Goal: Task Accomplishment & Management: Manage account settings

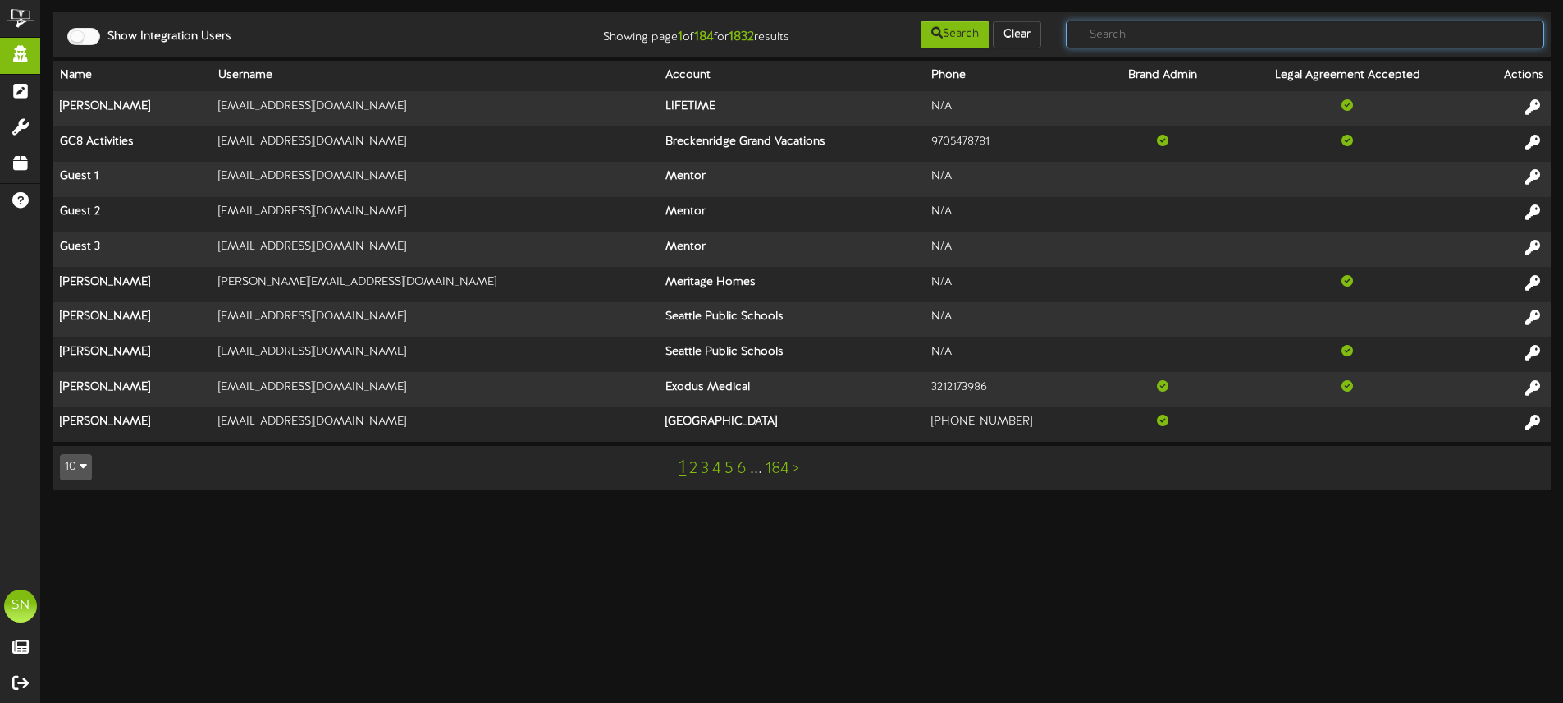
click at [1272, 37] on input "text" at bounding box center [1305, 35] width 478 height 28
type input "the pickl"
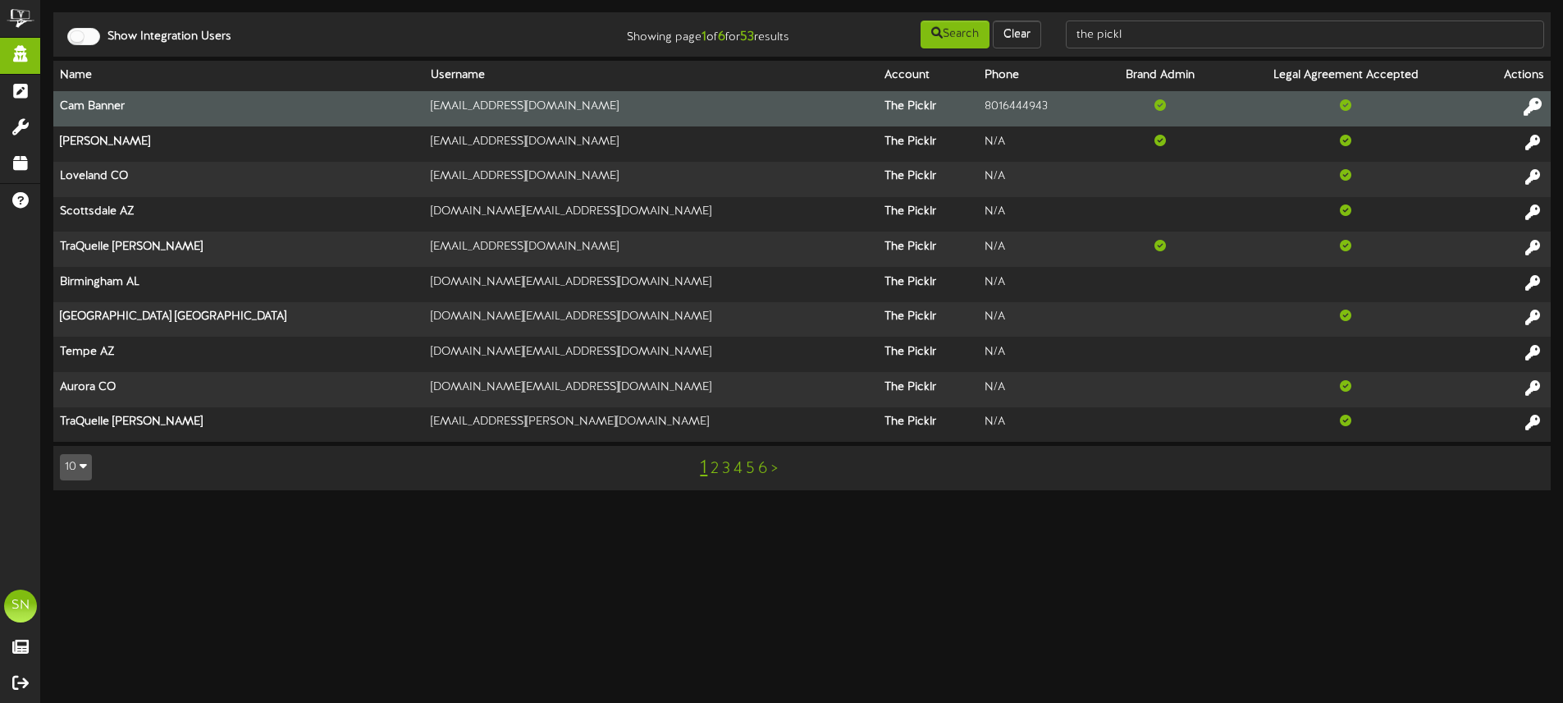
click at [1527, 105] on icon at bounding box center [1533, 107] width 18 height 18
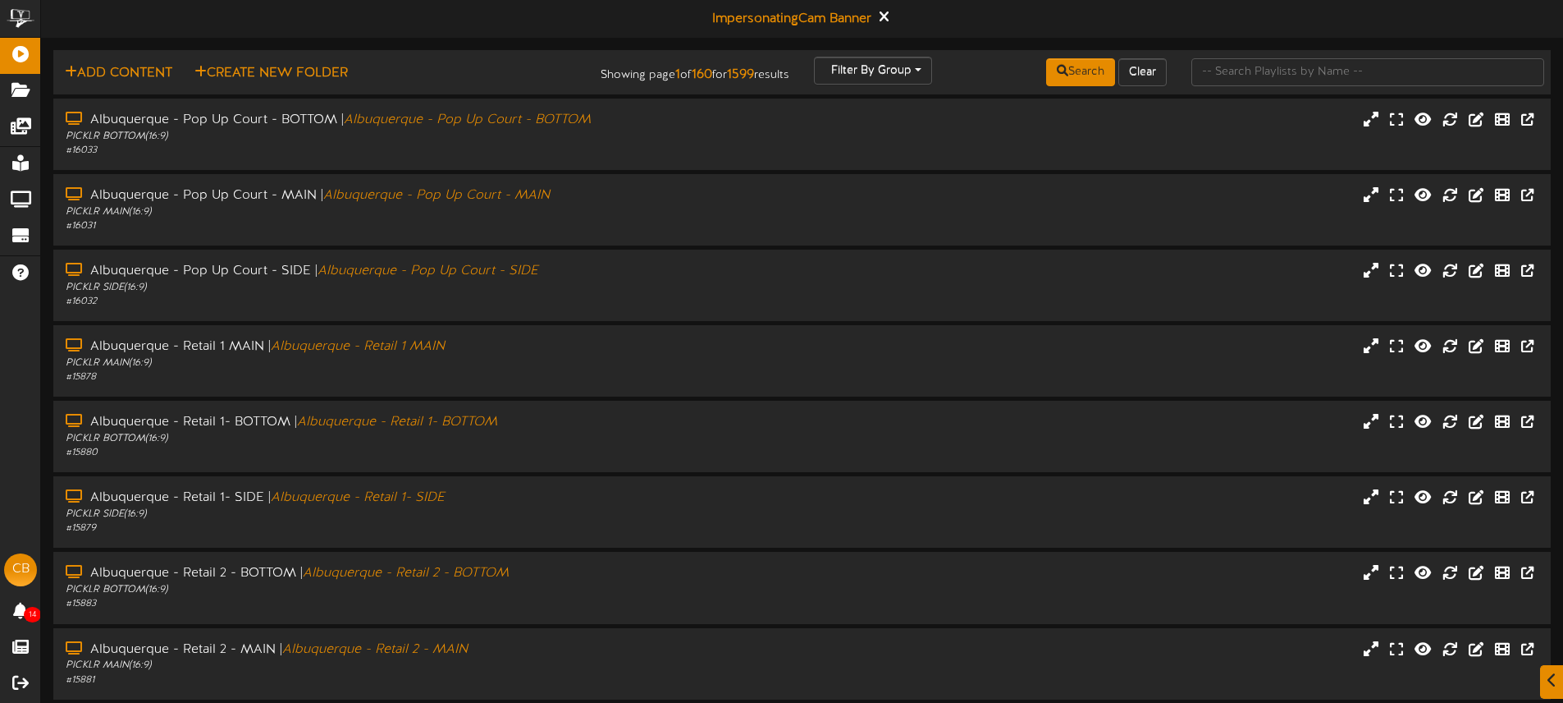
scroll to position [5, 0]
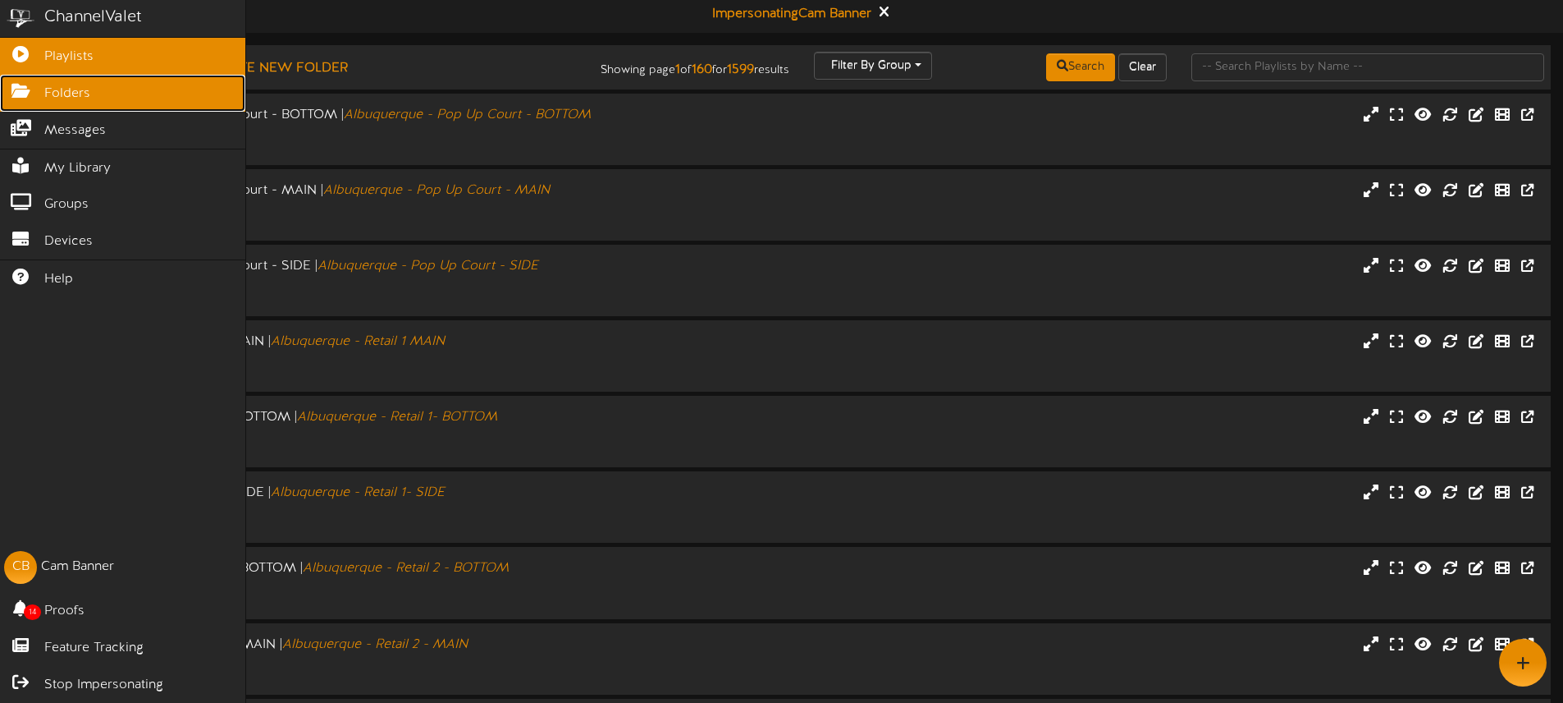
click at [34, 91] on icon at bounding box center [20, 89] width 41 height 12
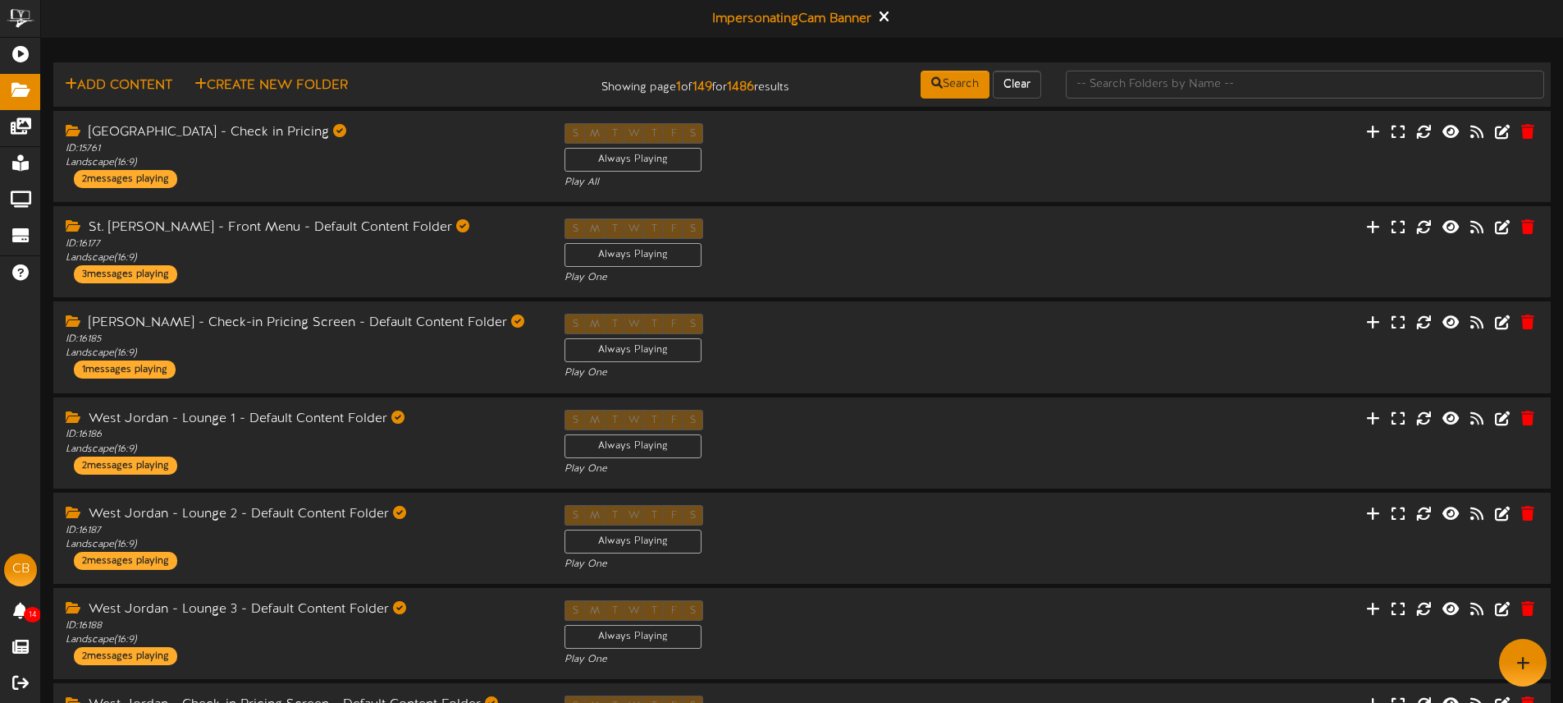
click at [457, 11] on div "Impersonating Cam Banner" at bounding box center [802, 19] width 1522 height 38
click at [1103, 77] on input "text" at bounding box center [1305, 85] width 478 height 28
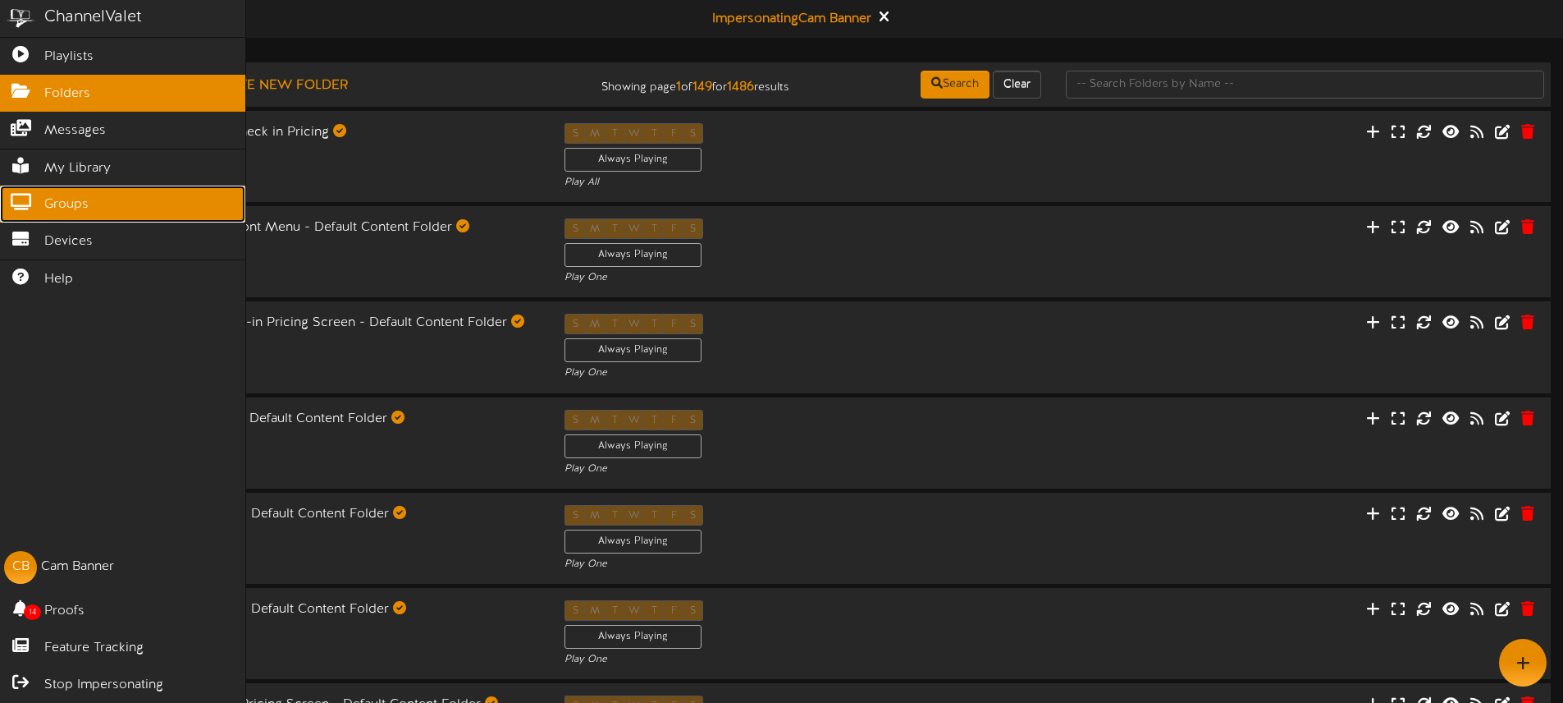
click at [77, 204] on span "Groups" at bounding box center [66, 204] width 44 height 19
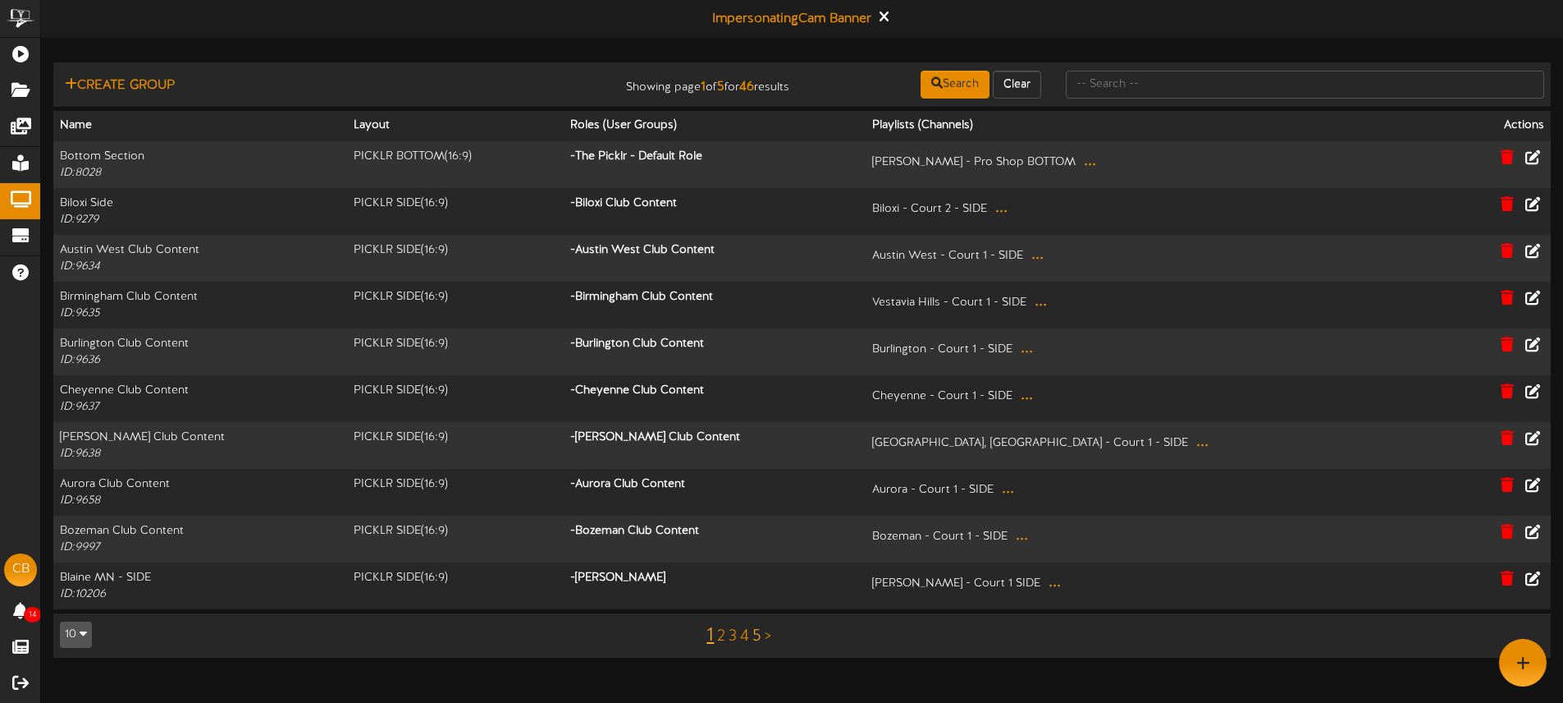
click at [757, 632] on link "5" at bounding box center [757, 636] width 9 height 18
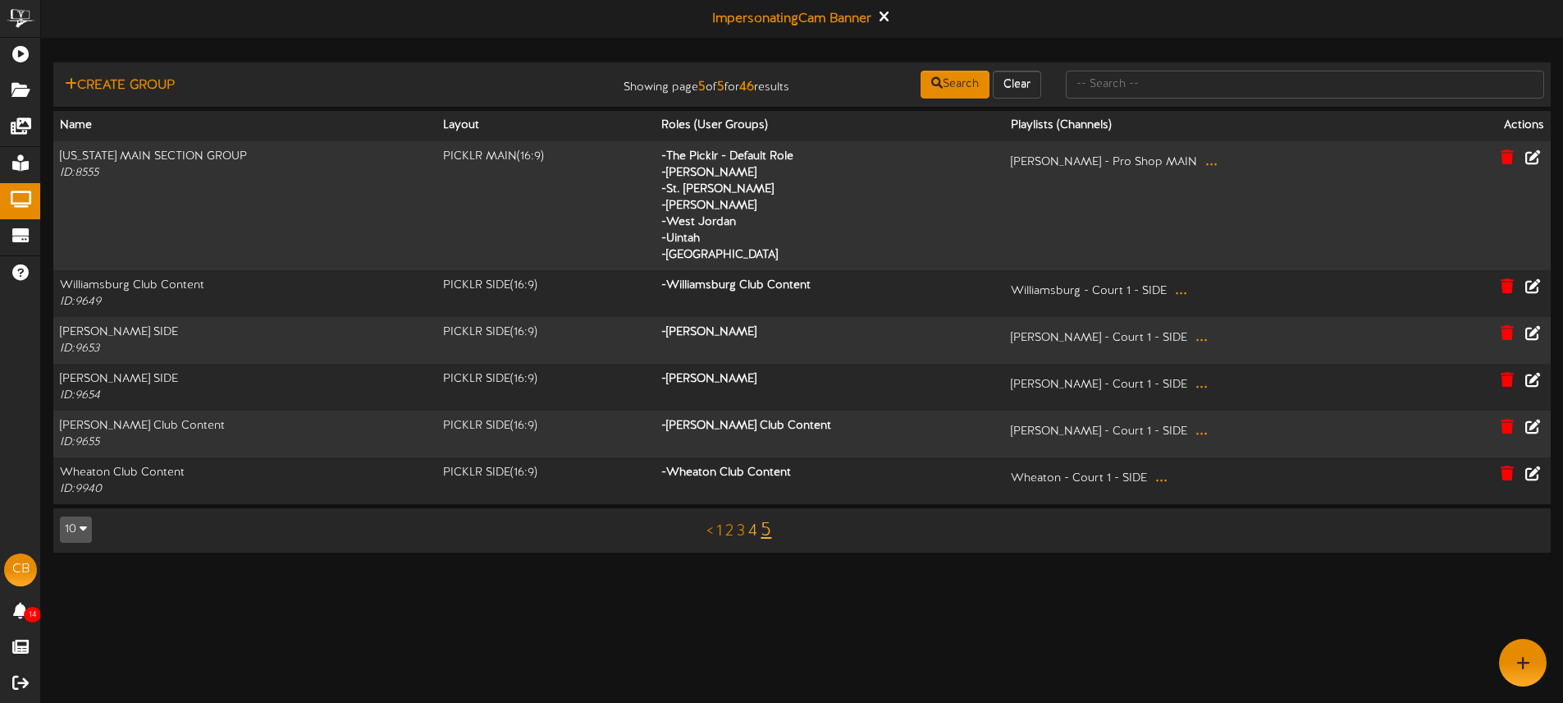
click at [752, 532] on link "4" at bounding box center [752, 531] width 9 height 18
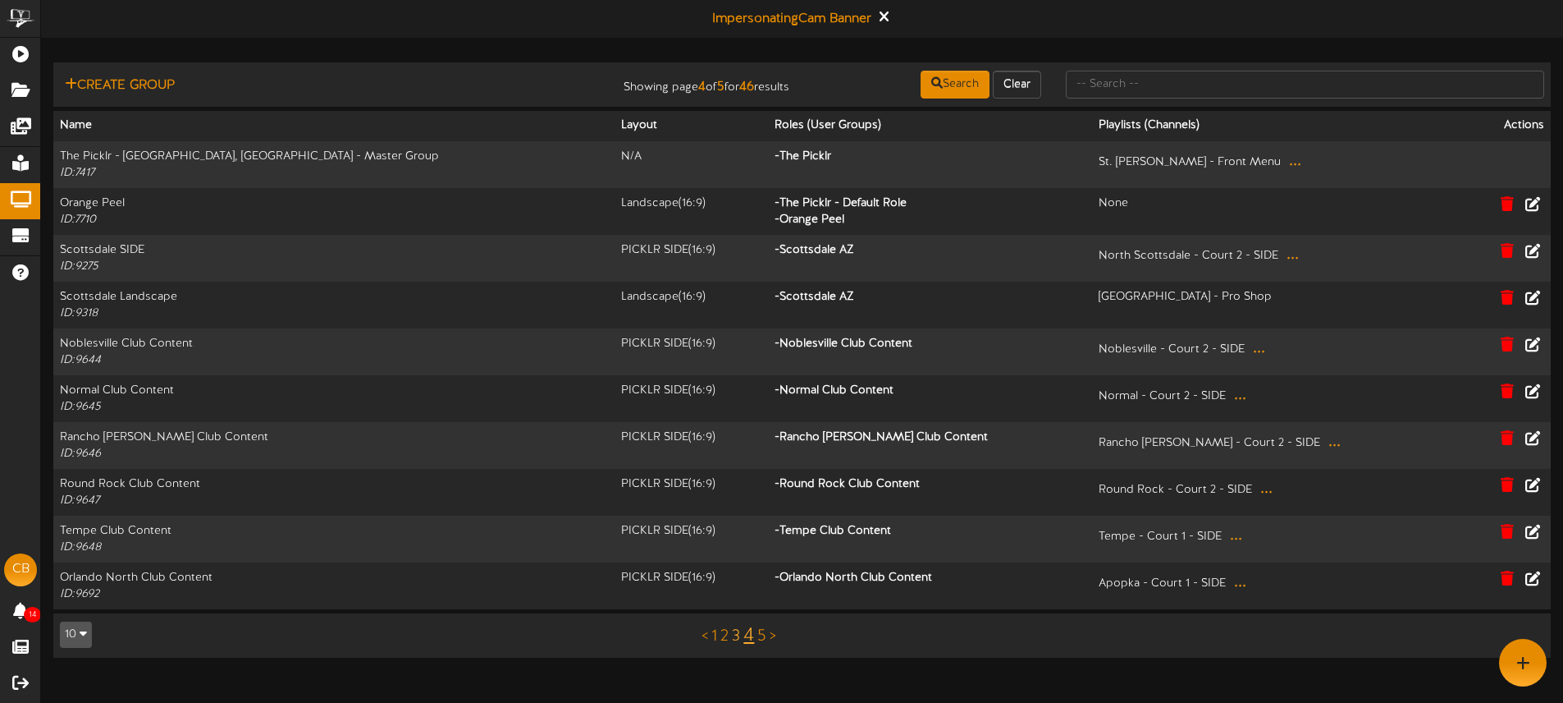
click at [735, 630] on link "3" at bounding box center [736, 636] width 8 height 18
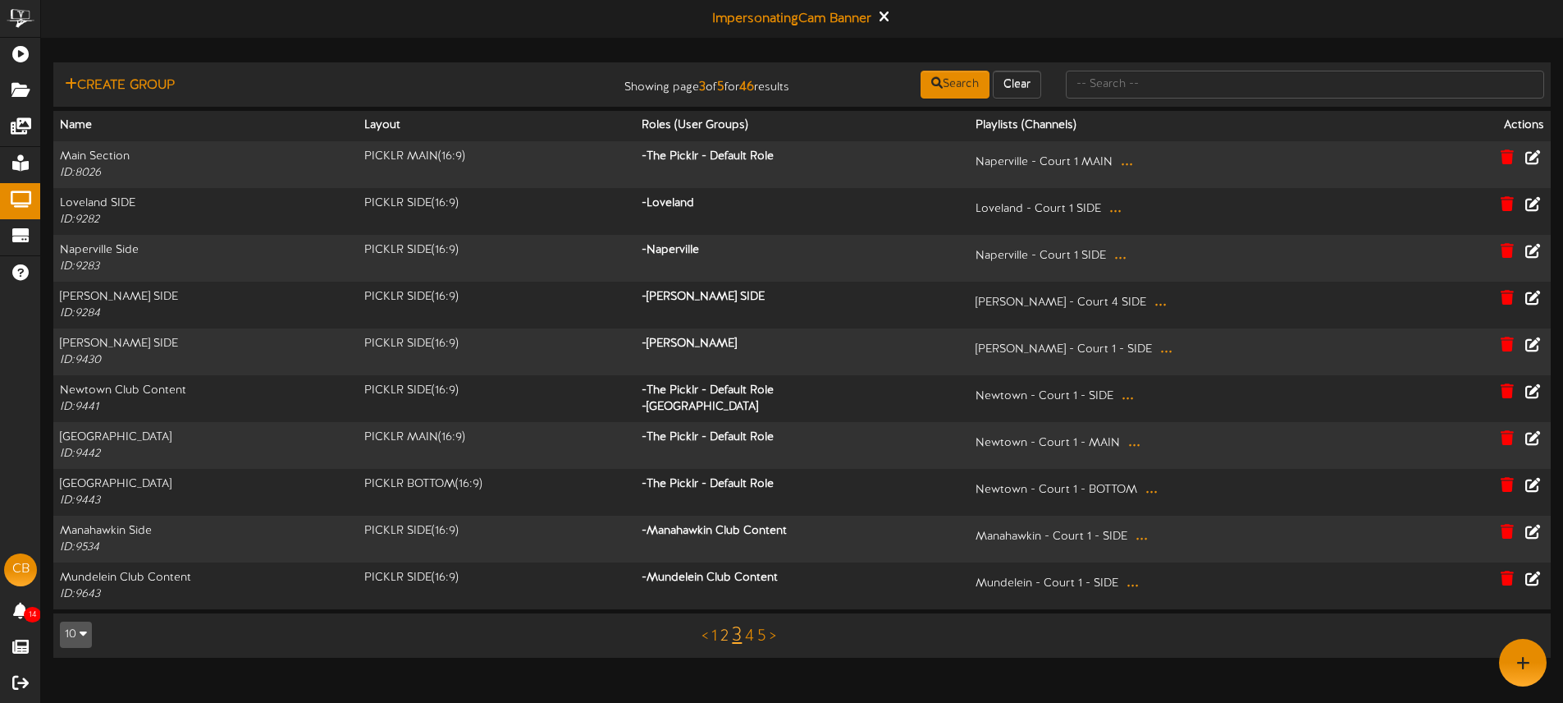
click at [722, 637] on link "2" at bounding box center [725, 636] width 8 height 18
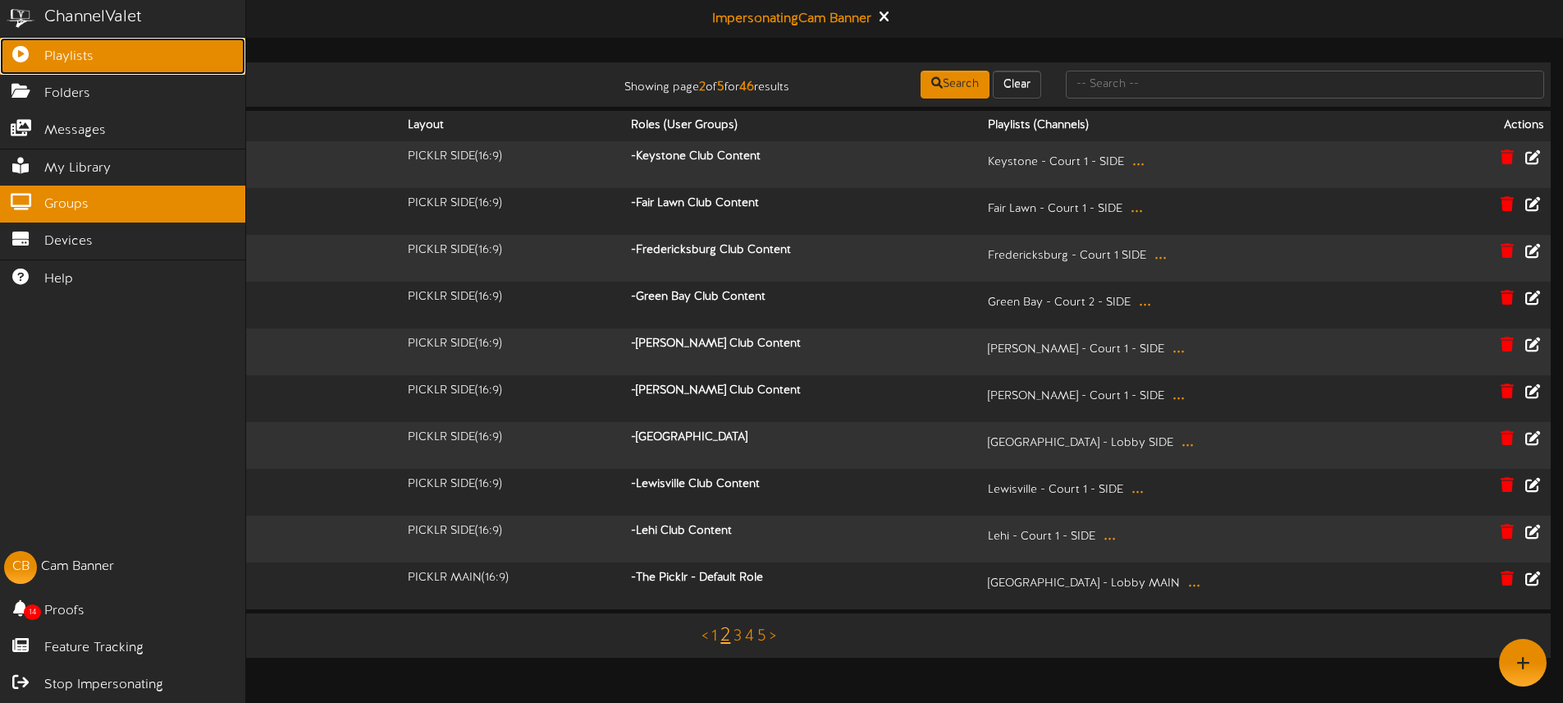
click at [31, 54] on icon at bounding box center [20, 52] width 41 height 12
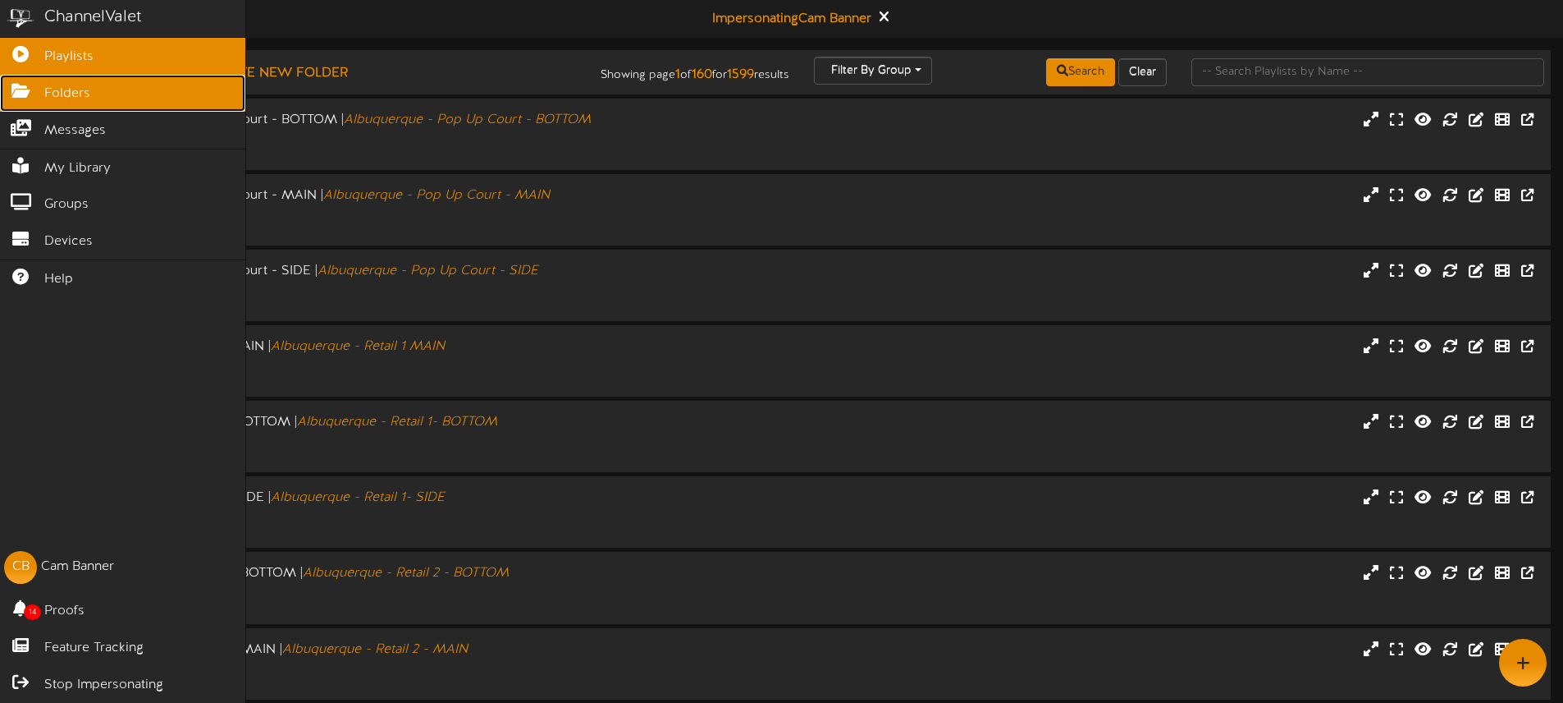
drag, startPoint x: 34, startPoint y: 91, endPoint x: 86, endPoint y: 100, distance: 52.5
click at [34, 91] on icon at bounding box center [20, 89] width 41 height 12
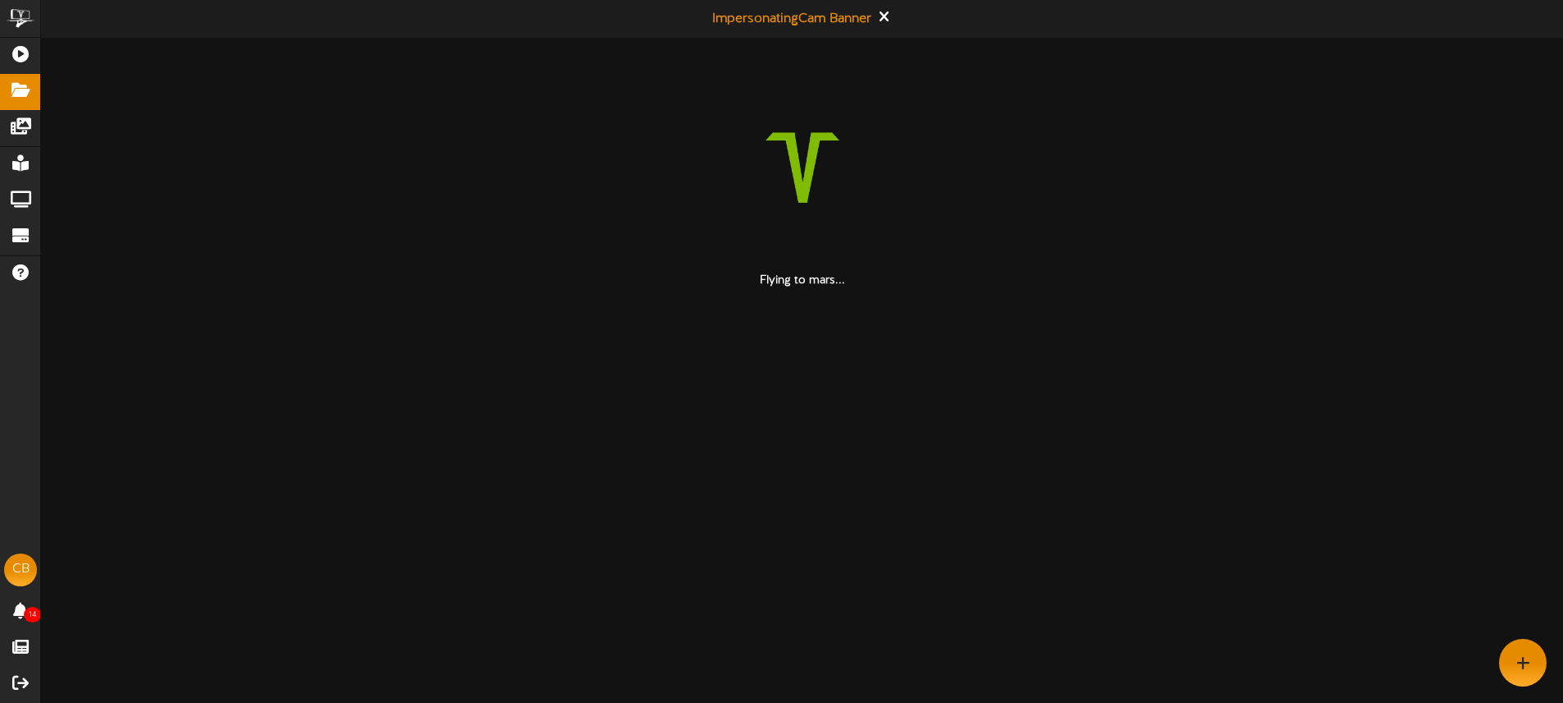
click at [1175, 77] on div at bounding box center [802, 167] width 1498 height 210
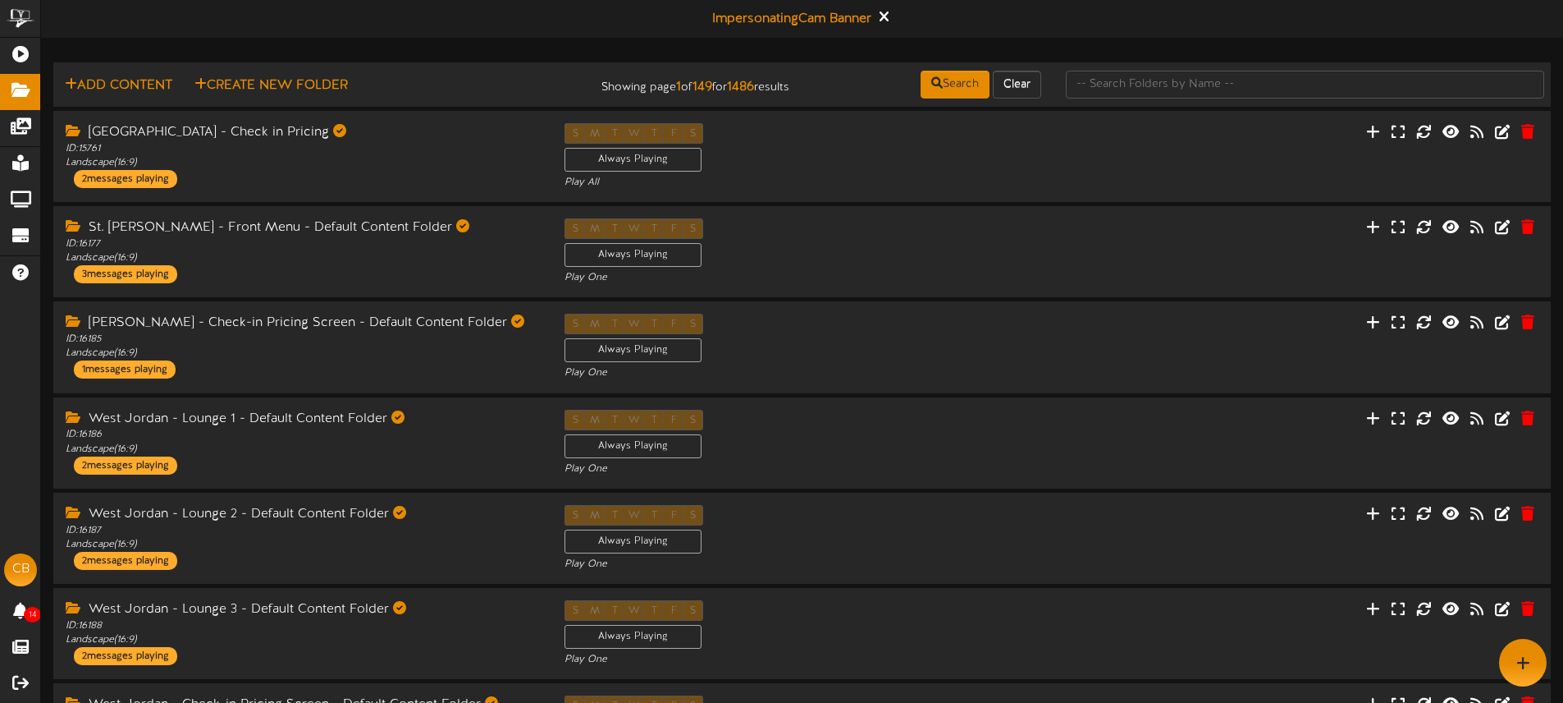
click at [1144, 68] on td "Add Content Create New Folder Showing page 1 of 149 for 1486 results Search Cle…" at bounding box center [802, 84] width 1498 height 44
click at [1144, 71] on input "text" at bounding box center [1305, 85] width 478 height 28
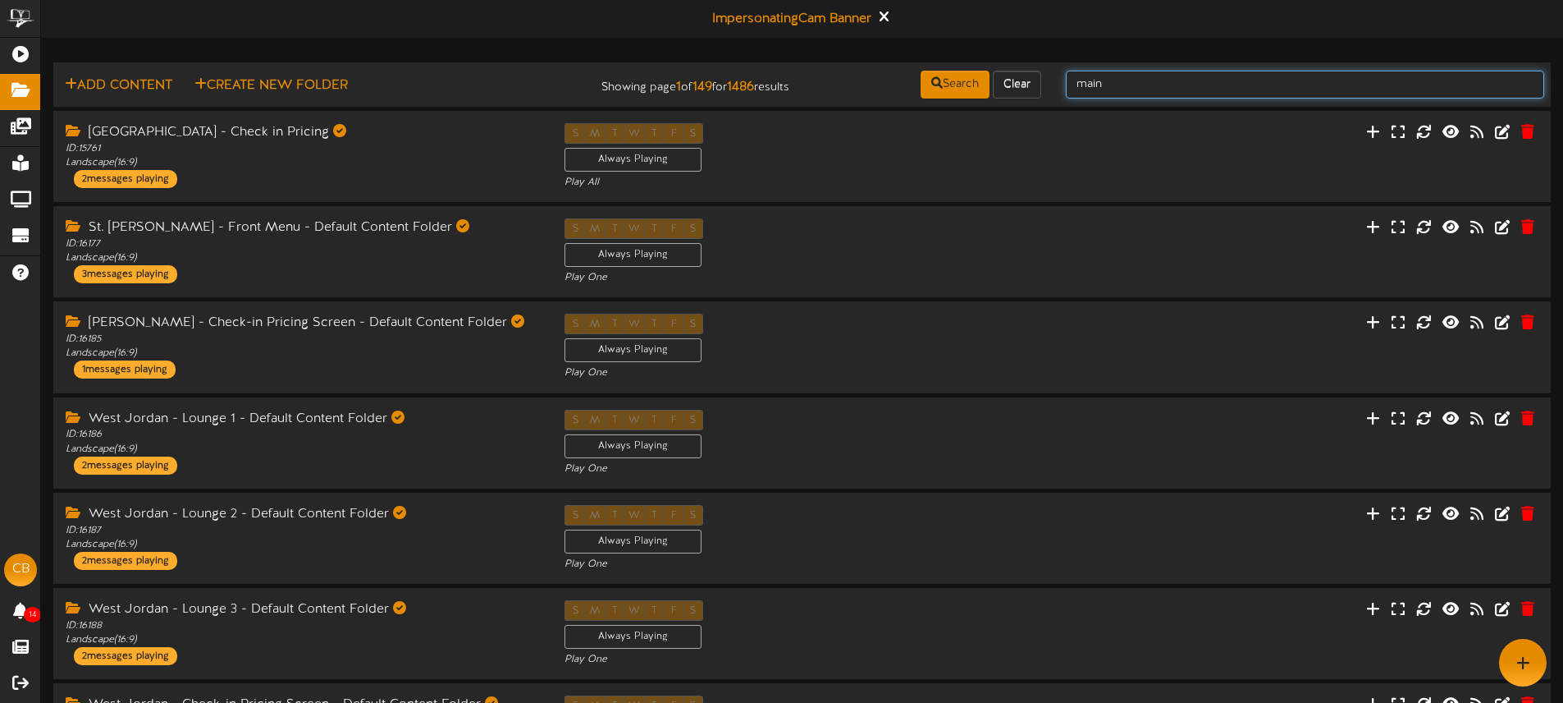
type input "main"
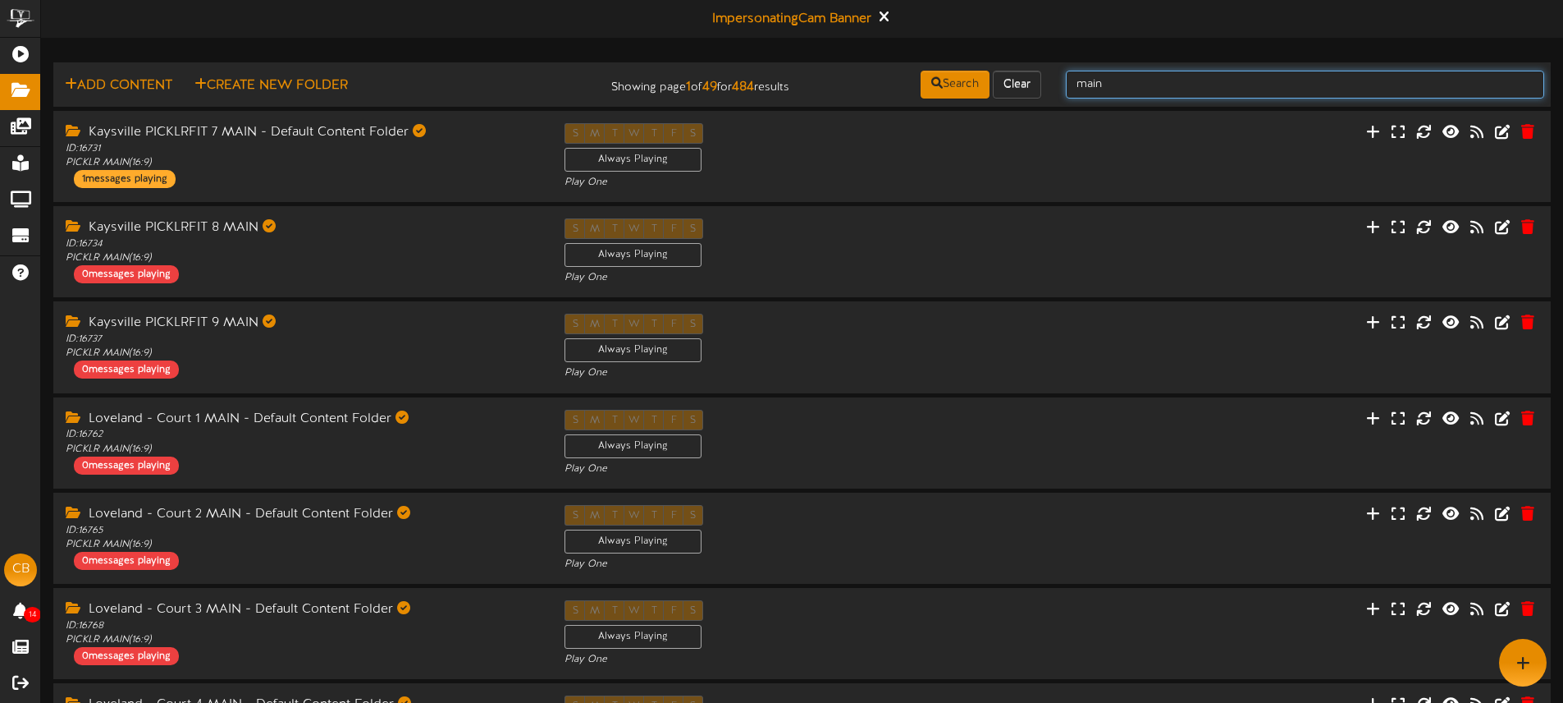
click at [1130, 77] on input "main" at bounding box center [1305, 85] width 478 height 28
type input "main FOLDER"
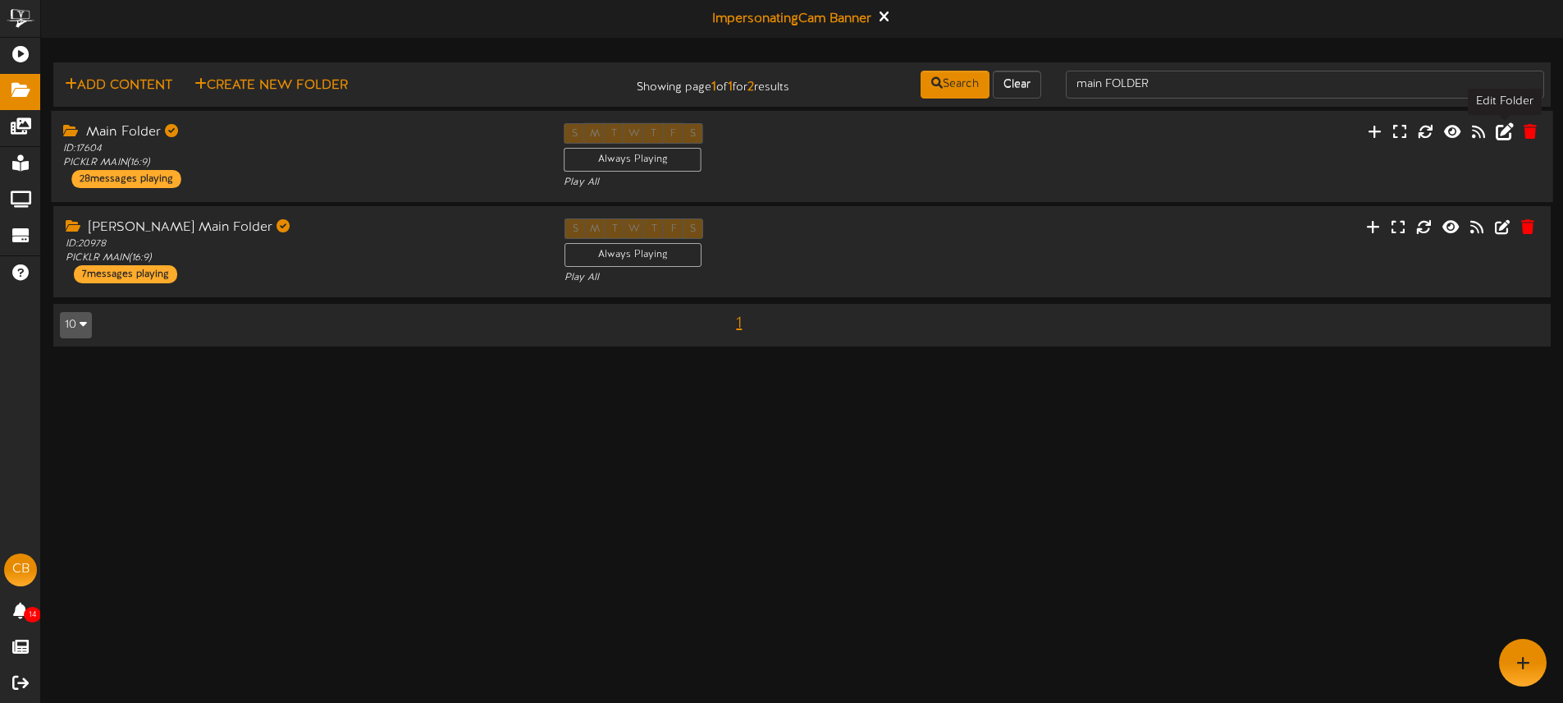
click at [1508, 132] on icon at bounding box center [1505, 130] width 18 height 18
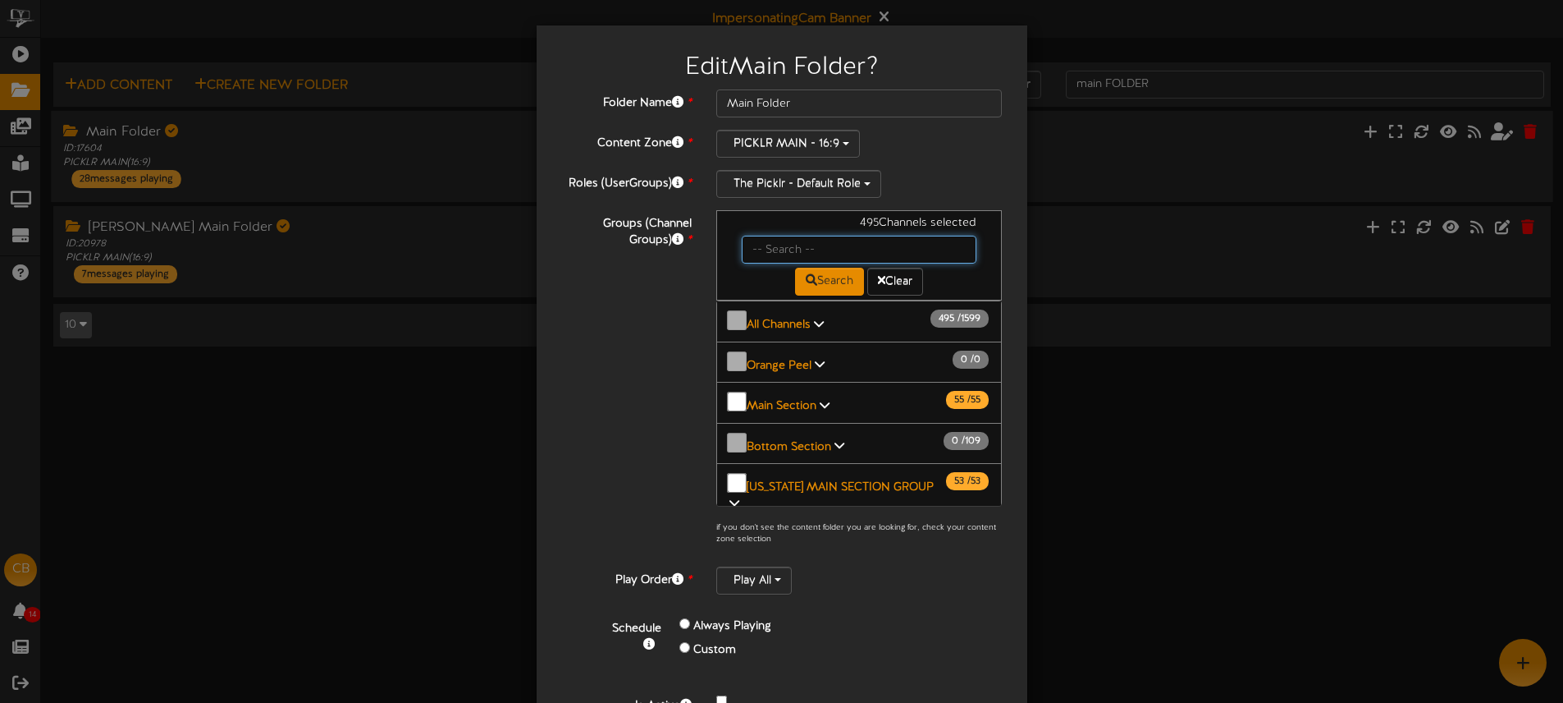
click at [779, 245] on input "text" at bounding box center [860, 250] width 236 height 28
click at [780, 318] on b "All Channels" at bounding box center [779, 324] width 64 height 12
click at [781, 318] on b "All Channels" at bounding box center [779, 324] width 64 height 12
click at [783, 318] on b "All Channels" at bounding box center [779, 324] width 64 height 12
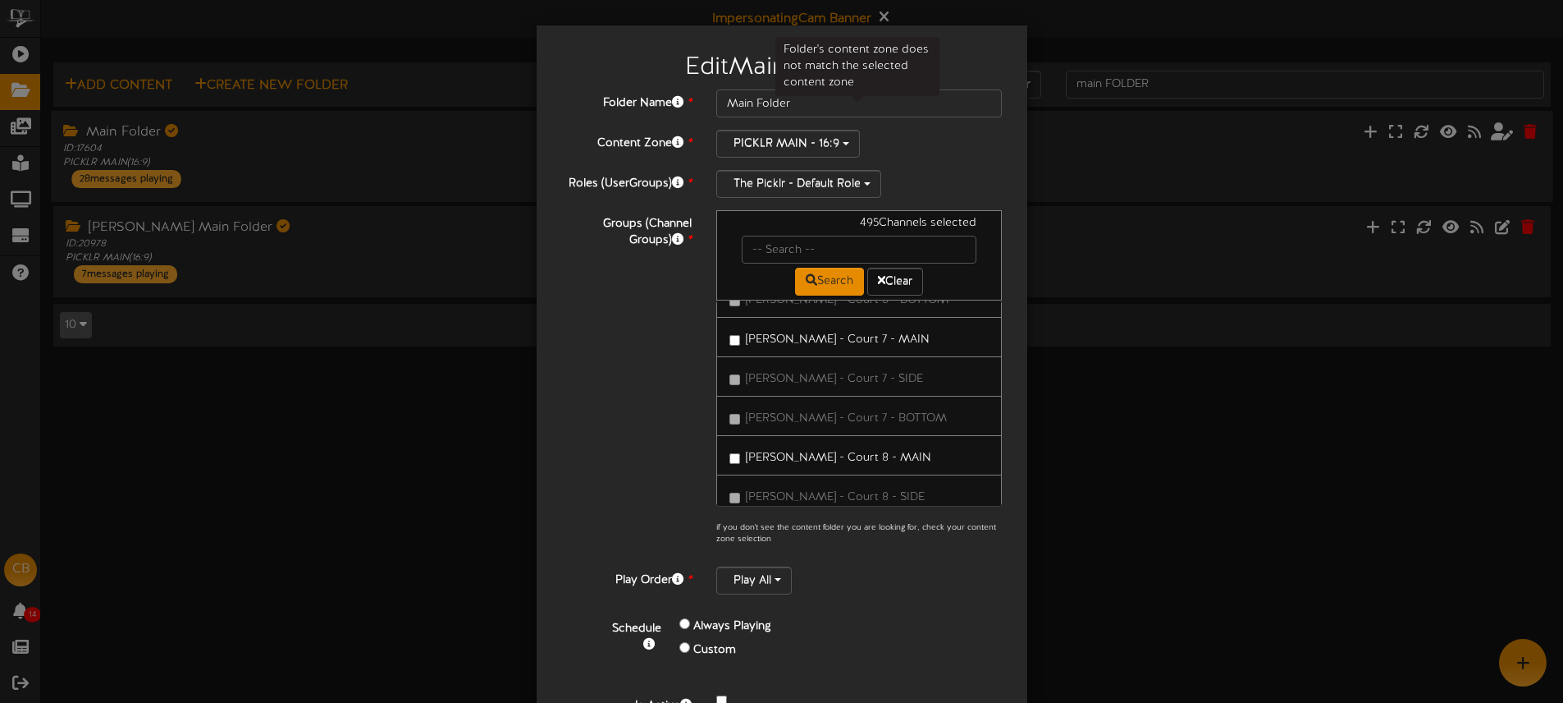
scroll to position [28269, 0]
click at [1000, 437] on div "All Channels 495 / 1599 St. George - Front Menu" at bounding box center [859, 402] width 286 height 205
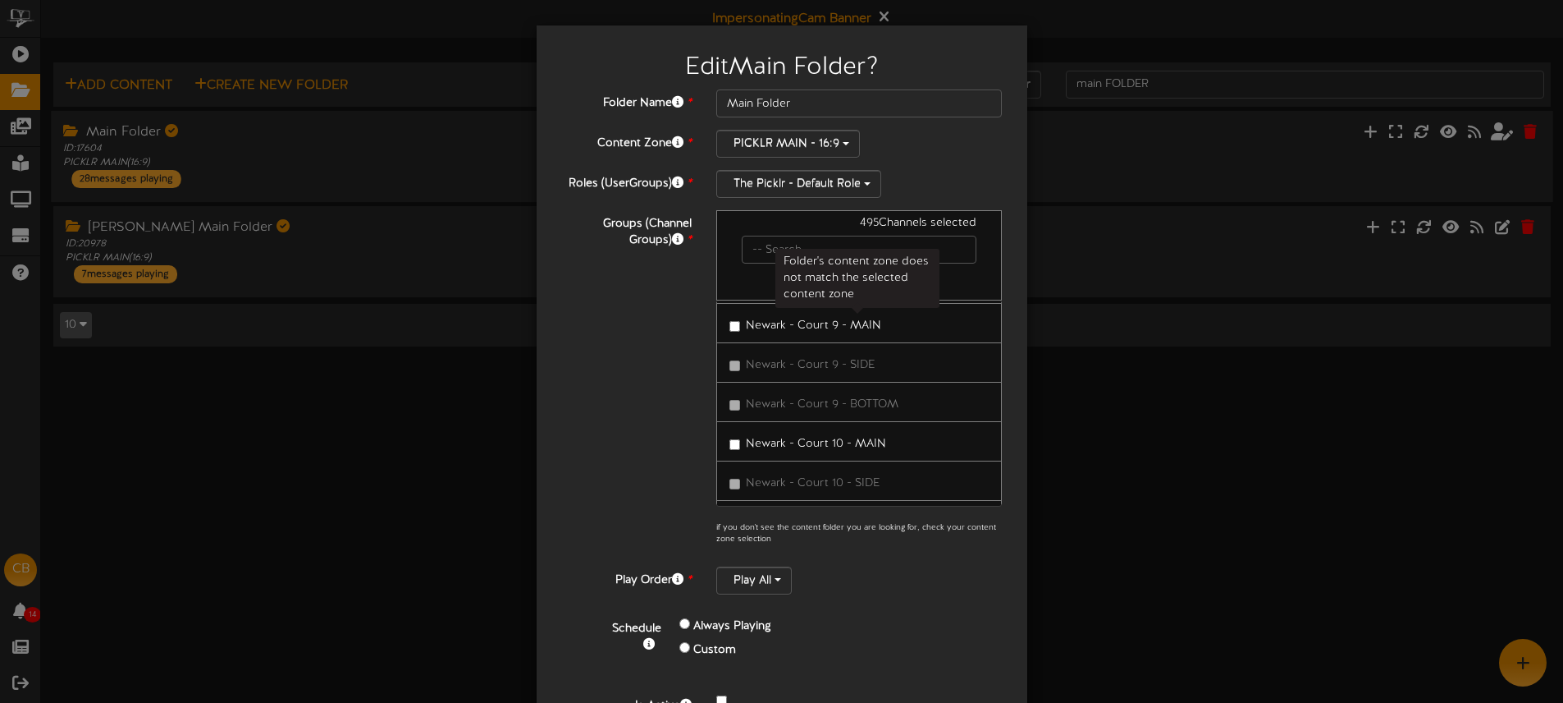
scroll to position [58478, 0]
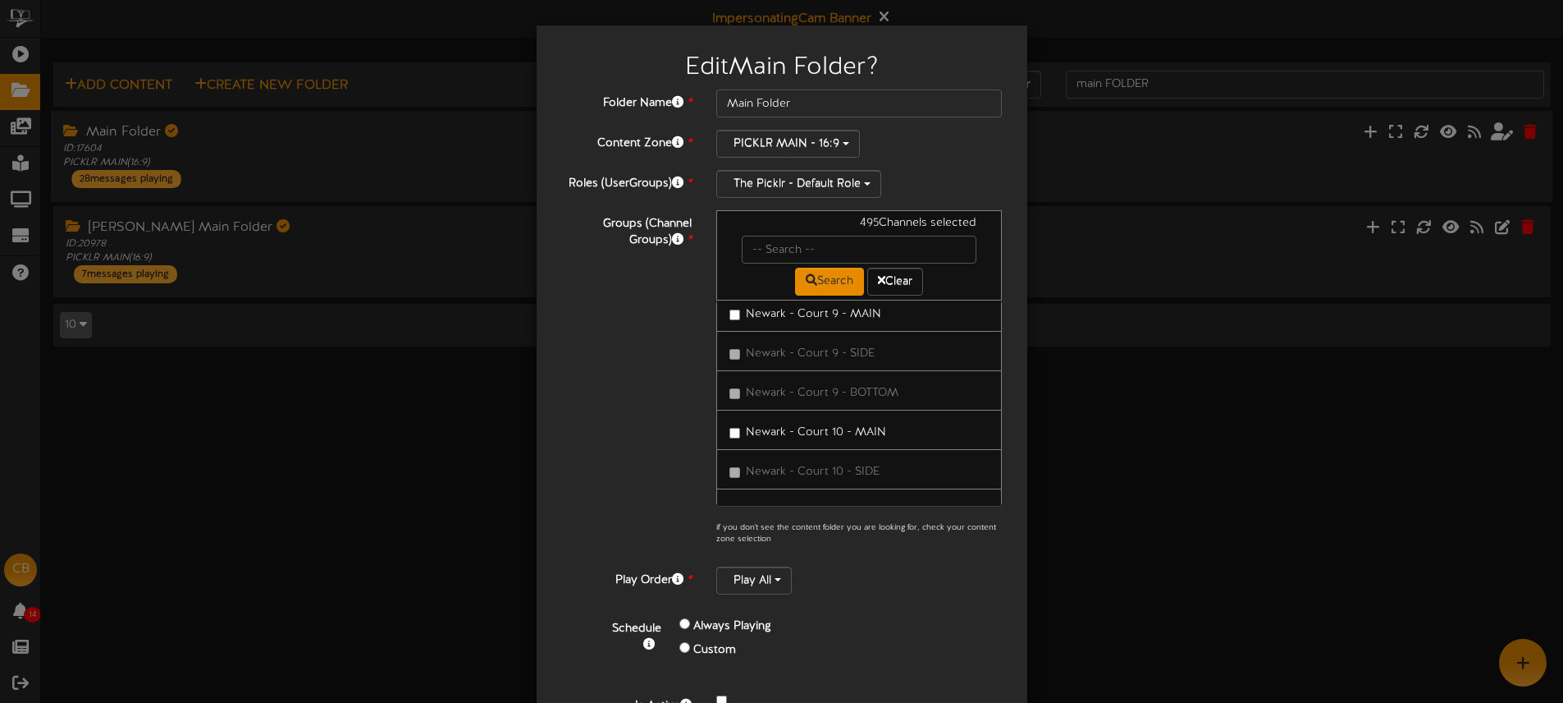
drag, startPoint x: 868, startPoint y: 377, endPoint x: 891, endPoint y: 401, distance: 33.7
drag, startPoint x: 894, startPoint y: 468, endPoint x: 822, endPoint y: 421, distance: 85.4
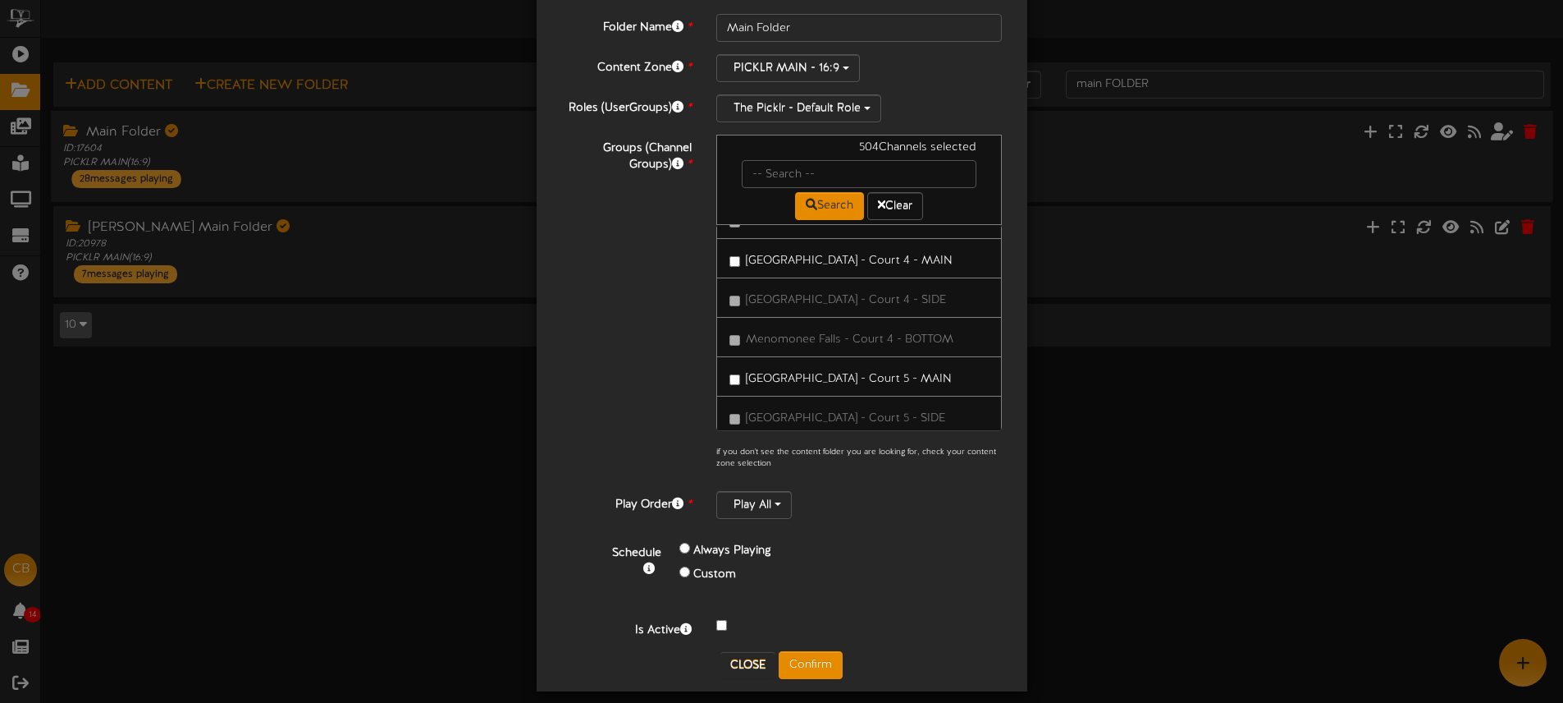
scroll to position [79, 0]
click at [817, 657] on button "Confirm" at bounding box center [811, 662] width 64 height 28
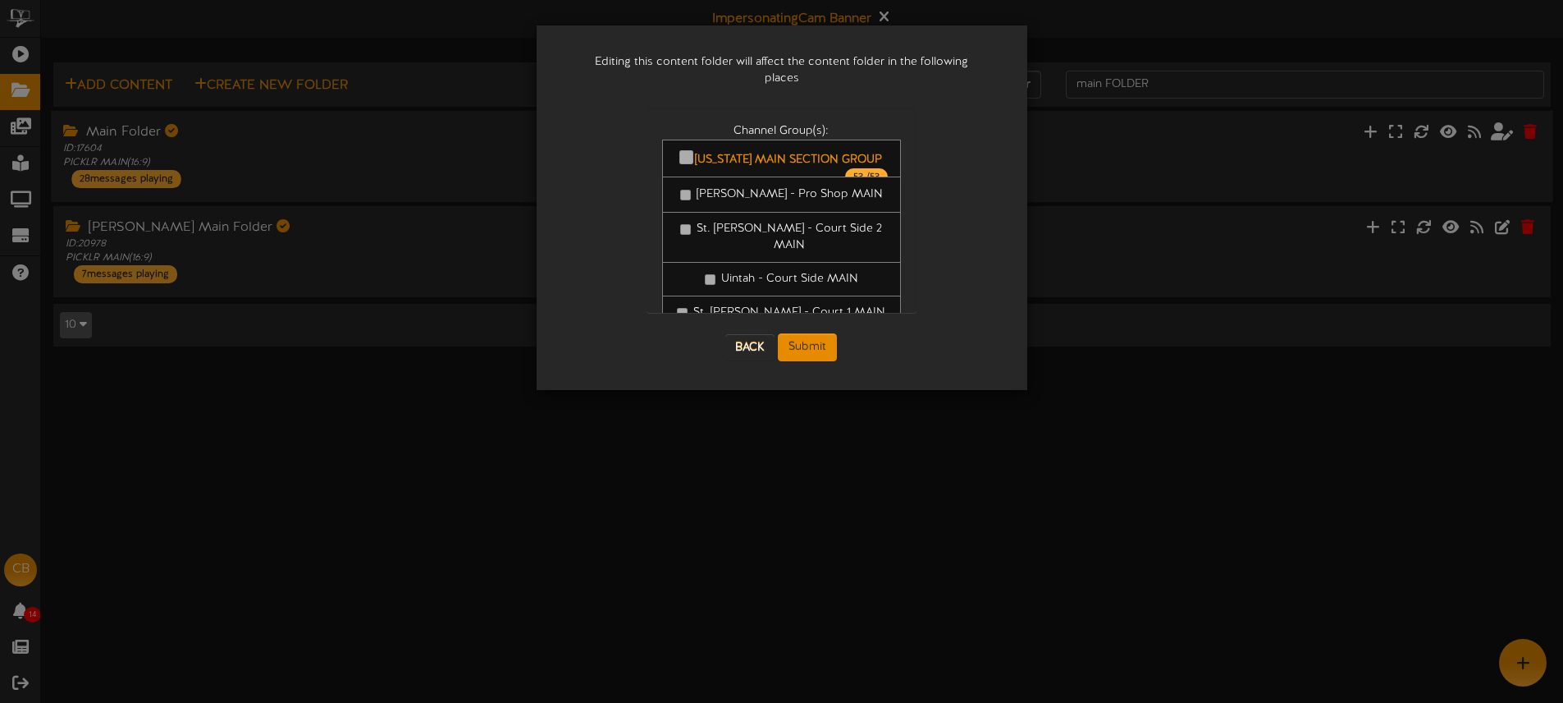
scroll to position [0, 0]
click at [824, 333] on button "Submit" at bounding box center [807, 347] width 59 height 28
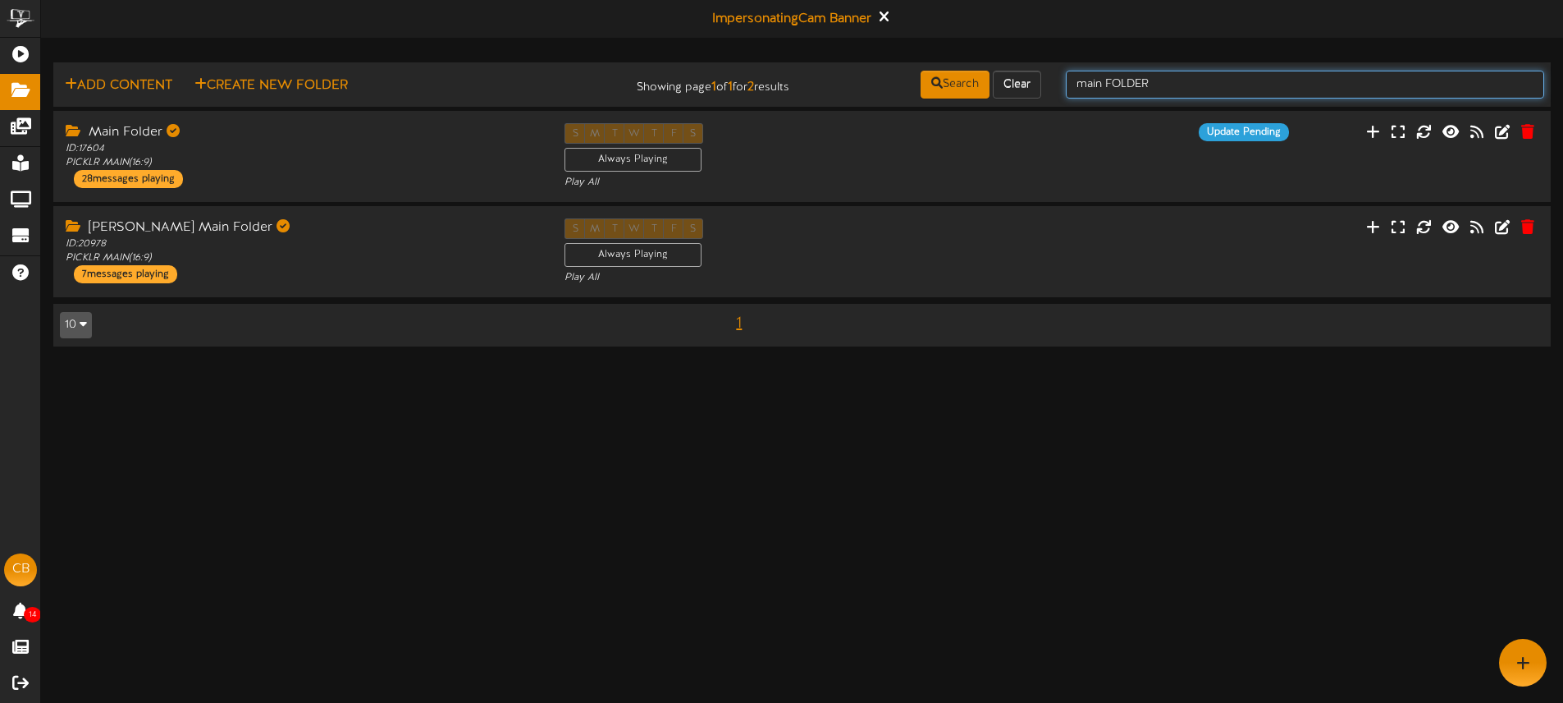
drag, startPoint x: 1107, startPoint y: 85, endPoint x: 1063, endPoint y: 80, distance: 44.5
click at [1064, 80] on div "main FOLDER" at bounding box center [1305, 84] width 503 height 31
type input "SIDEFOLDER"
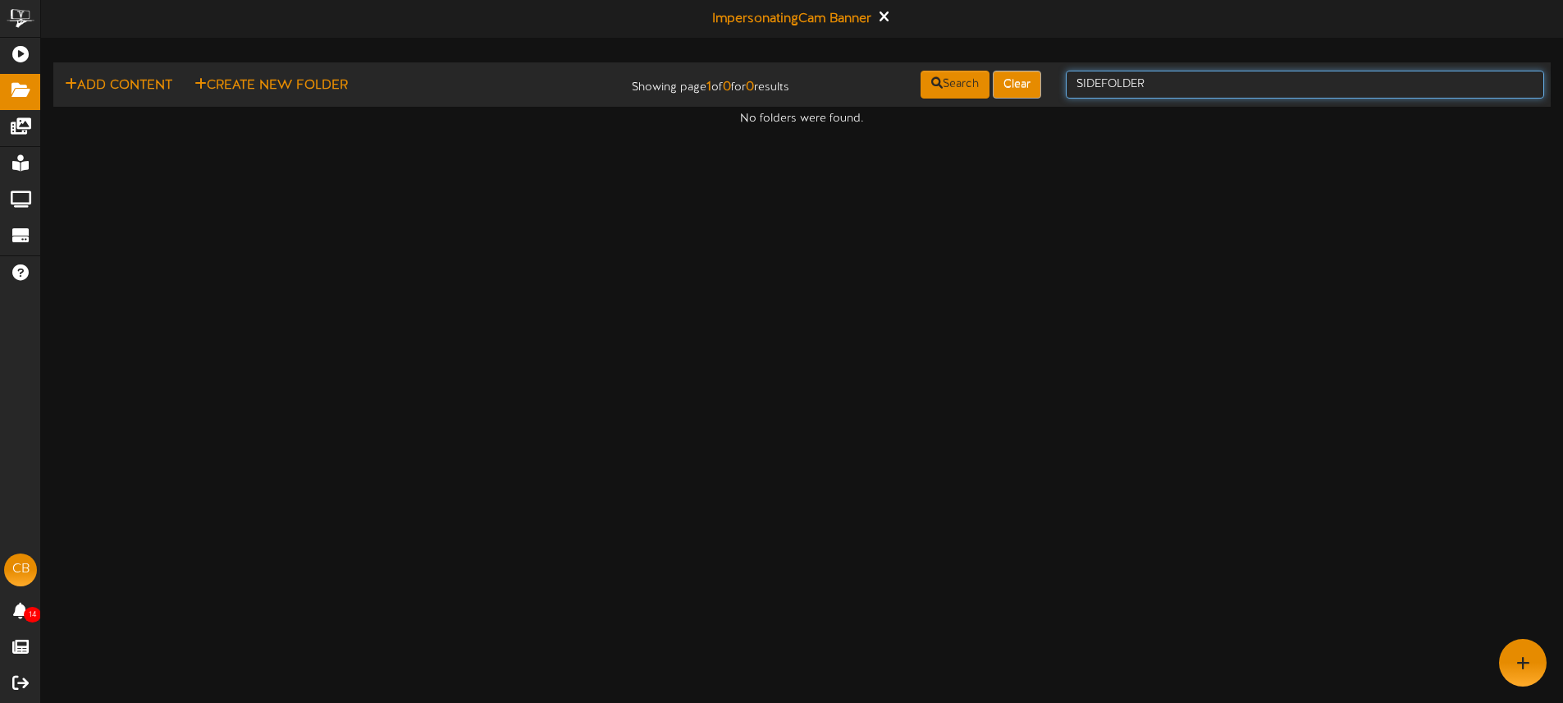
drag, startPoint x: 1162, startPoint y: 86, endPoint x: 1023, endPoint y: 79, distance: 138.9
click at [1023, 79] on div "Add Content Create New Folder Showing page 1 of 0 for 0 results Search Clear SI…" at bounding box center [802, 84] width 1509 height 31
type input "SIDE"
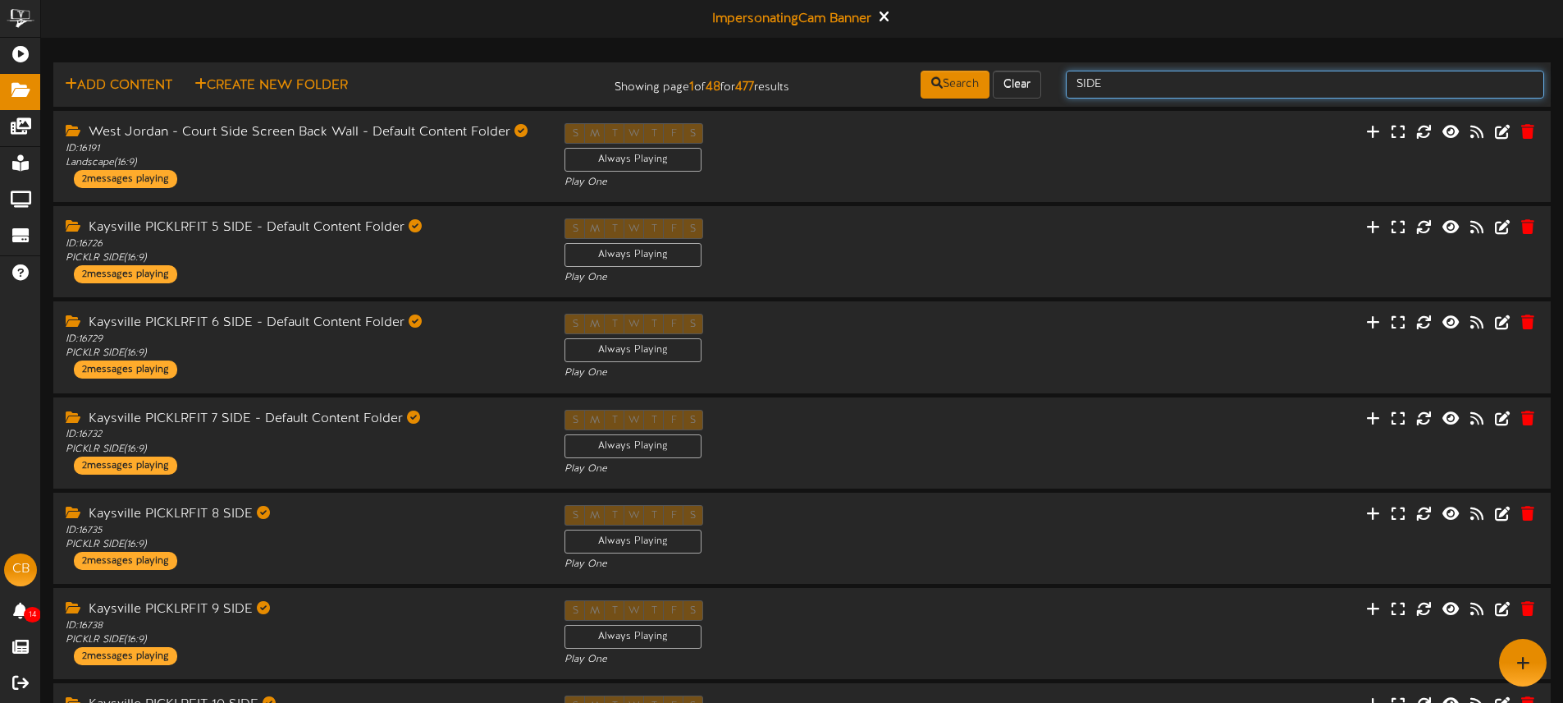
click at [1135, 88] on input "SIDE" at bounding box center [1305, 85] width 478 height 28
type input "SIDE FOLDER"
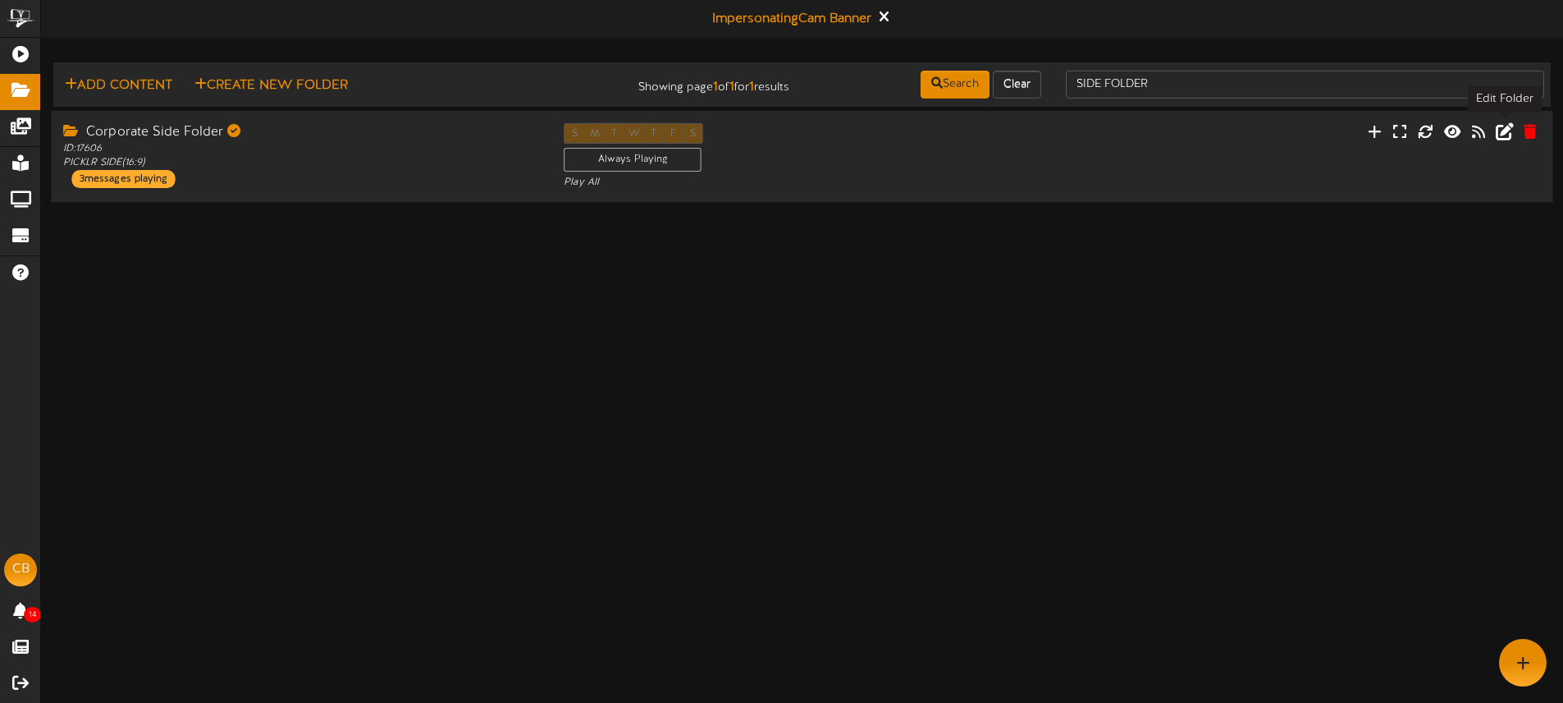
click at [1508, 134] on icon at bounding box center [1505, 130] width 18 height 18
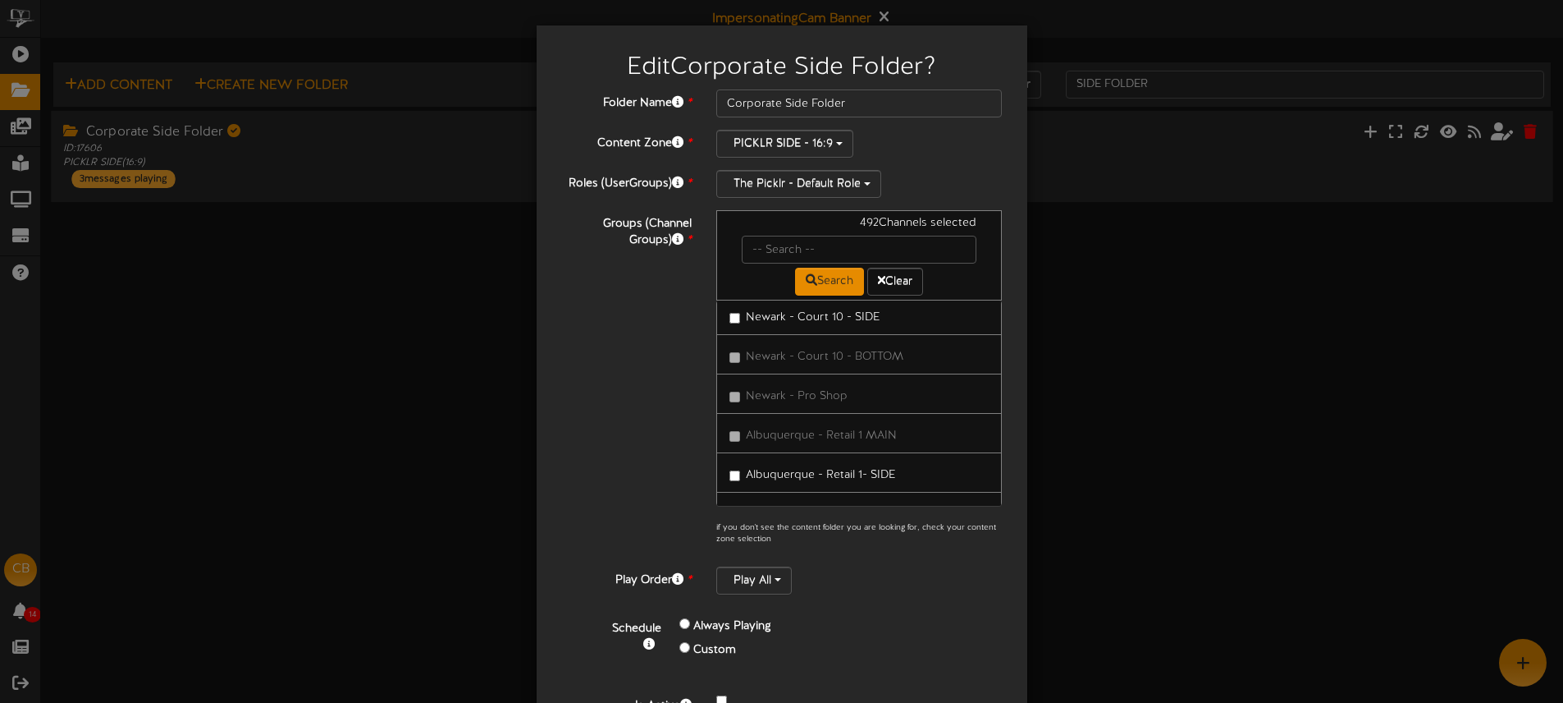
scroll to position [58629, 0]
drag, startPoint x: 793, startPoint y: 379, endPoint x: 794, endPoint y: 371, distance: 8.2
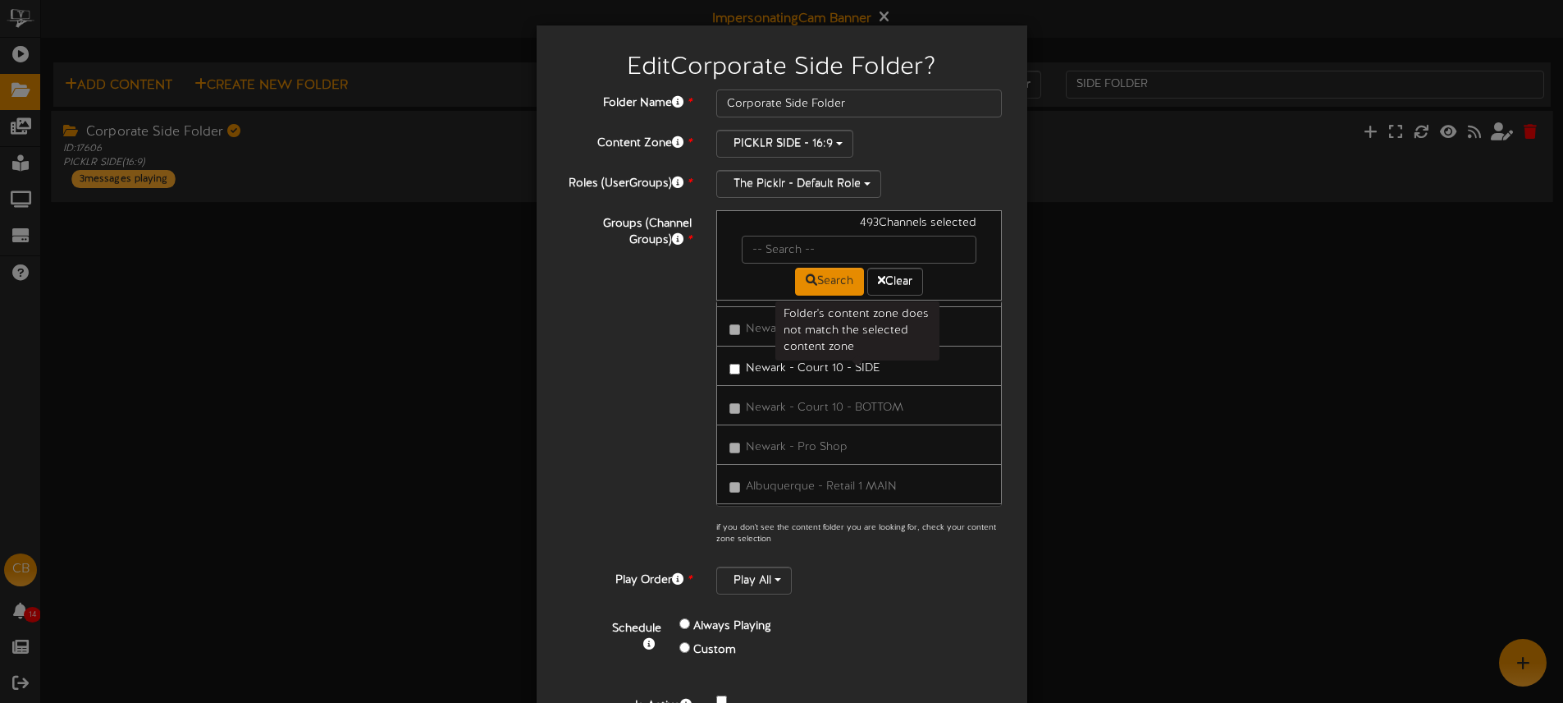
scroll to position [58573, 0]
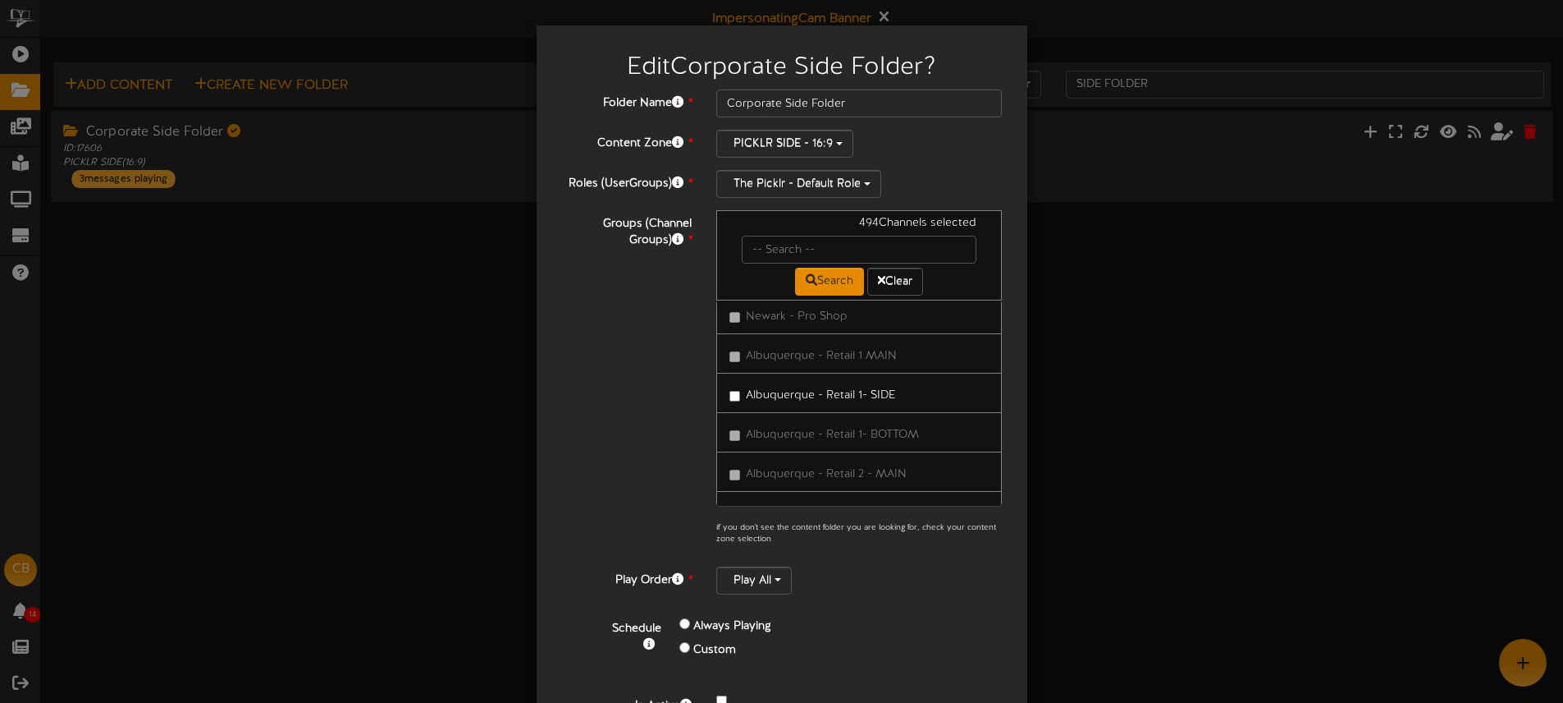
drag, startPoint x: 790, startPoint y: 412, endPoint x: 803, endPoint y: 404, distance: 14.8
drag, startPoint x: 803, startPoint y: 460, endPoint x: 810, endPoint y: 444, distance: 18.0
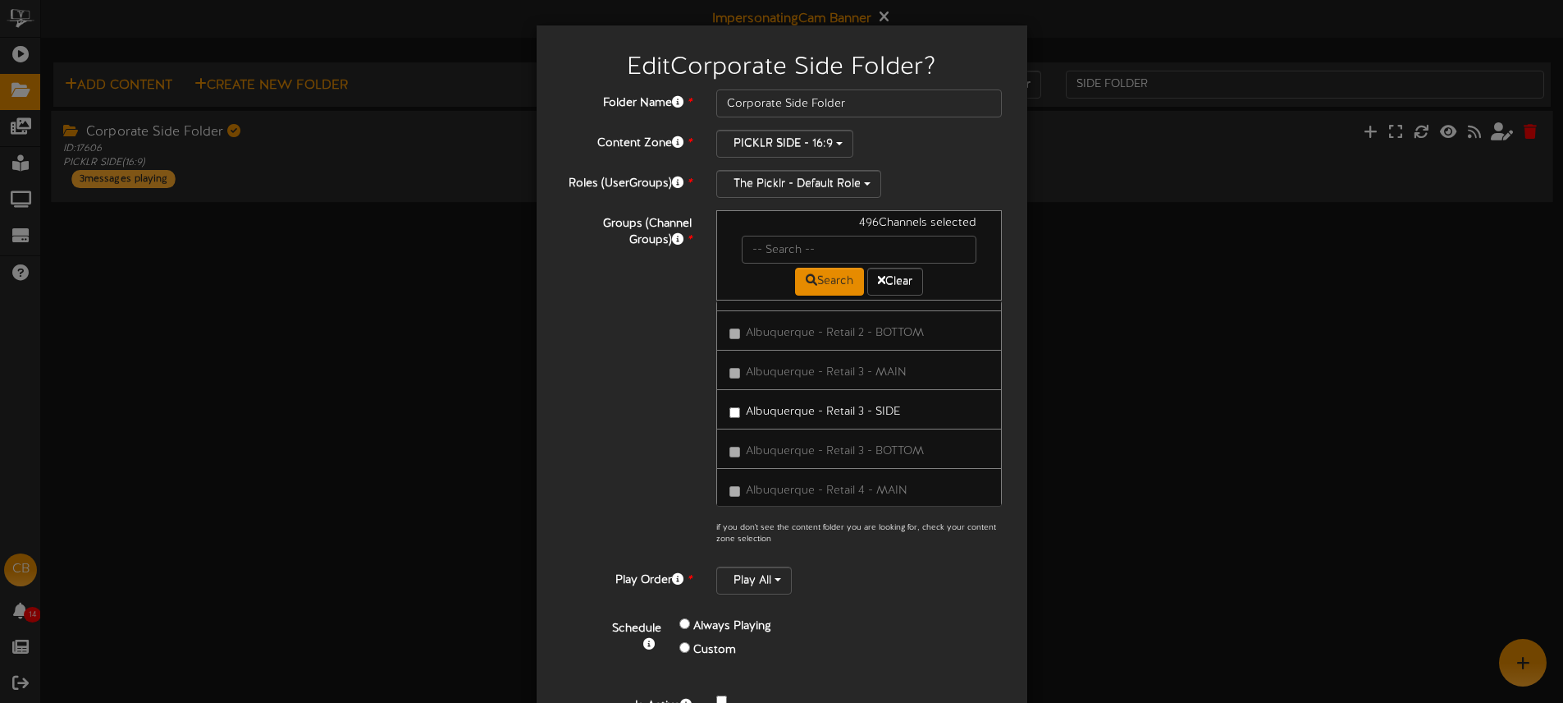
drag, startPoint x: 790, startPoint y: 427, endPoint x: 816, endPoint y: 421, distance: 26.1
drag, startPoint x: 800, startPoint y: 414, endPoint x: 817, endPoint y: 414, distance: 17.3
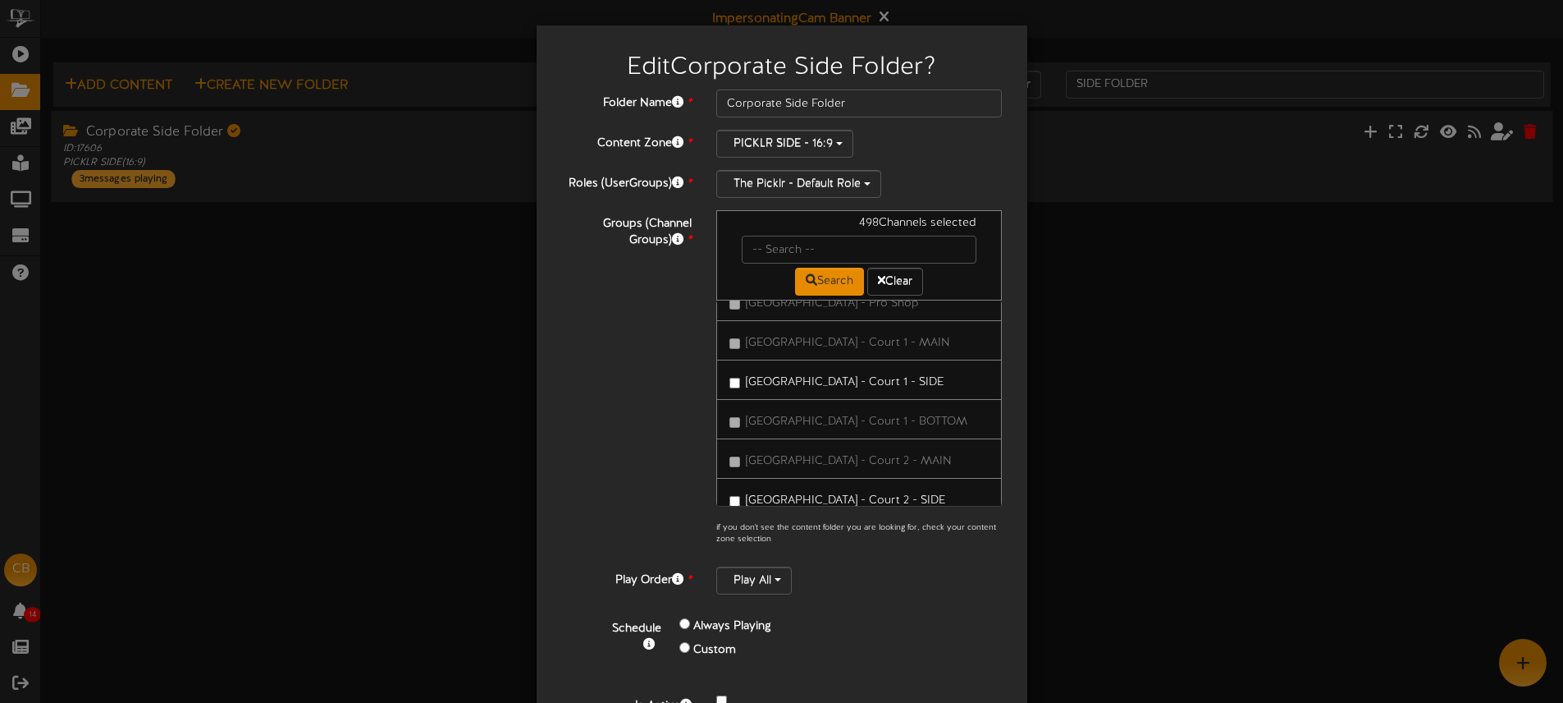
drag, startPoint x: 779, startPoint y: 364, endPoint x: 800, endPoint y: 385, distance: 29.6
drag, startPoint x: 813, startPoint y: 426, endPoint x: 822, endPoint y: 411, distance: 17.3
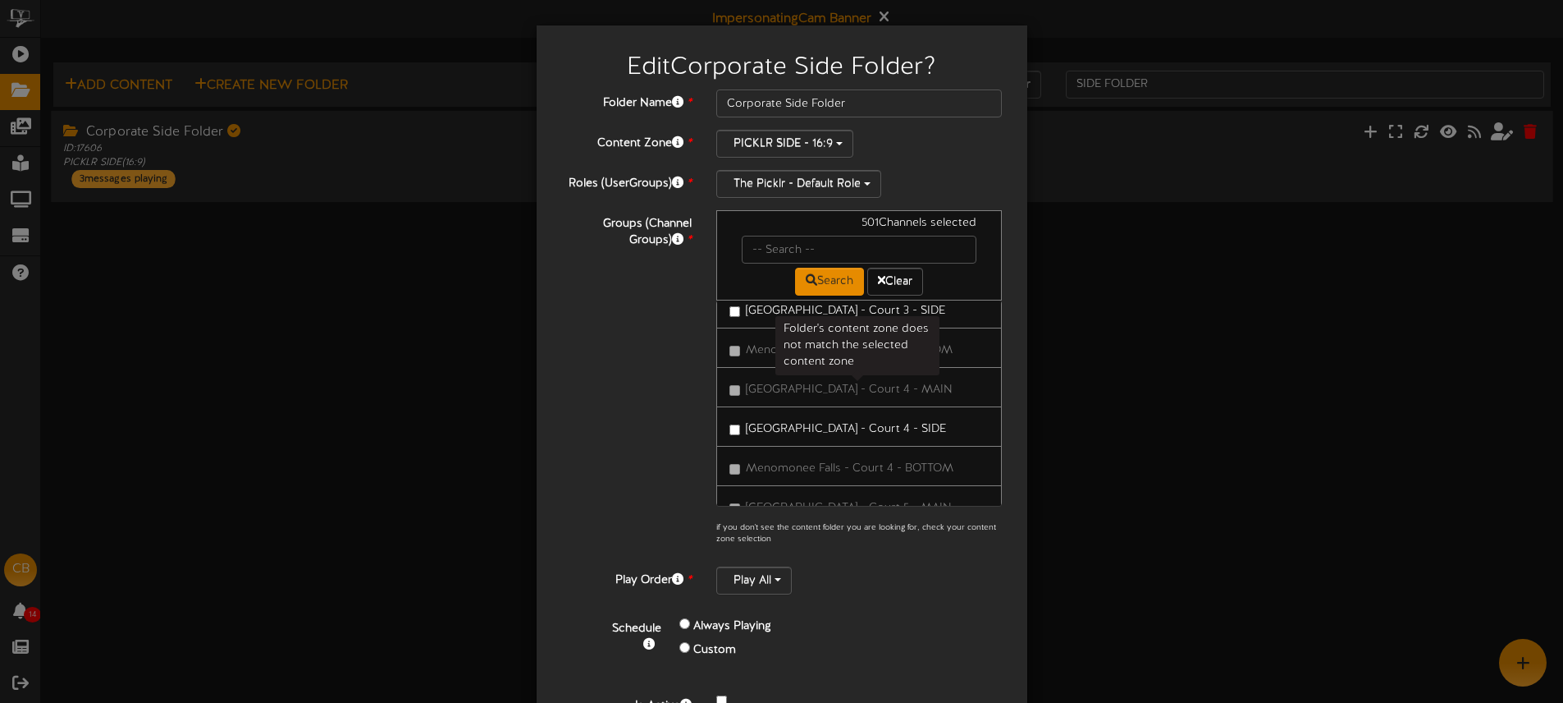
scroll to position [59558, 0]
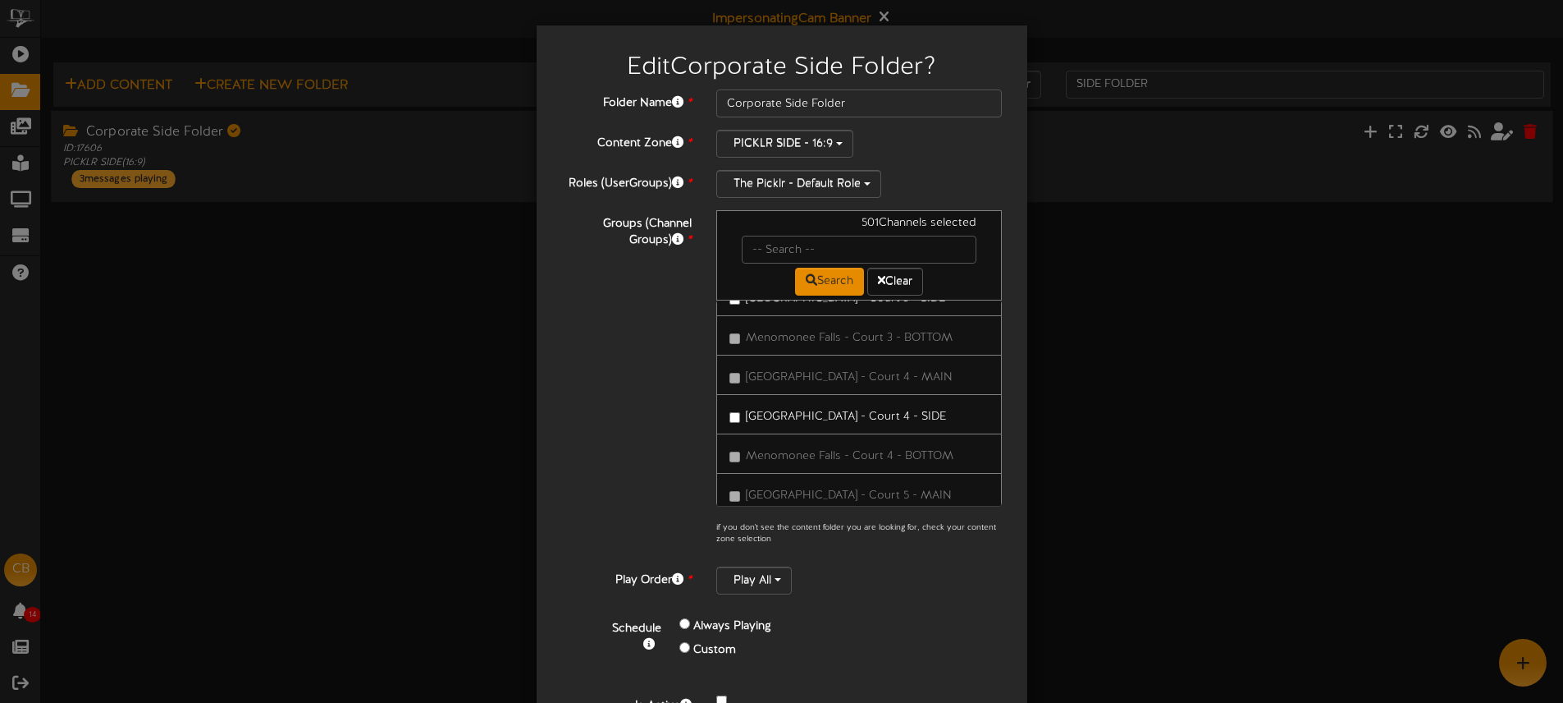
click at [1103, 373] on div "Edit Corporate Side Folder ? Folder Name * Corporate Side Folder Content Zone *…" at bounding box center [781, 351] width 1563 height 703
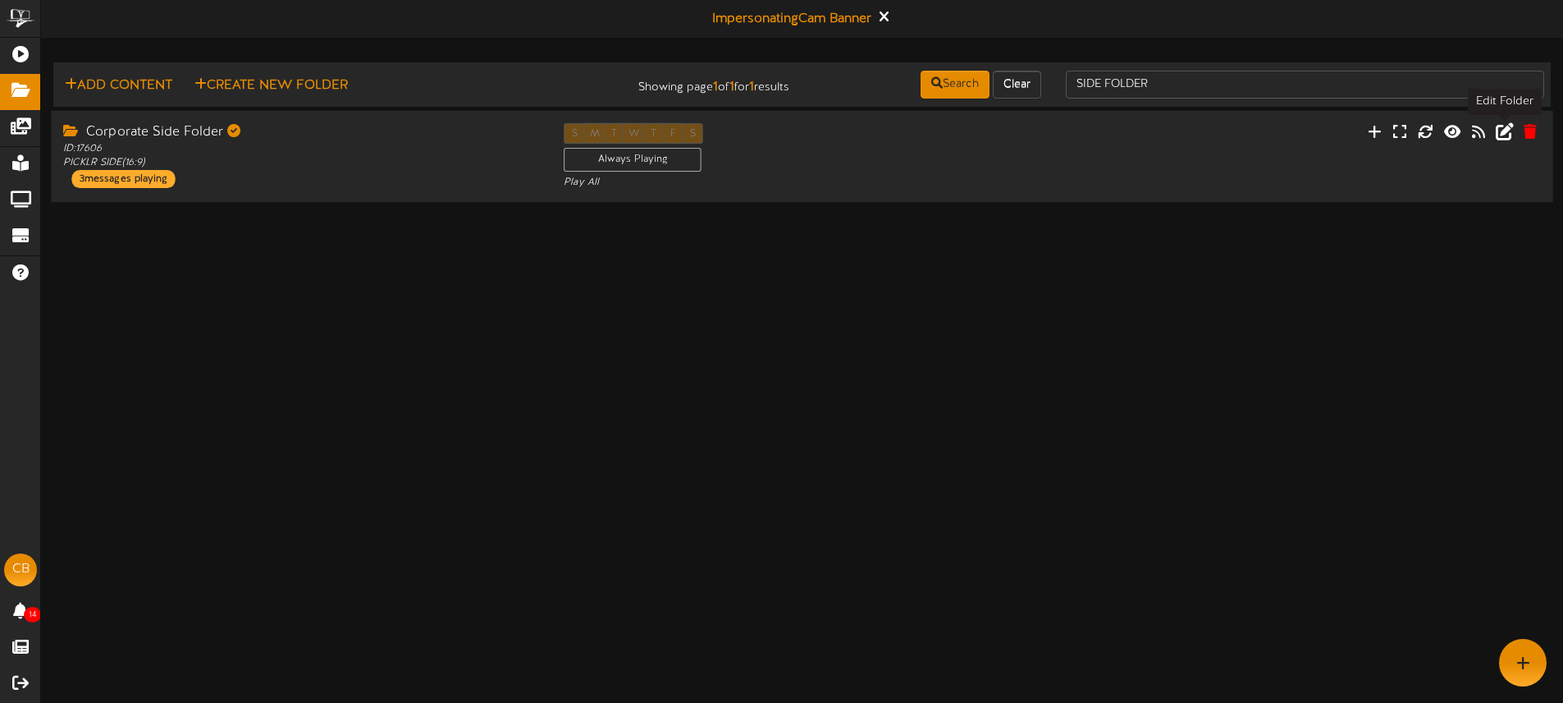
click at [1505, 126] on icon at bounding box center [1505, 130] width 18 height 18
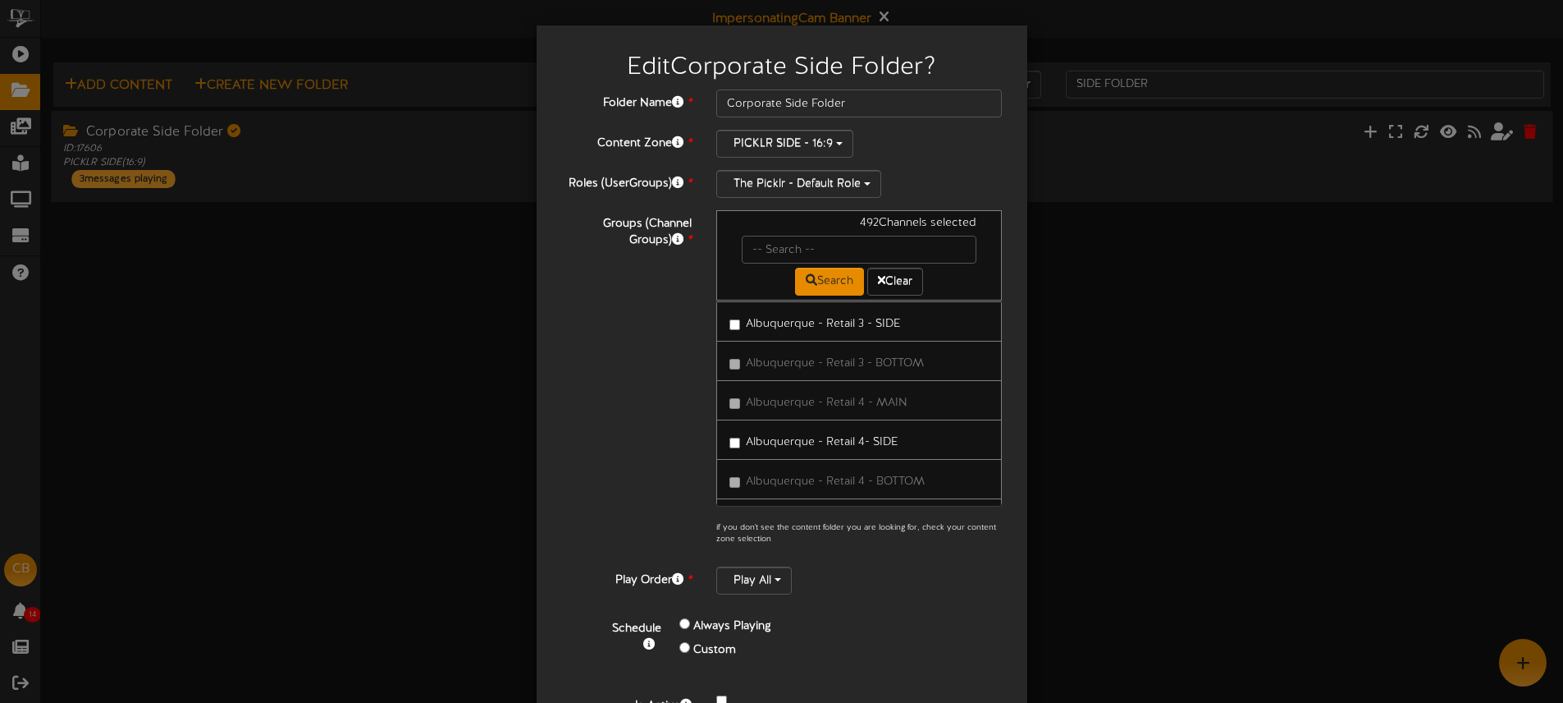
scroll to position [58468, 0]
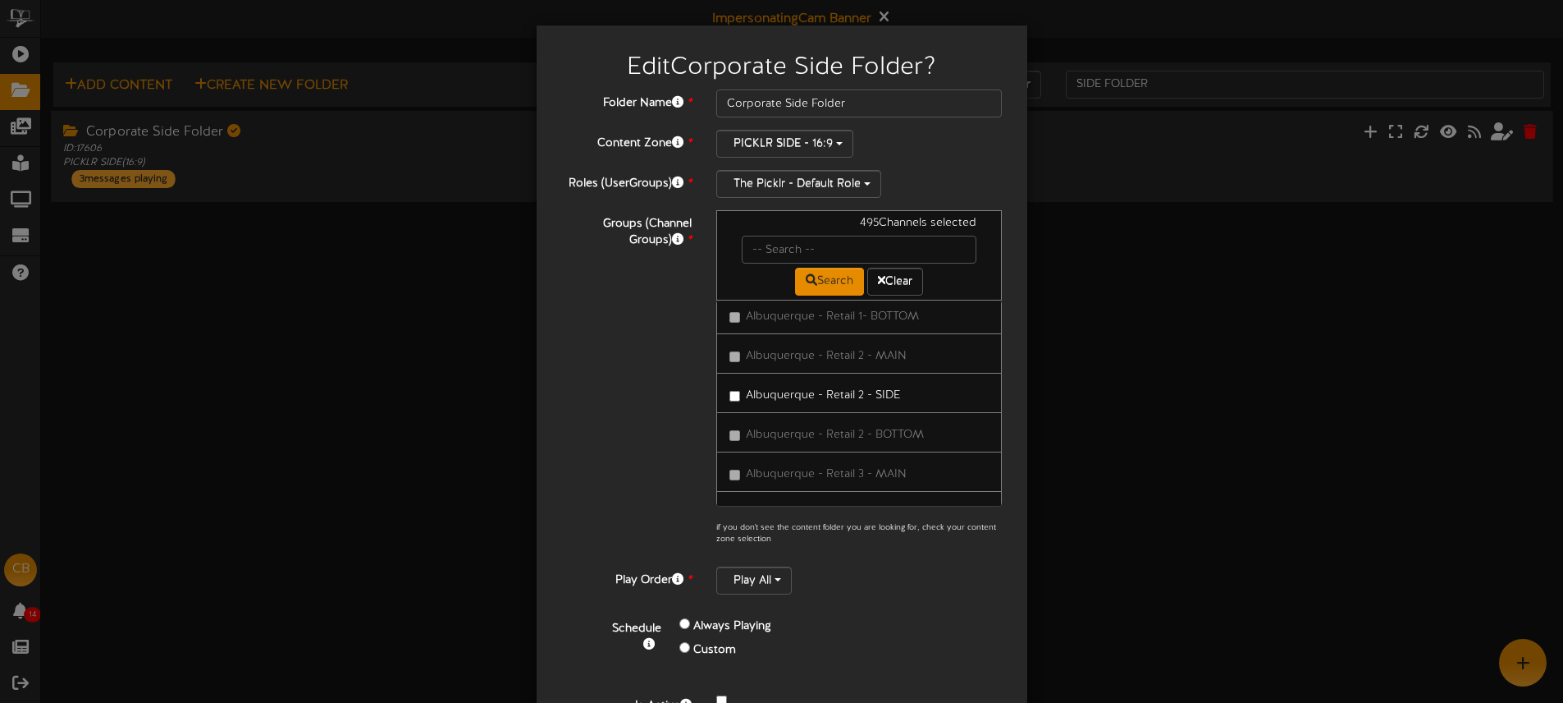
scroll to position [58839, 0]
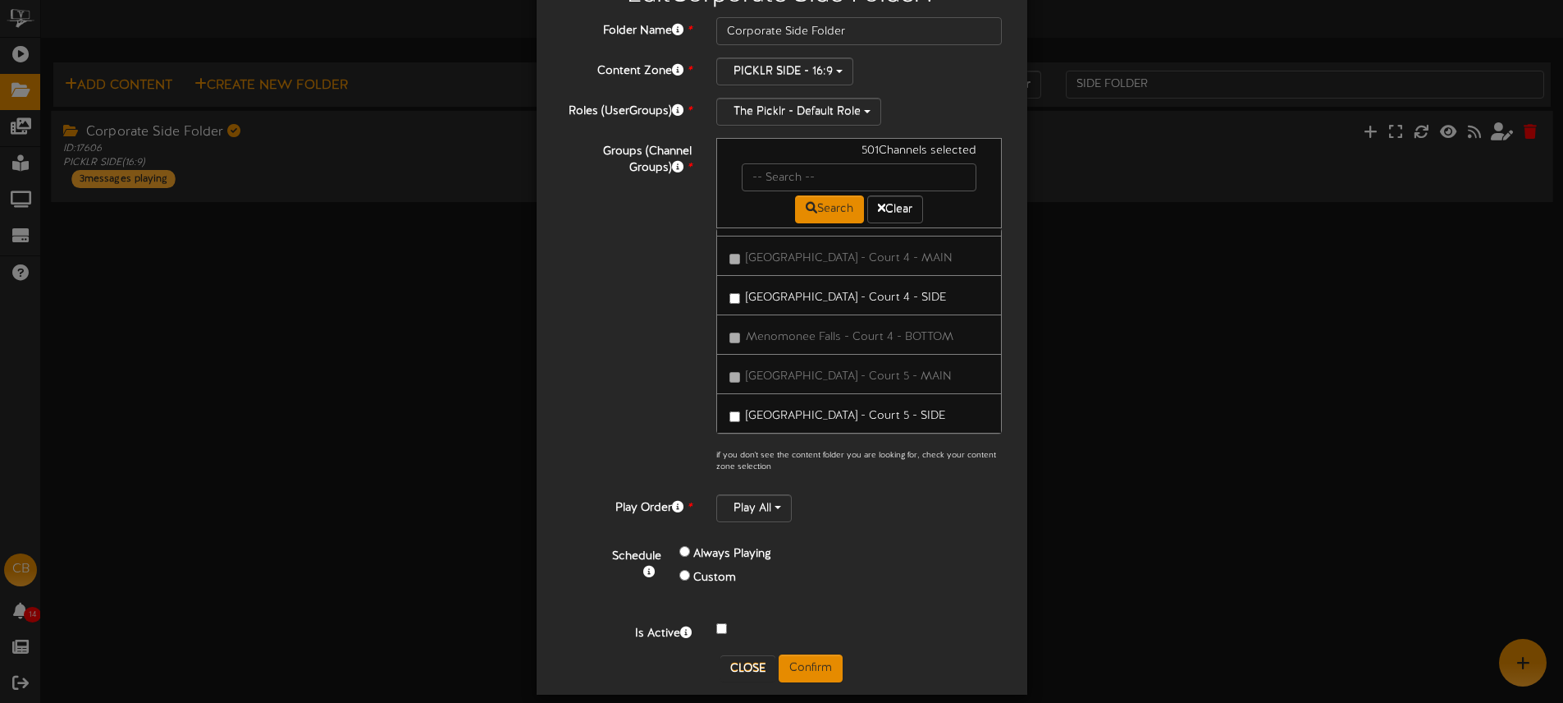
scroll to position [78, 0]
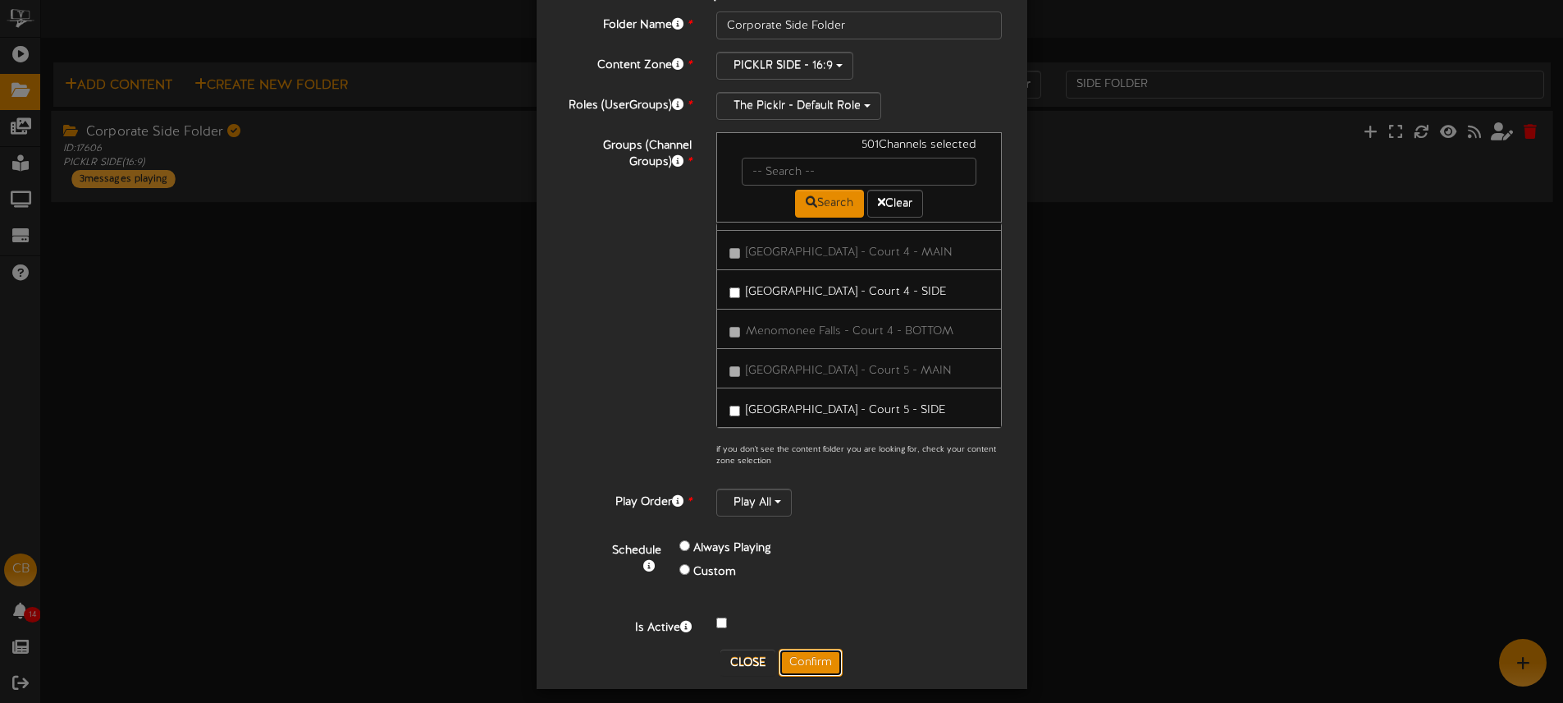
click at [817, 655] on button "Confirm" at bounding box center [811, 662] width 64 height 28
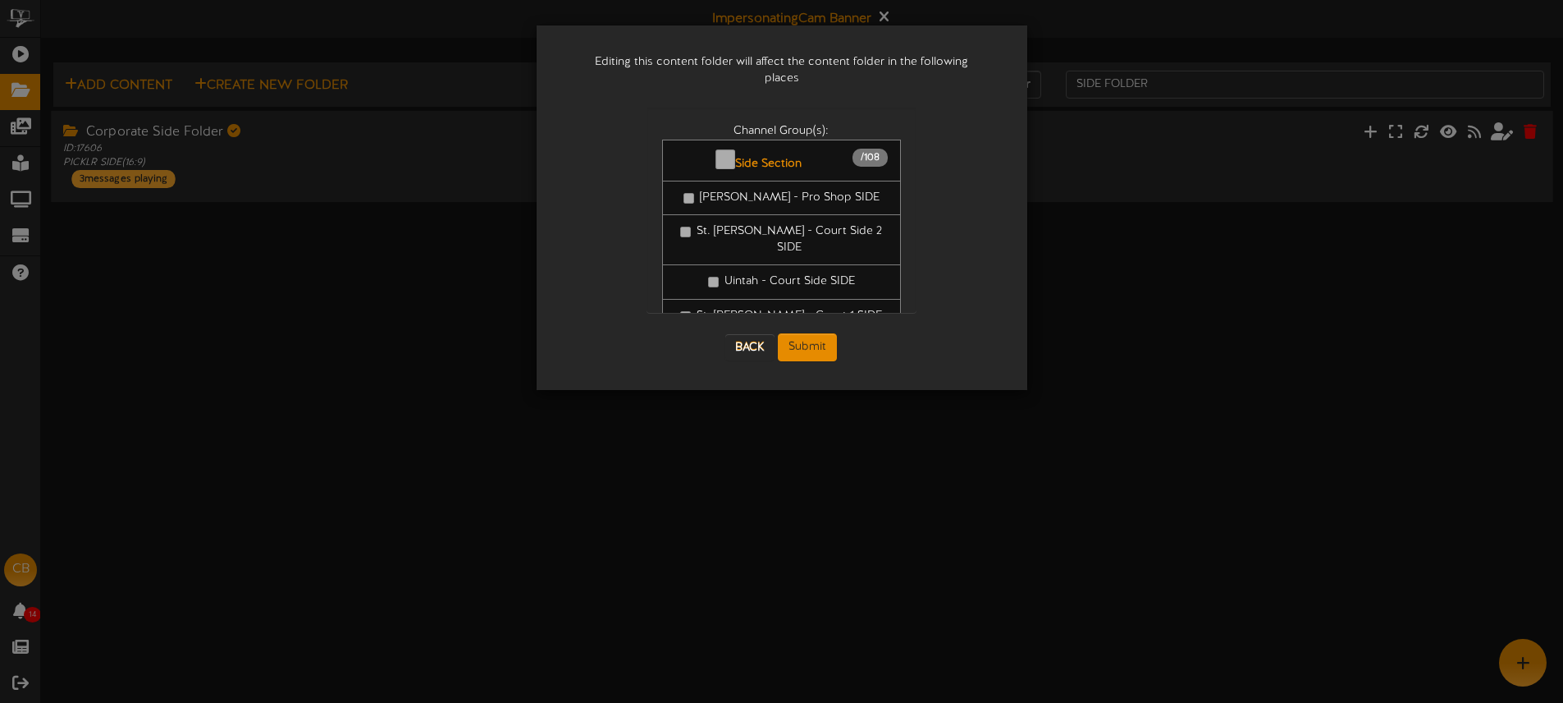
scroll to position [0, 0]
click at [807, 334] on button "Submit" at bounding box center [807, 347] width 59 height 28
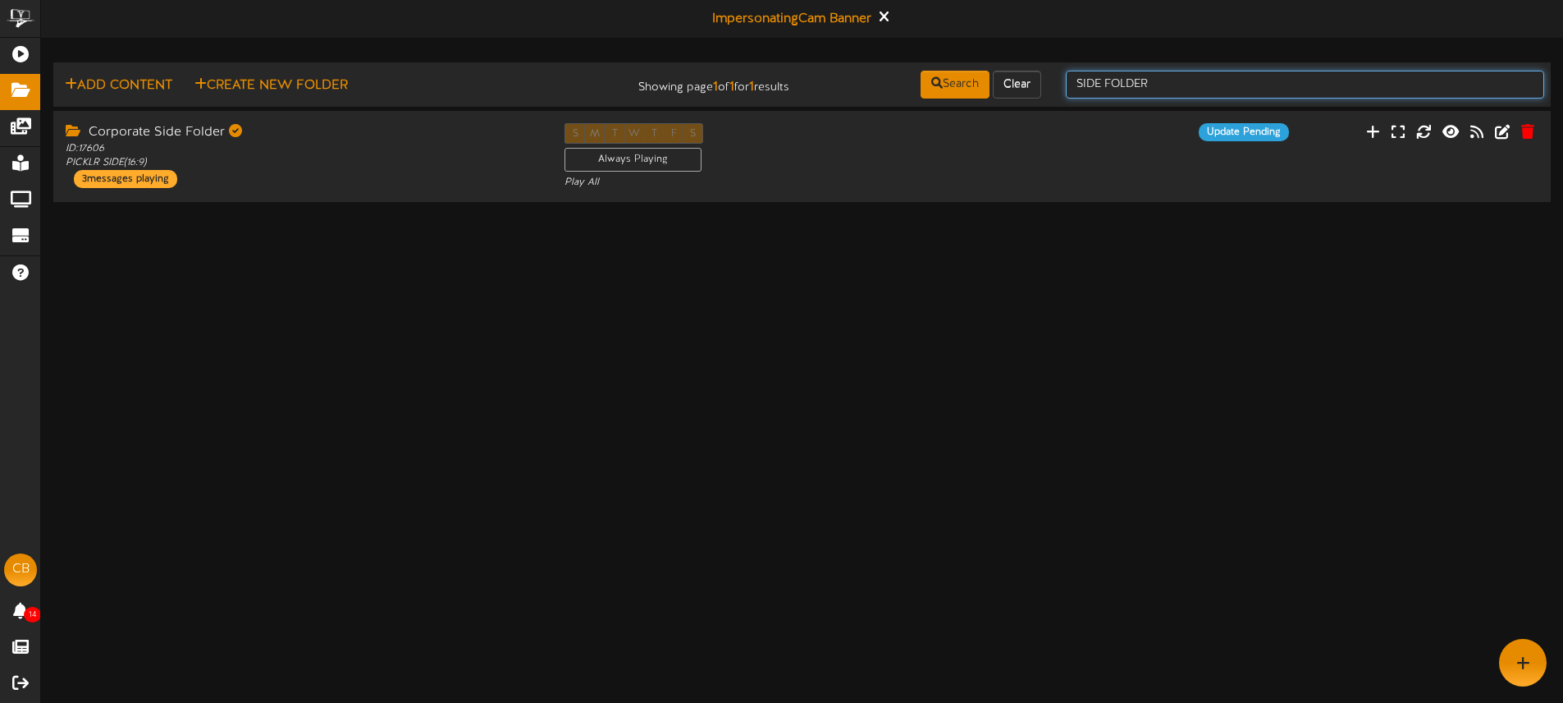
click at [1256, 80] on input "SIDE FOLDER" at bounding box center [1305, 85] width 478 height 28
drag, startPoint x: 1253, startPoint y: 80, endPoint x: 1084, endPoint y: 78, distance: 169.1
click at [1083, 78] on input "SIDE FOLDER" at bounding box center [1305, 85] width 478 height 28
type input "S"
type input "bottom"
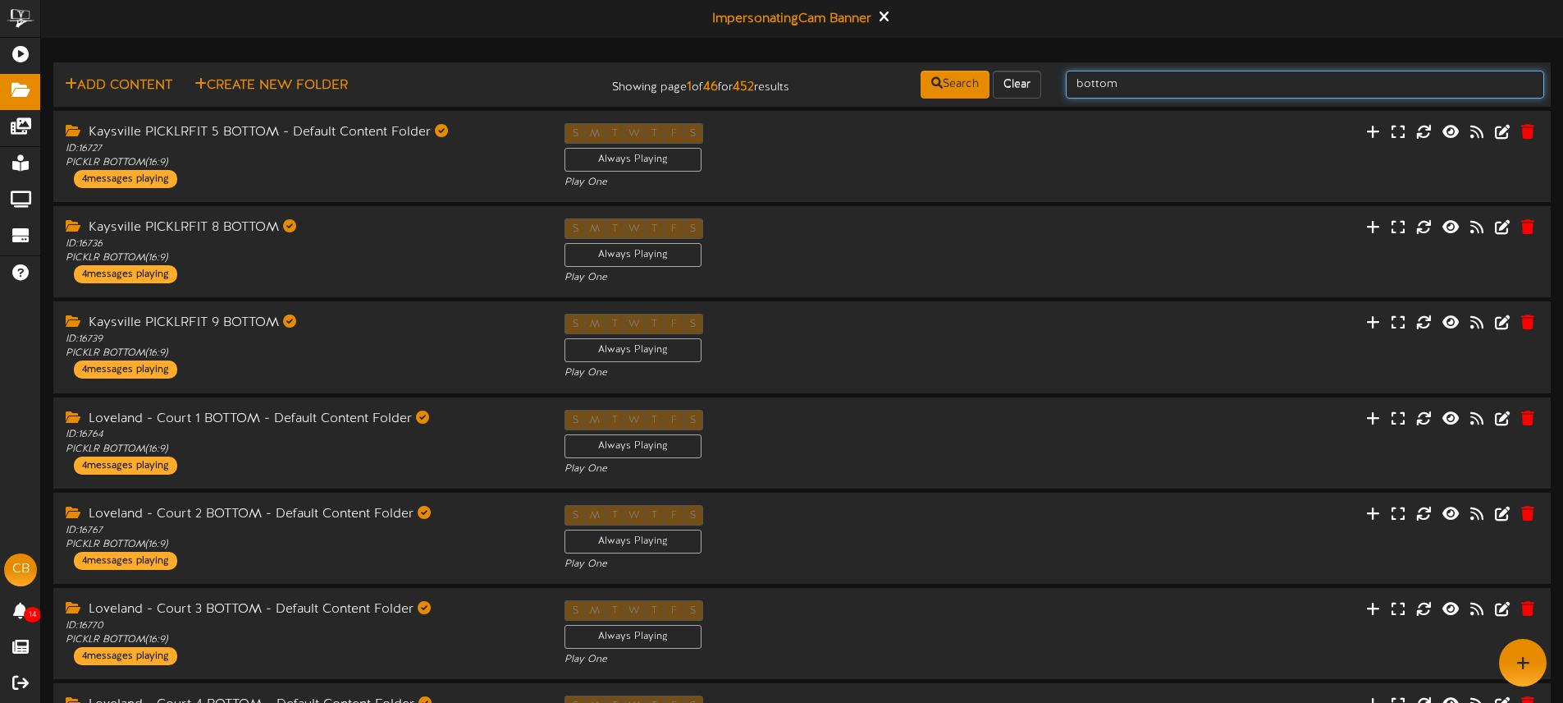
click at [1134, 81] on input "bottom" at bounding box center [1305, 85] width 478 height 28
type input "bottom folder"
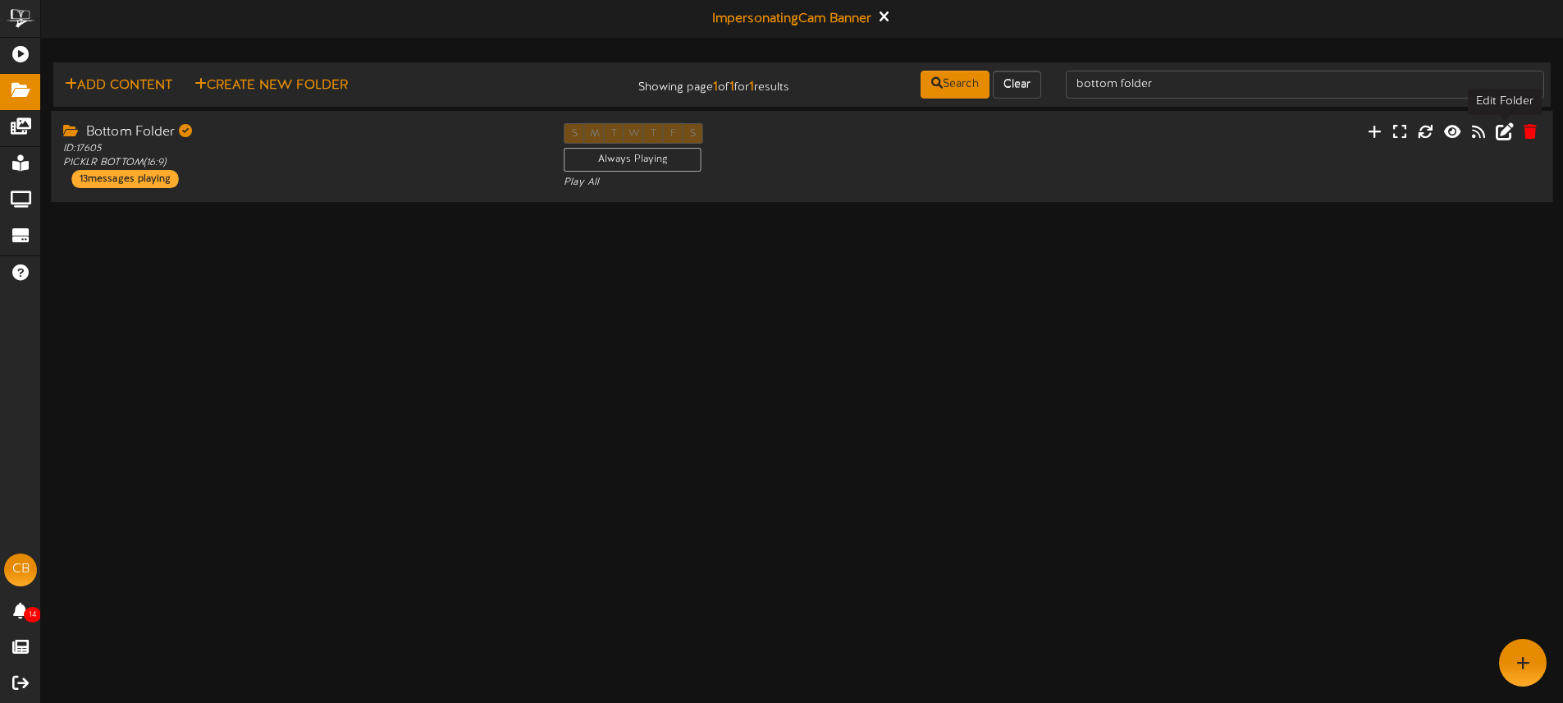
click at [1502, 134] on icon at bounding box center [1505, 130] width 18 height 18
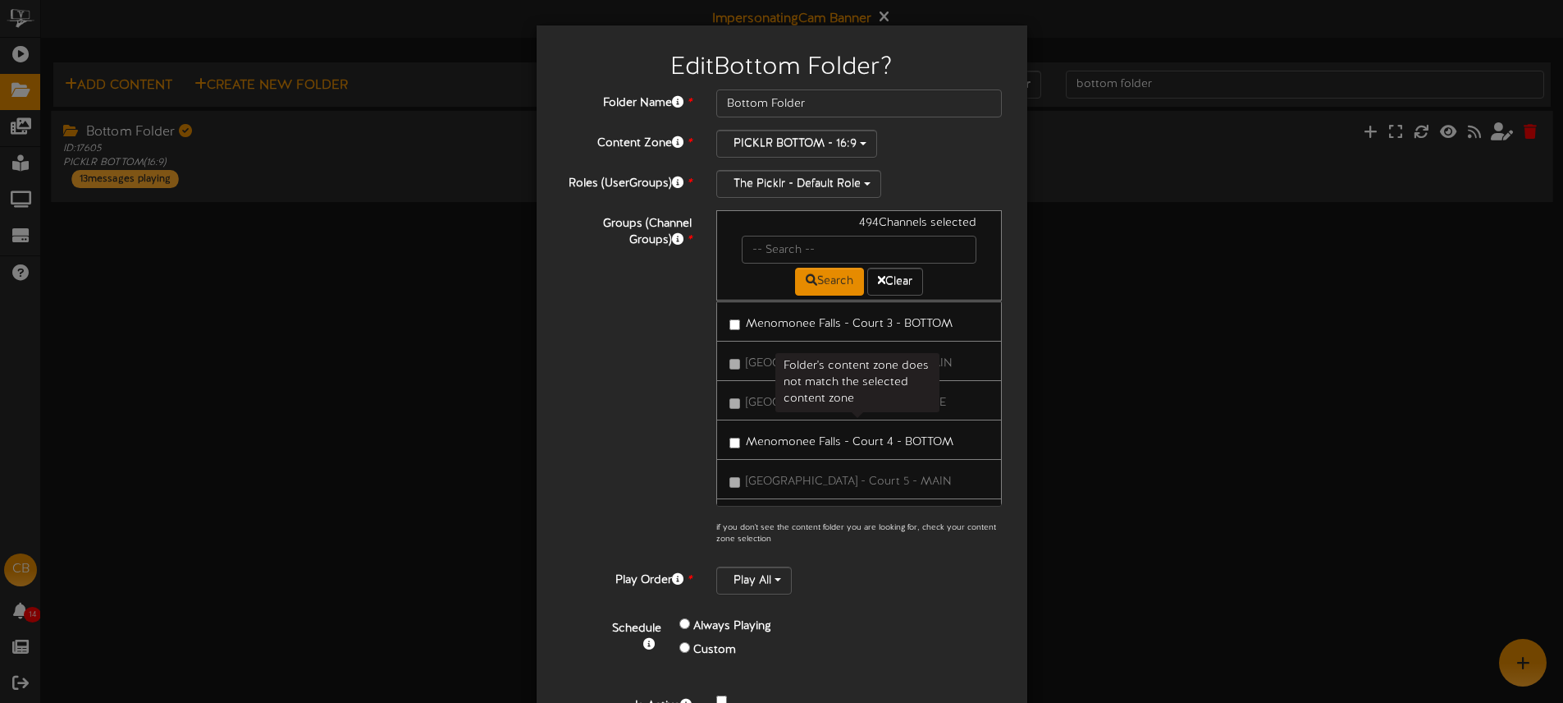
scroll to position [59549, 0]
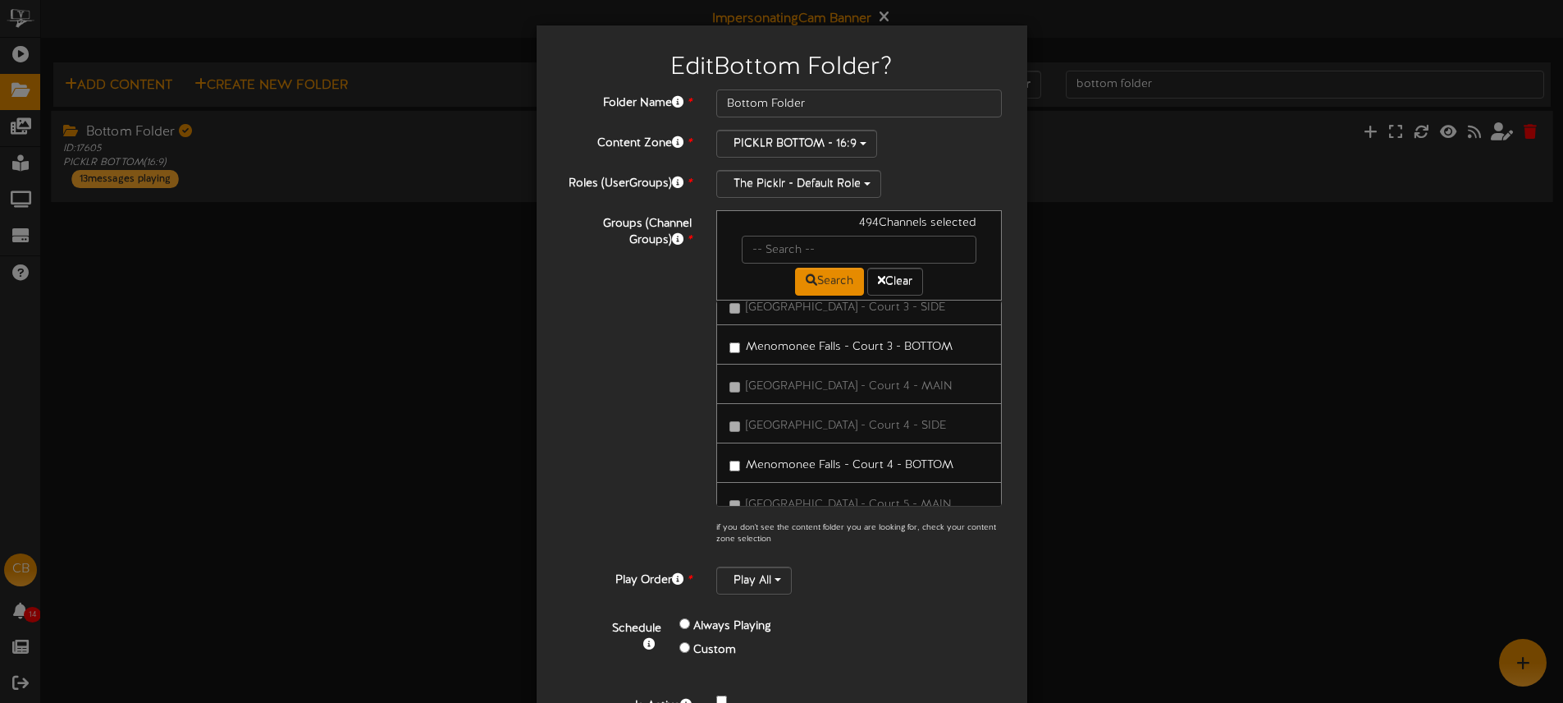
drag, startPoint x: 821, startPoint y: 328, endPoint x: 843, endPoint y: 363, distance: 41.0
drag, startPoint x: 786, startPoint y: 353, endPoint x: 801, endPoint y: 371, distance: 23.3
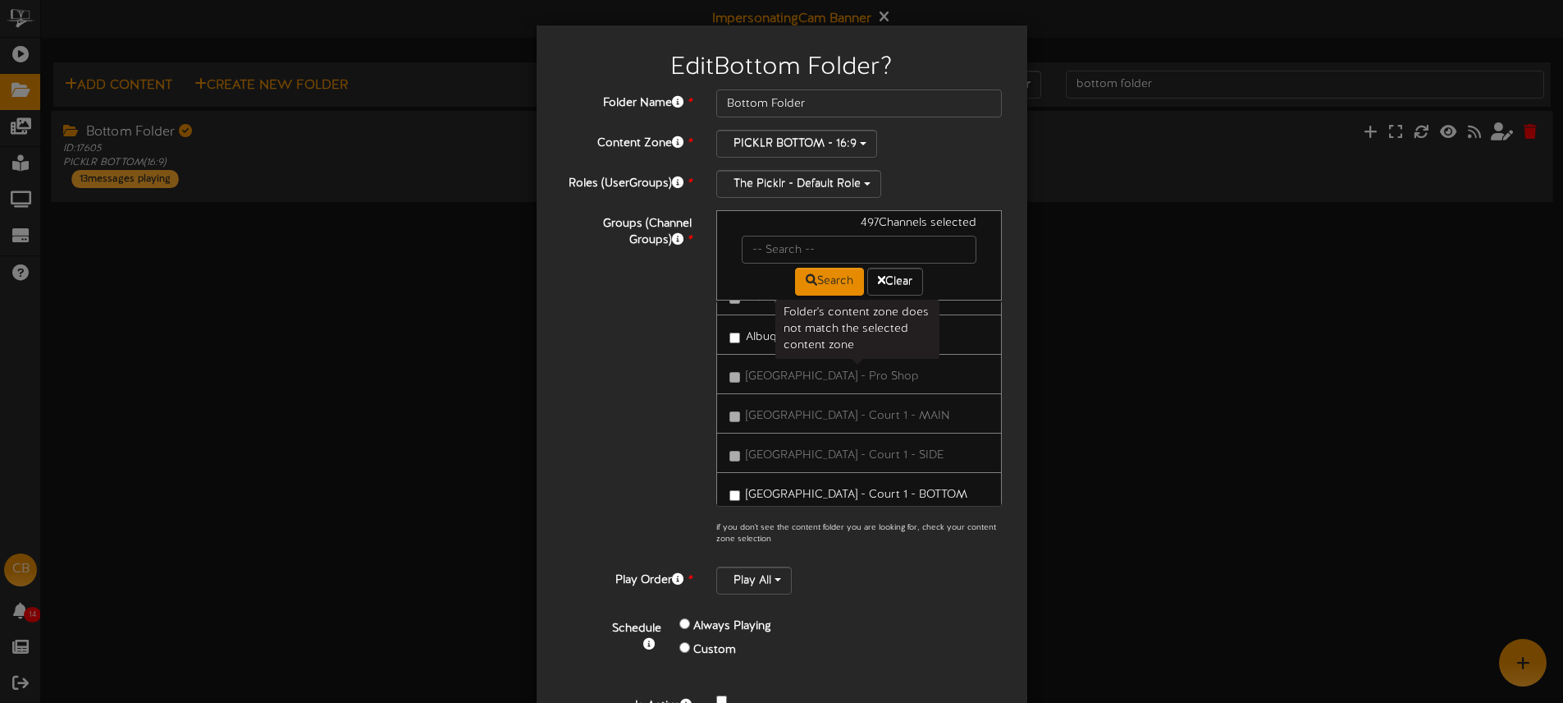
scroll to position [59159, 0]
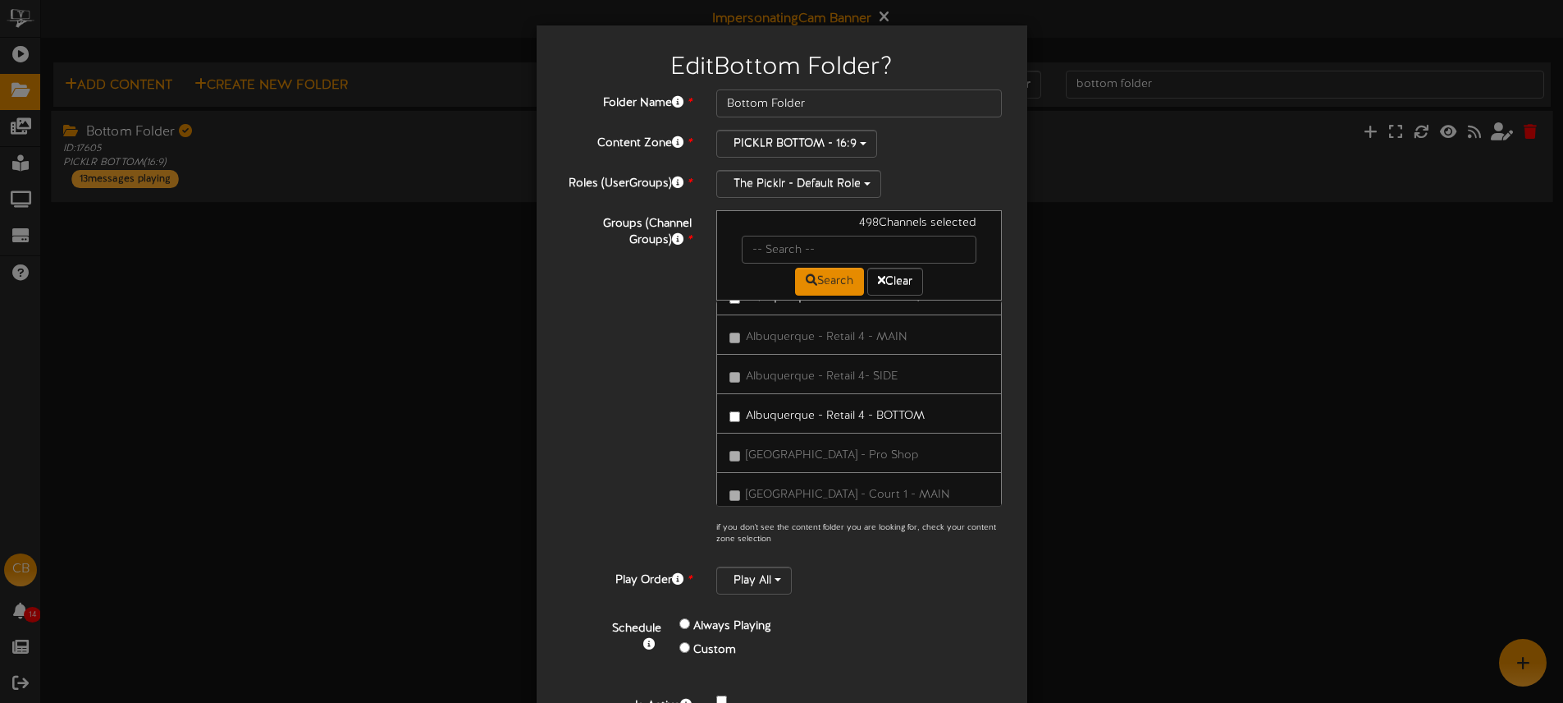
scroll to position [59062, 0]
drag, startPoint x: 814, startPoint y: 422, endPoint x: 803, endPoint y: 372, distance: 51.4
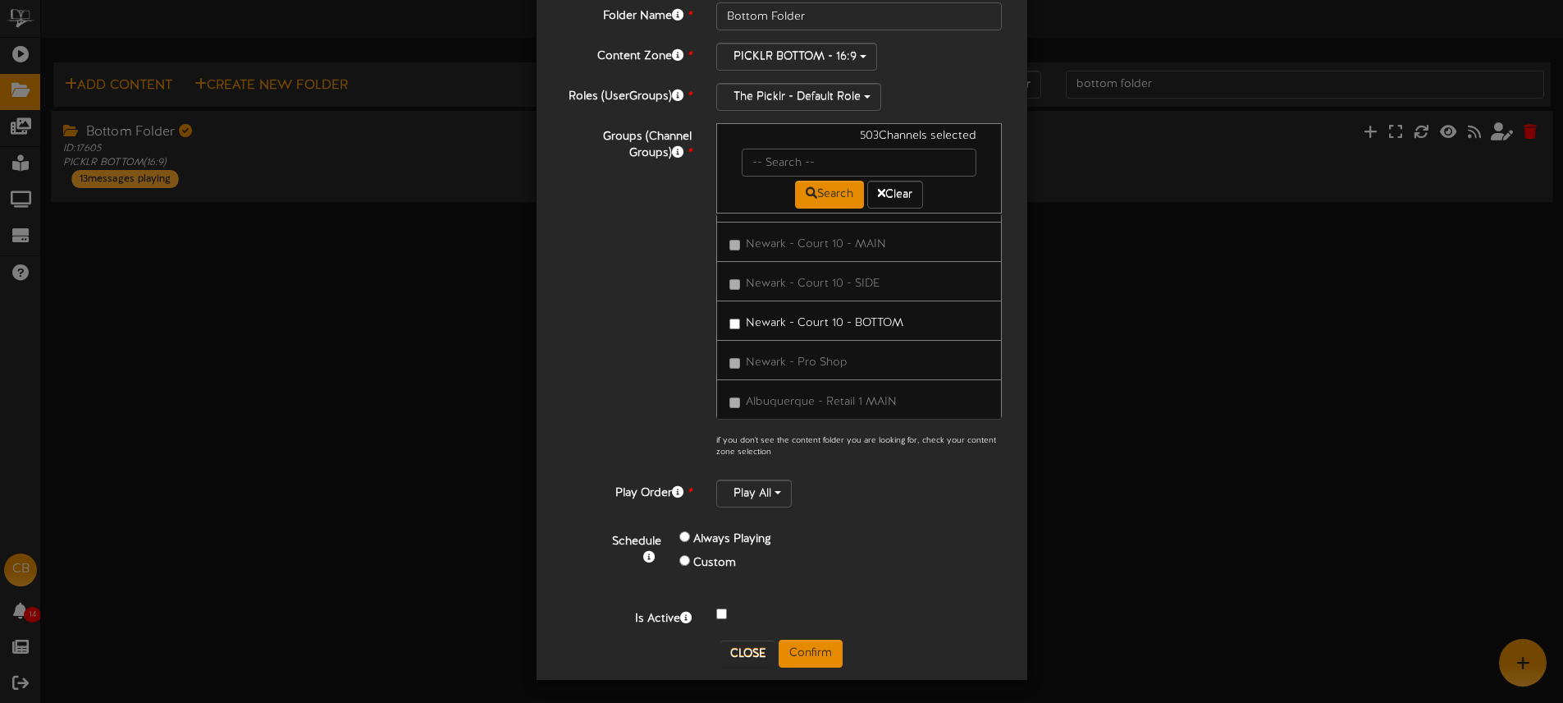
scroll to position [89, 0]
drag, startPoint x: 826, startPoint y: 646, endPoint x: 1322, endPoint y: 482, distance: 522.2
click at [826, 646] on button "Confirm" at bounding box center [811, 651] width 64 height 28
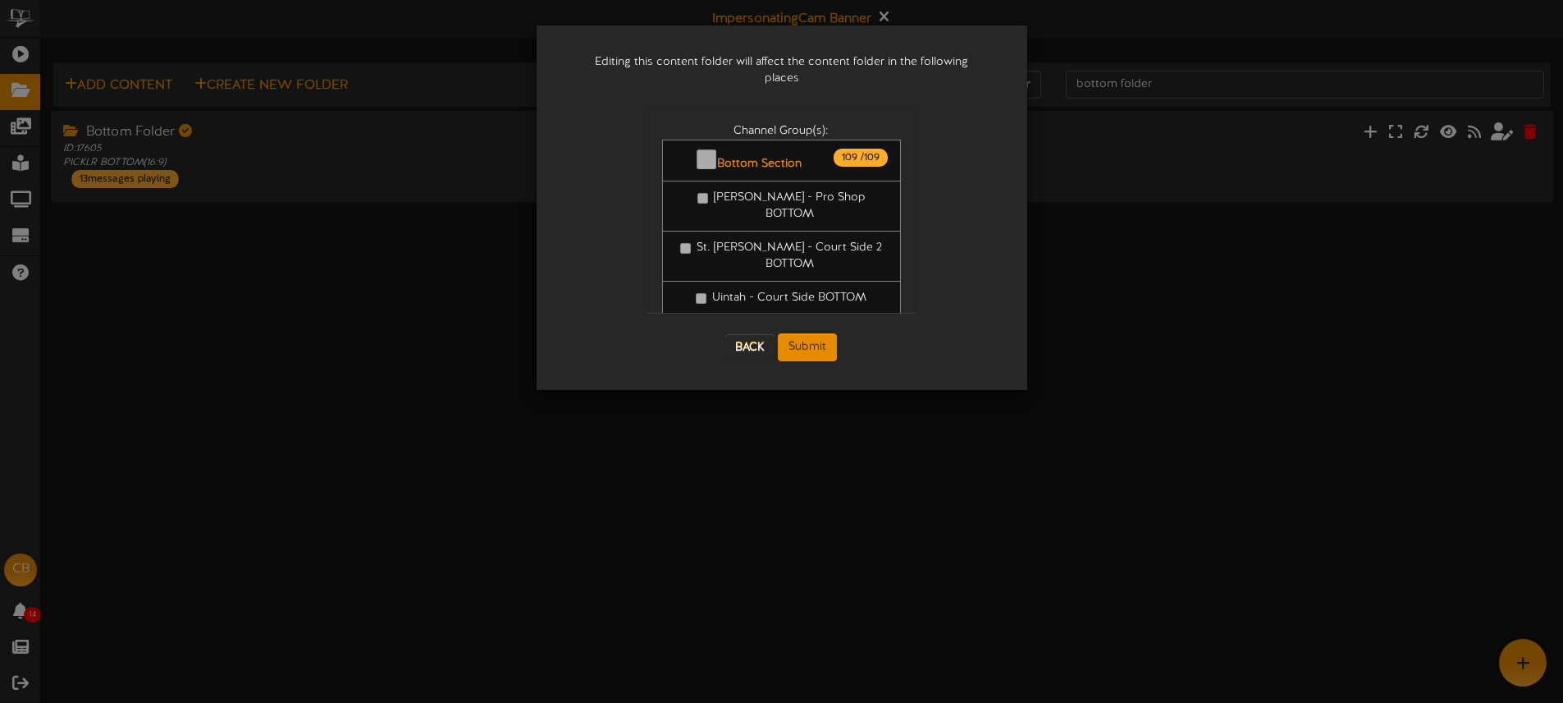
scroll to position [0, 0]
drag, startPoint x: 817, startPoint y: 327, endPoint x: 828, endPoint y: 320, distance: 12.5
click at [817, 333] on button "Submit" at bounding box center [807, 347] width 59 height 28
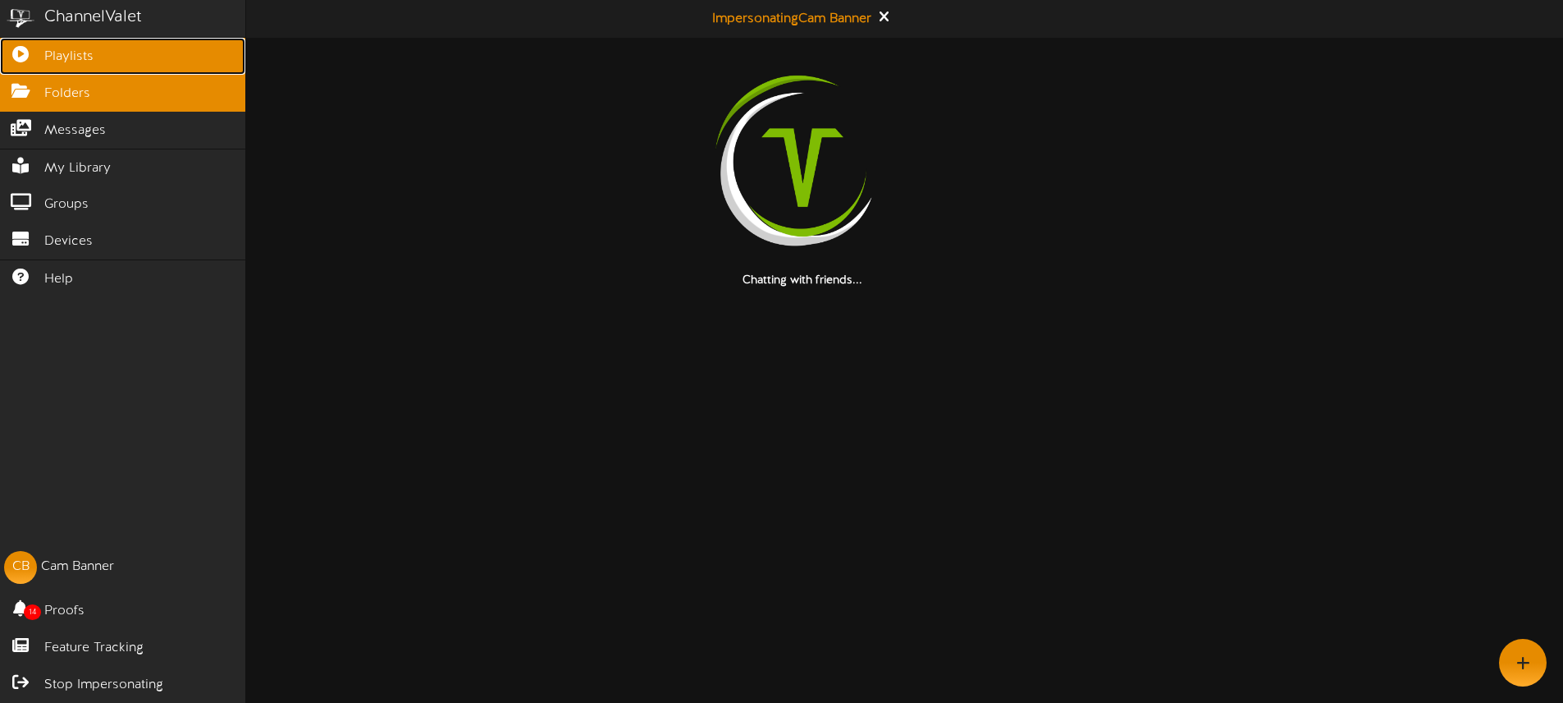
click at [92, 57] on span "Playlists" at bounding box center [68, 57] width 49 height 19
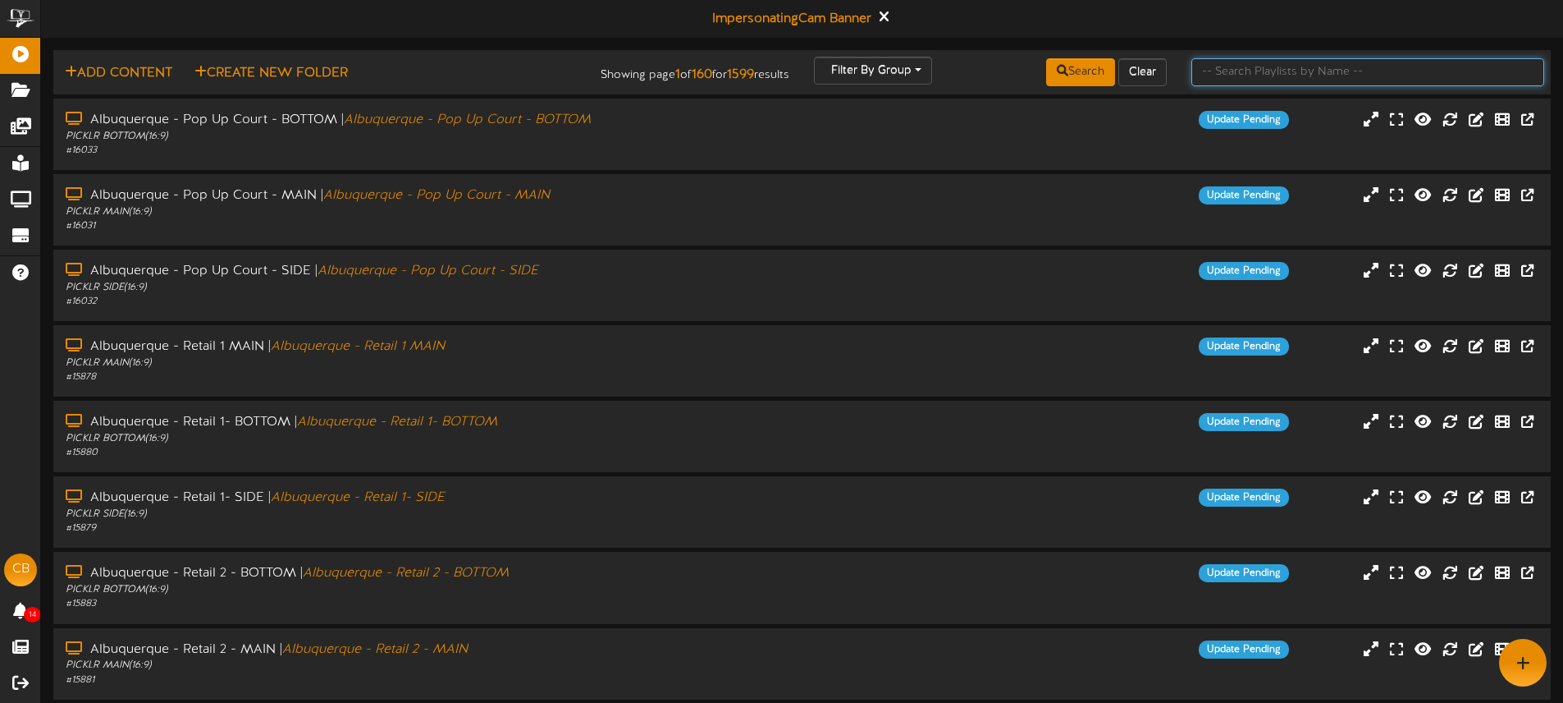
click at [1232, 80] on input "text" at bounding box center [1368, 72] width 353 height 28
type input "men"
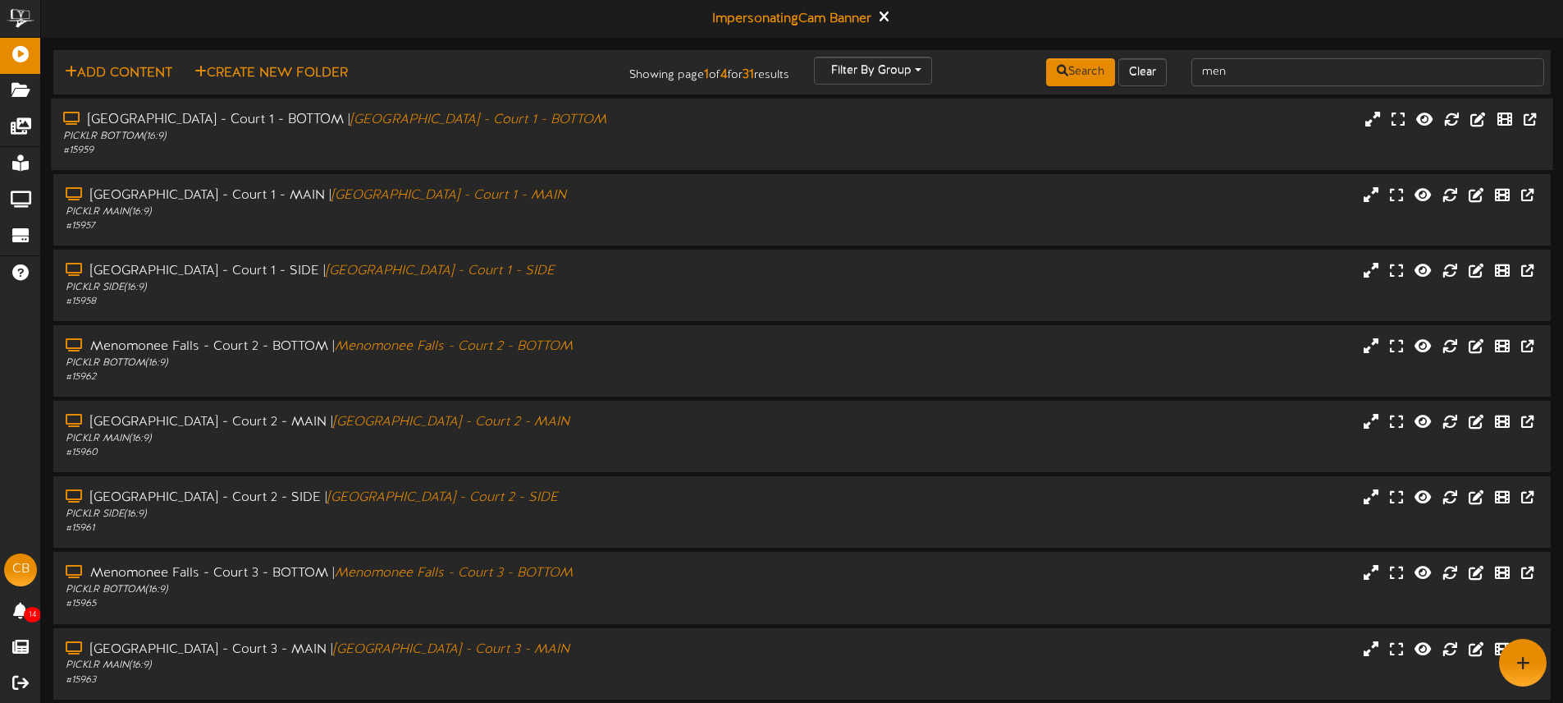
click at [830, 135] on div "Menomonee Falls - Court 1 - BOTTOM | Menomonee Falls - Court 1 - BOTTOM PICKLR …" at bounding box center [802, 134] width 1502 height 47
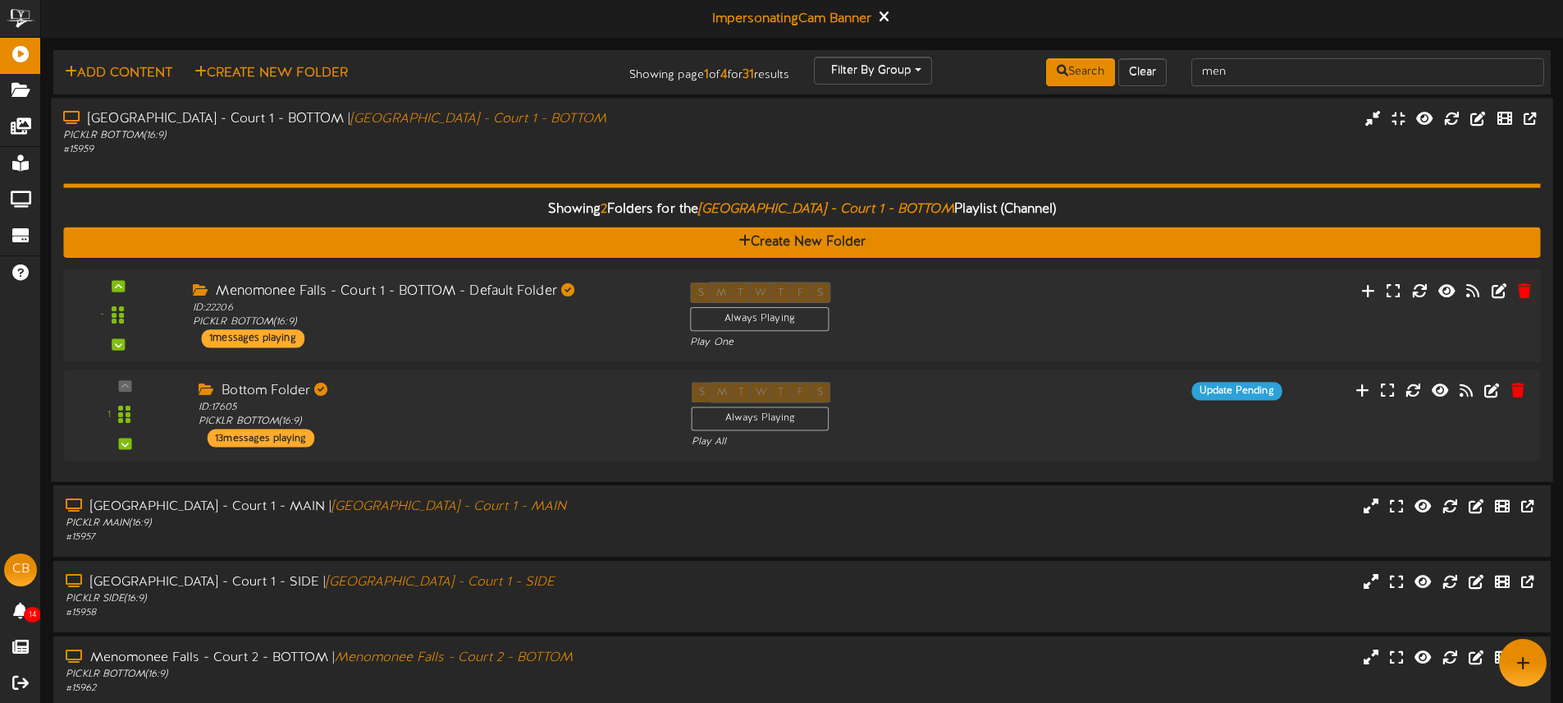
click at [1041, 302] on div "S M T W T F S Always Playing Play One" at bounding box center [864, 315] width 373 height 67
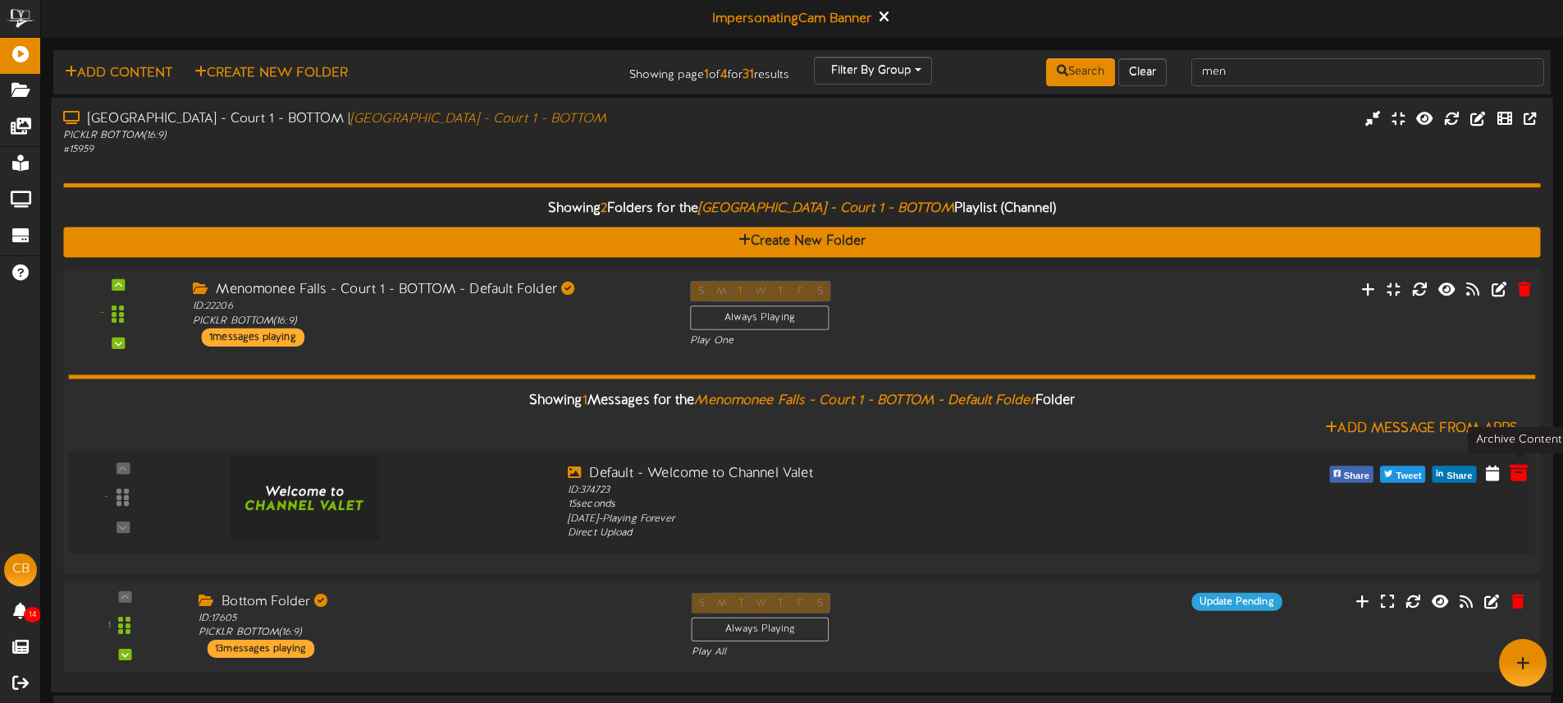
click at [1516, 465] on icon at bounding box center [1519, 471] width 18 height 18
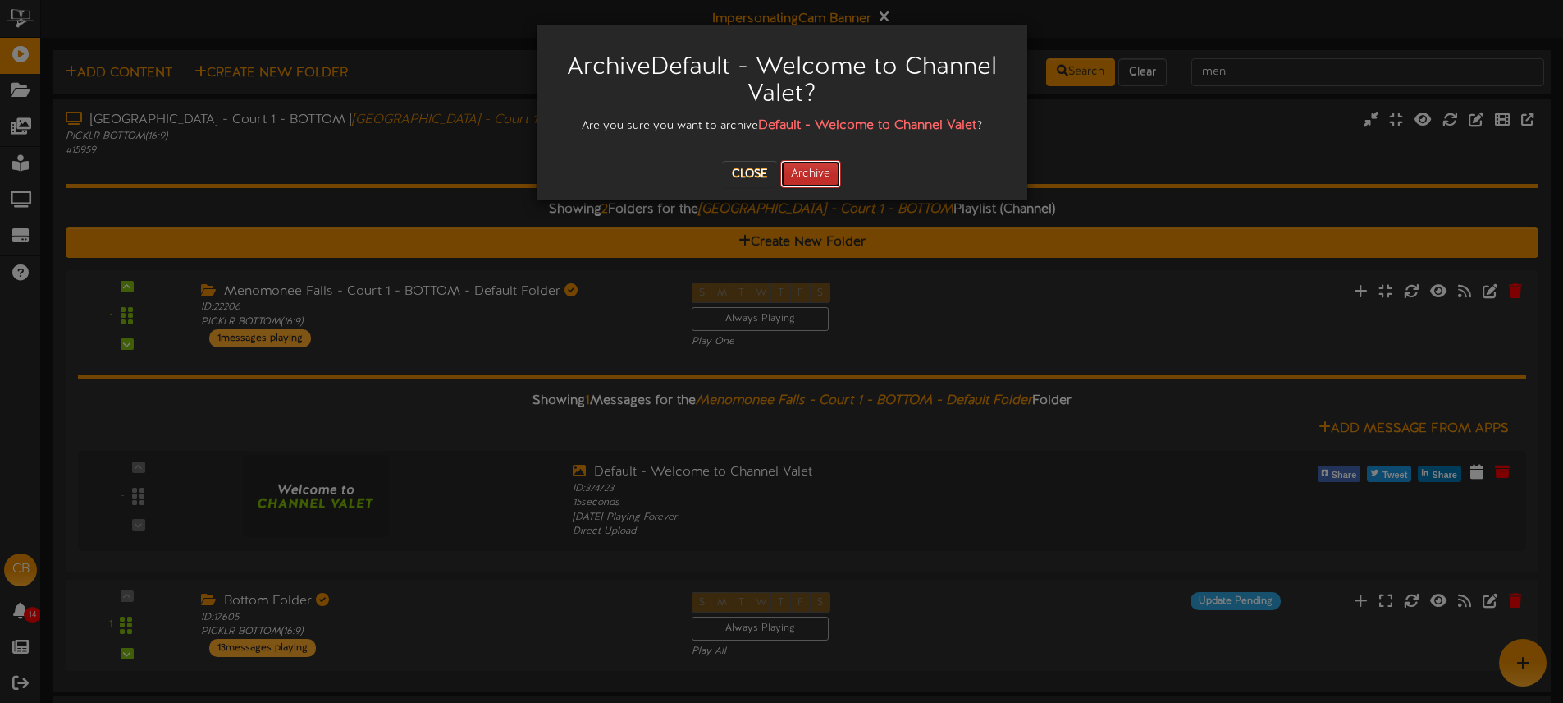
click at [837, 176] on button "Archive" at bounding box center [810, 174] width 61 height 28
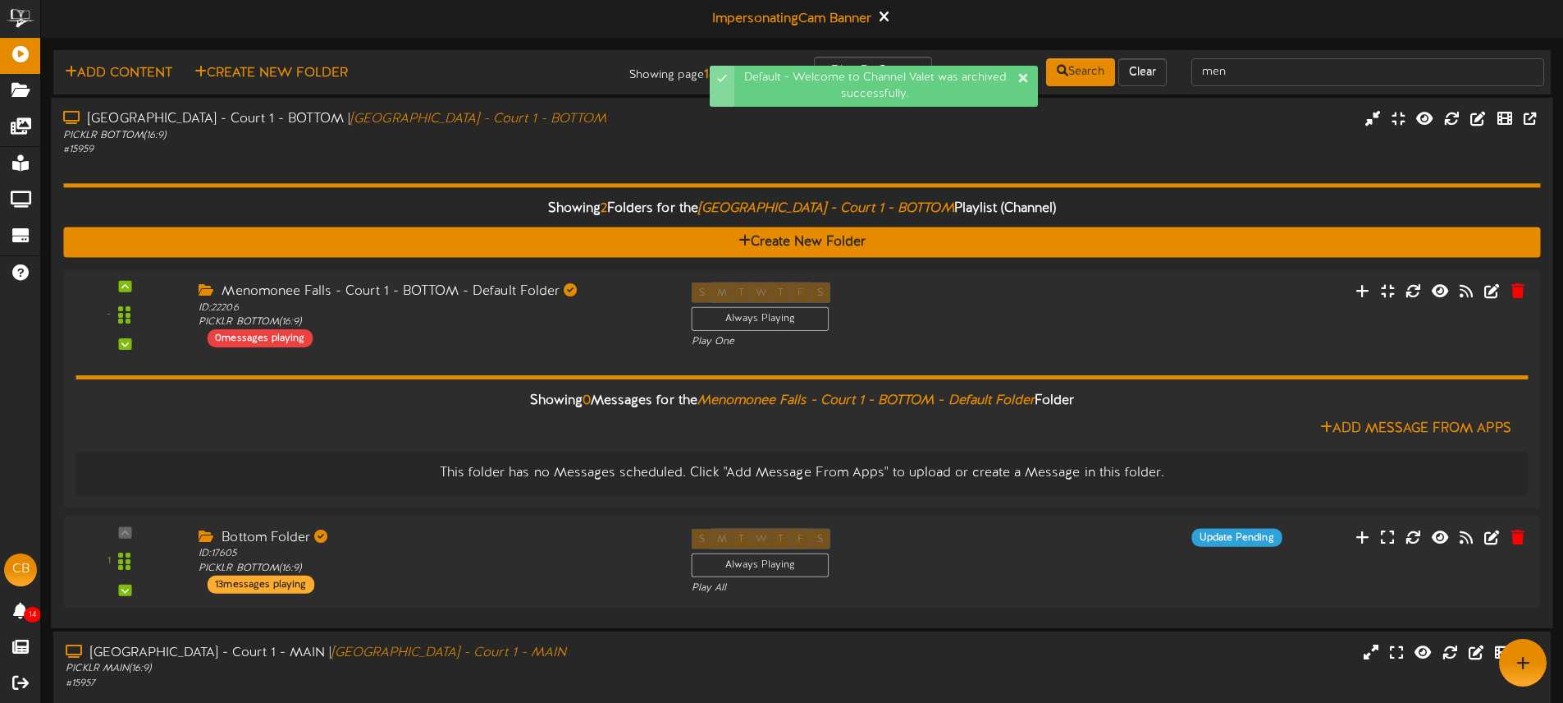
click at [627, 154] on div "# 15959" at bounding box center [364, 150] width 602 height 14
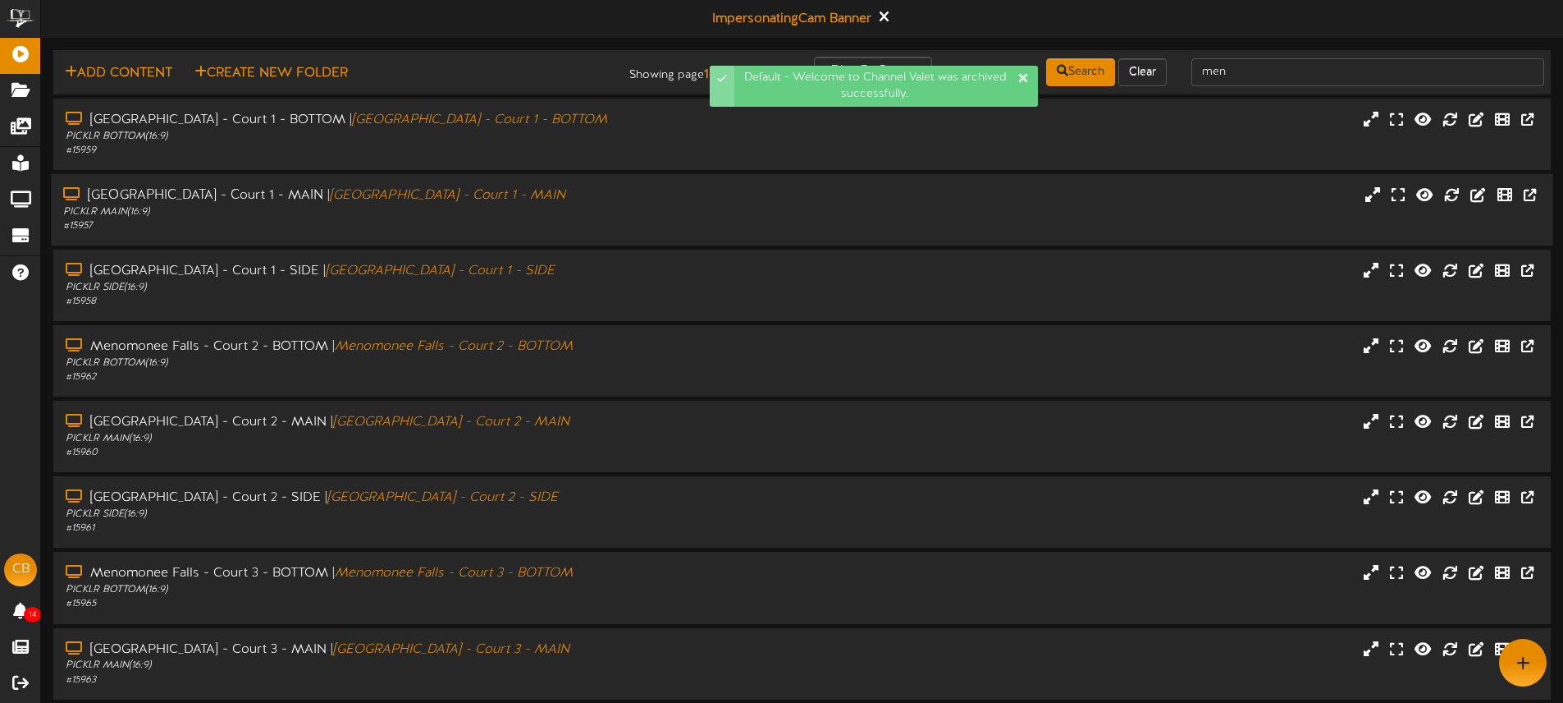
click at [612, 201] on div "Menomonee Falls - Court 1 - MAIN | Menomonee Falls - Court 1 - MAIN" at bounding box center [364, 195] width 602 height 19
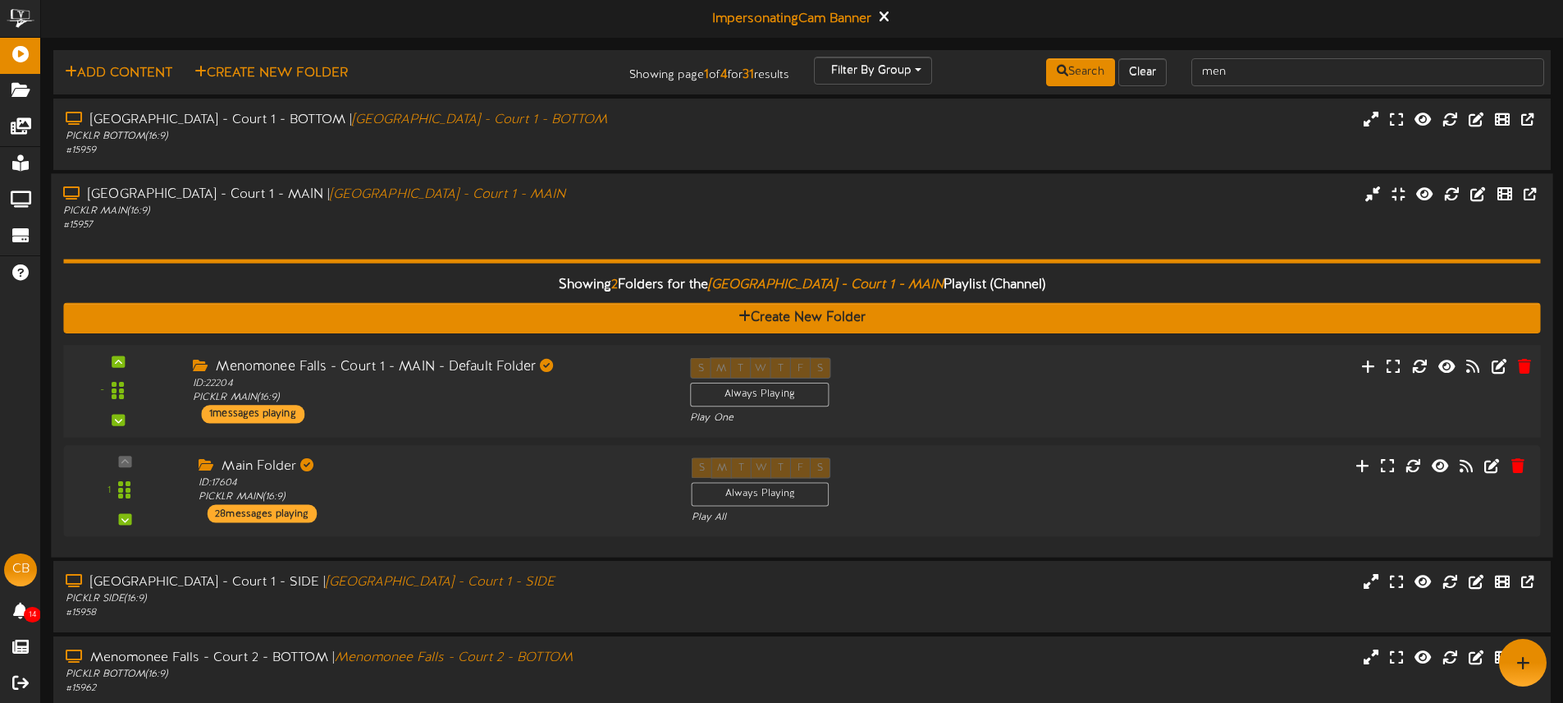
drag, startPoint x: 1060, startPoint y: 400, endPoint x: 1149, endPoint y: 403, distance: 88.7
click at [1061, 400] on div "- ID:" at bounding box center [802, 390] width 1492 height 67
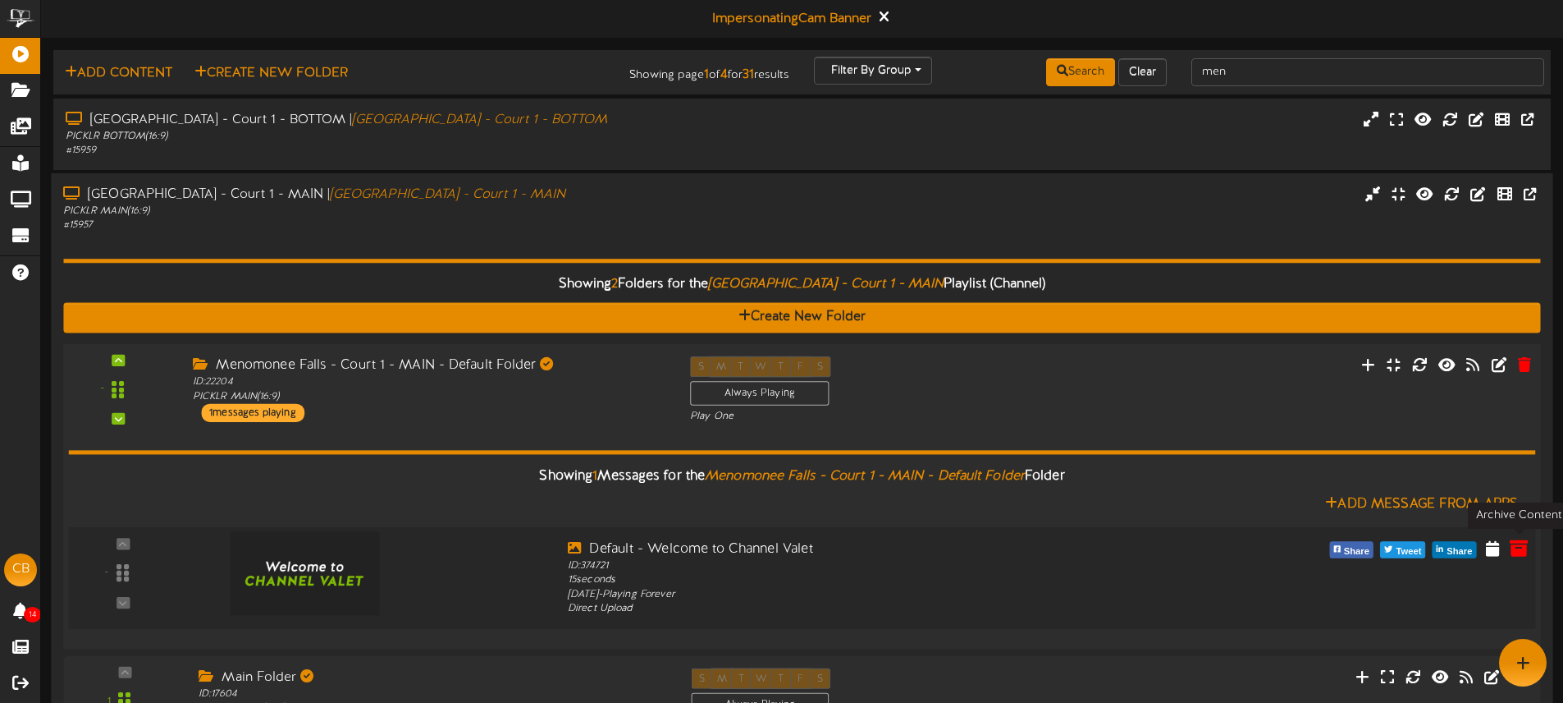
click at [1513, 543] on icon at bounding box center [1519, 547] width 18 height 18
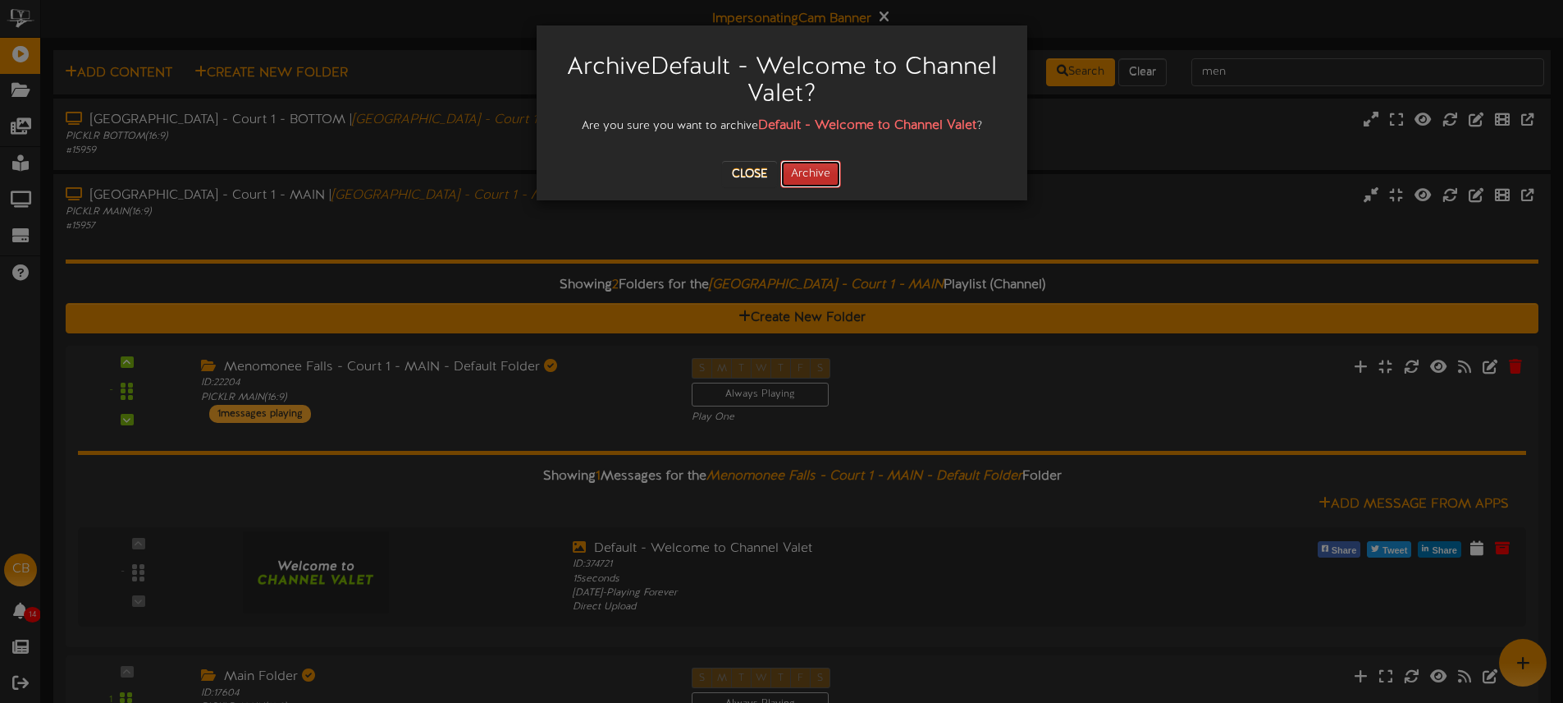
click at [824, 173] on button "Archive" at bounding box center [810, 174] width 61 height 28
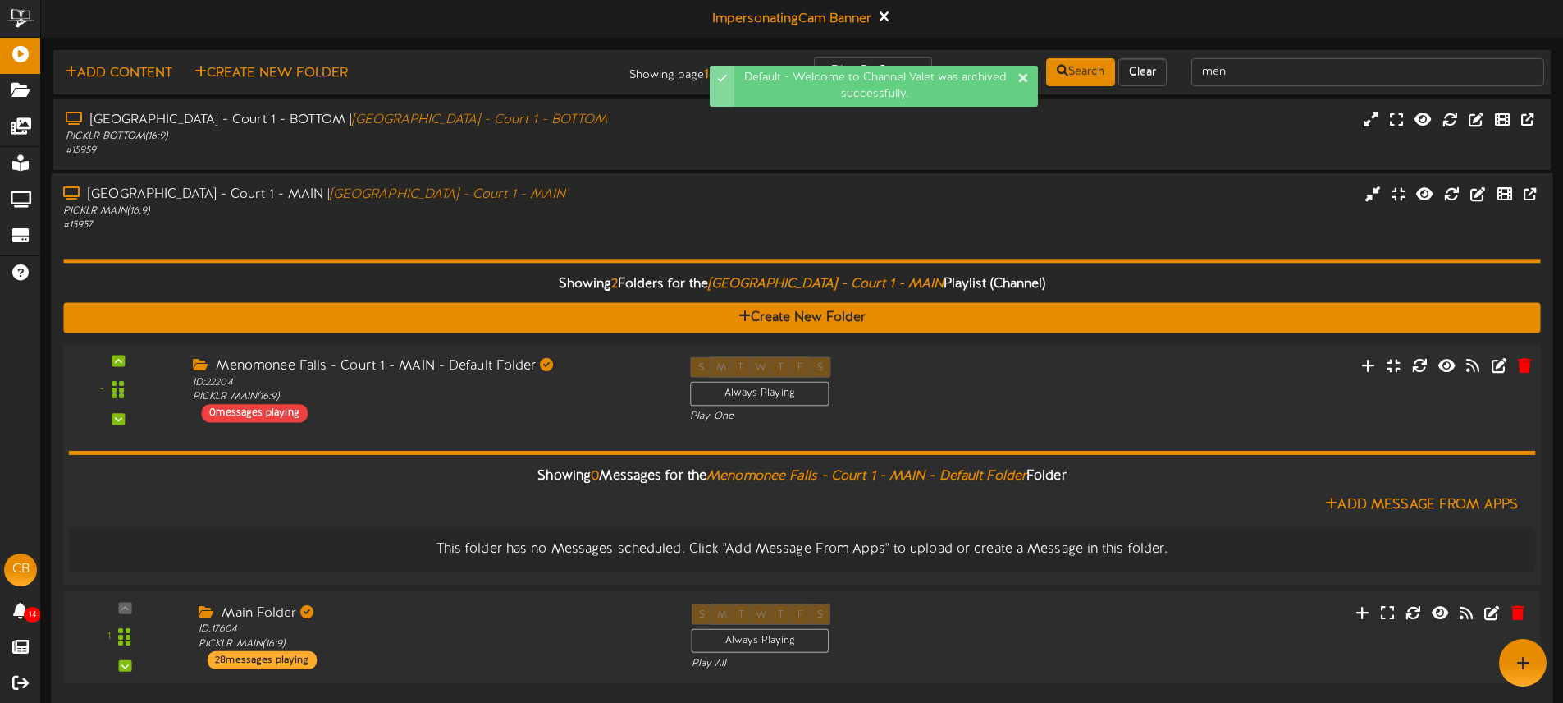
click at [613, 373] on div "Menomonee Falls - Court 1 - MAIN - Default Folder" at bounding box center [429, 365] width 473 height 19
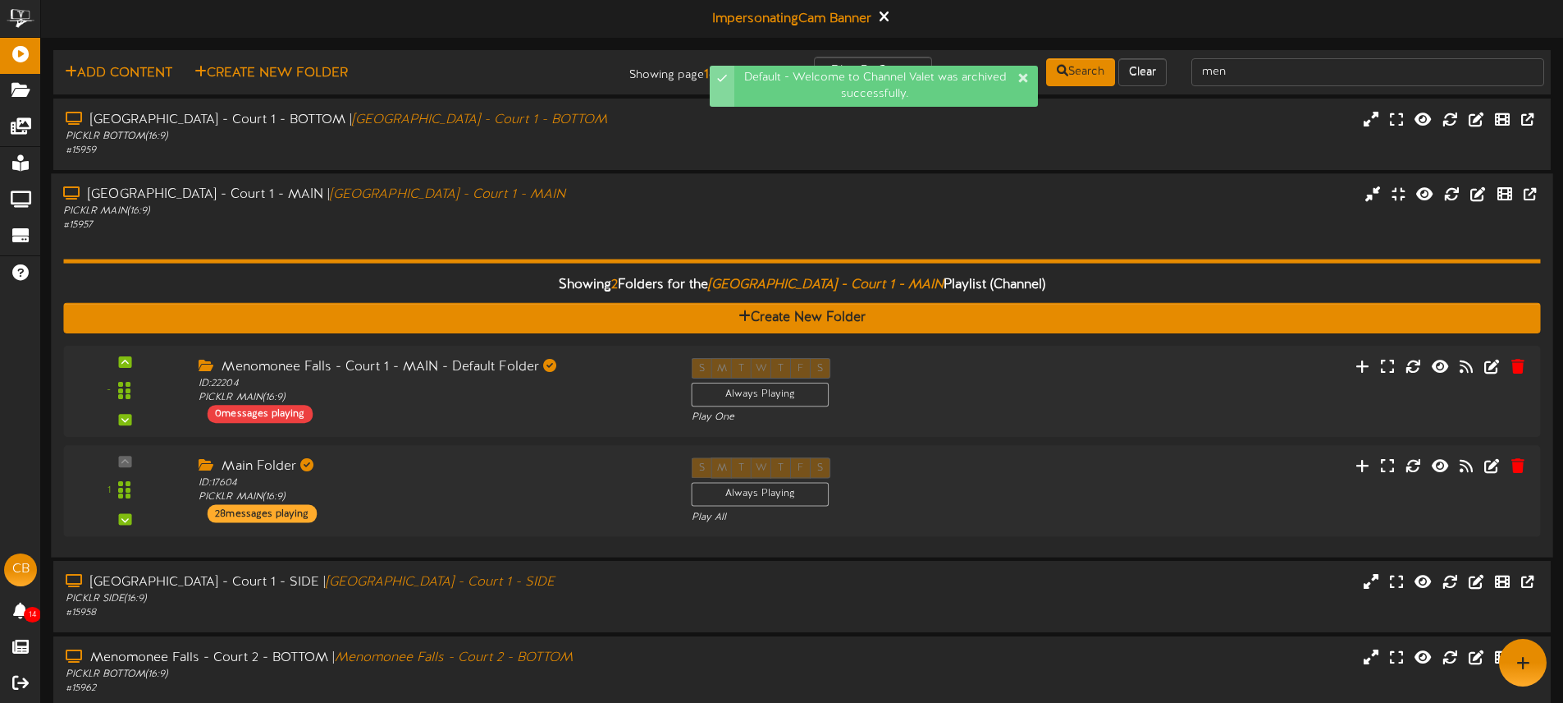
click at [598, 236] on div "Showing 2 Folders for the Menomonee Falls - Court 1 - MAIN Playlist (Channel) C…" at bounding box center [801, 388] width 1477 height 312
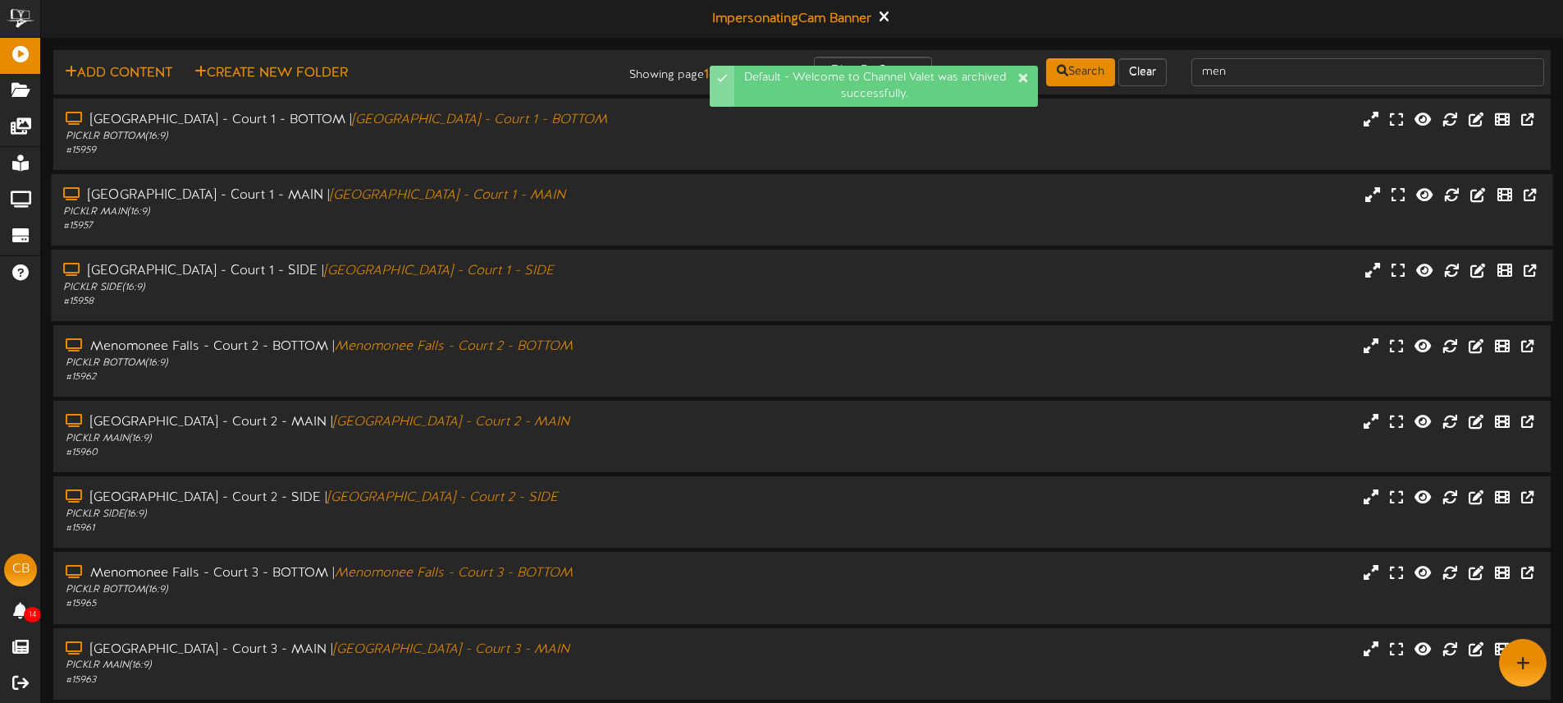
click at [593, 283] on div "PICKLR SIDE ( 16:9 )" at bounding box center [364, 288] width 602 height 14
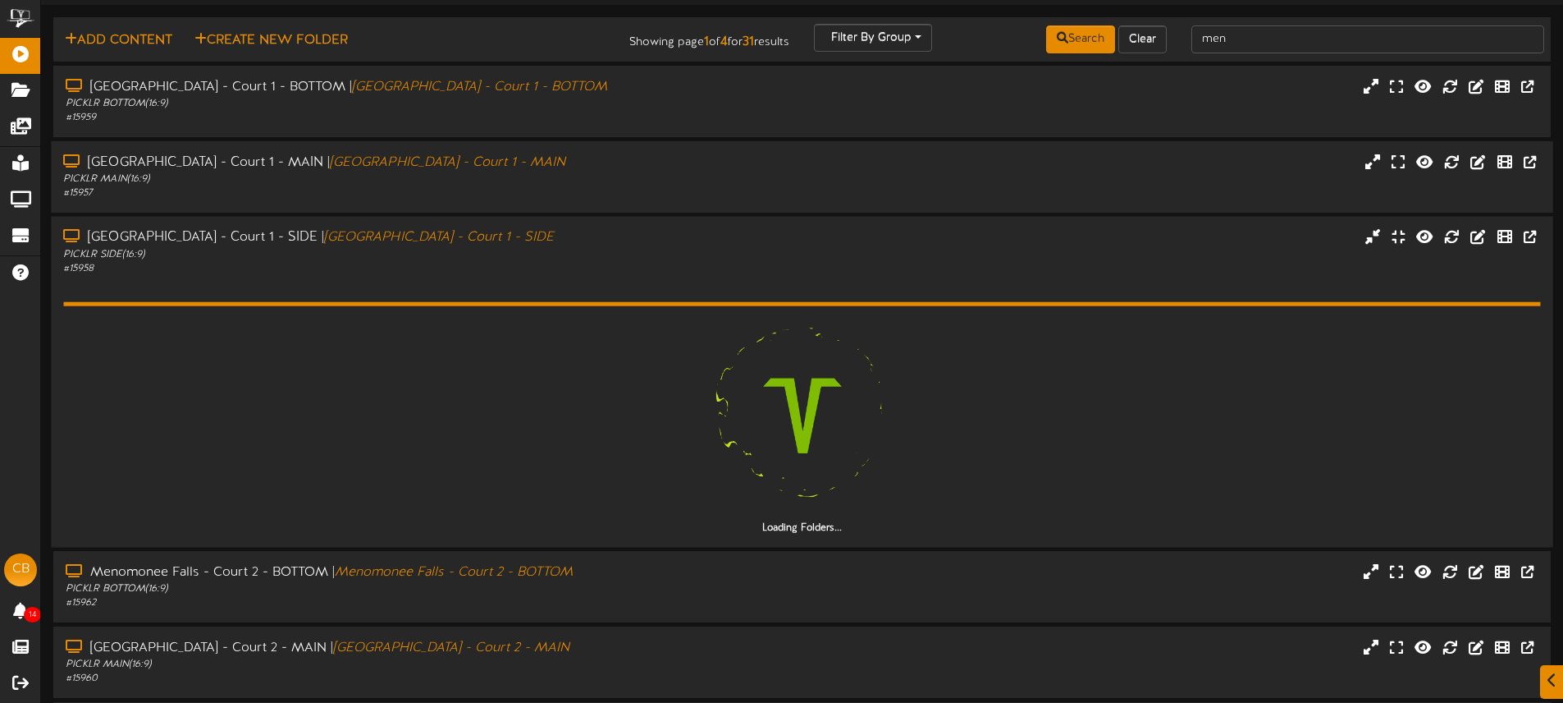
scroll to position [37, 0]
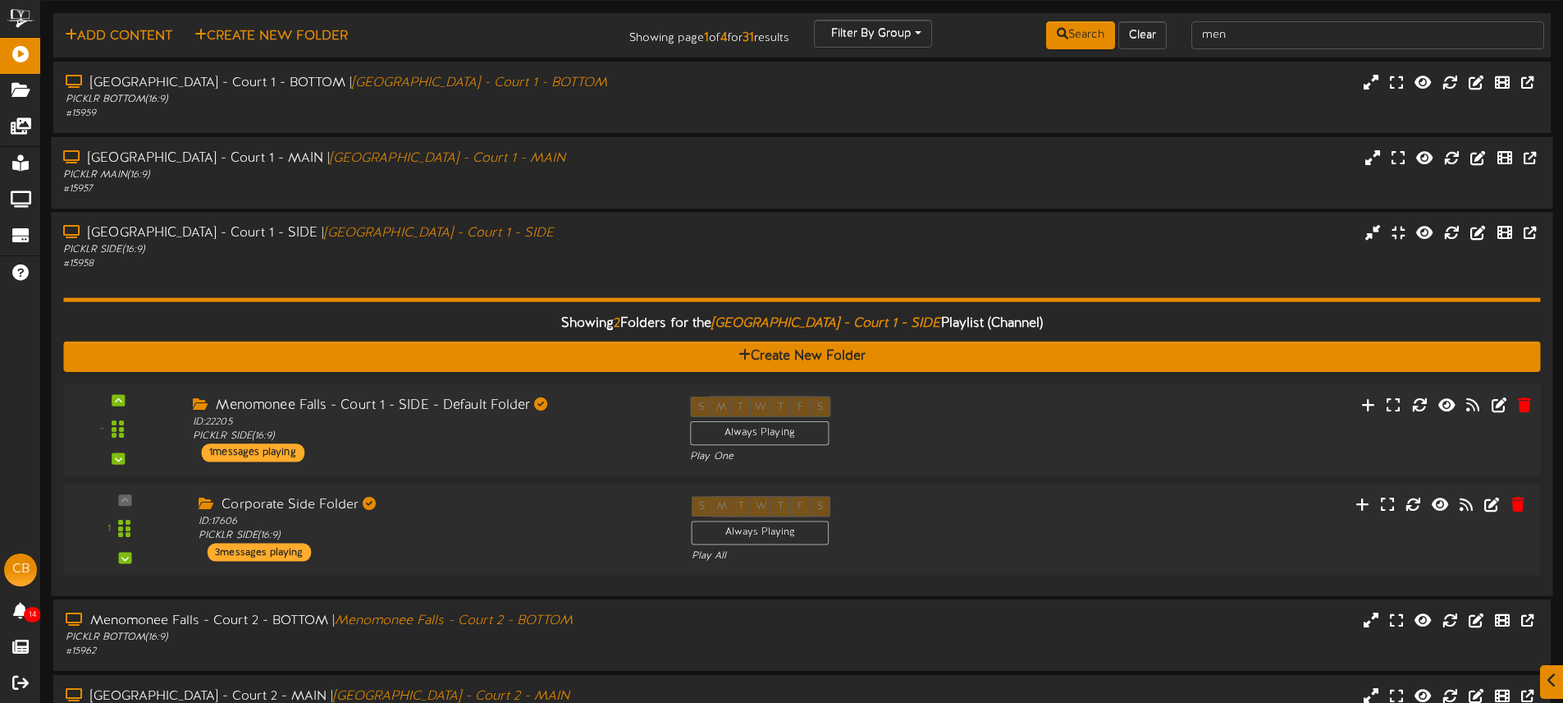
click at [1071, 433] on div "- ID:" at bounding box center [802, 429] width 1492 height 67
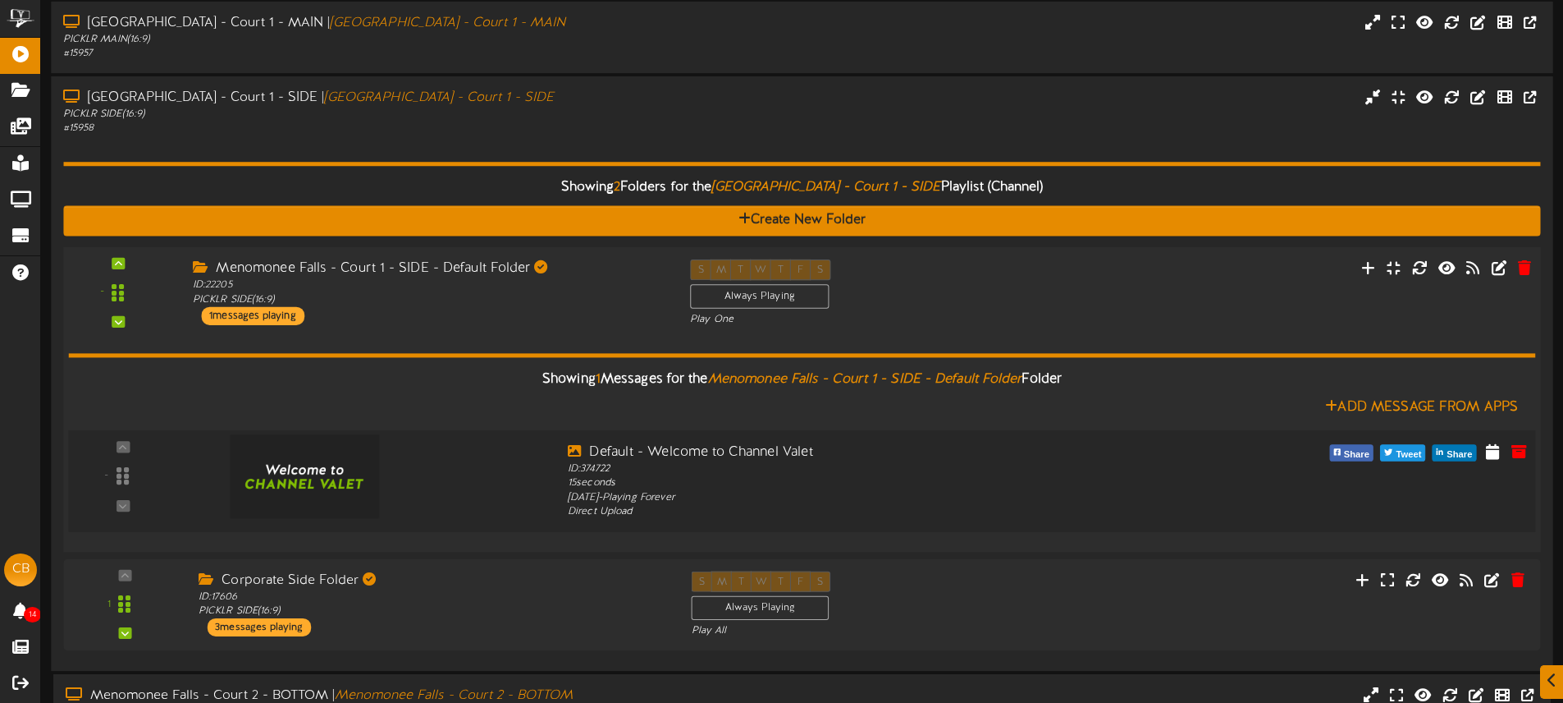
scroll to position [179, 0]
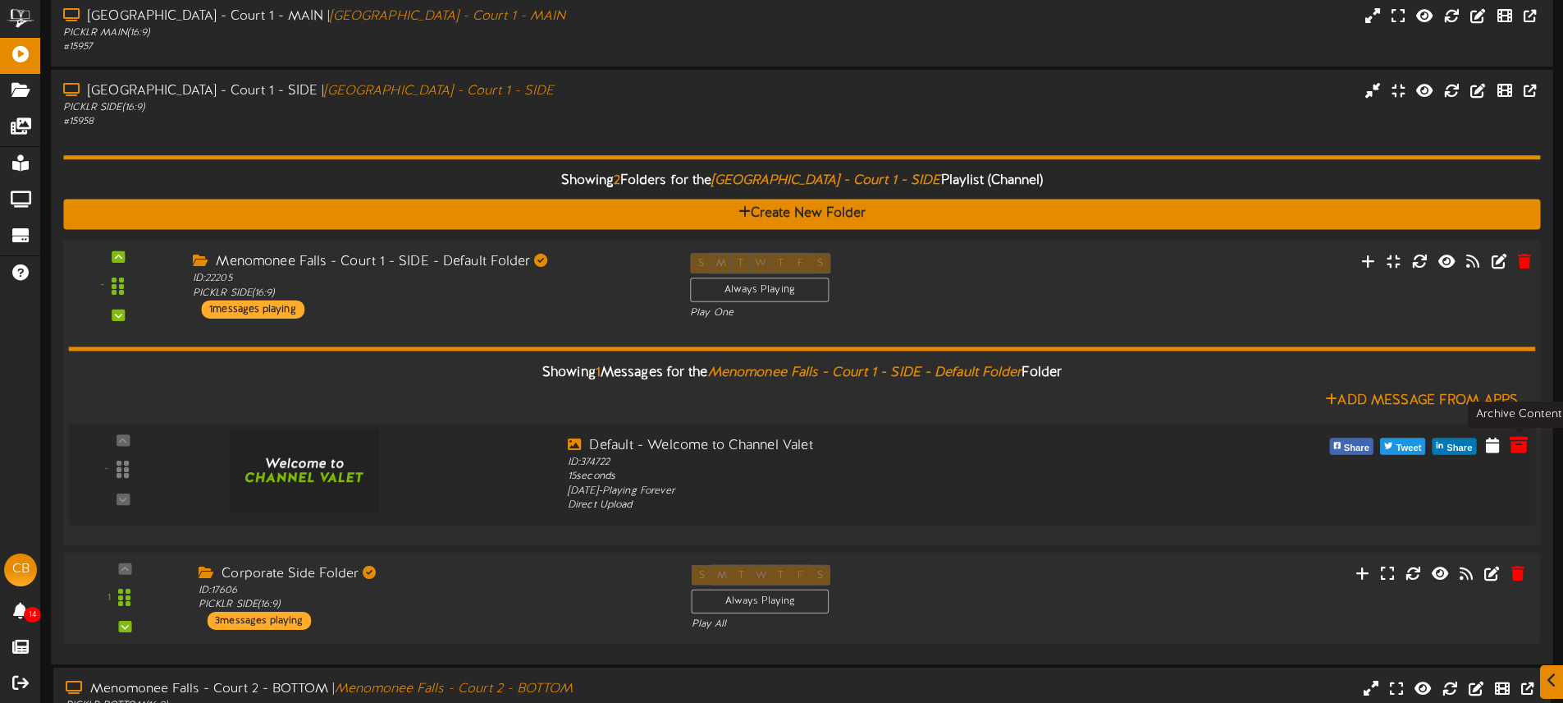
click at [1521, 449] on icon at bounding box center [1519, 444] width 18 height 18
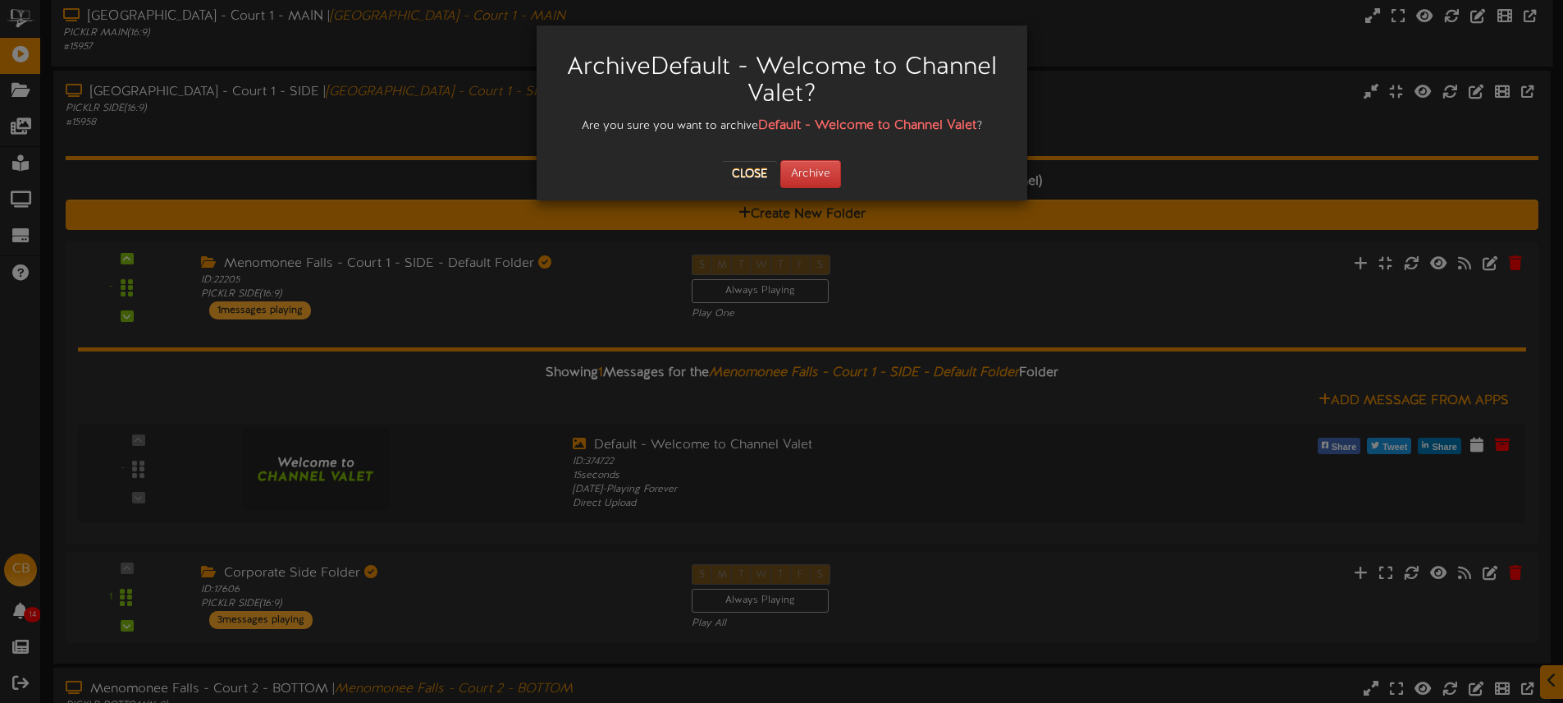
scroll to position [183, 0]
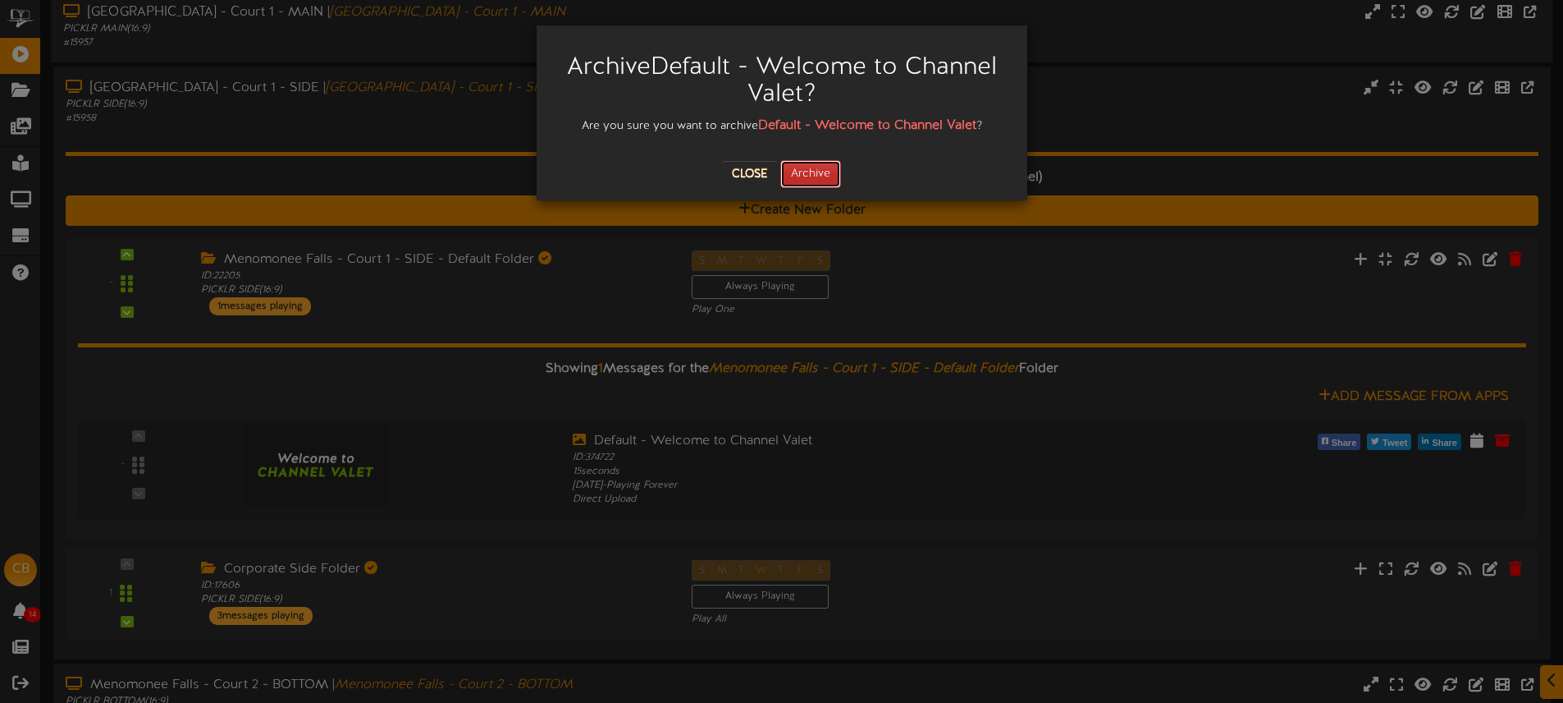
click at [831, 179] on button "Archive" at bounding box center [810, 174] width 61 height 28
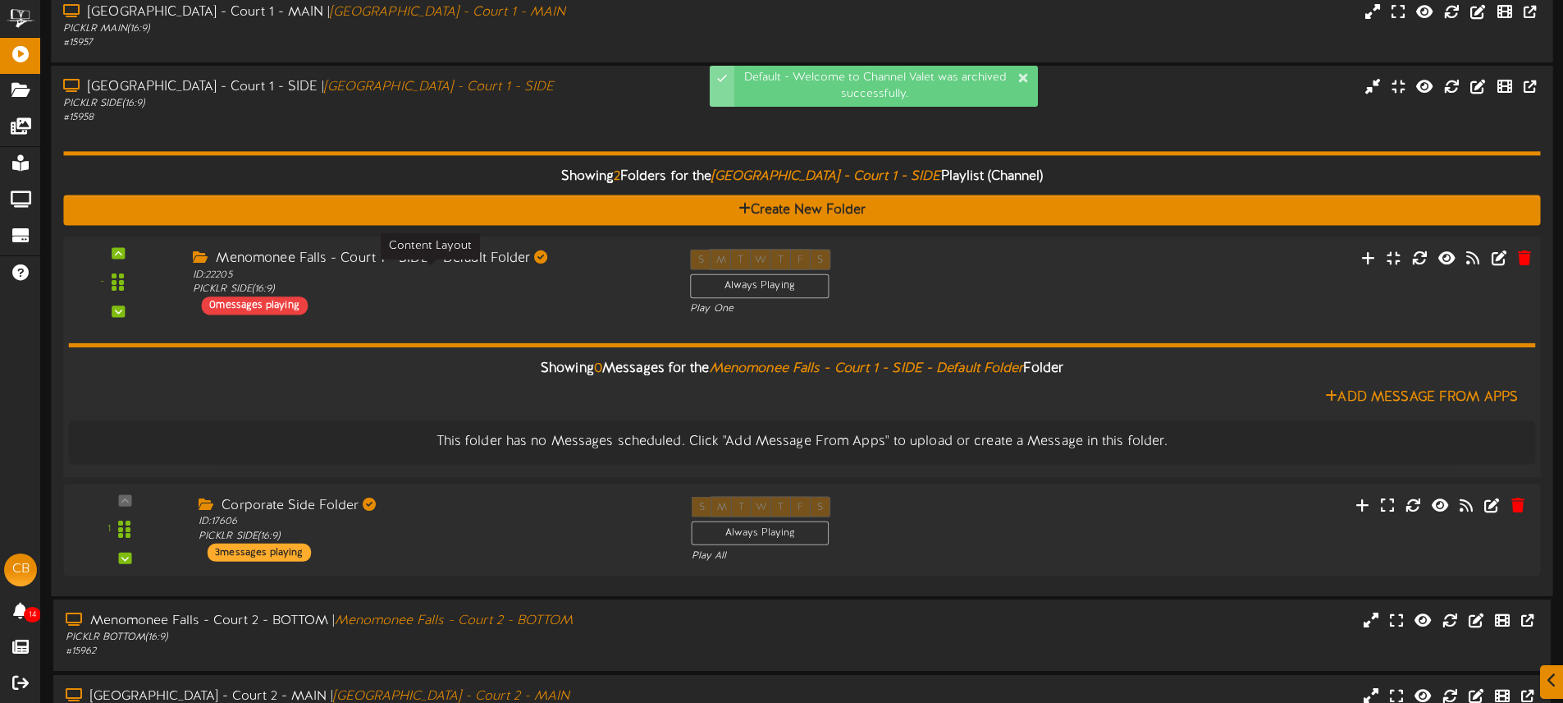
click at [615, 277] on div "ID: 22205 PICKLR SIDE ( 16:9 )" at bounding box center [429, 282] width 473 height 29
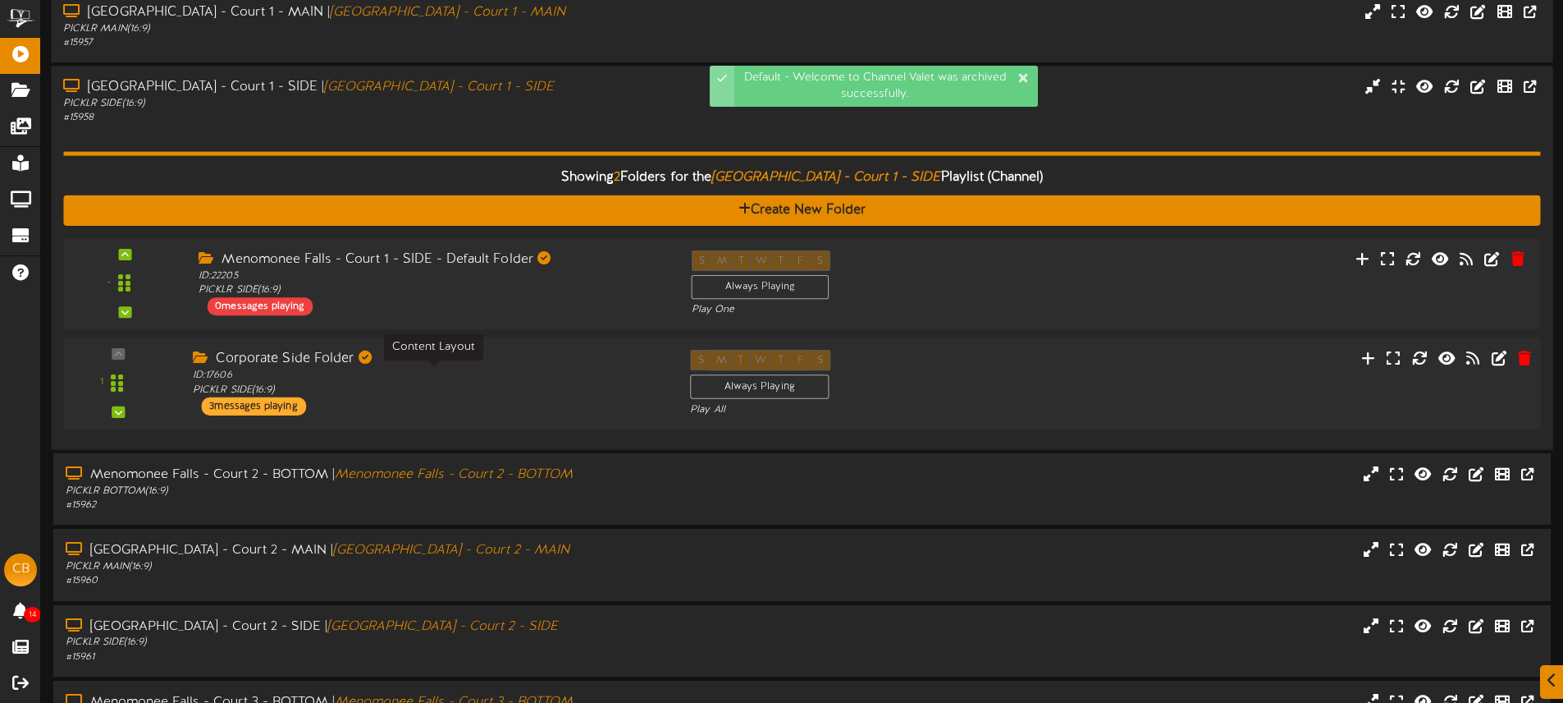
scroll to position [189, 0]
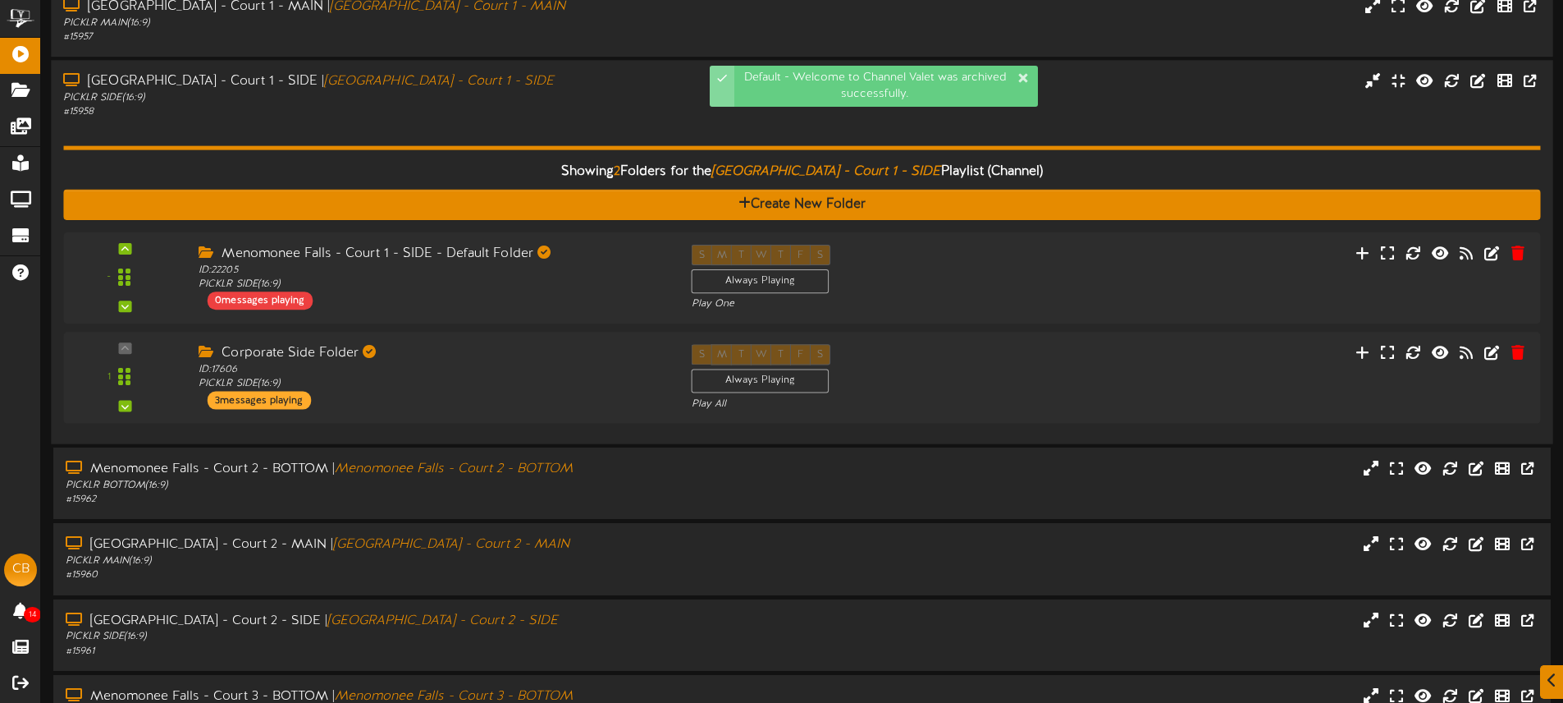
click at [542, 114] on div "# 15958" at bounding box center [364, 112] width 602 height 14
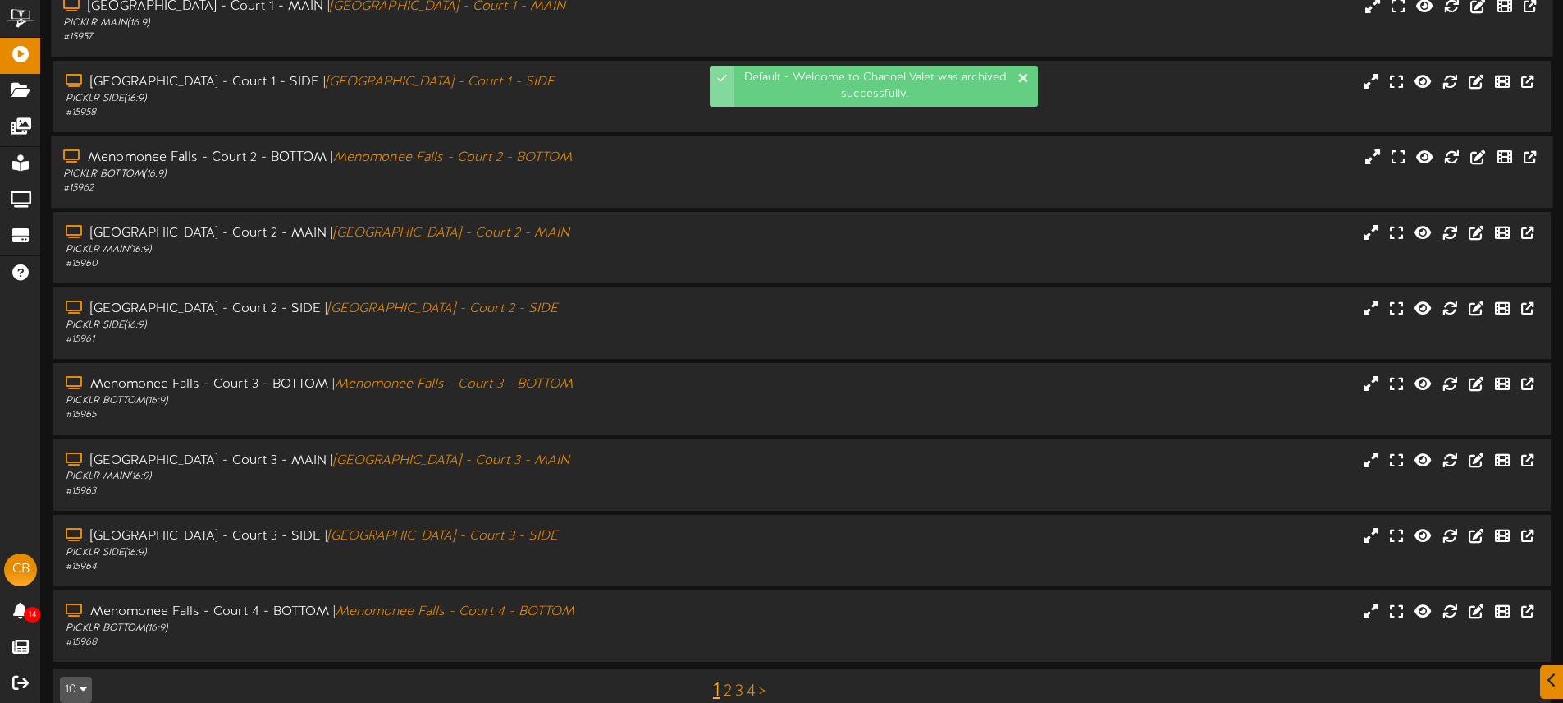
click at [593, 178] on div "PICKLR BOTTOM ( 16:9 )" at bounding box center [364, 174] width 602 height 14
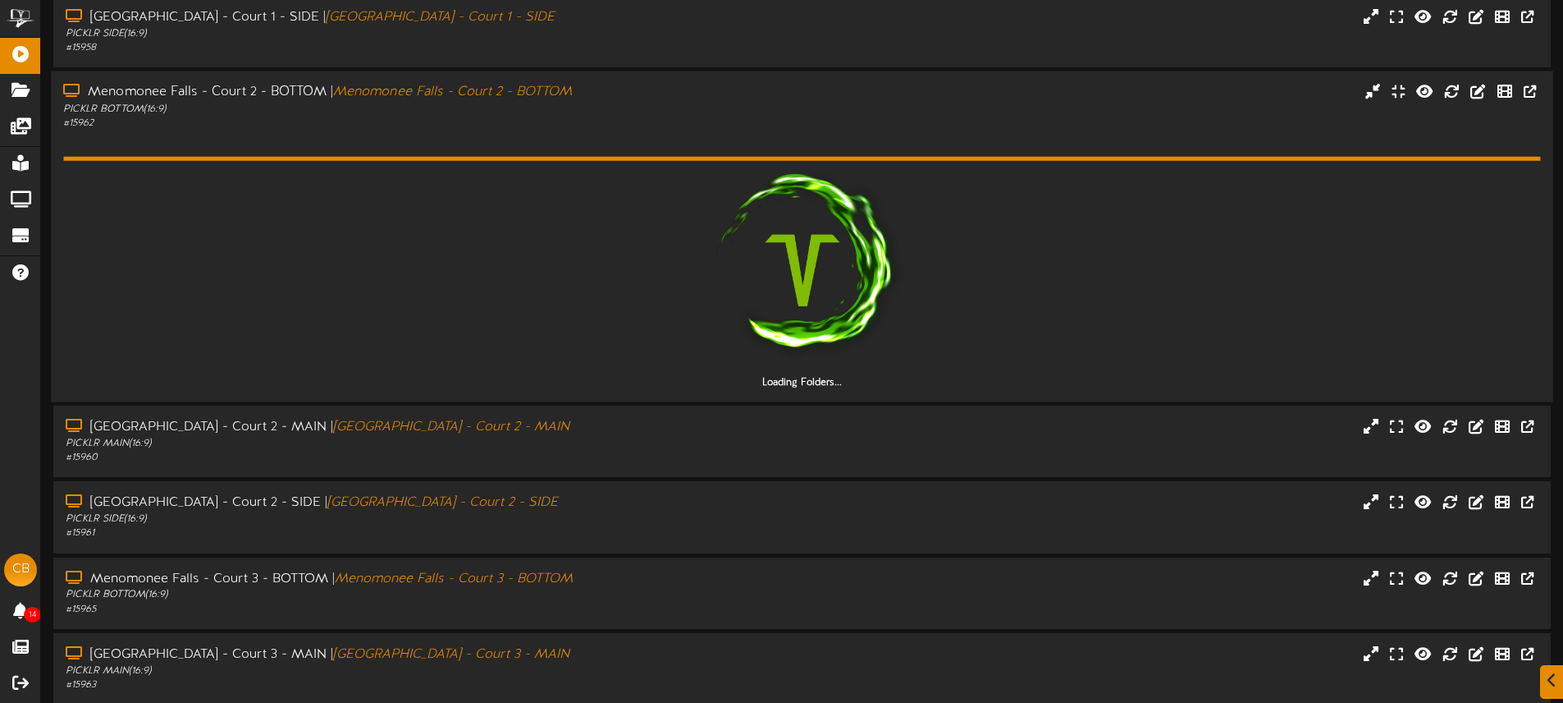
scroll to position [259, 0]
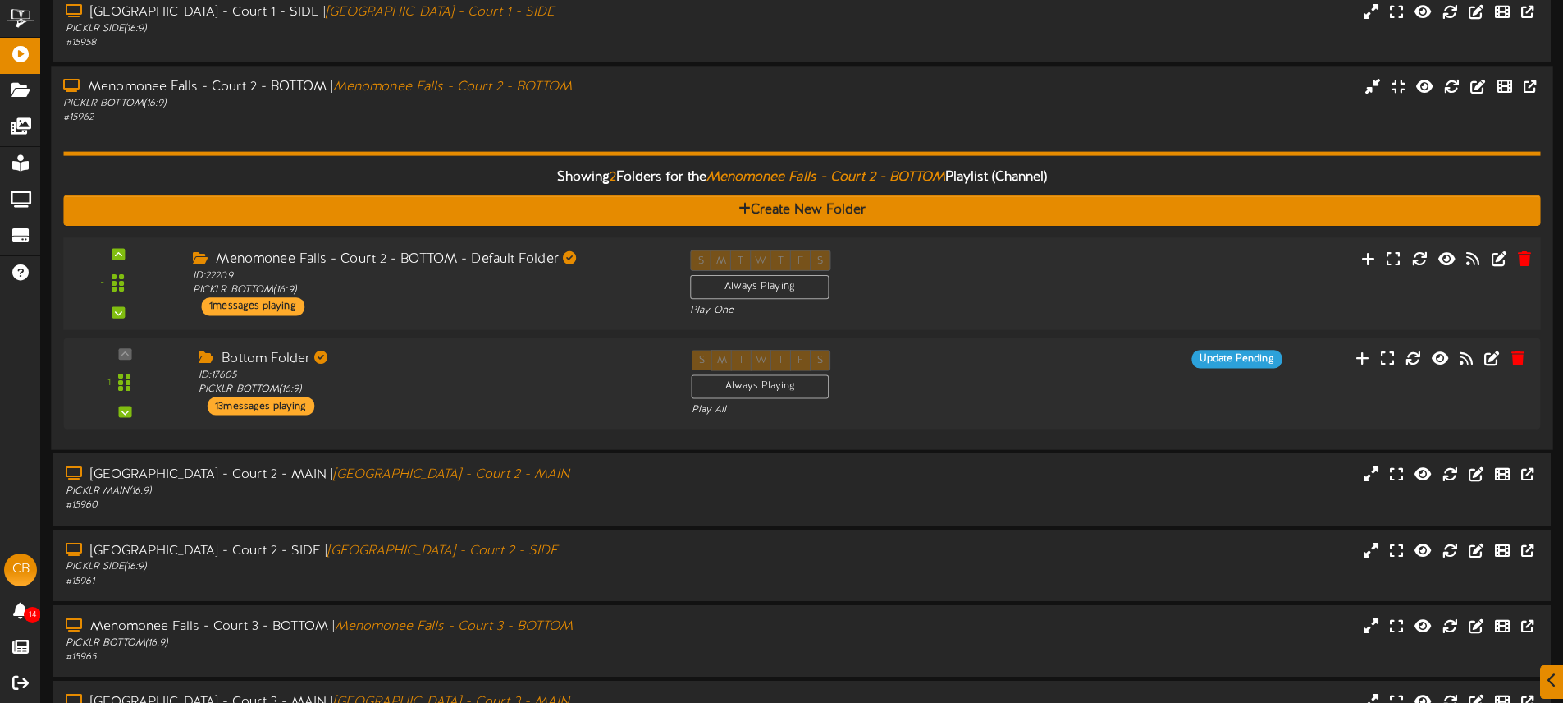
click at [948, 295] on div "S M T W T F S Always Playing Play One" at bounding box center [864, 282] width 373 height 67
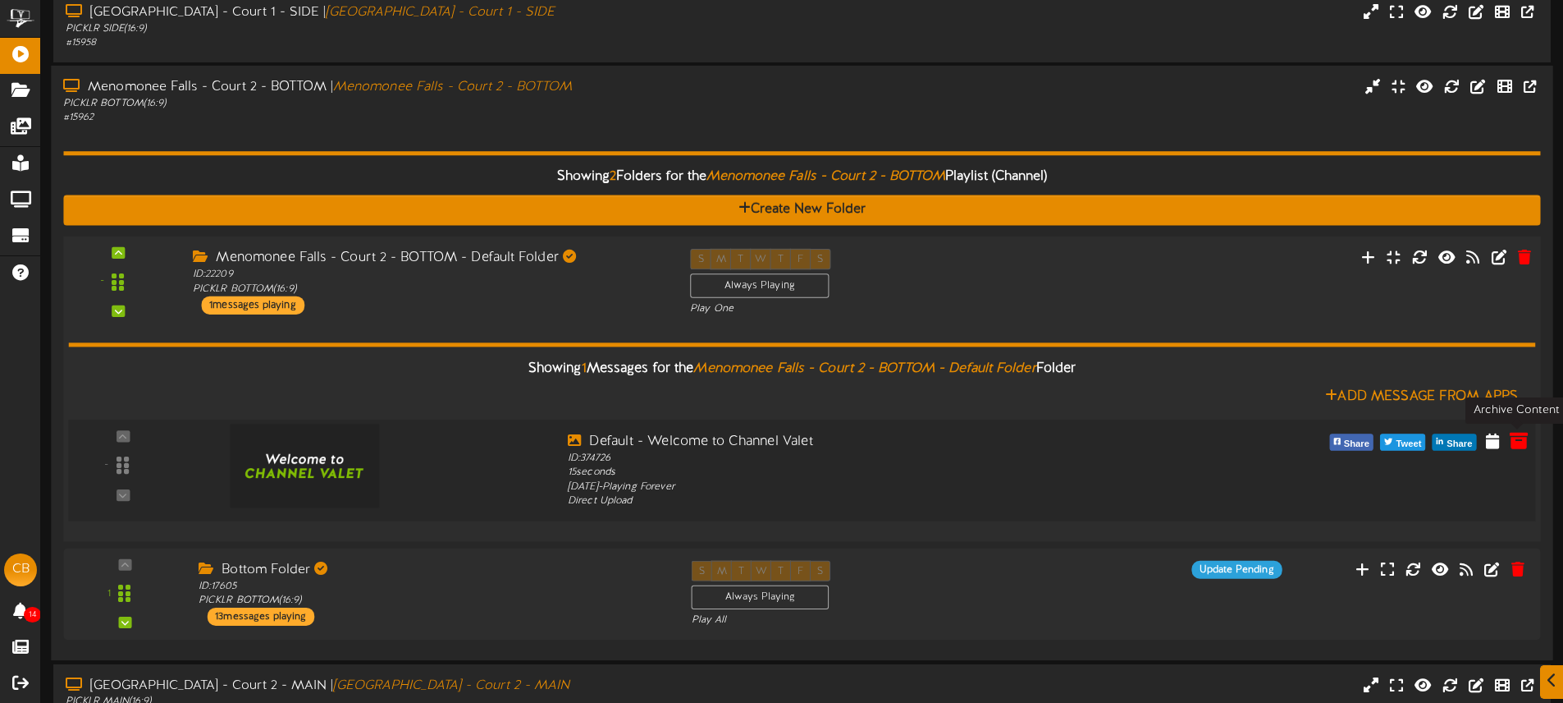
click at [1521, 442] on icon at bounding box center [1519, 440] width 18 height 18
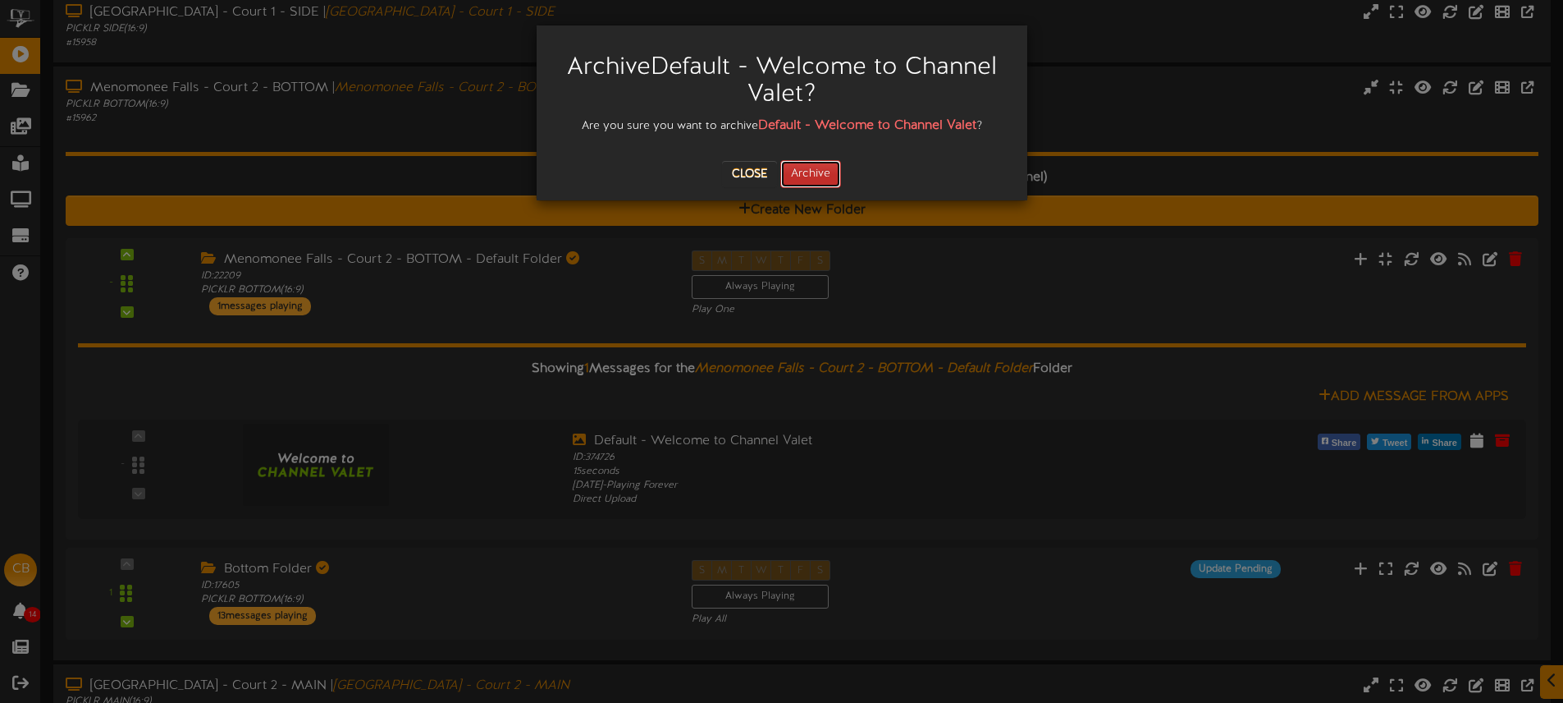
click at [831, 169] on button "Archive" at bounding box center [810, 174] width 61 height 28
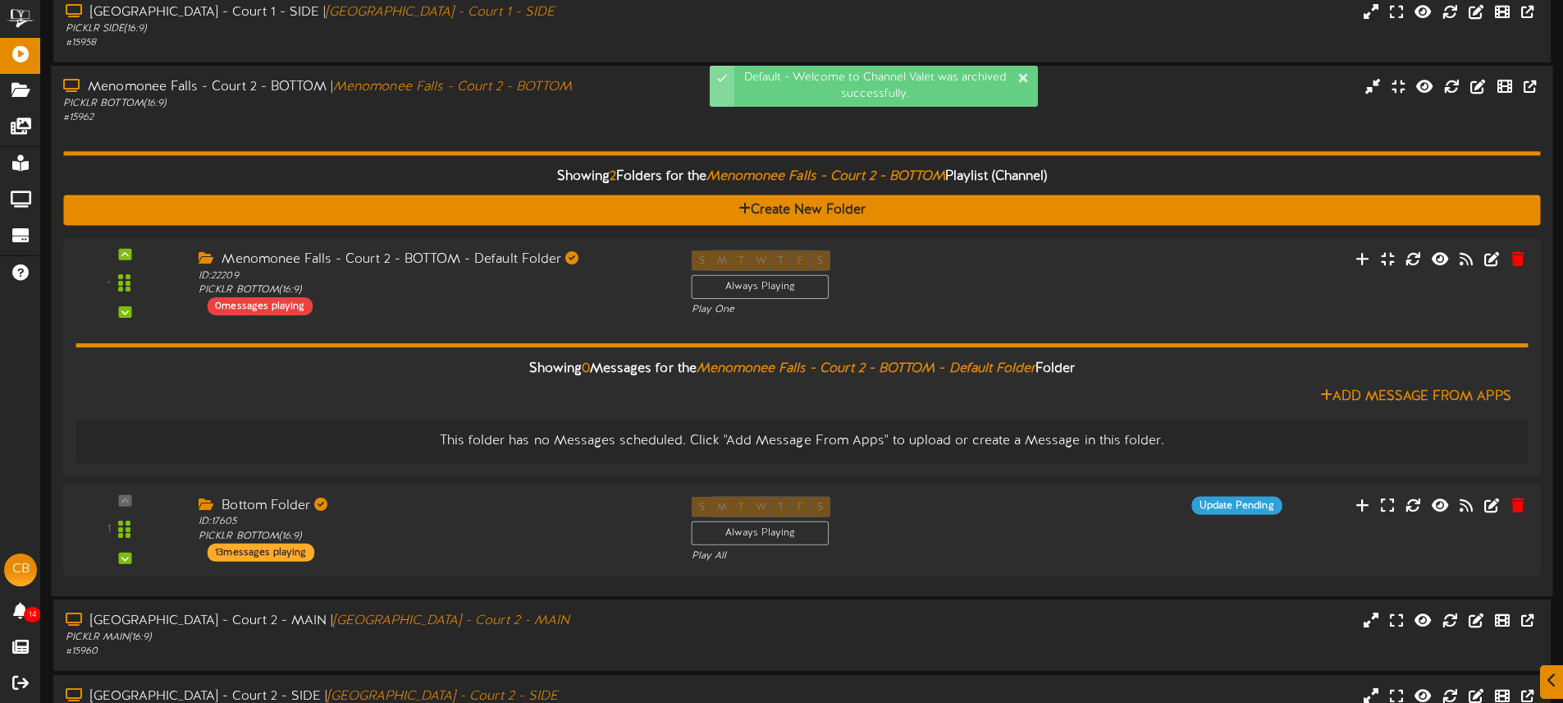
click at [649, 131] on div "Showing 2 Folders for the Menomonee Falls - Court 2 - BOTTOM Playlist (Channel)…" at bounding box center [801, 354] width 1477 height 458
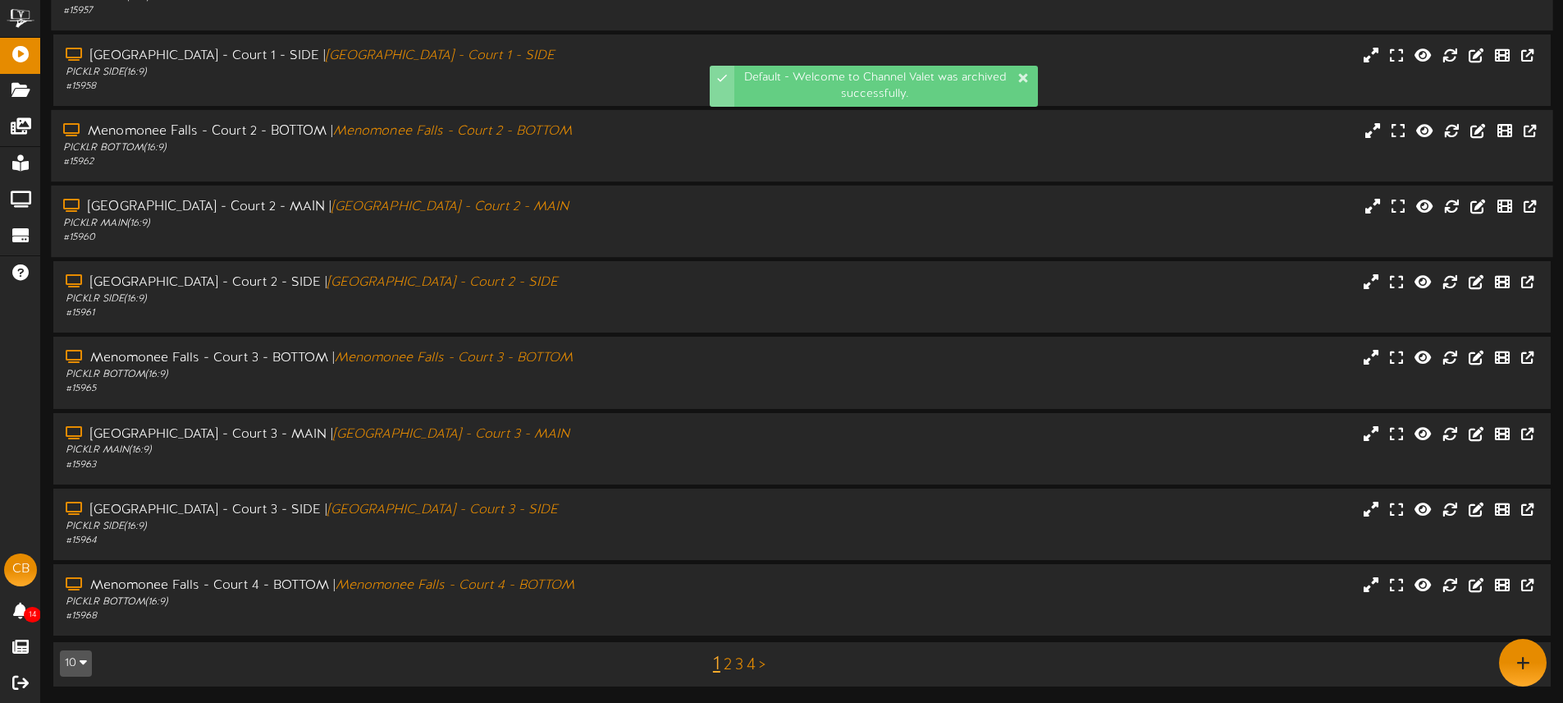
click at [637, 213] on div "Menomonee Falls - Court 2 - MAIN | Menomonee Falls - Court 2 - MAIN" at bounding box center [364, 207] width 602 height 19
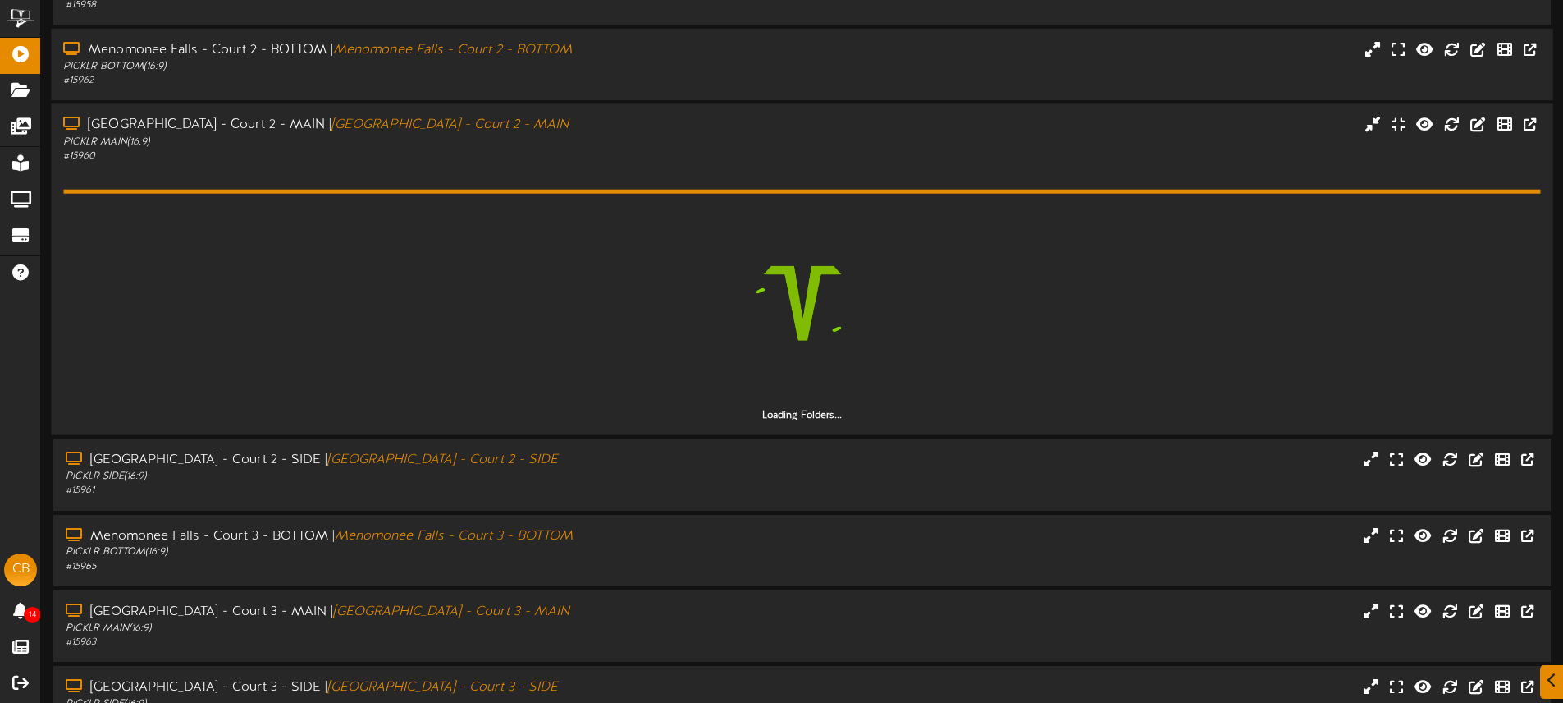
scroll to position [305, 0]
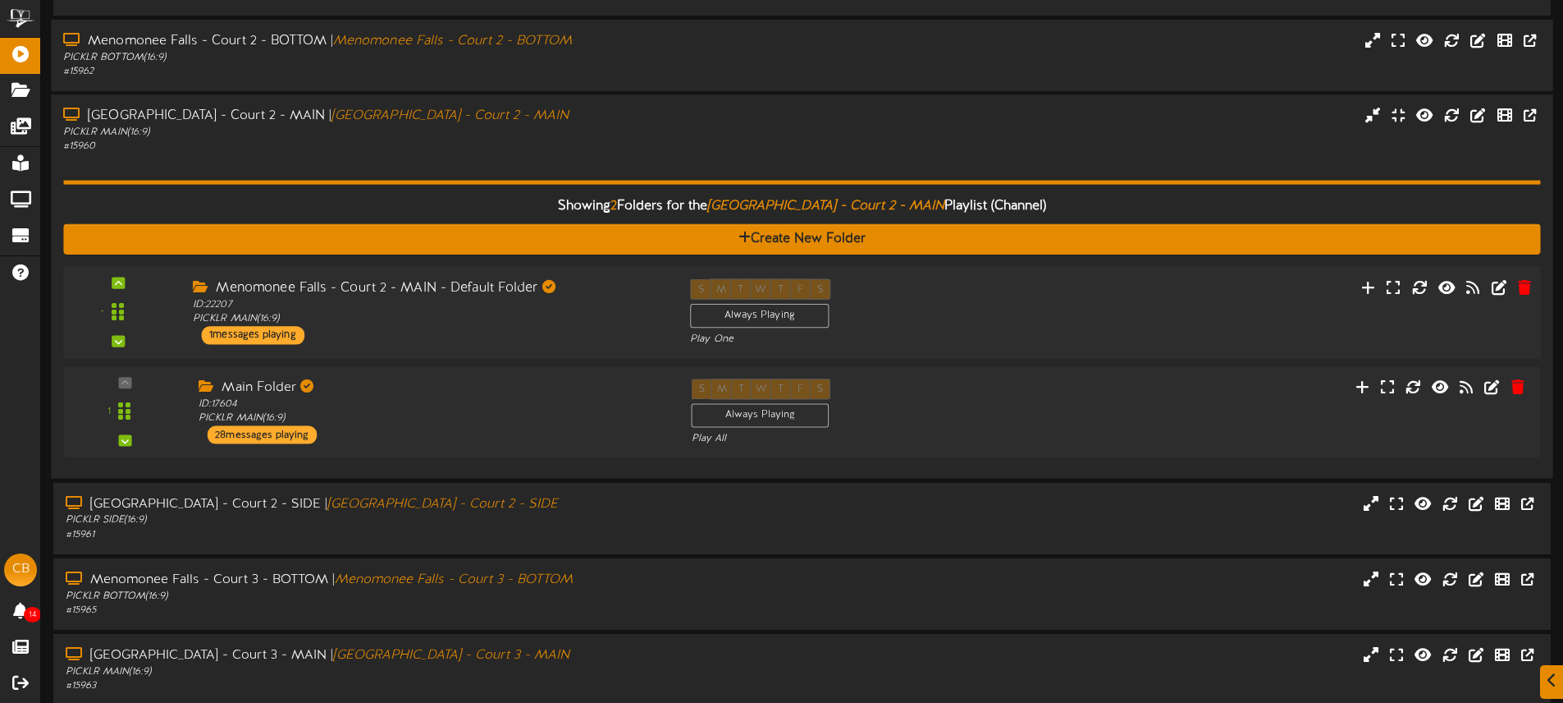
drag, startPoint x: 968, startPoint y: 304, endPoint x: 959, endPoint y: 297, distance: 11.2
click at [968, 304] on div "S M T W T F S Always Playing Play One" at bounding box center [864, 312] width 373 height 67
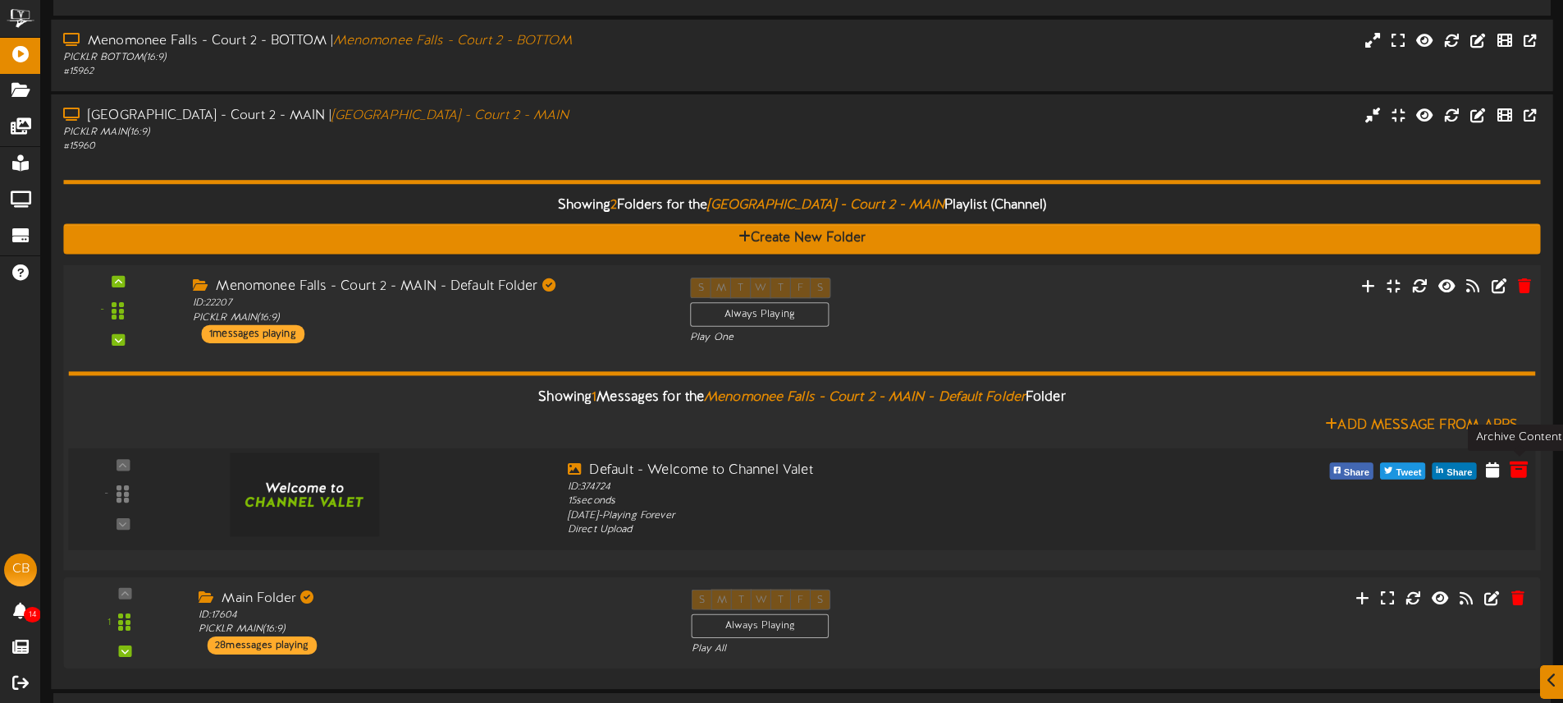
click at [1518, 468] on icon at bounding box center [1519, 469] width 18 height 18
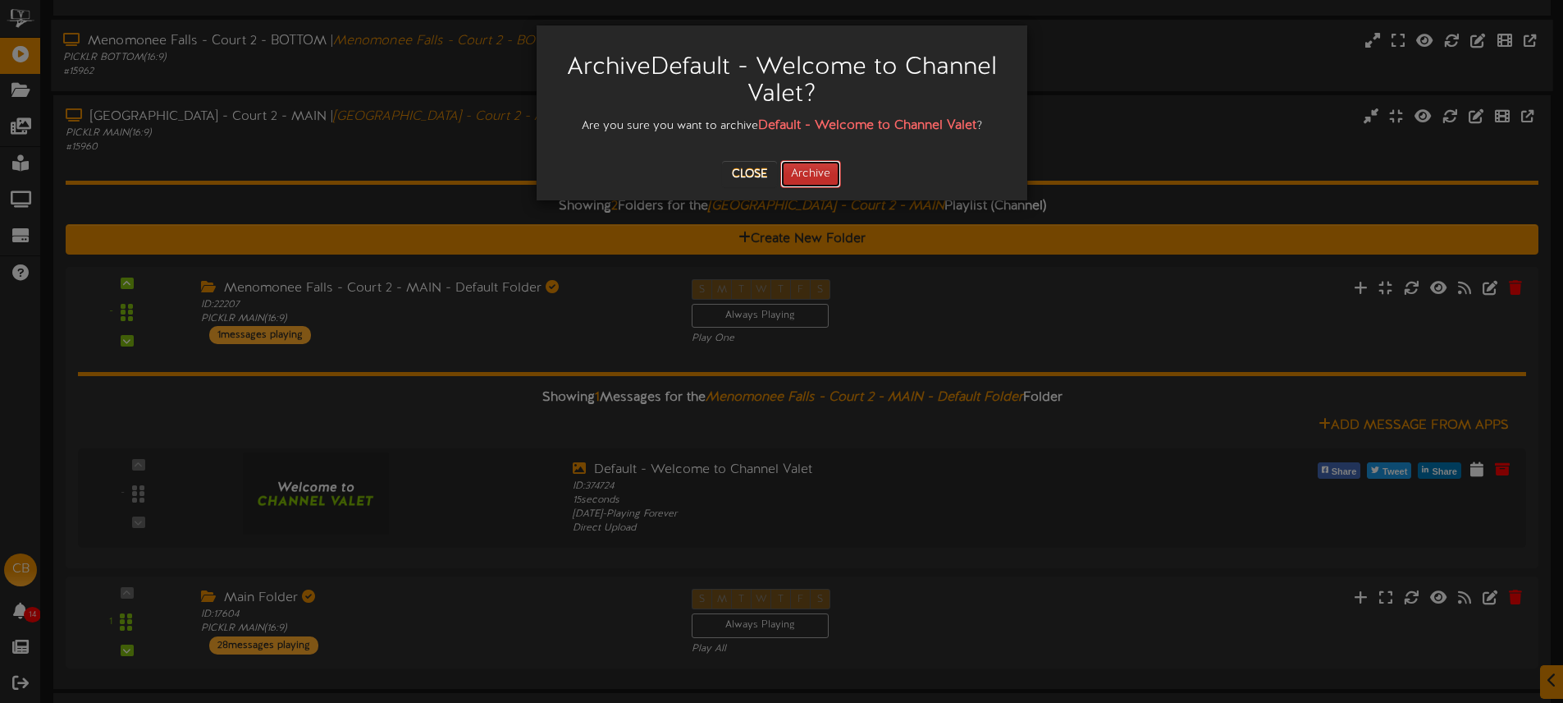
click at [814, 183] on button "Archive" at bounding box center [810, 174] width 61 height 28
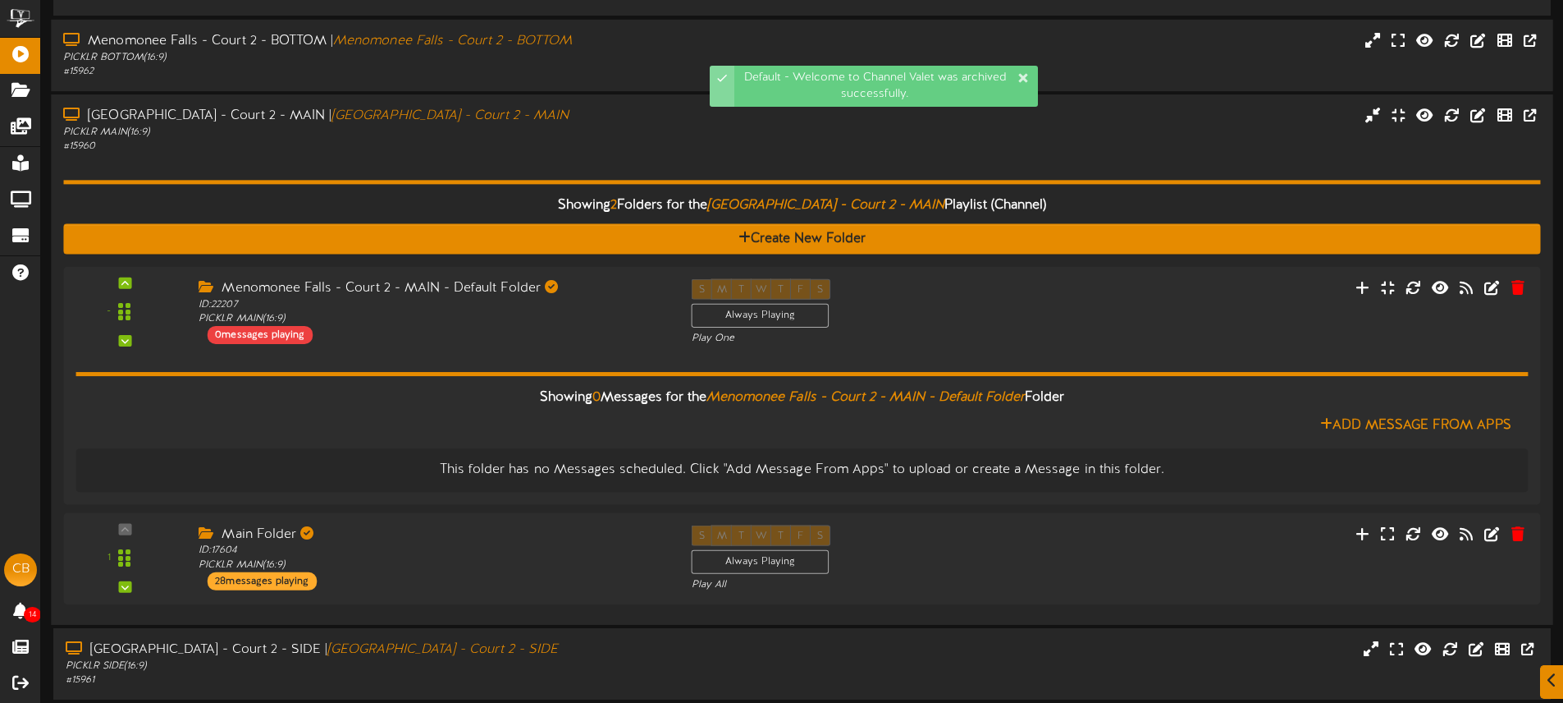
click at [665, 154] on div "Showing 2 Folders for the Menomonee Falls - Court 2 - MAIN Playlist (Channel) C…" at bounding box center [801, 383] width 1477 height 458
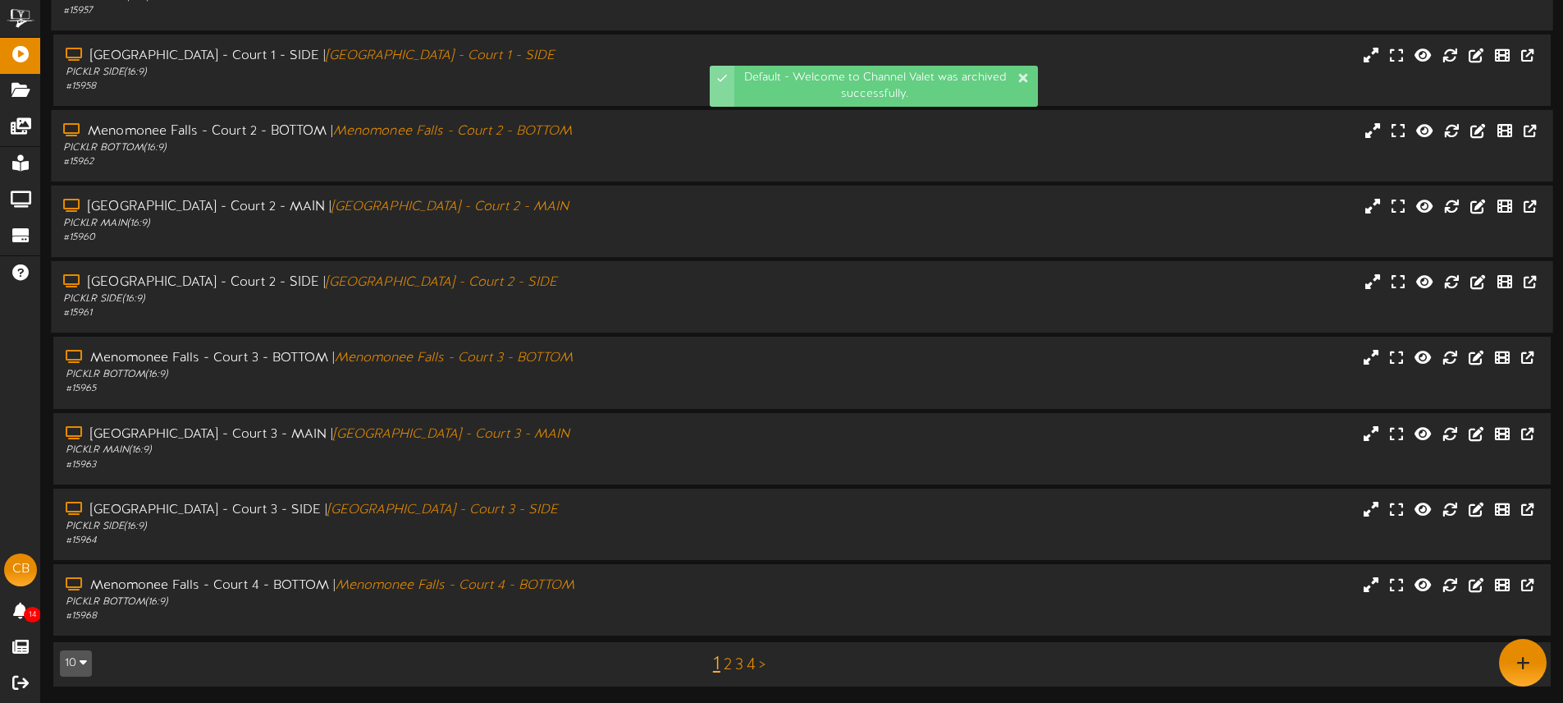
click at [671, 280] on div "Menomonee Falls - Court 2 - SIDE | Menomonee Falls - Court 2 - SIDE PICKLR SIDE…" at bounding box center [364, 296] width 626 height 47
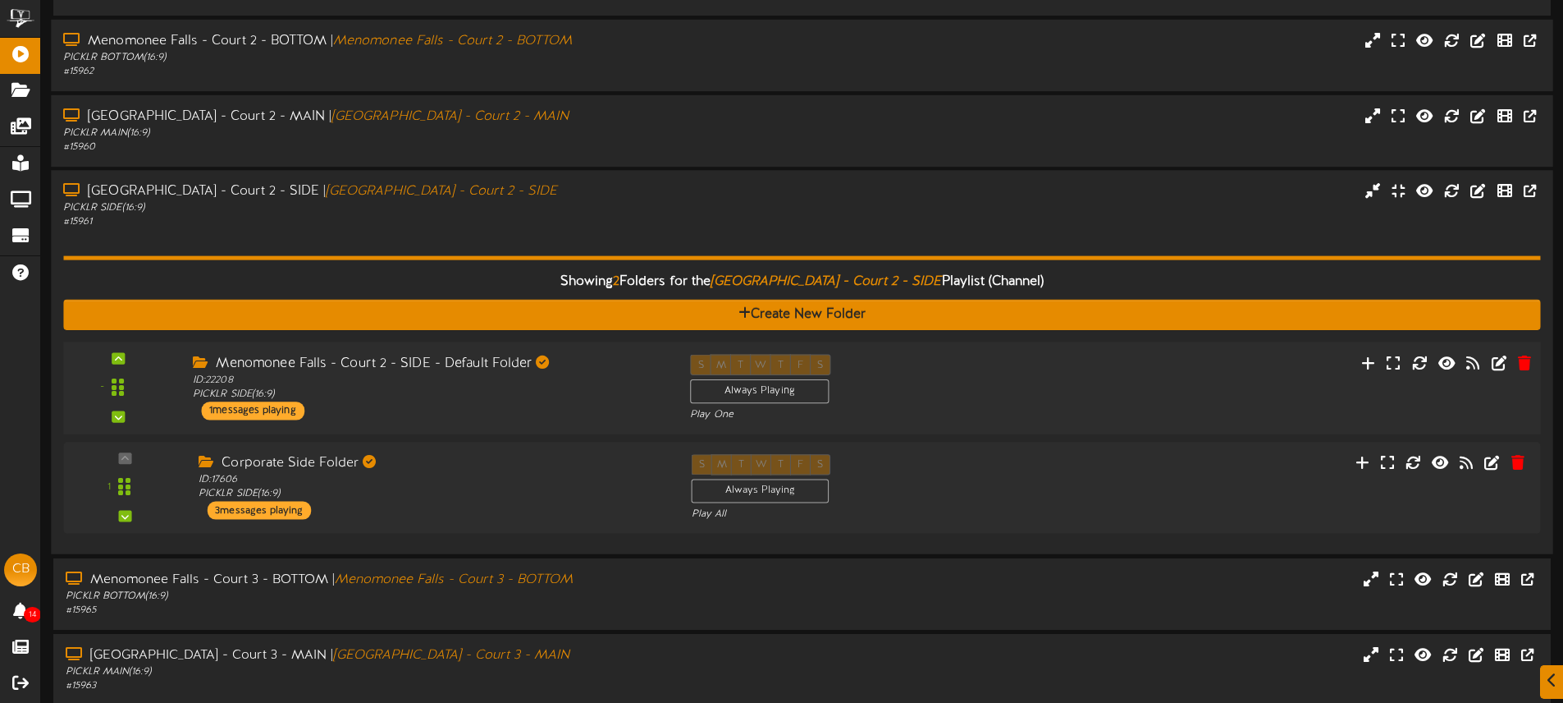
drag, startPoint x: 957, startPoint y: 383, endPoint x: 943, endPoint y: 364, distance: 23.5
click at [957, 383] on div "S M T W T F S Always Playing Play One" at bounding box center [864, 388] width 373 height 67
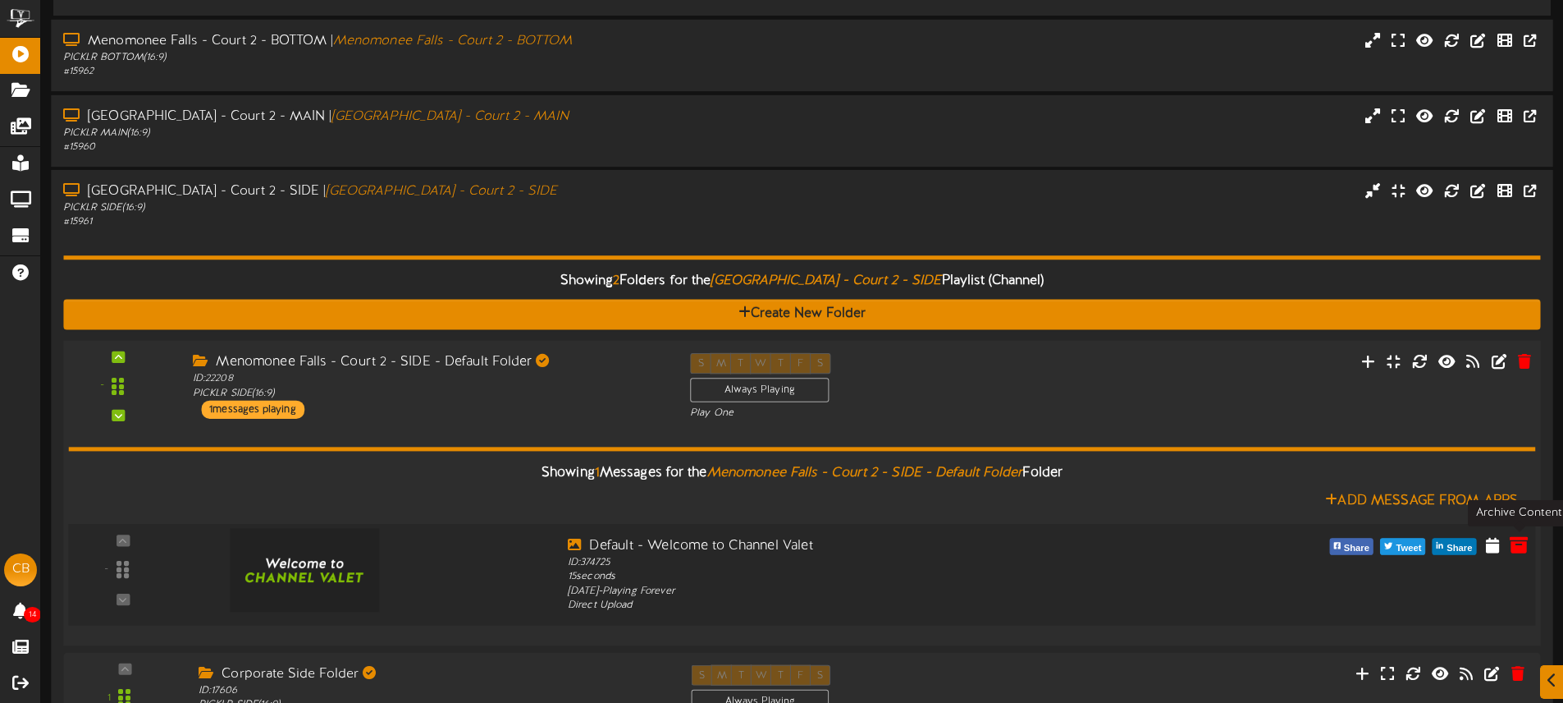
click at [1516, 541] on icon at bounding box center [1519, 544] width 18 height 18
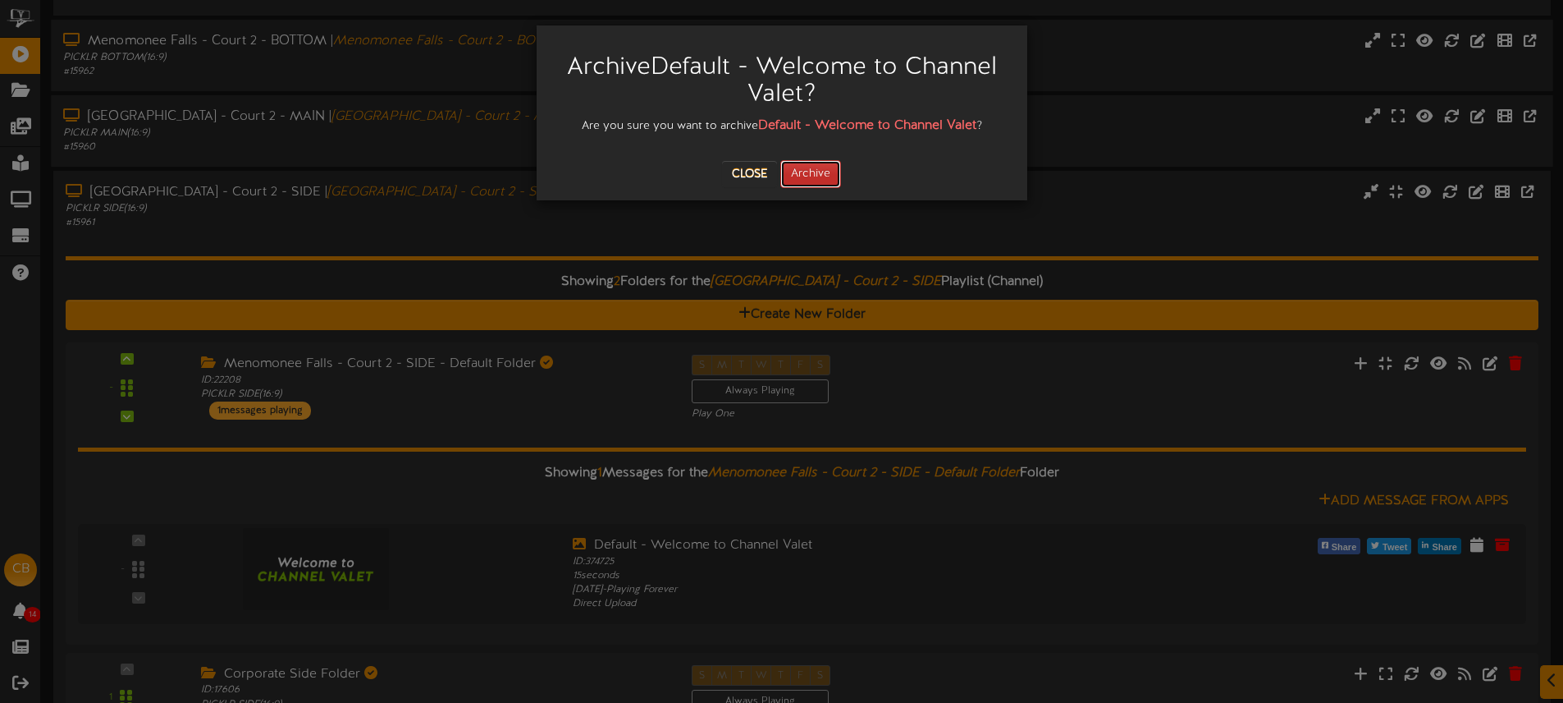
click at [824, 169] on button "Archive" at bounding box center [810, 174] width 61 height 28
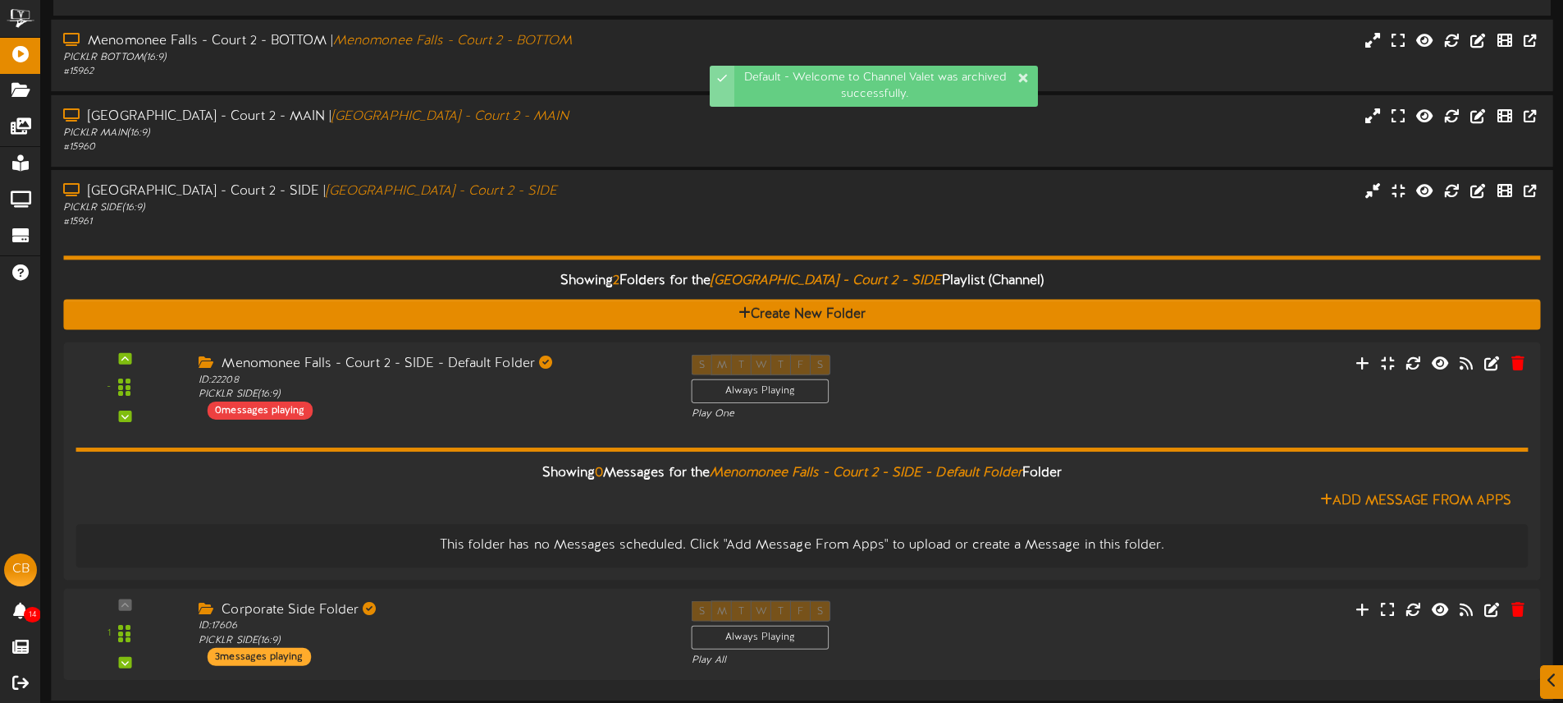
click at [762, 236] on div "Showing 2 Folders for the Menomonee Falls - Court 2 - SIDE Playlist (Channel) C…" at bounding box center [801, 459] width 1477 height 458
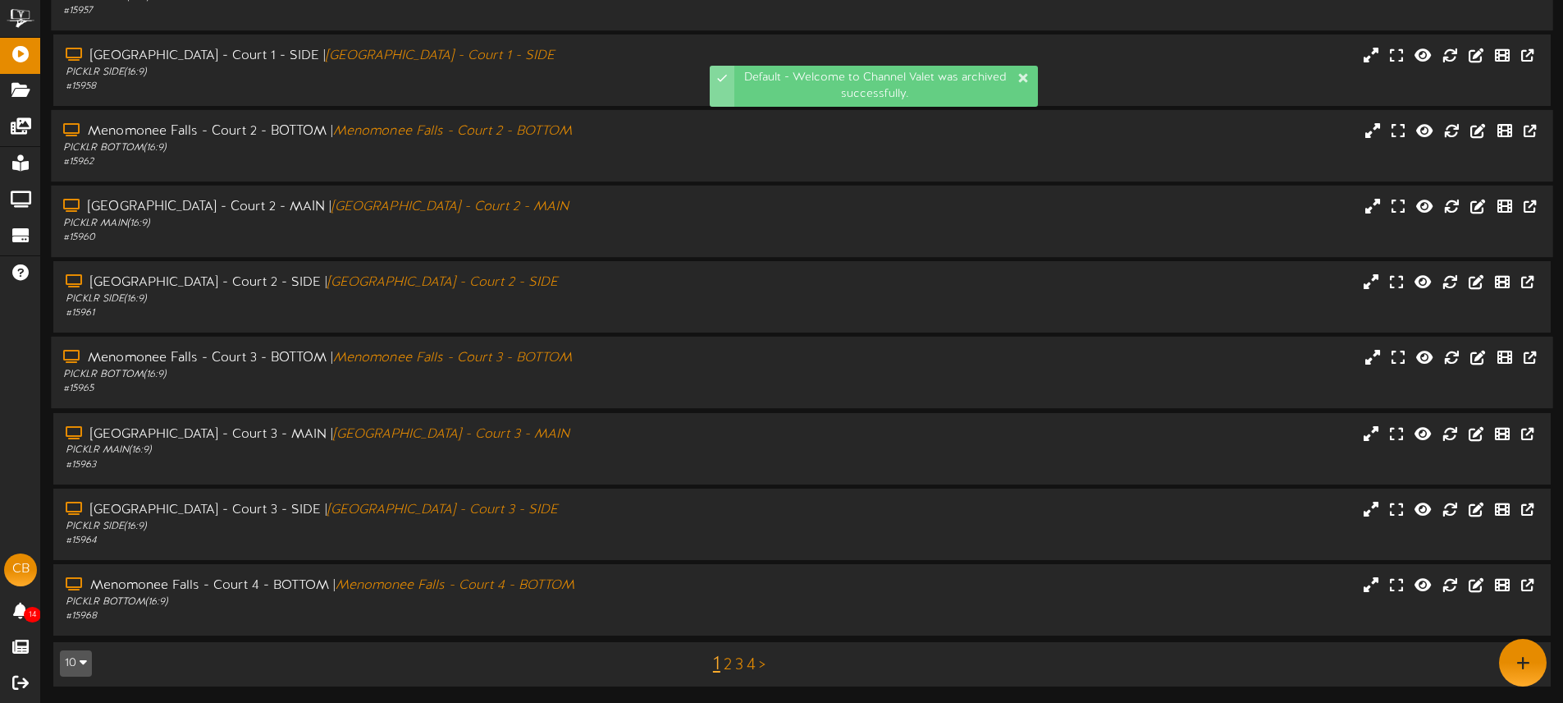
click at [688, 352] on div "Menomonee Falls - Court 3 - BOTTOM | Menomonee Falls - Court 3 - BOTTOM PICKLR …" at bounding box center [802, 372] width 1502 height 47
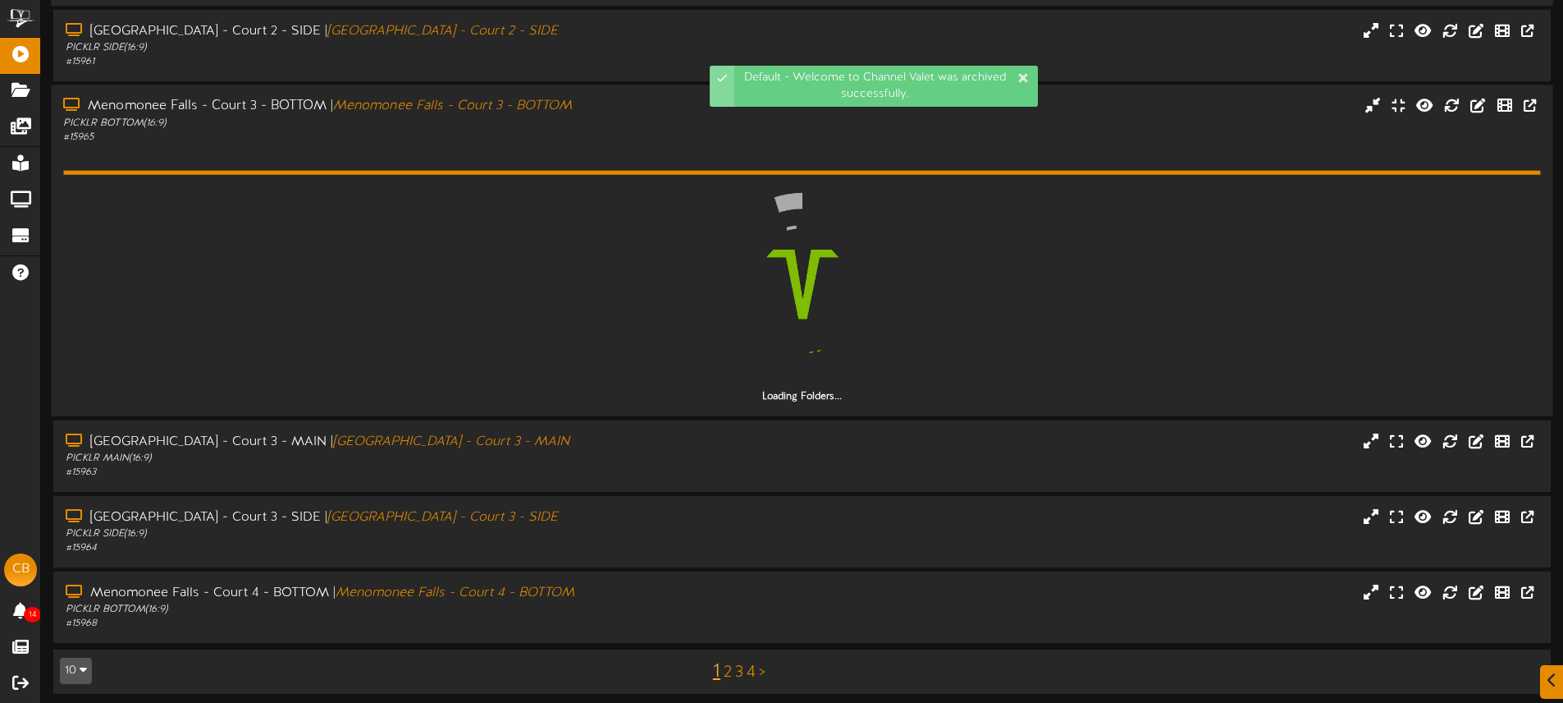
scroll to position [474, 0]
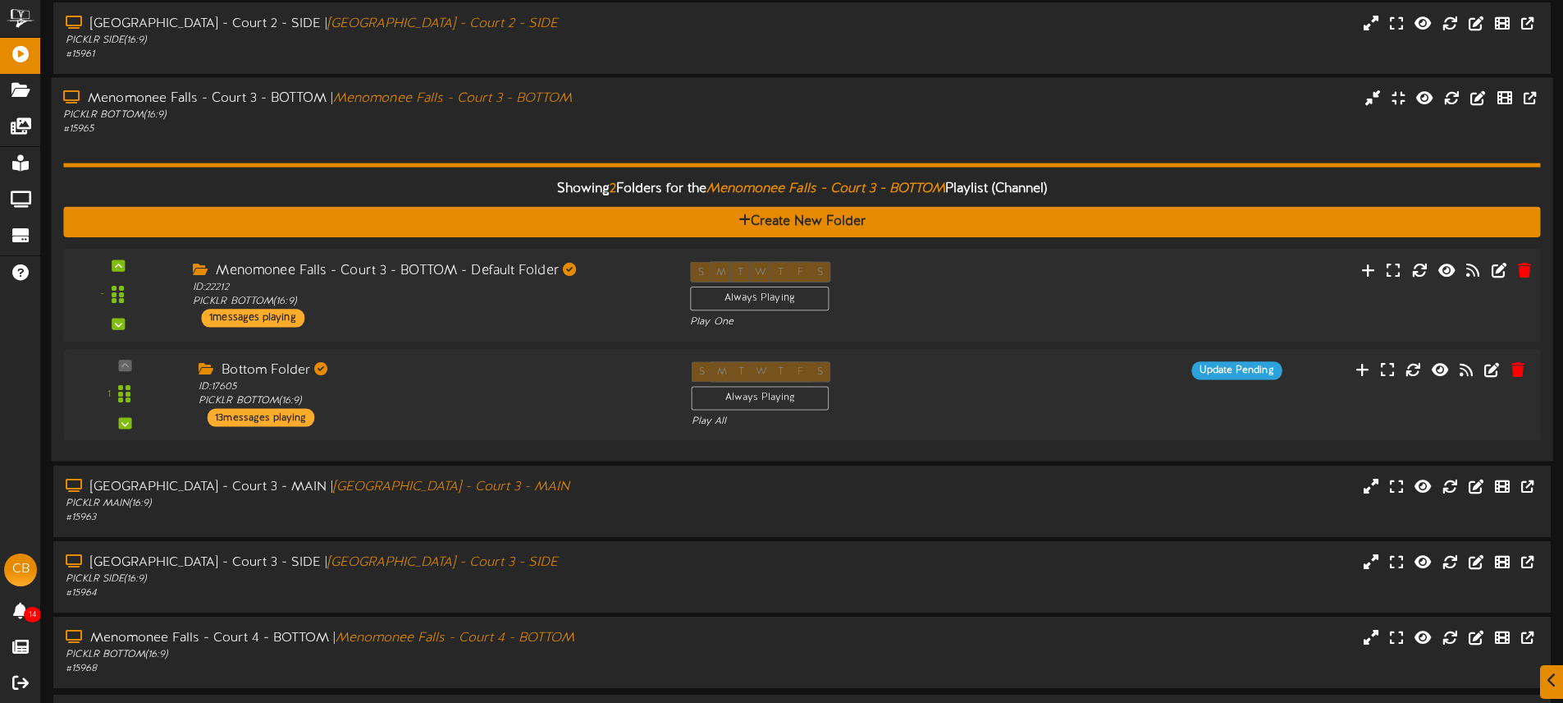
click at [1243, 286] on div "- ID:" at bounding box center [802, 295] width 1492 height 67
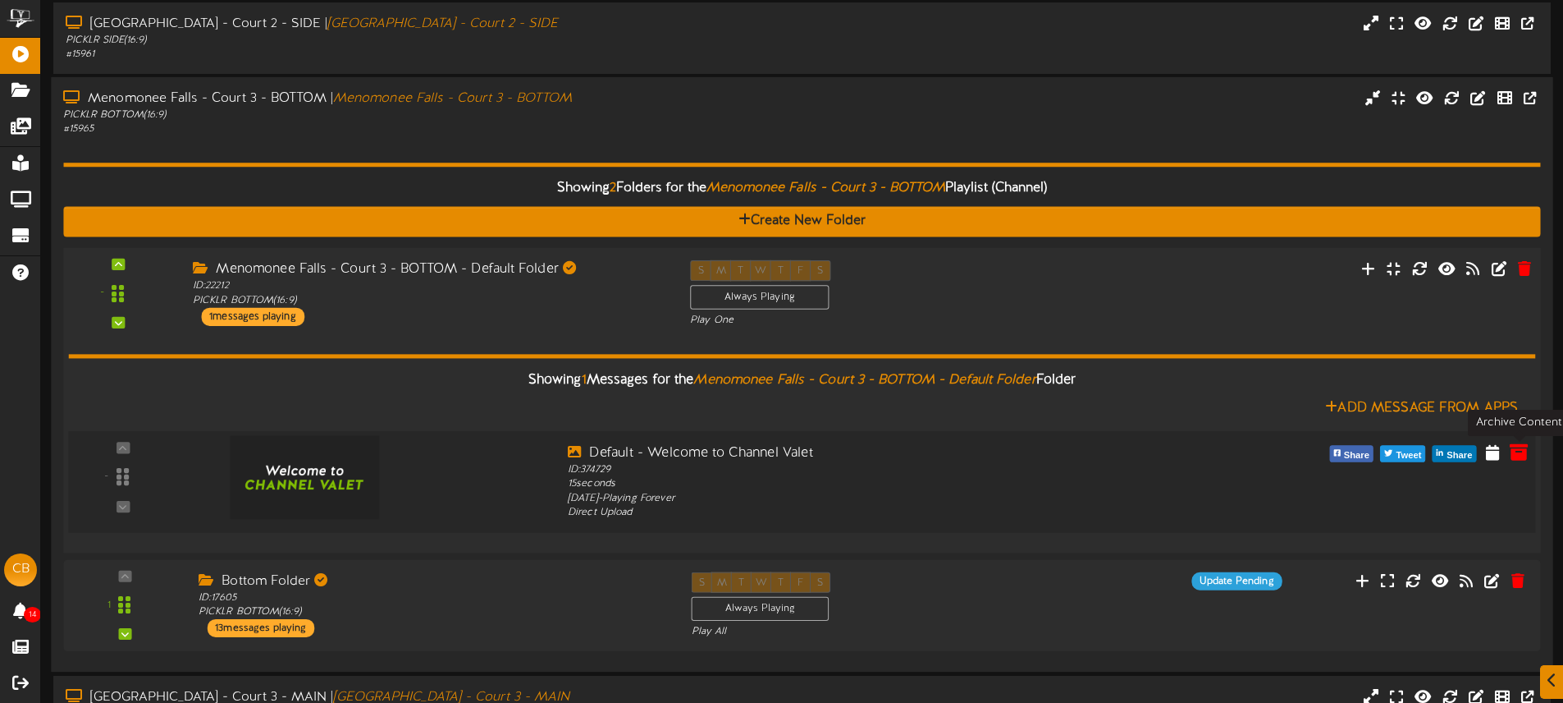
click at [1516, 446] on icon at bounding box center [1519, 451] width 18 height 18
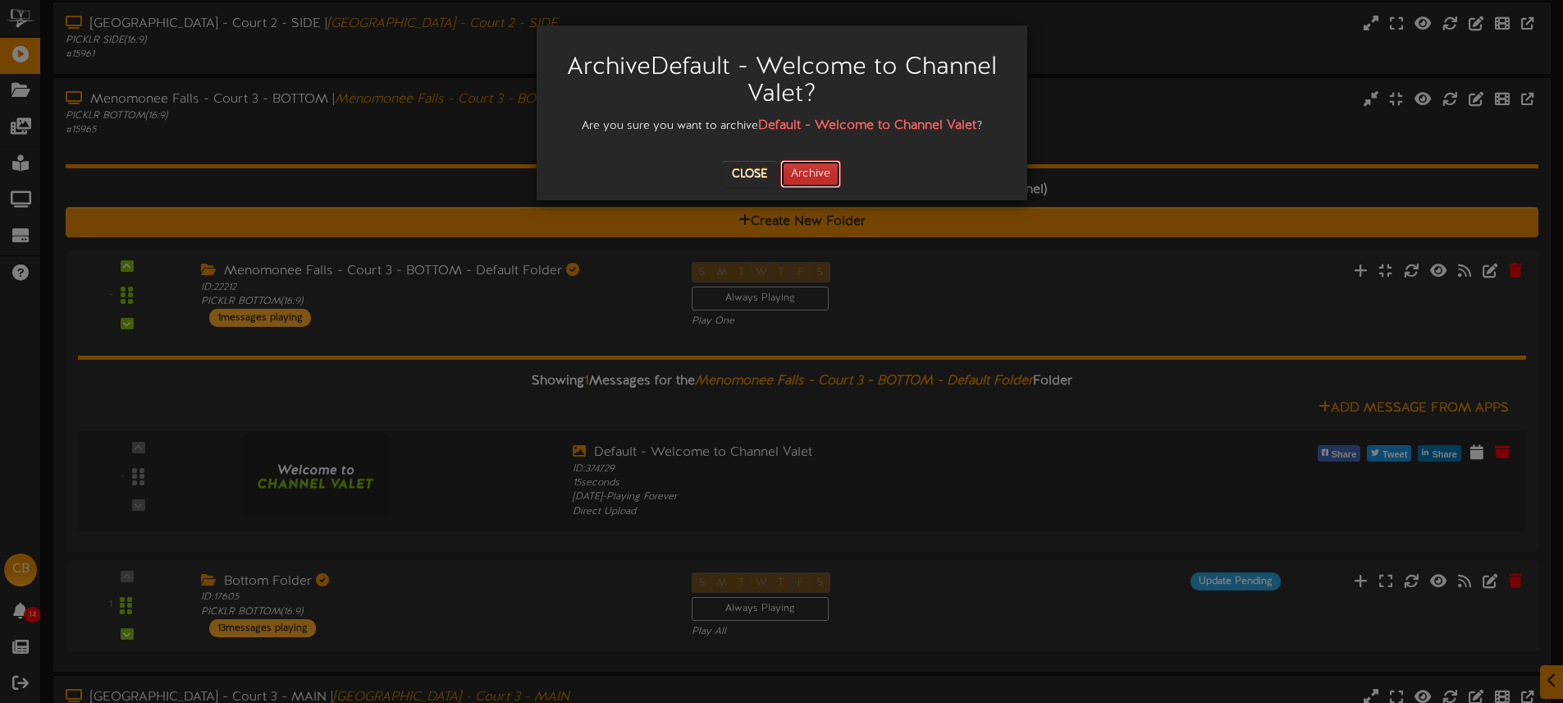
click at [829, 171] on button "Archive" at bounding box center [810, 174] width 61 height 28
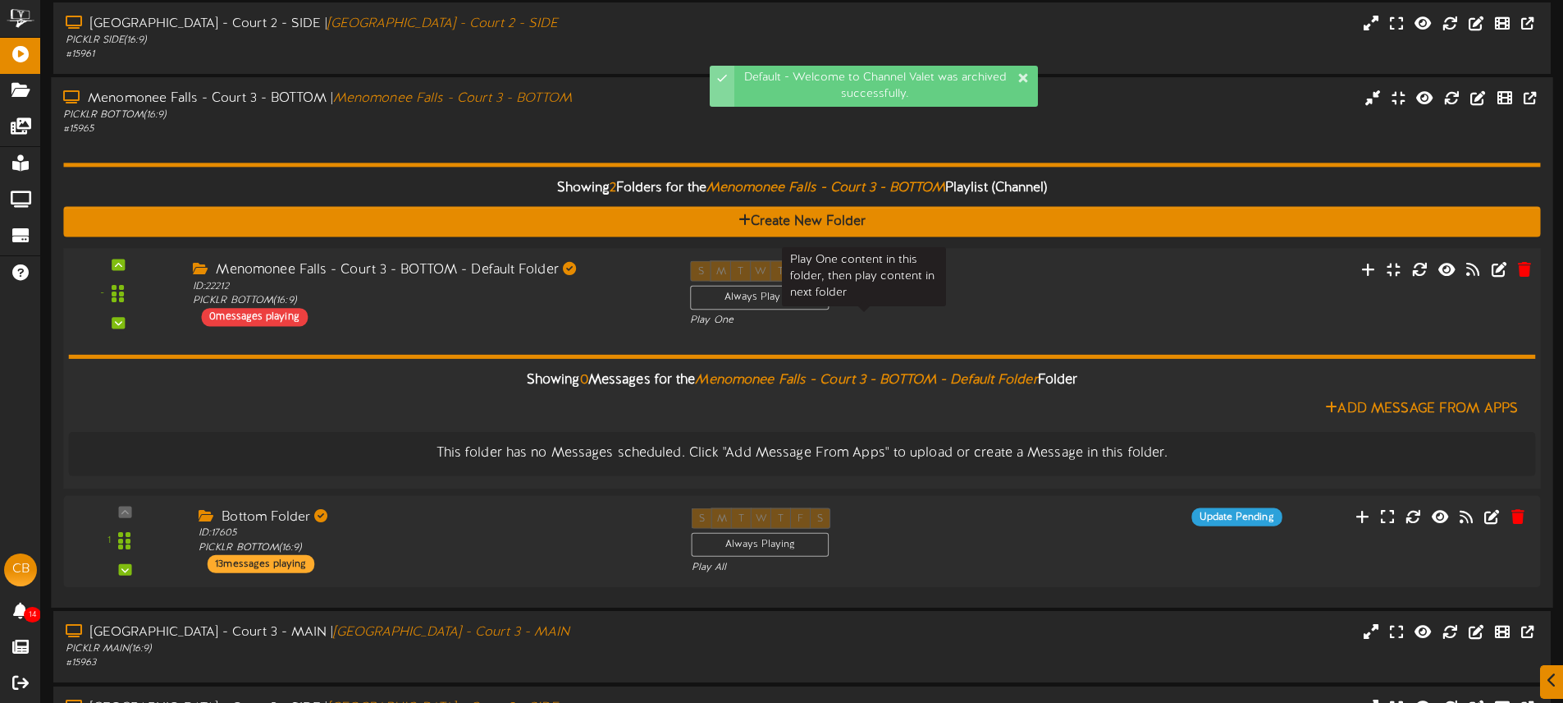
click at [988, 318] on div "Play One" at bounding box center [864, 321] width 348 height 14
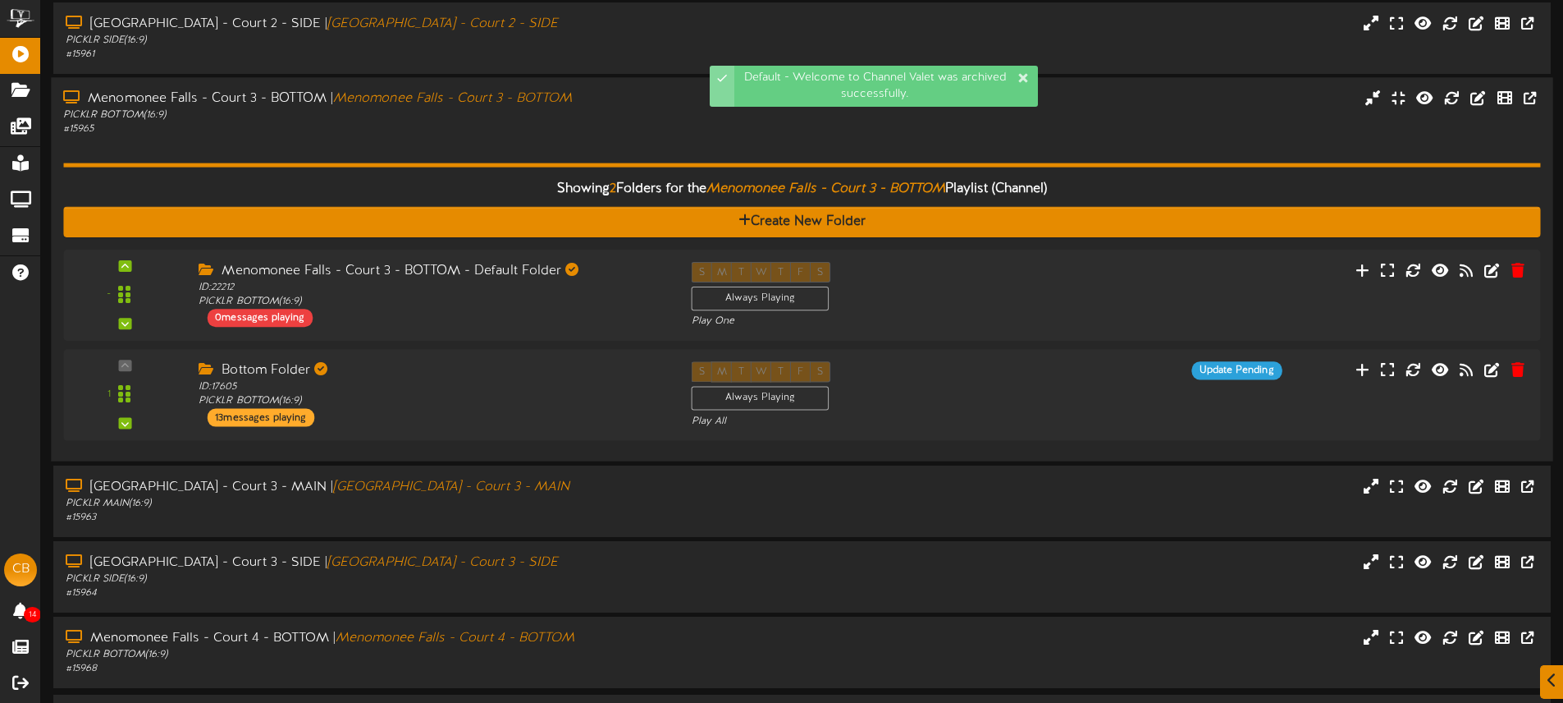
click at [672, 146] on div "Showing 2 Folders for the Menomonee Falls - Court 3 - BOTTOM Playlist (Channel)…" at bounding box center [801, 293] width 1477 height 312
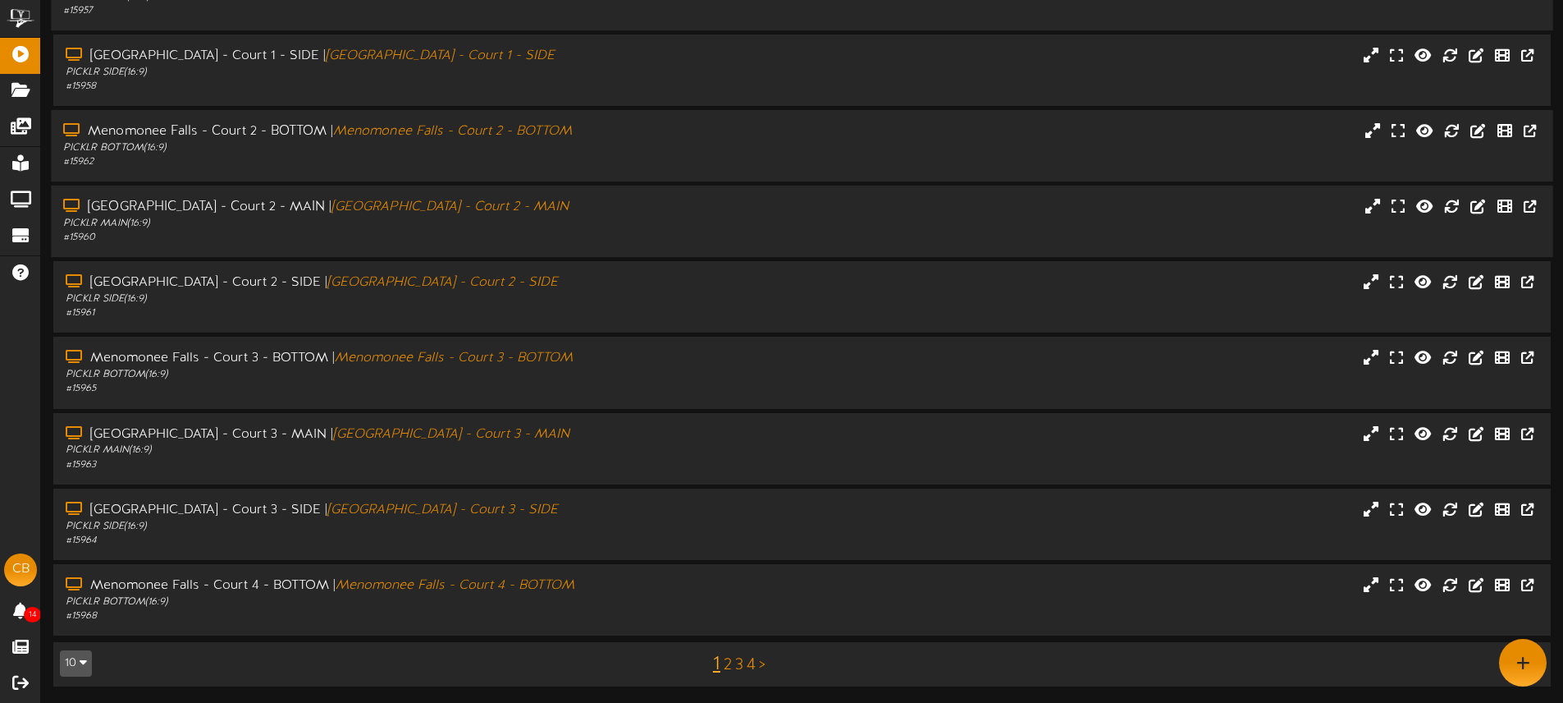
scroll to position [215, 0]
click at [705, 428] on div "Menomonee Falls - Court 3 - MAIN | Menomonee Falls - Court 3 - MAIN PICKLR MAIN…" at bounding box center [802, 447] width 1502 height 47
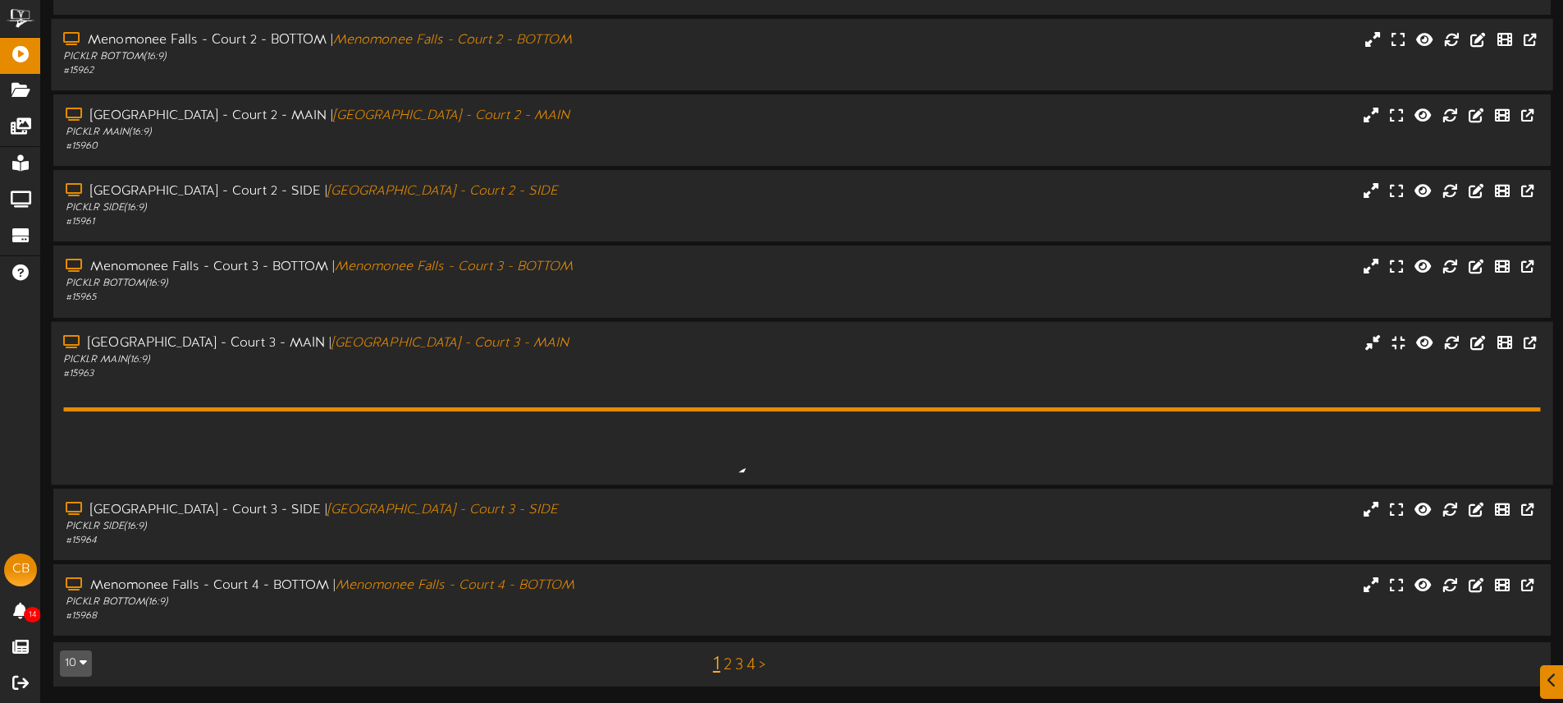
scroll to position [474, 0]
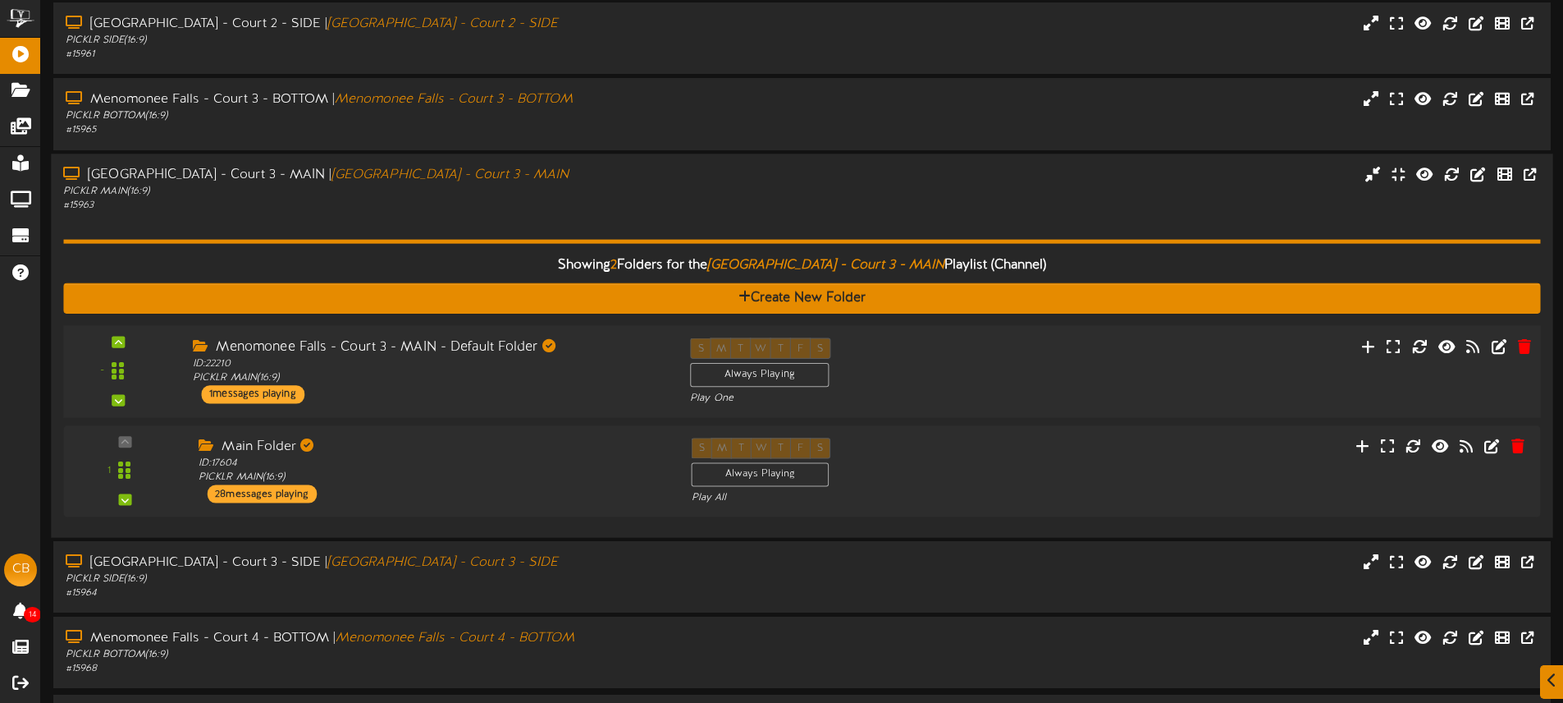
click at [909, 407] on div "- ID: 22210" at bounding box center [802, 371] width 1492 height 93
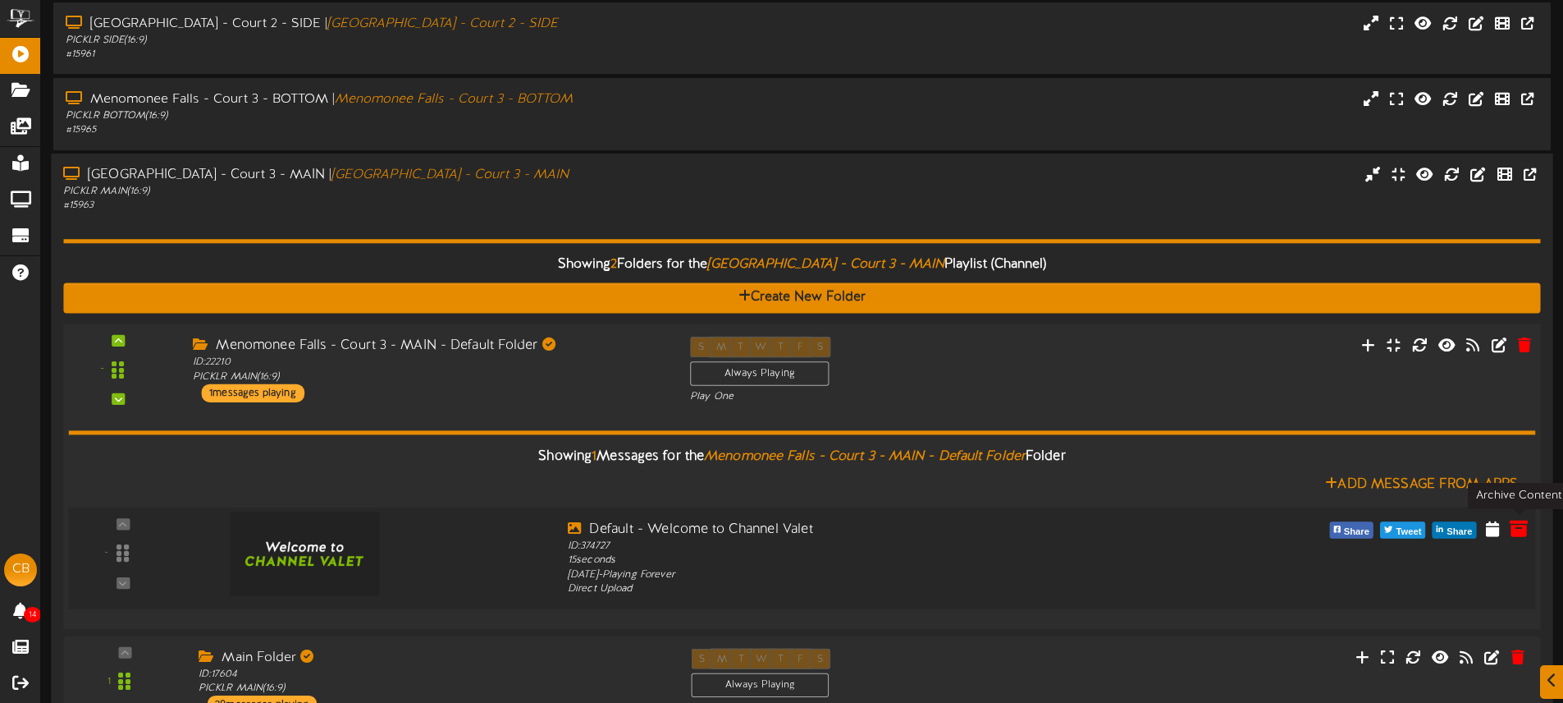
click at [1514, 526] on icon at bounding box center [1519, 527] width 18 height 18
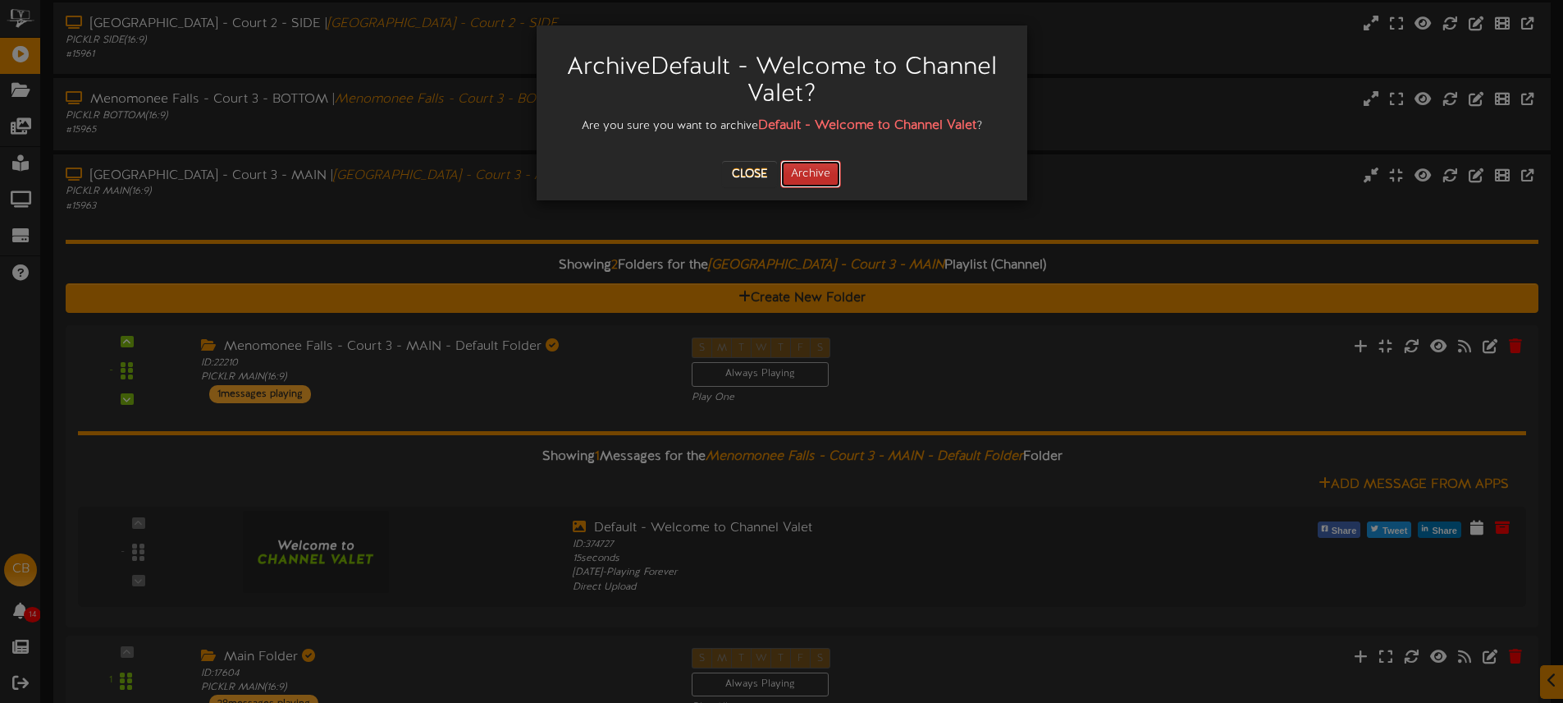
click at [820, 186] on button "Archive" at bounding box center [810, 174] width 61 height 28
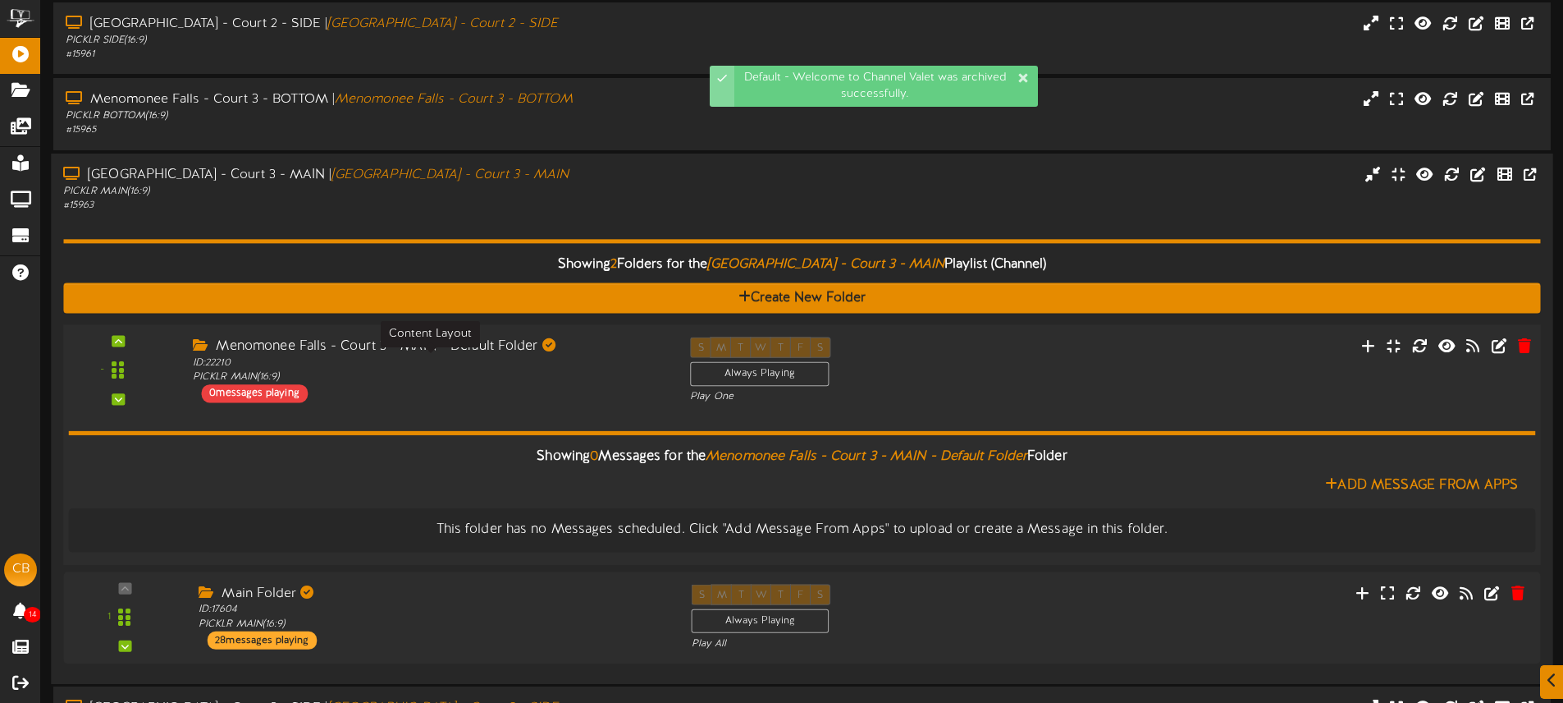
click at [625, 356] on div "ID: 22210 PICKLR MAIN ( 16:9 )" at bounding box center [429, 369] width 473 height 29
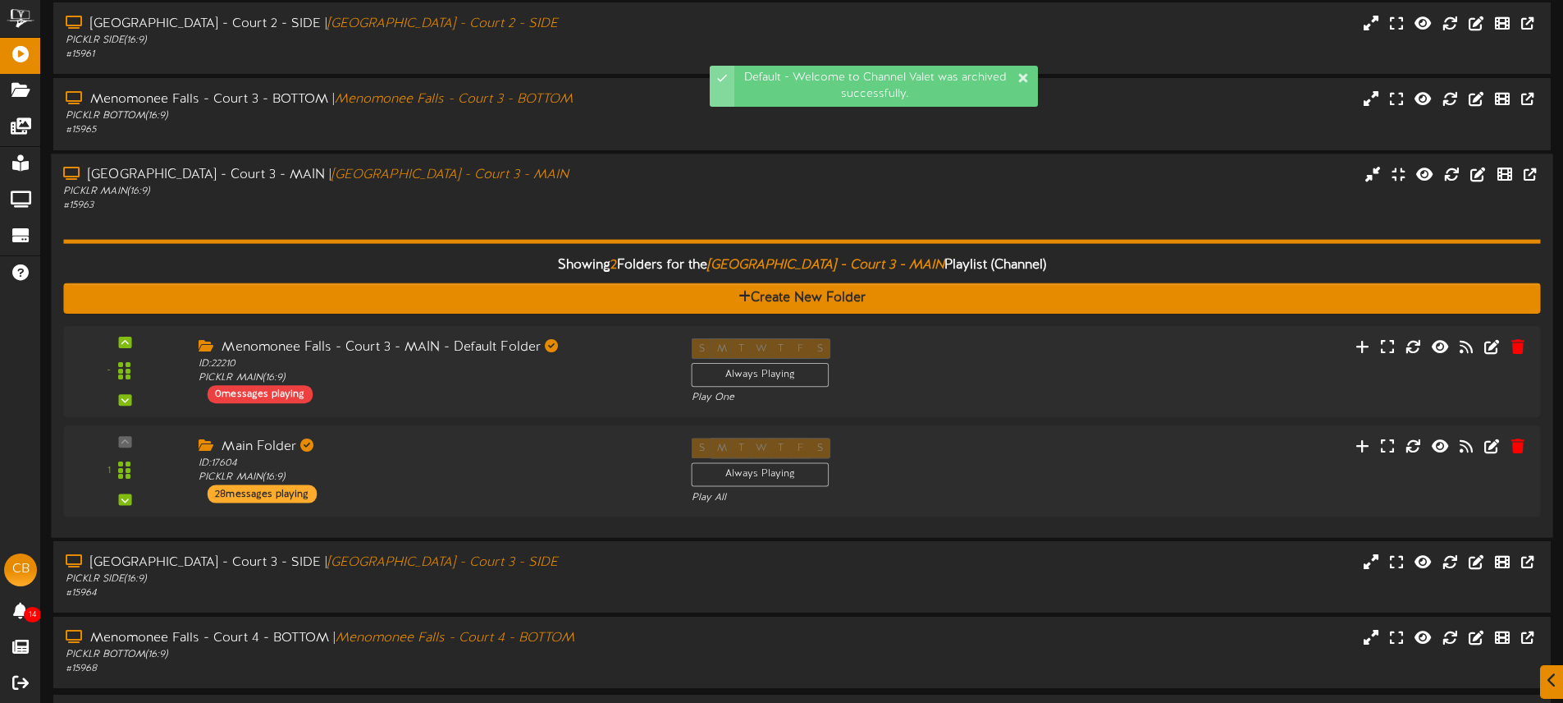
click at [601, 211] on div "# 15963" at bounding box center [364, 206] width 602 height 14
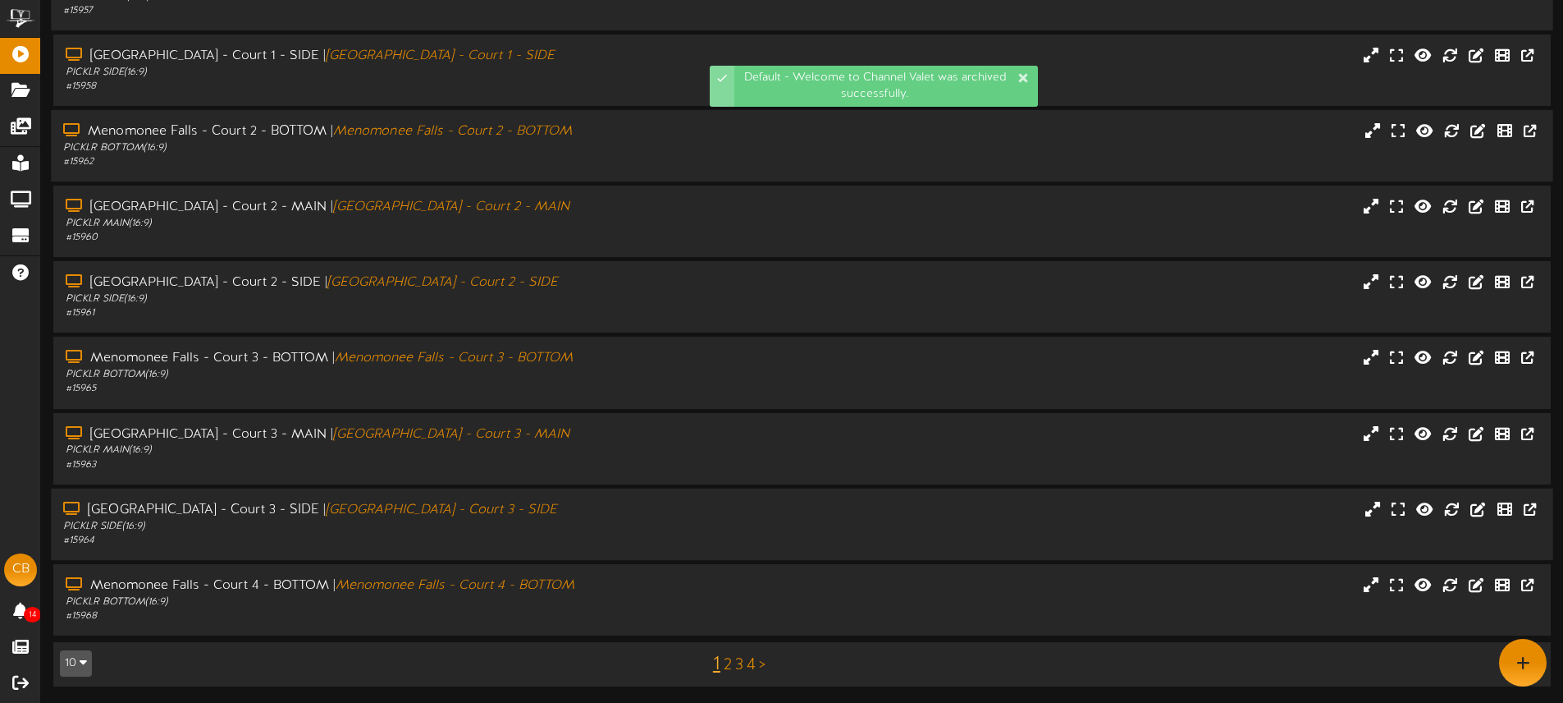
click at [593, 511] on div "Menomonee Falls - Court 3 - SIDE | Menomonee Falls - Court 3 - SIDE" at bounding box center [364, 510] width 602 height 19
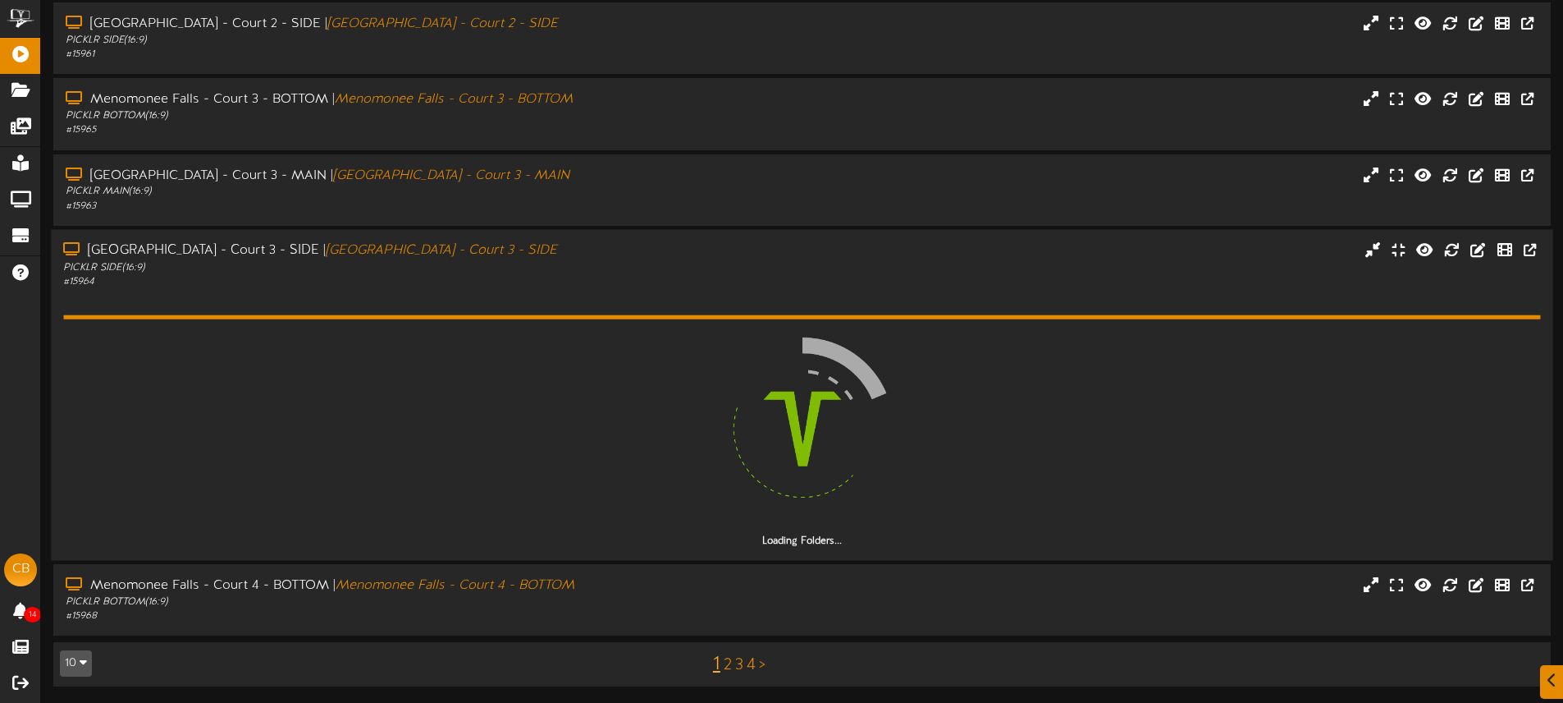
scroll to position [471, 0]
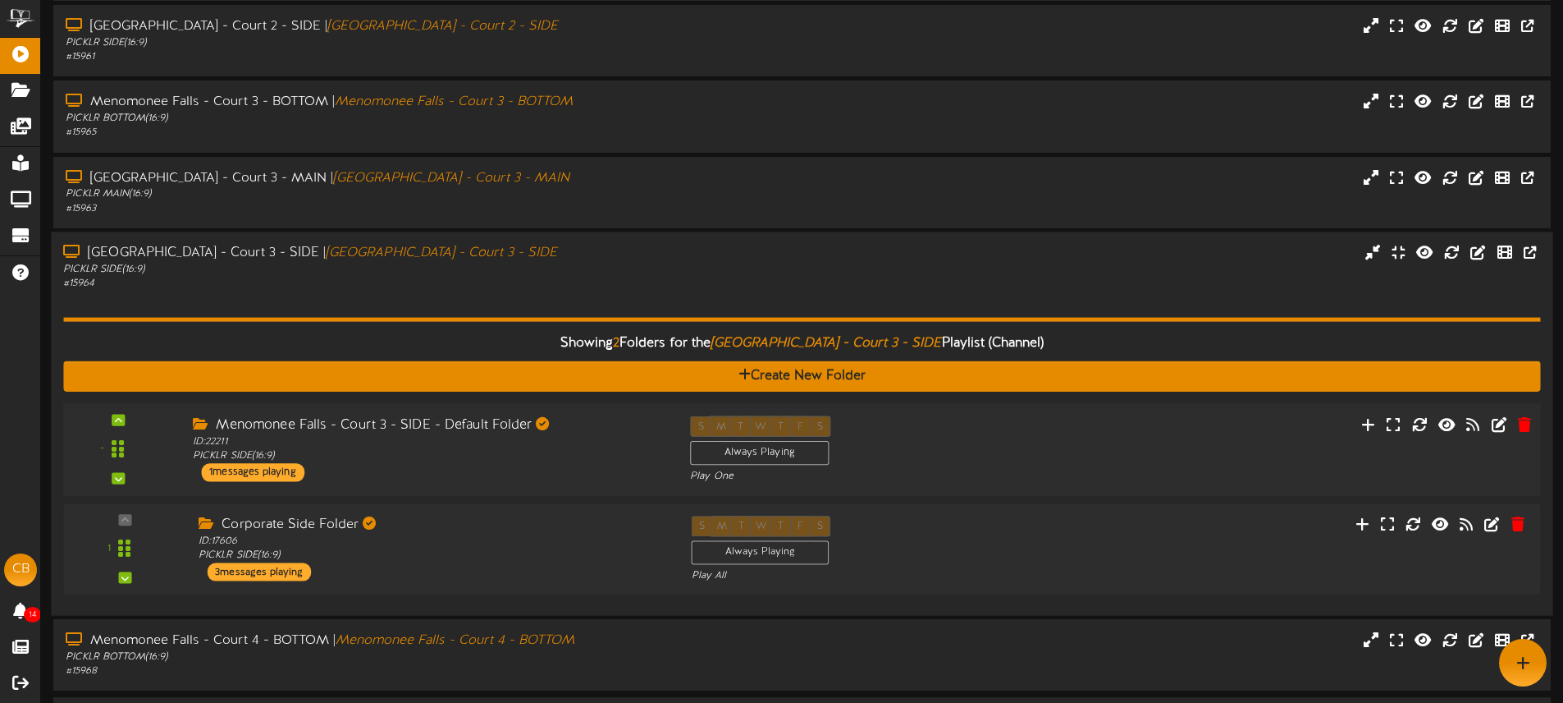
click at [1062, 439] on div "- ID:" at bounding box center [802, 448] width 1492 height 67
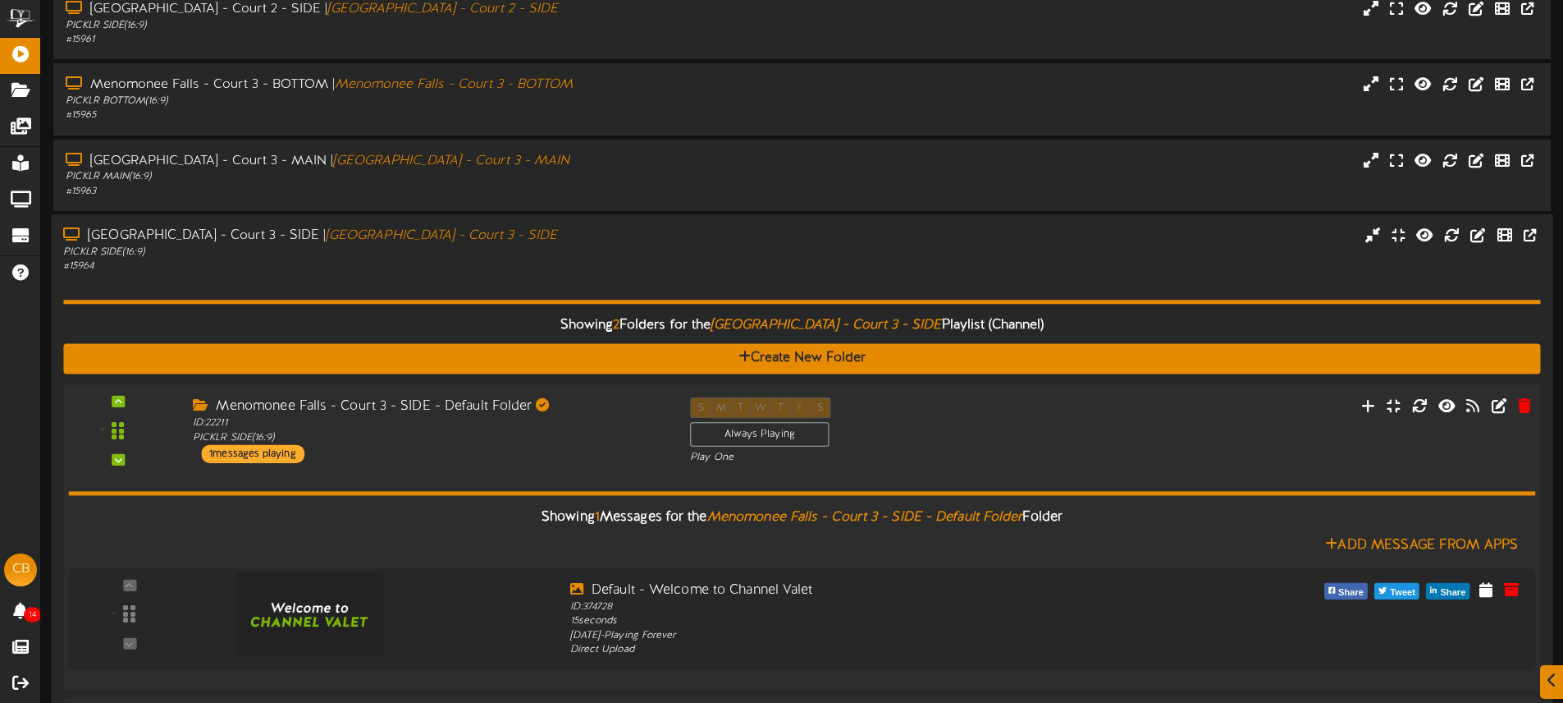
scroll to position [526, 0]
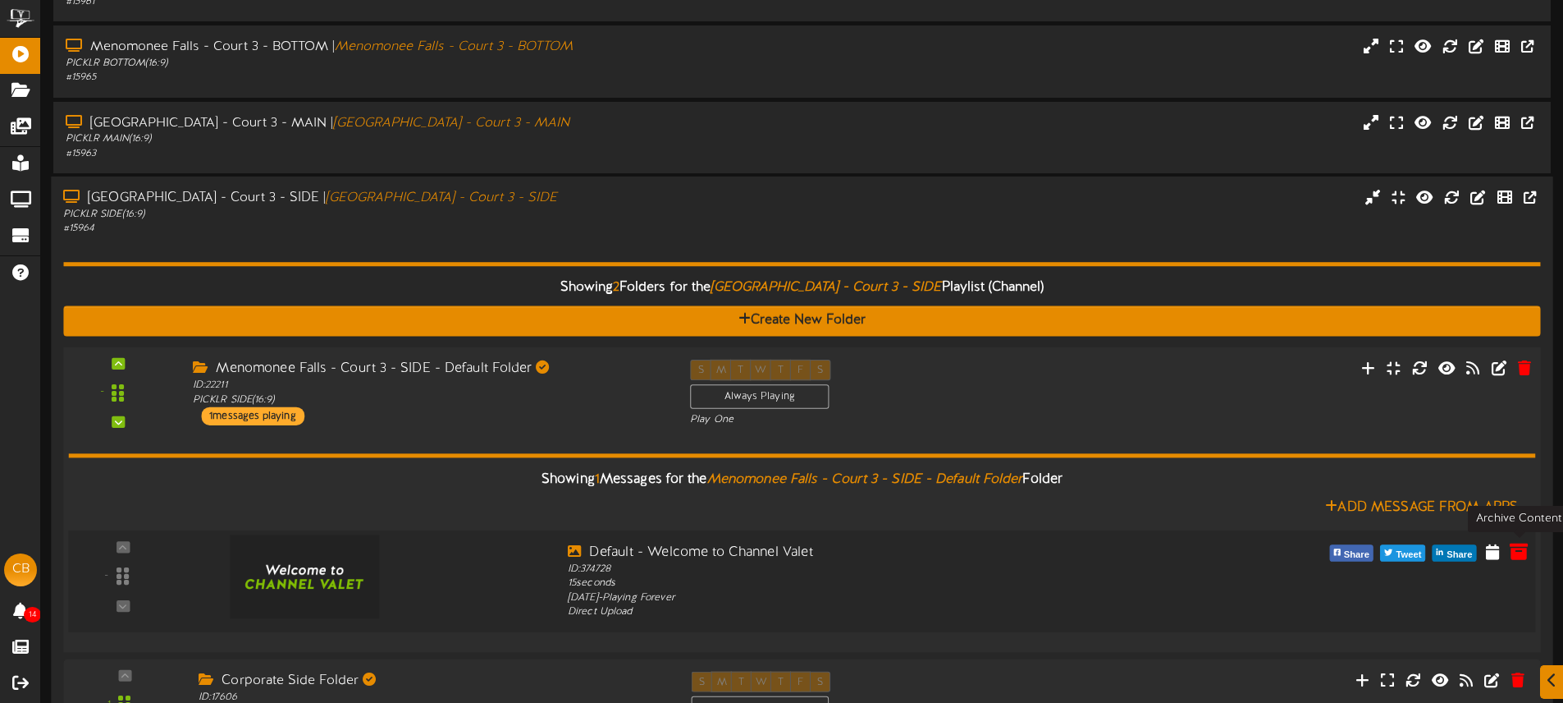
click at [1512, 546] on icon at bounding box center [1519, 550] width 18 height 18
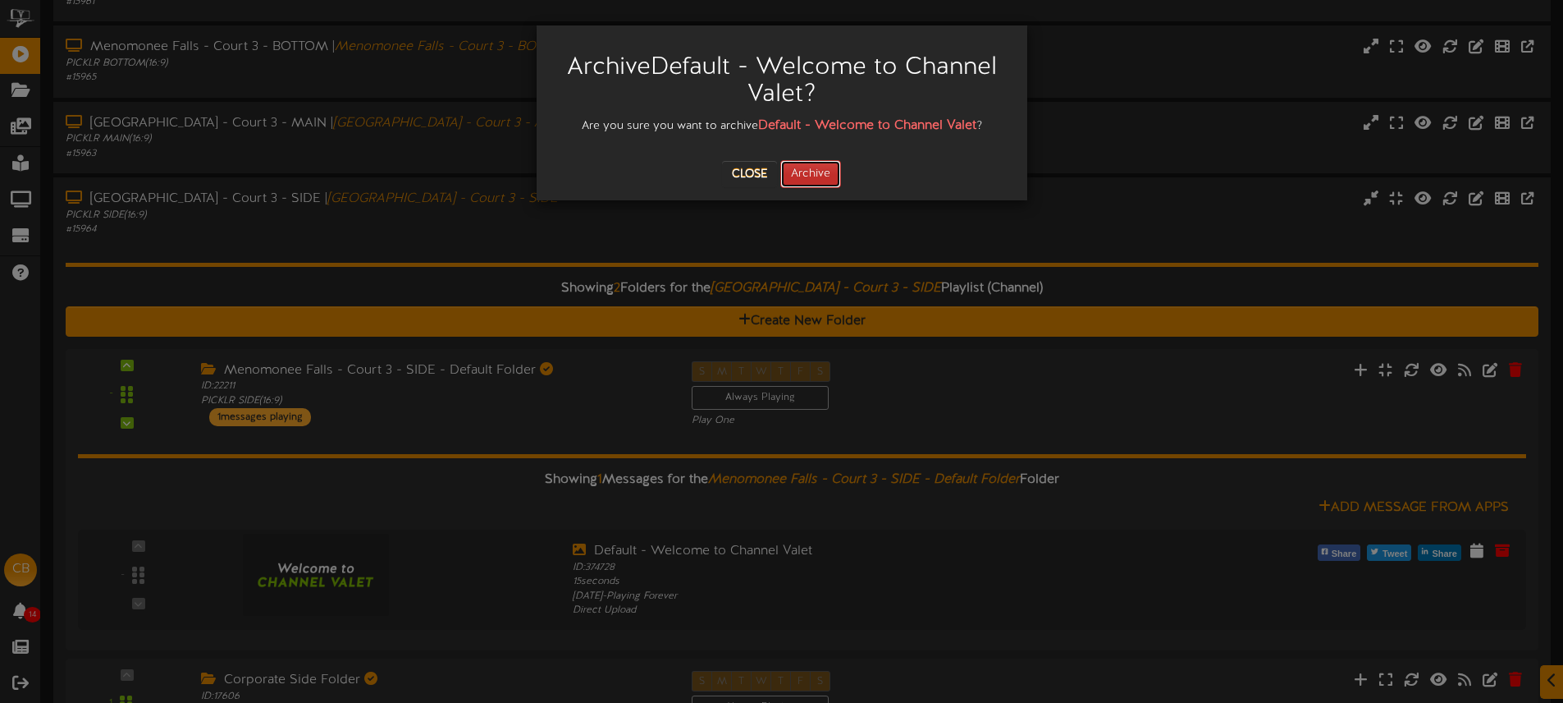
click at [810, 179] on button "Archive" at bounding box center [810, 174] width 61 height 28
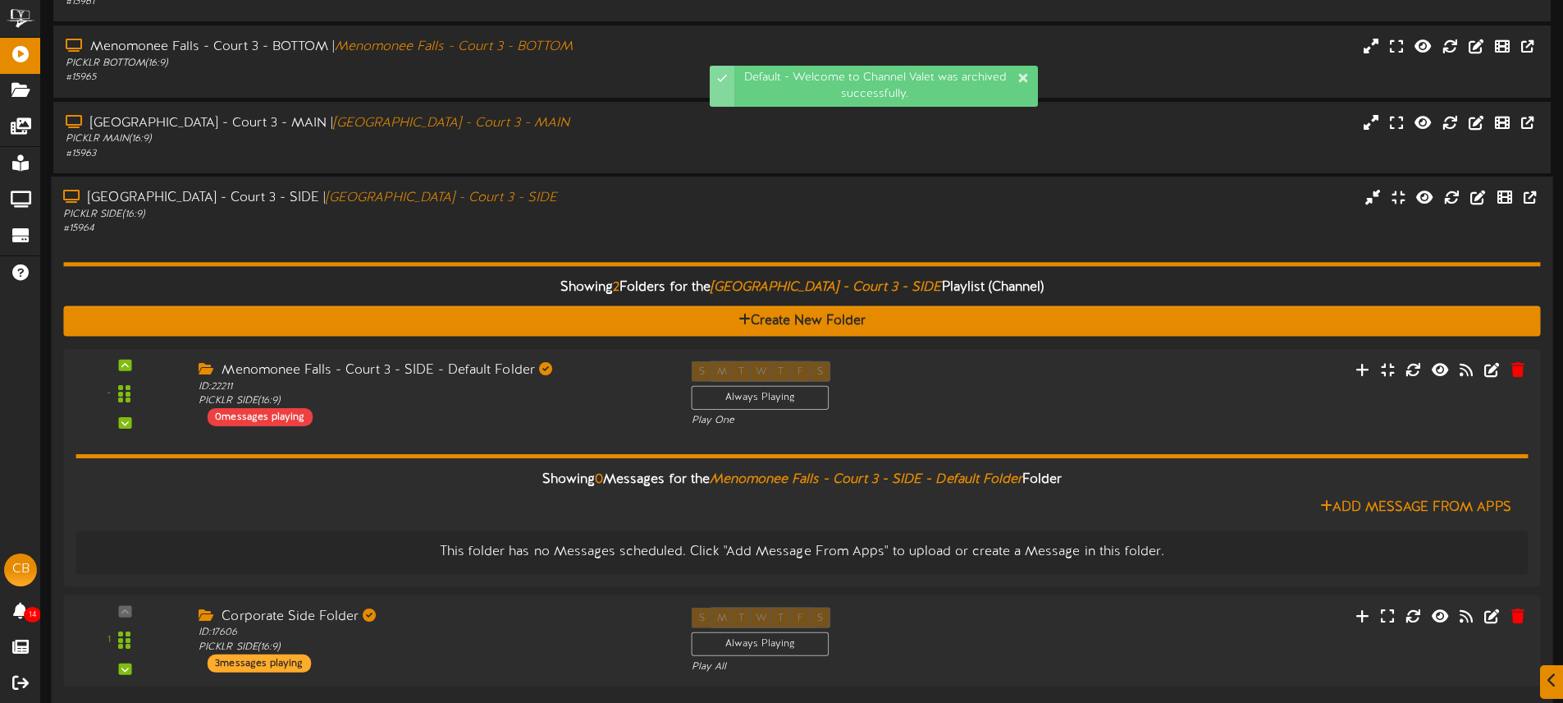
click at [778, 229] on div "Menomonee Falls - Court 3 - SIDE | Menomonee Falls - Court 3 - SIDE PICKLR SIDE…" at bounding box center [802, 212] width 1502 height 47
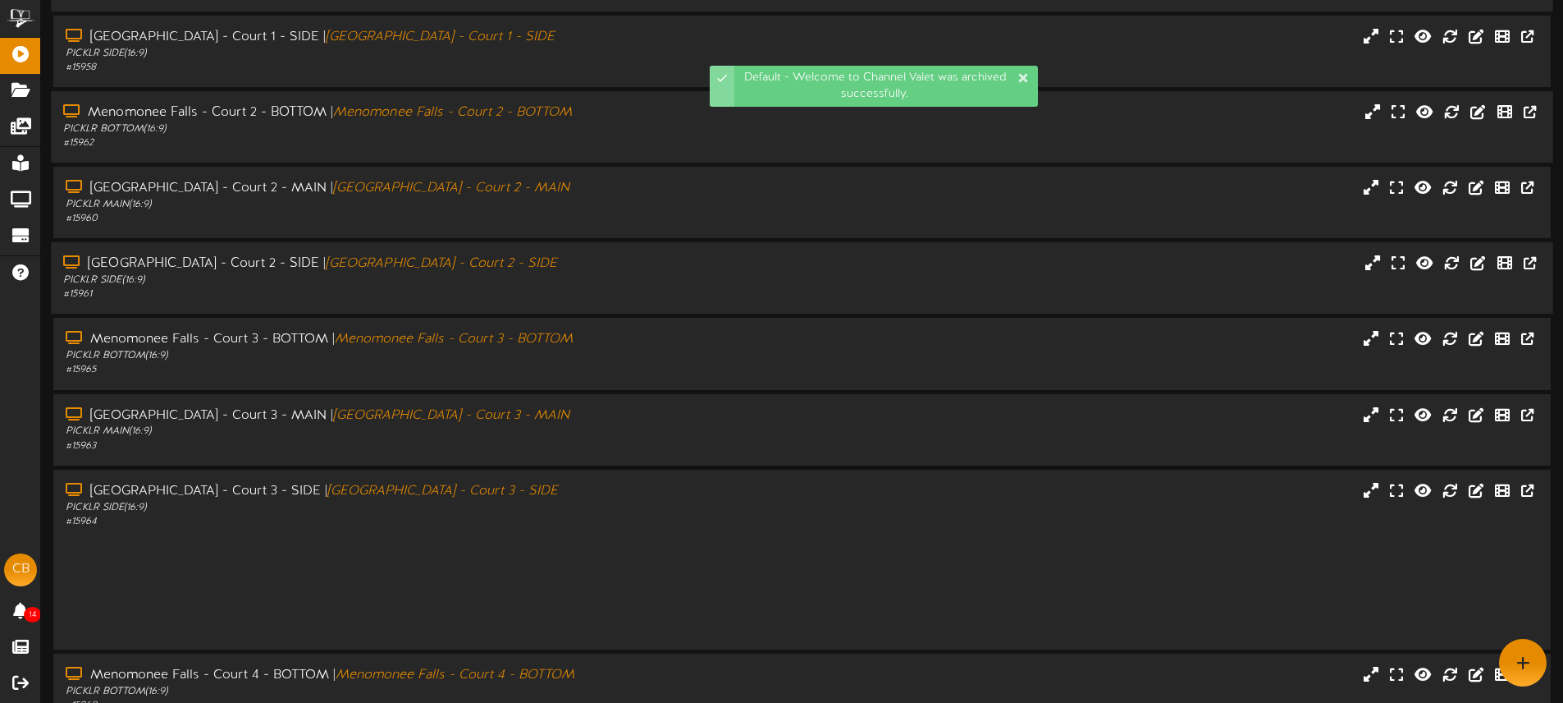
scroll to position [215, 0]
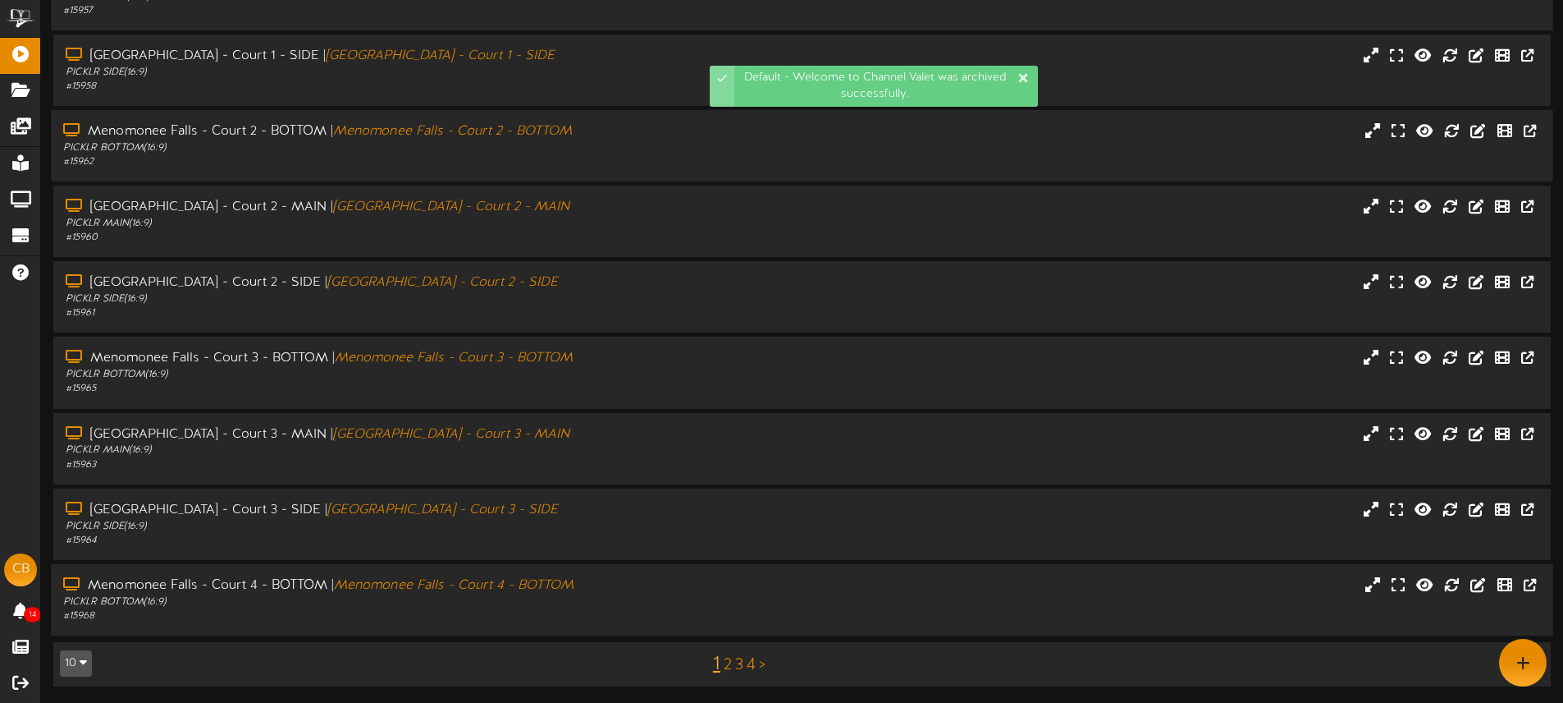
click at [795, 579] on div "Menomonee Falls - Court 4 - BOTTOM | Menomonee Falls - Court 4 - BOTTOM PICKLR …" at bounding box center [802, 599] width 1502 height 47
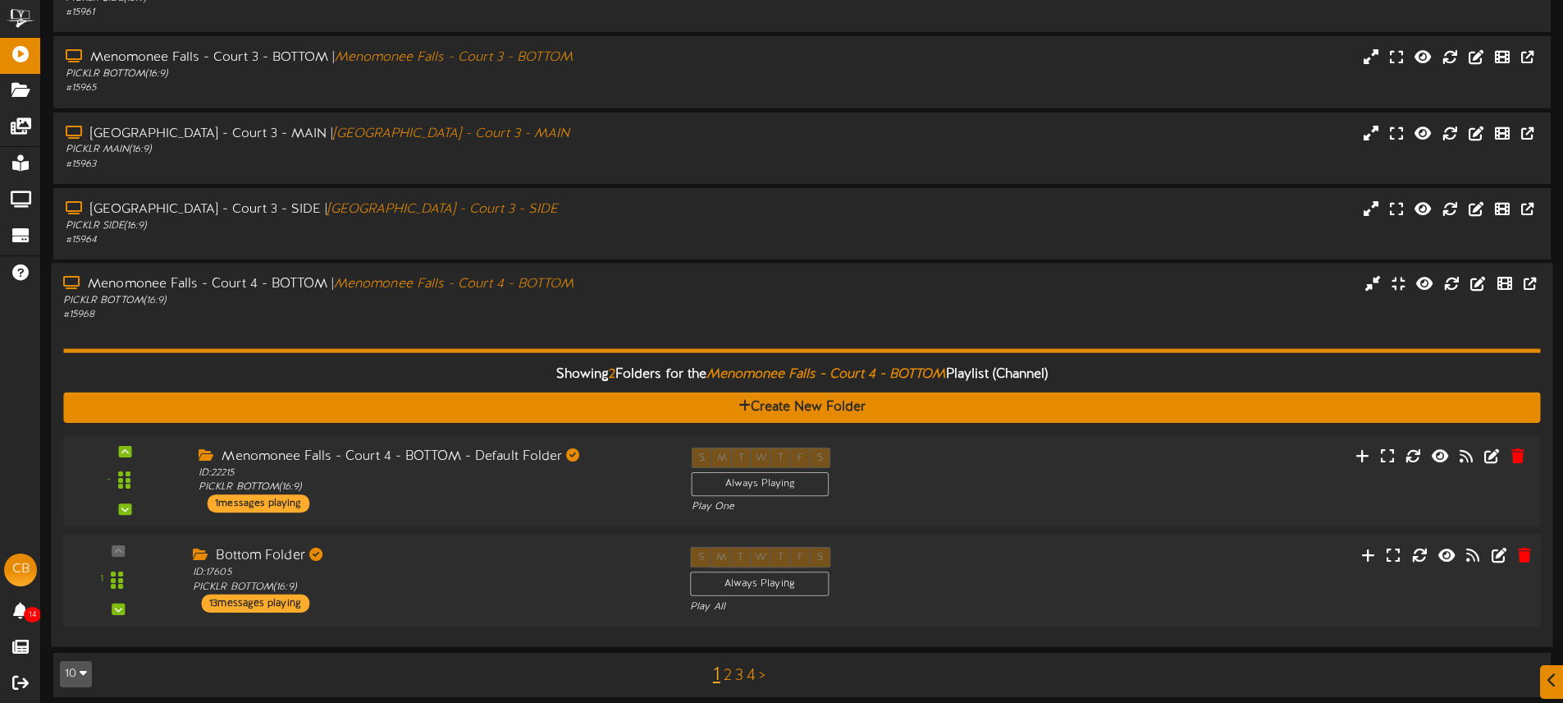
scroll to position [517, 0]
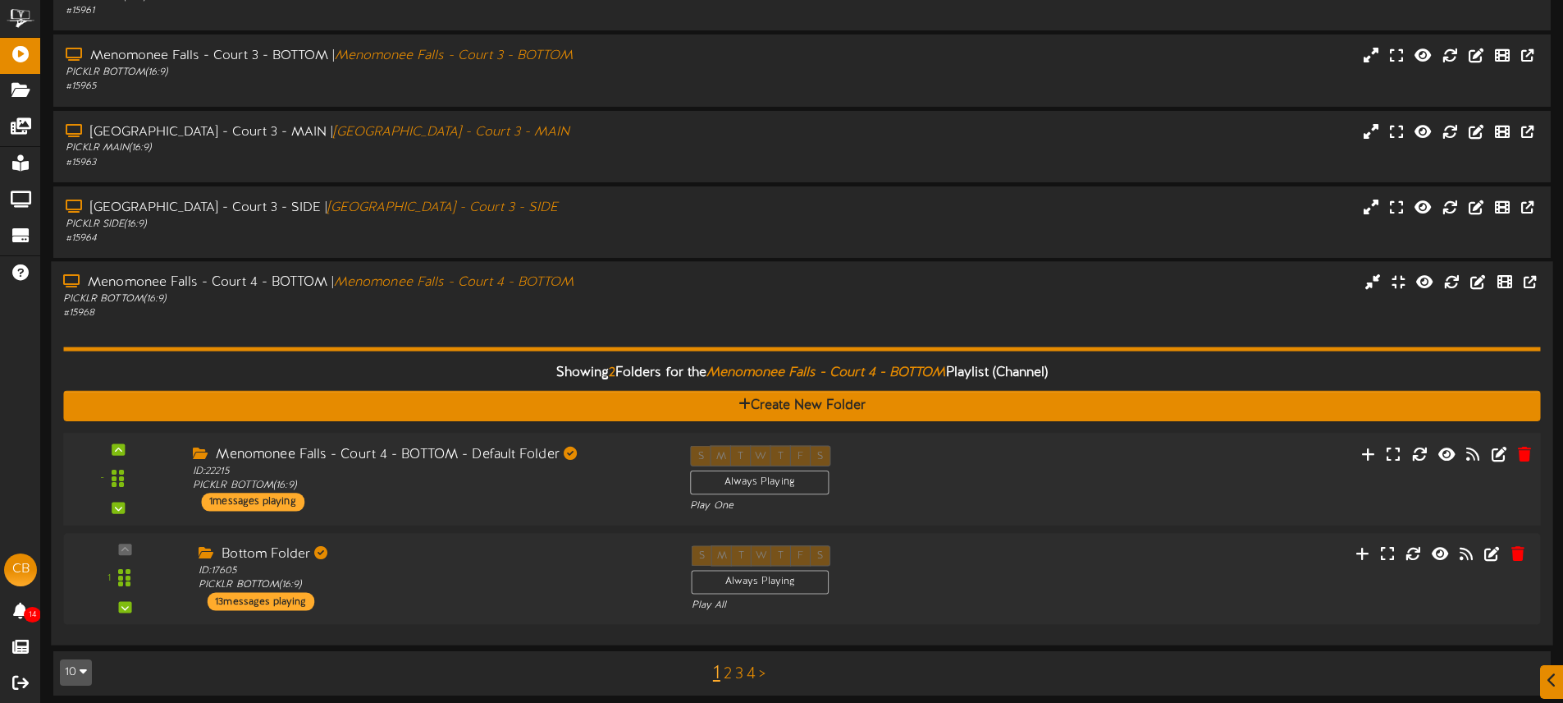
drag, startPoint x: 1000, startPoint y: 491, endPoint x: 982, endPoint y: 486, distance: 17.9
click at [996, 490] on div "S M T W T F S Always Playing Play One" at bounding box center [864, 478] width 373 height 67
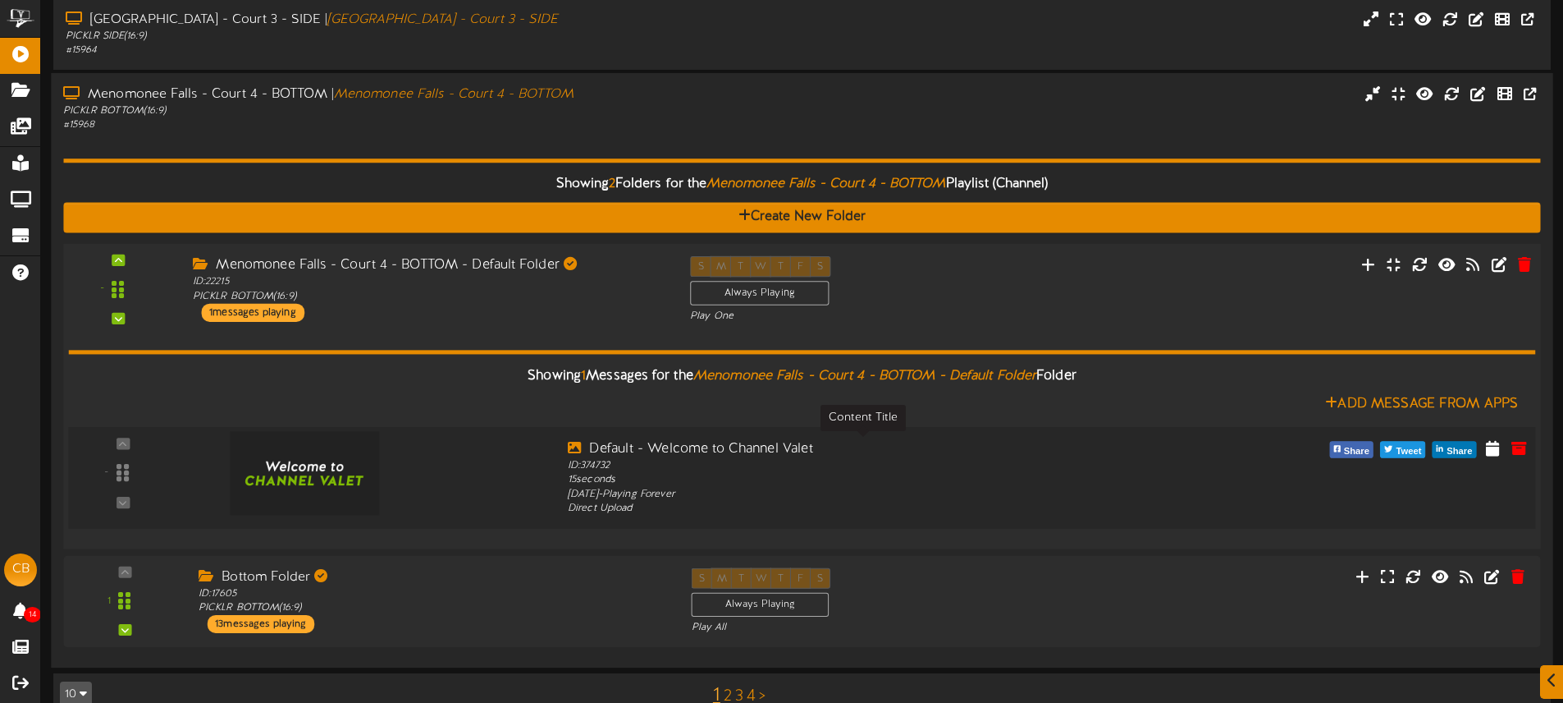
scroll to position [737, 0]
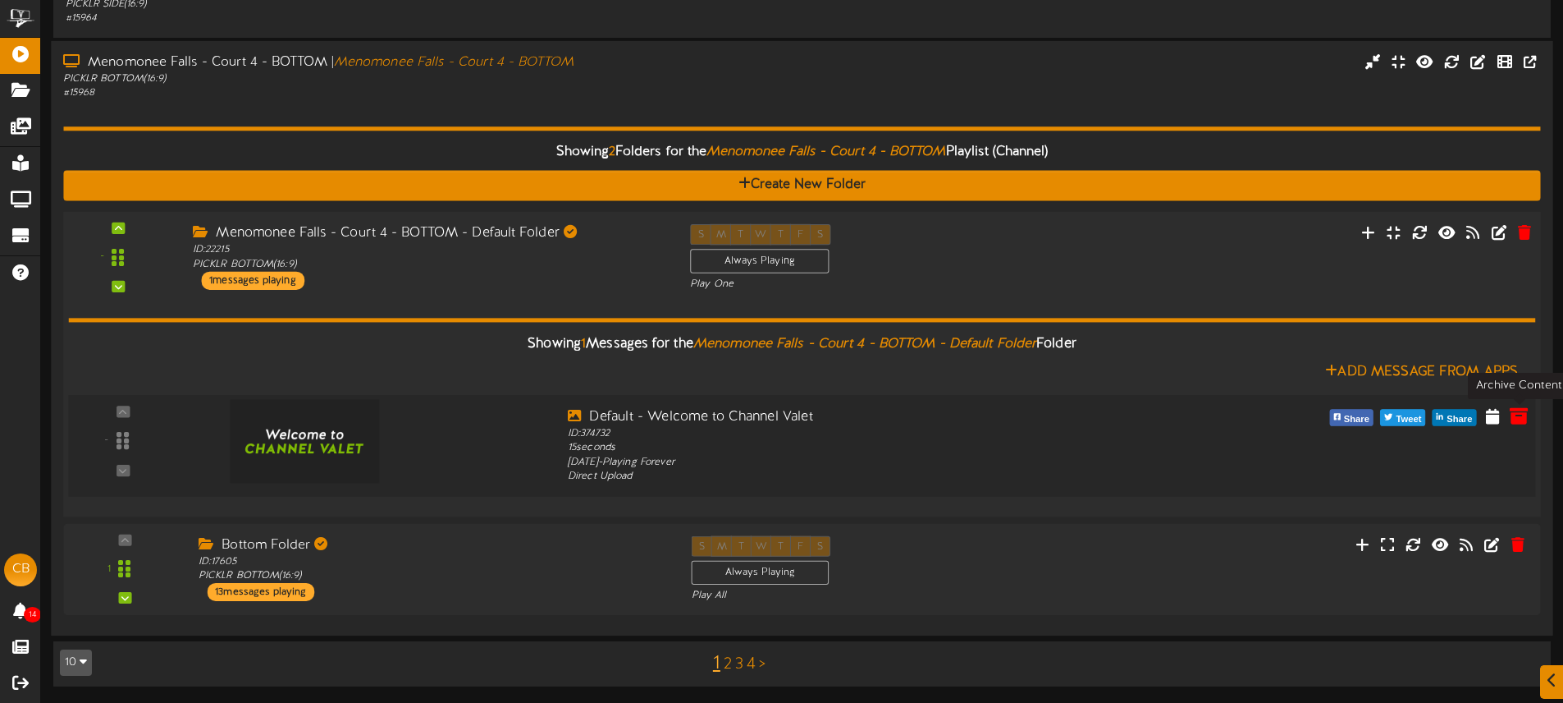
click at [1513, 414] on icon at bounding box center [1519, 415] width 18 height 18
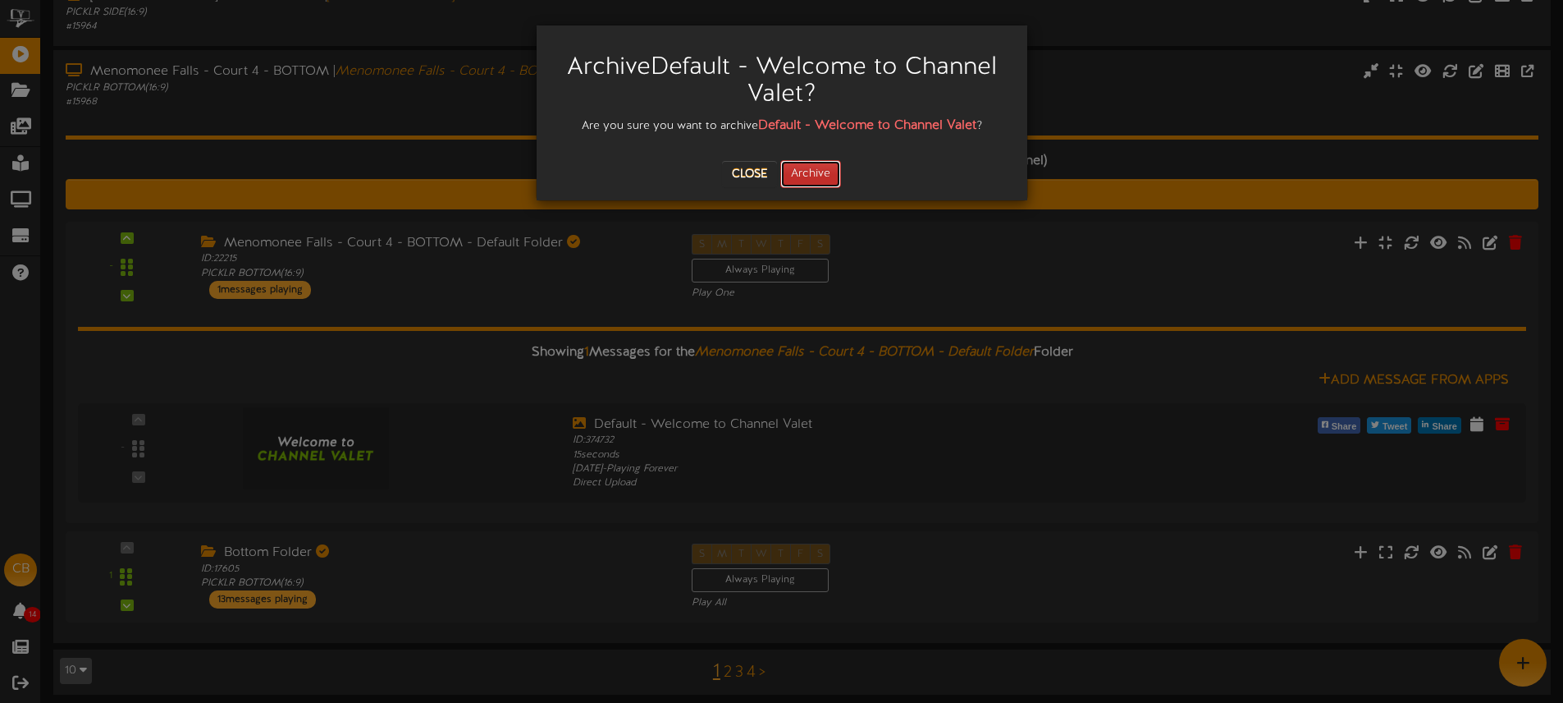
click at [817, 176] on button "Archive" at bounding box center [810, 174] width 61 height 28
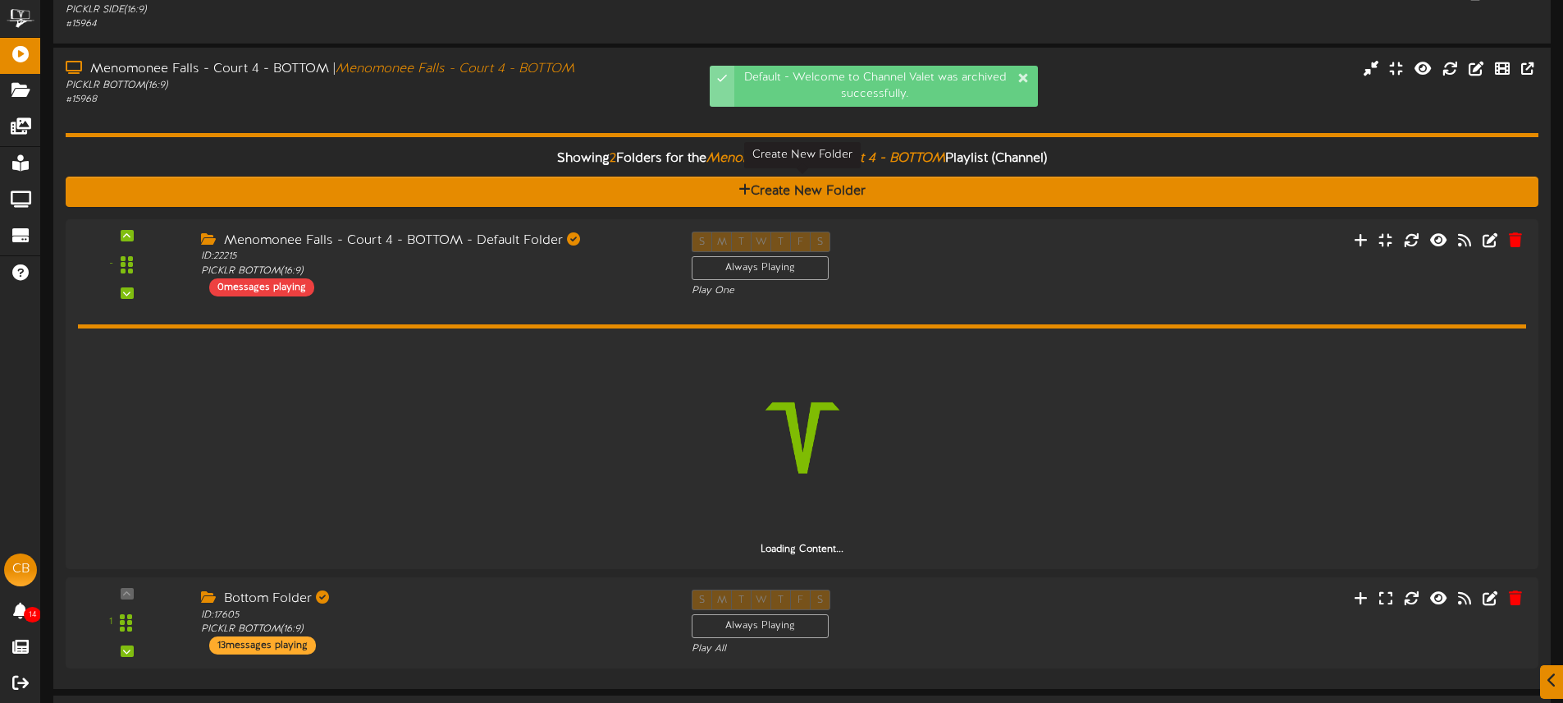
scroll to position [672, 0]
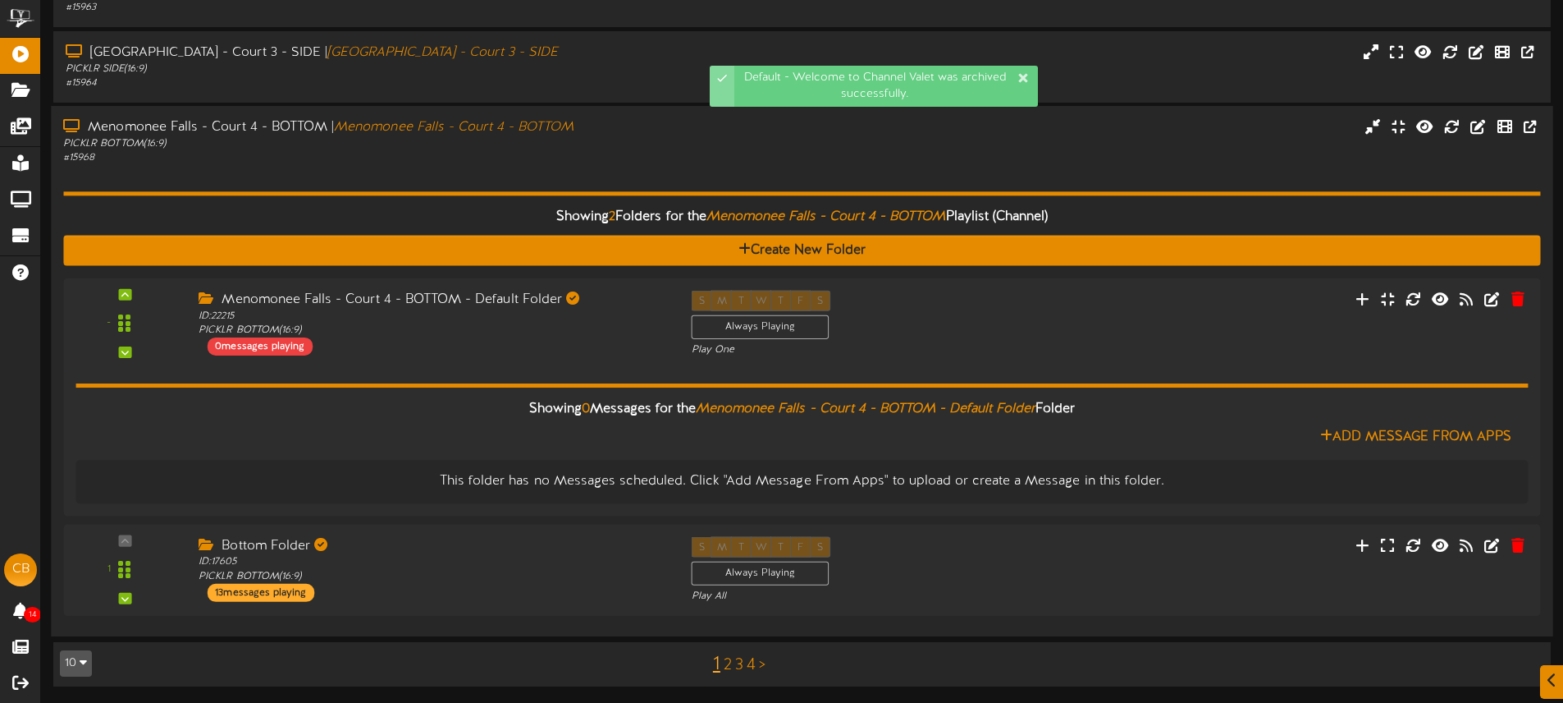
click at [635, 185] on div "Showing 2 Folders for the Menomonee Falls - Court 4 - BOTTOM Playlist (Channel)…" at bounding box center [801, 394] width 1477 height 458
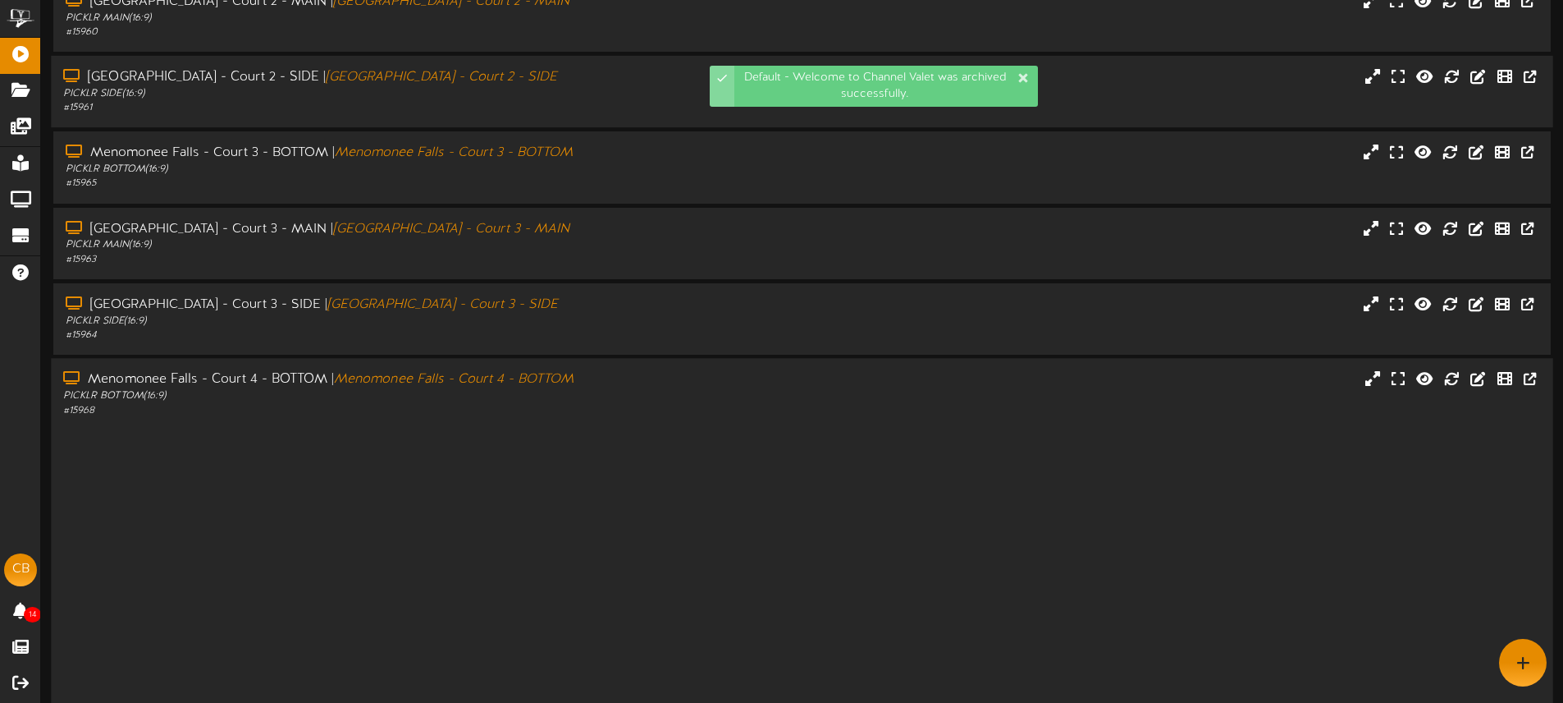
scroll to position [215, 0]
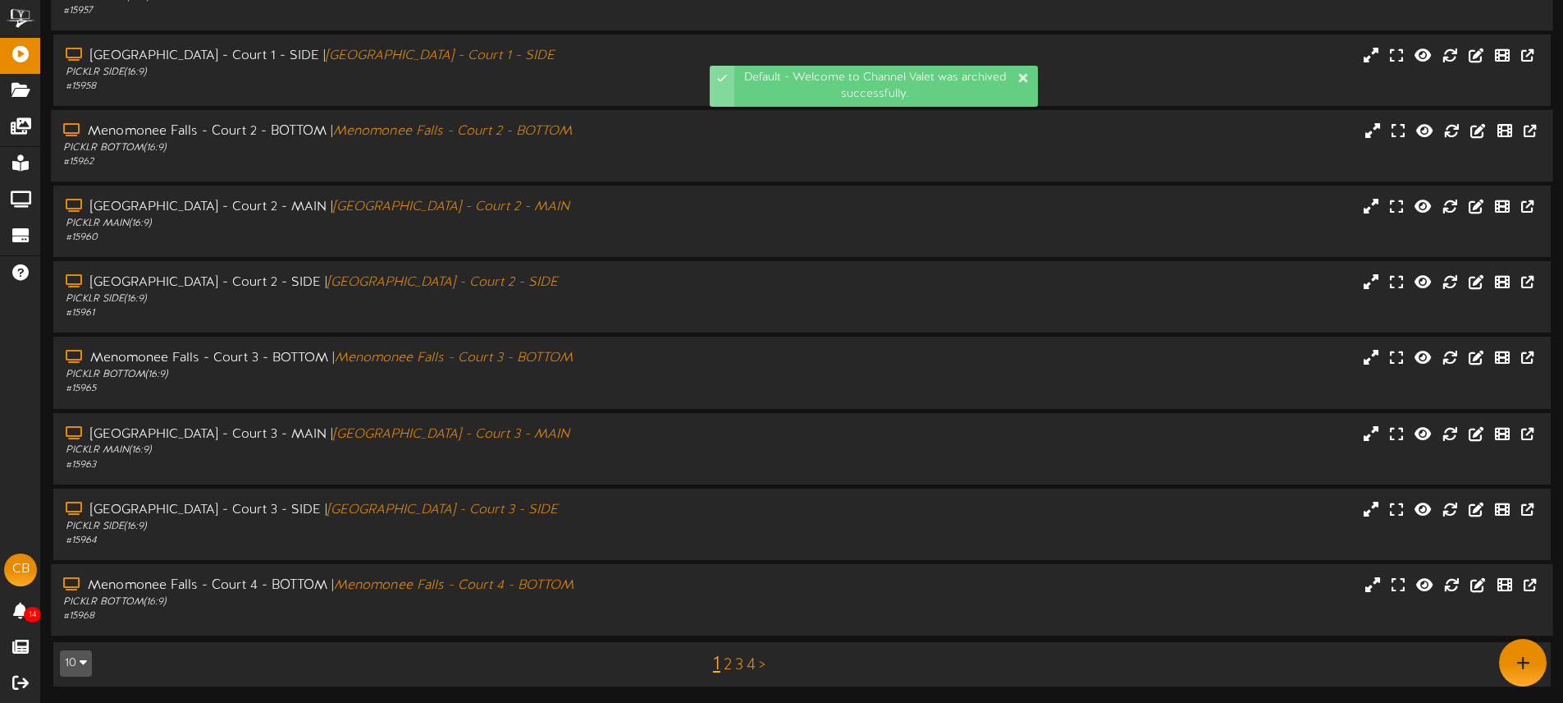
click at [727, 664] on link "2" at bounding box center [728, 665] width 8 height 18
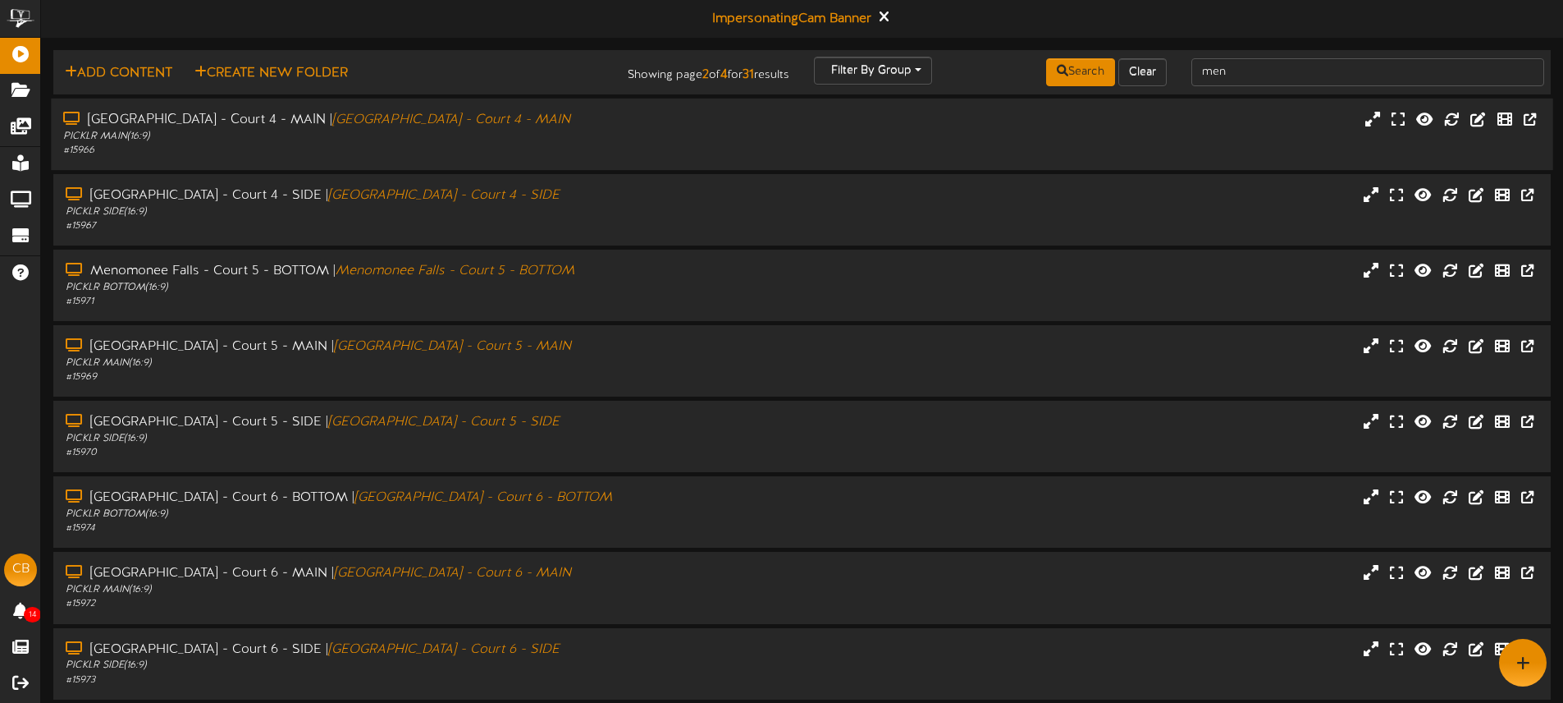
click at [683, 144] on div "Menomonee Falls - Court 4 - MAIN | Menomonee Falls - Court 4 - MAIN PICKLR MAIN…" at bounding box center [802, 134] width 1502 height 47
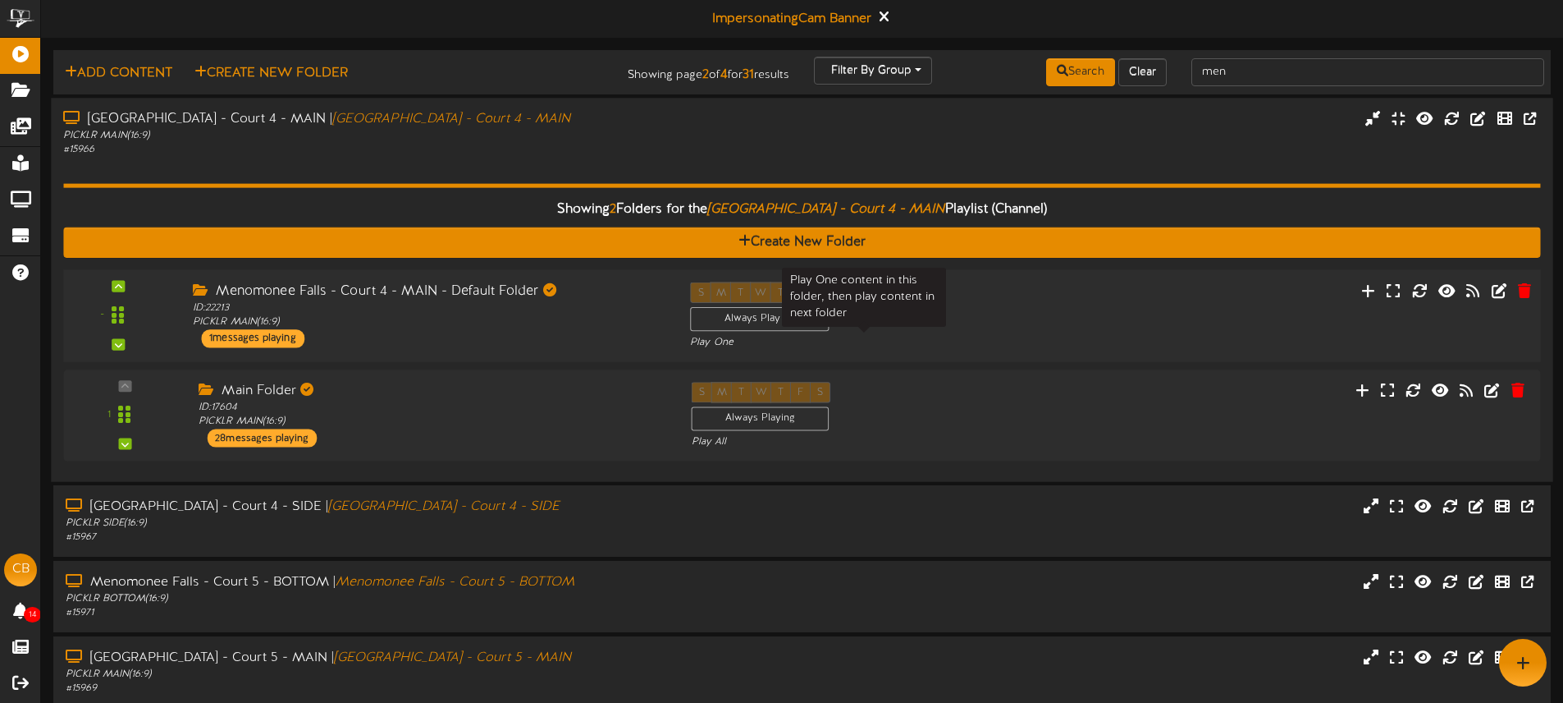
drag, startPoint x: 937, startPoint y: 335, endPoint x: 951, endPoint y: 338, distance: 14.3
click at [937, 335] on div "Play One" at bounding box center [864, 342] width 348 height 14
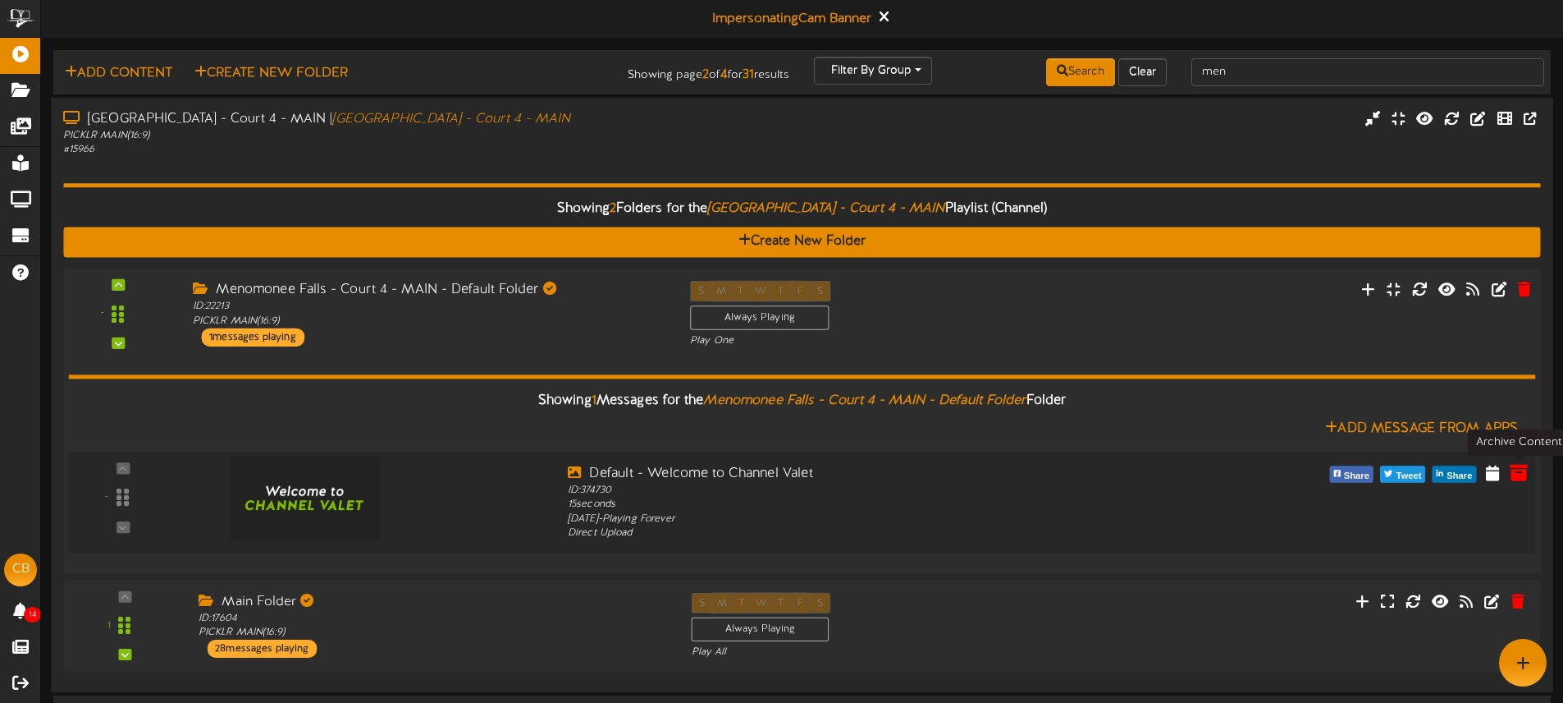
click at [1525, 474] on icon at bounding box center [1519, 471] width 18 height 18
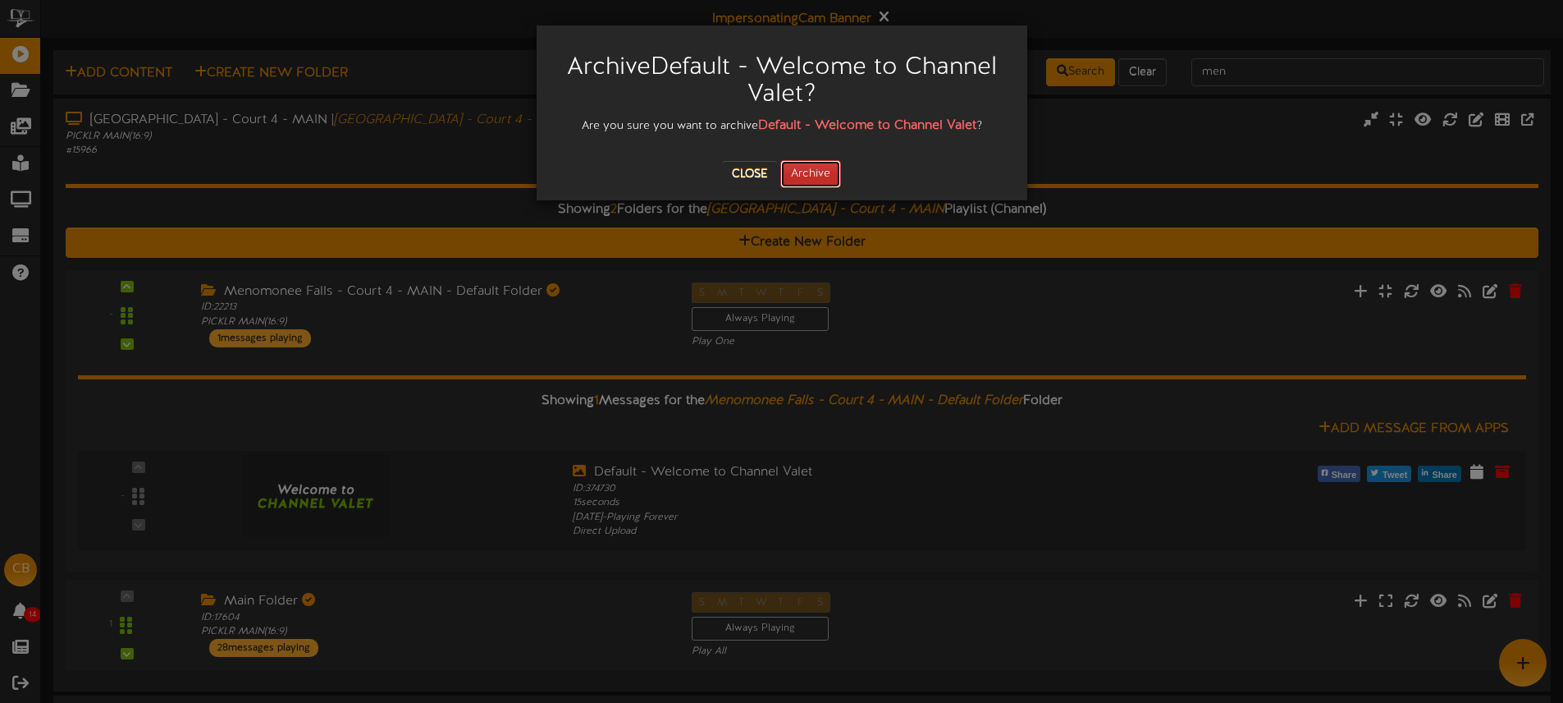
click at [824, 171] on button "Archive" at bounding box center [810, 174] width 61 height 28
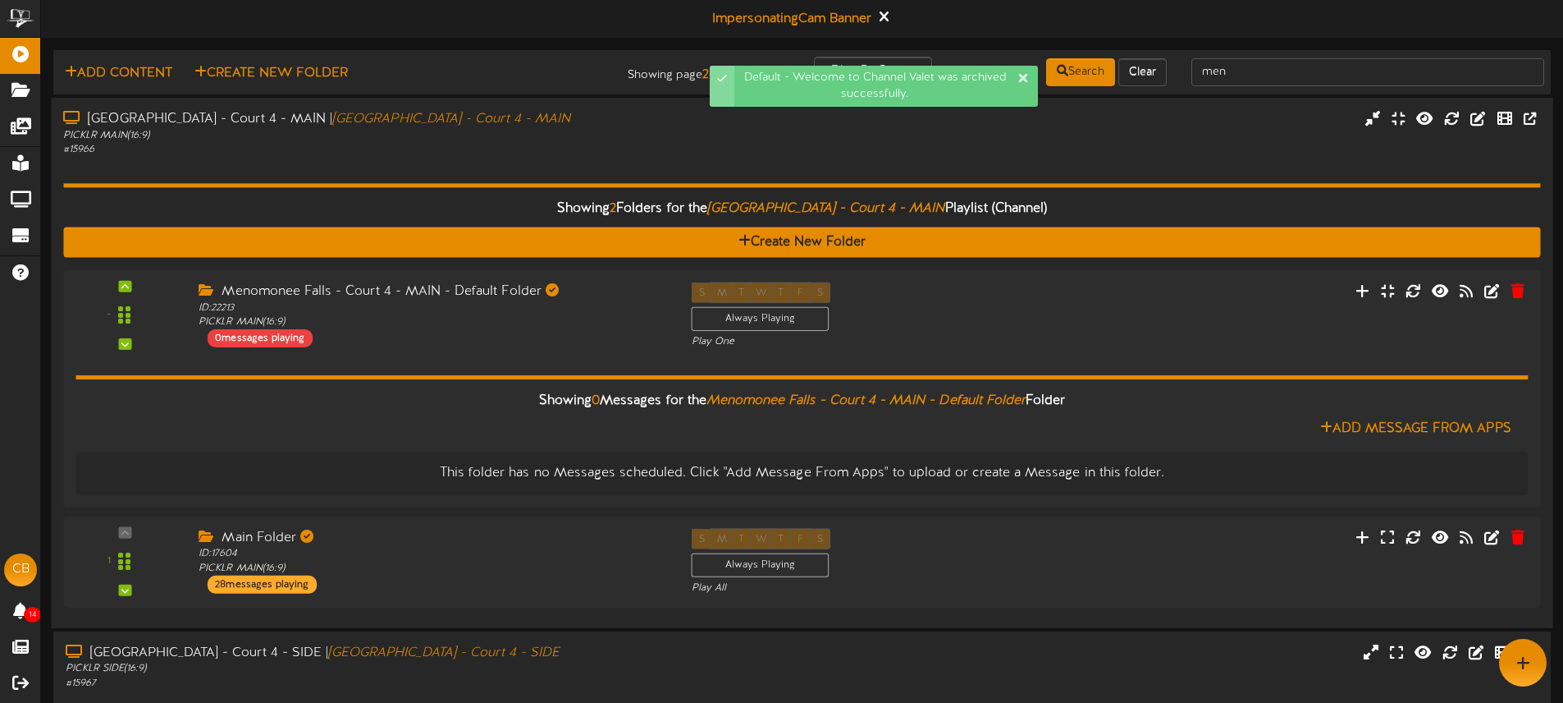
click at [795, 145] on div "Menomonee Falls - Court 4 - MAIN | Menomonee Falls - Court 4 - MAIN PICKLR MAIN…" at bounding box center [802, 133] width 1502 height 47
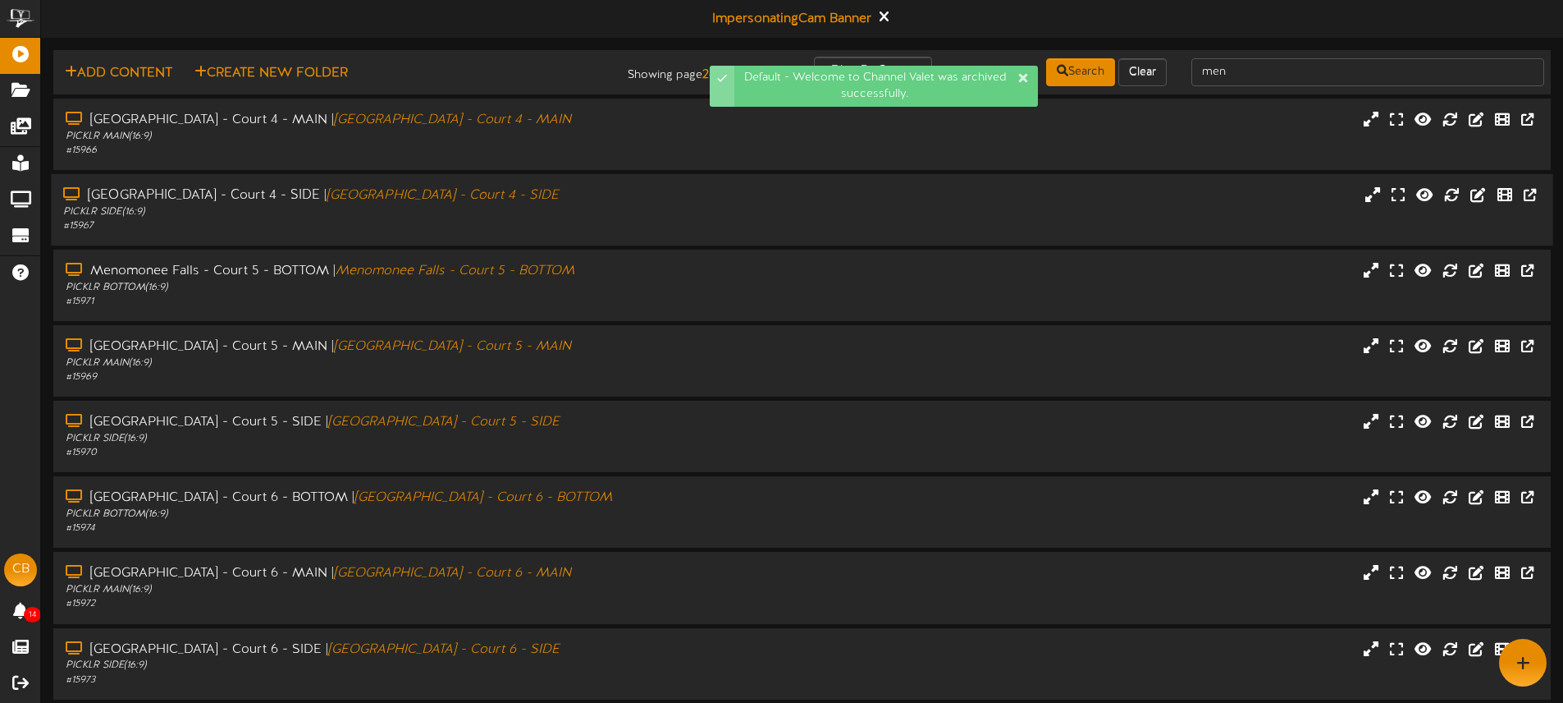
drag, startPoint x: 751, startPoint y: 209, endPoint x: 762, endPoint y: 207, distance: 11.8
click at [751, 209] on div "Menomonee Falls - Court 4 - SIDE | Menomonee Falls - Court 4 - SIDE PICKLR SIDE…" at bounding box center [802, 209] width 1502 height 47
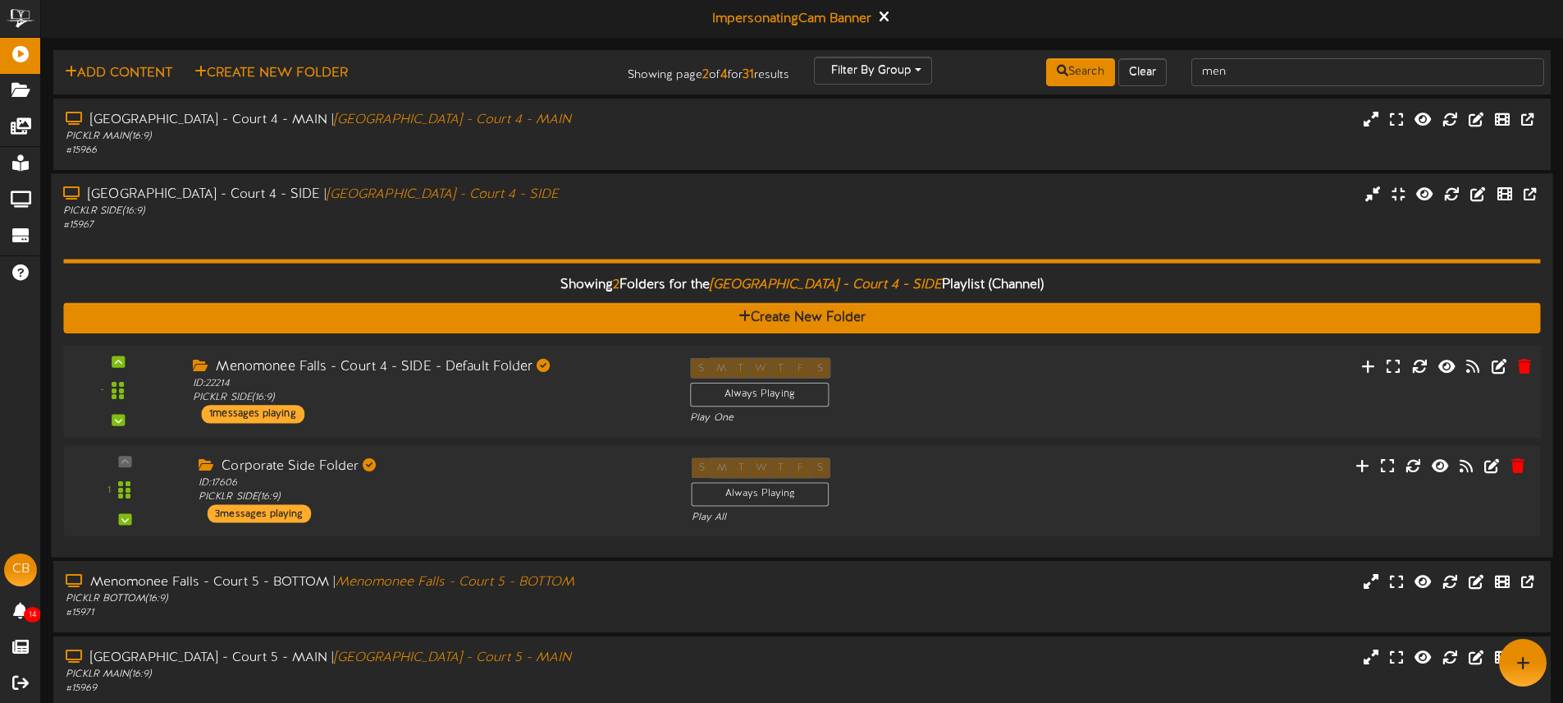
click at [1221, 371] on div "- ID:" at bounding box center [802, 390] width 1492 height 67
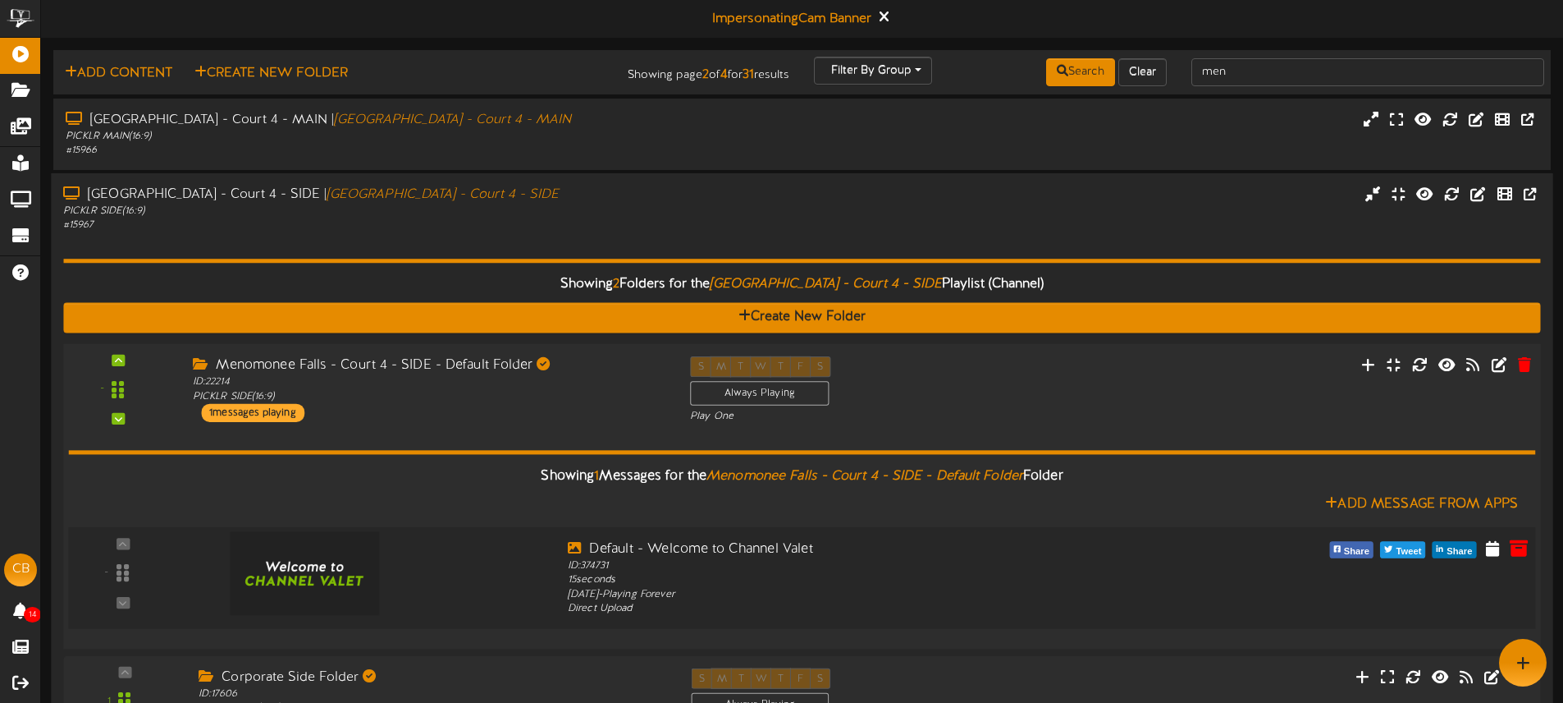
click at [1511, 539] on icon at bounding box center [1519, 547] width 18 height 18
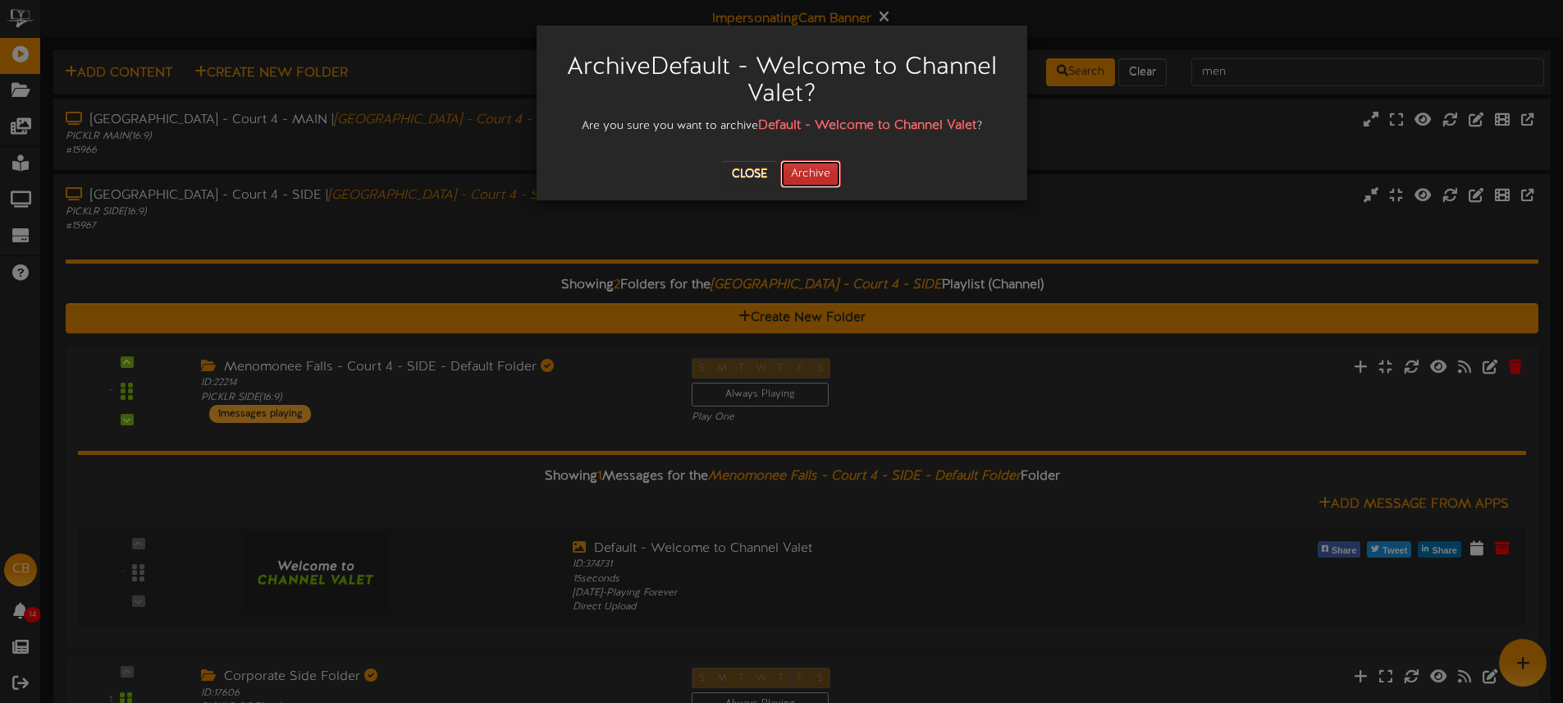
click at [817, 179] on button "Archive" at bounding box center [810, 174] width 61 height 28
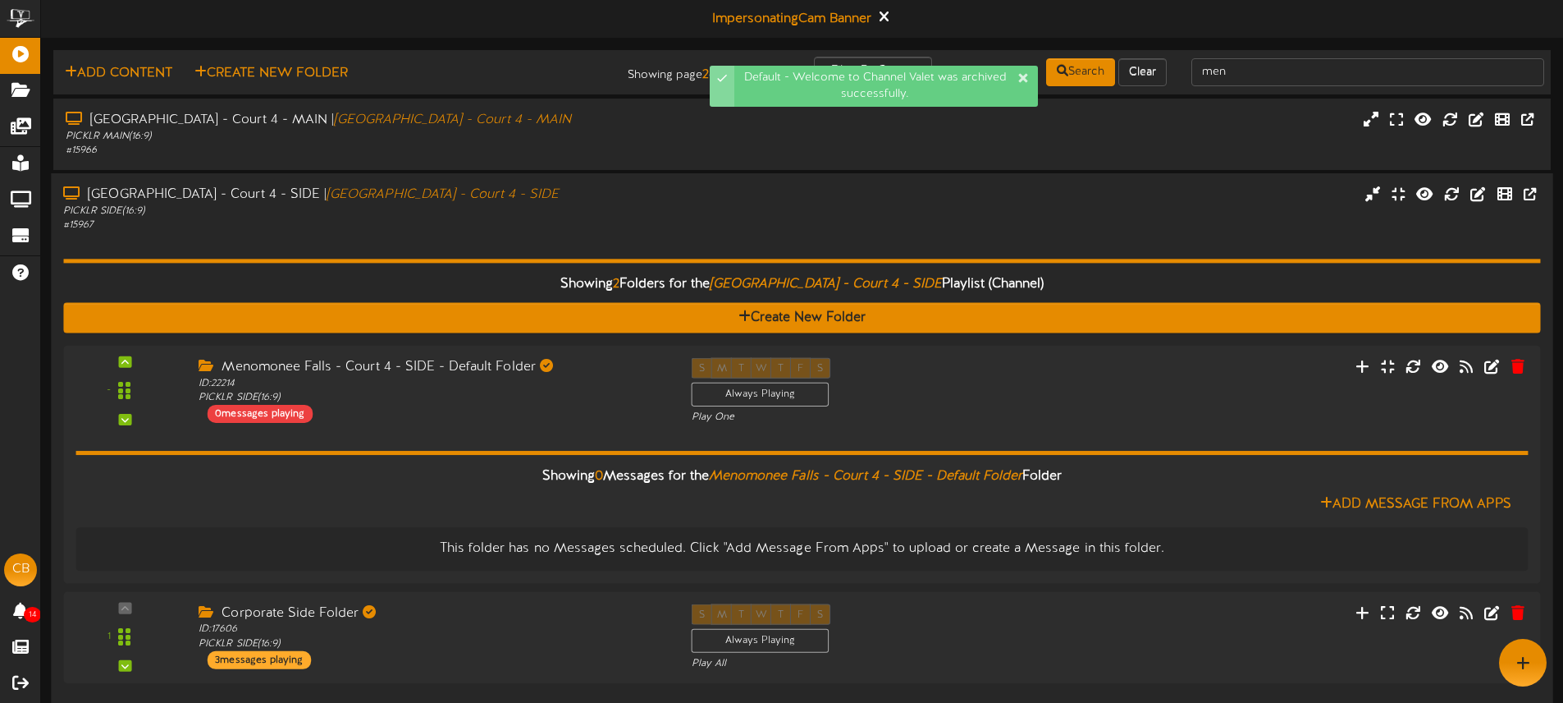
click at [683, 230] on div "Menomonee Falls - Court 4 - SIDE | Menomonee Falls - Court 4 - SIDE PICKLR SIDE…" at bounding box center [802, 208] width 1502 height 47
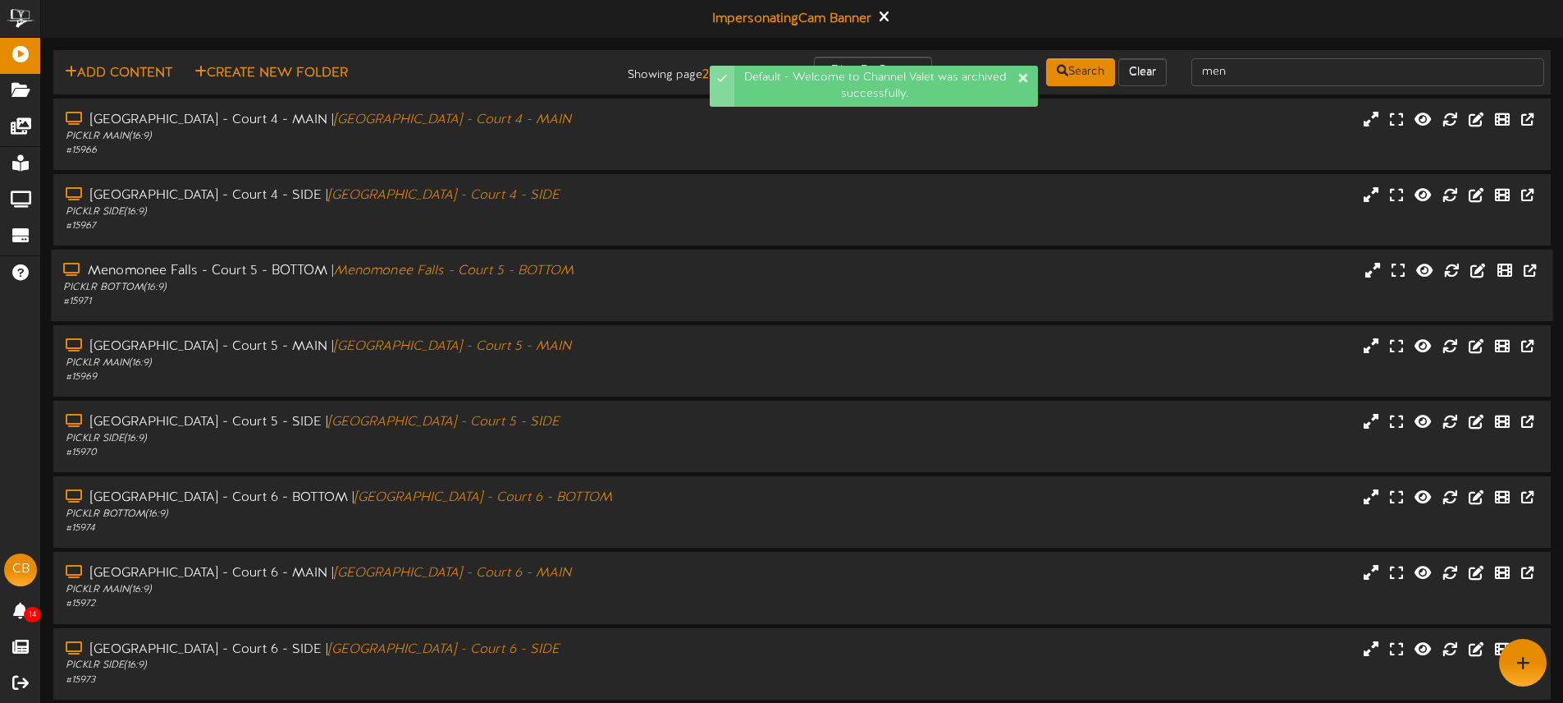
click at [731, 286] on div "Menomonee Falls - Court 5 - BOTTOM | Menomonee Falls - Court 5 - BOTTOM PICKLR …" at bounding box center [802, 285] width 1502 height 47
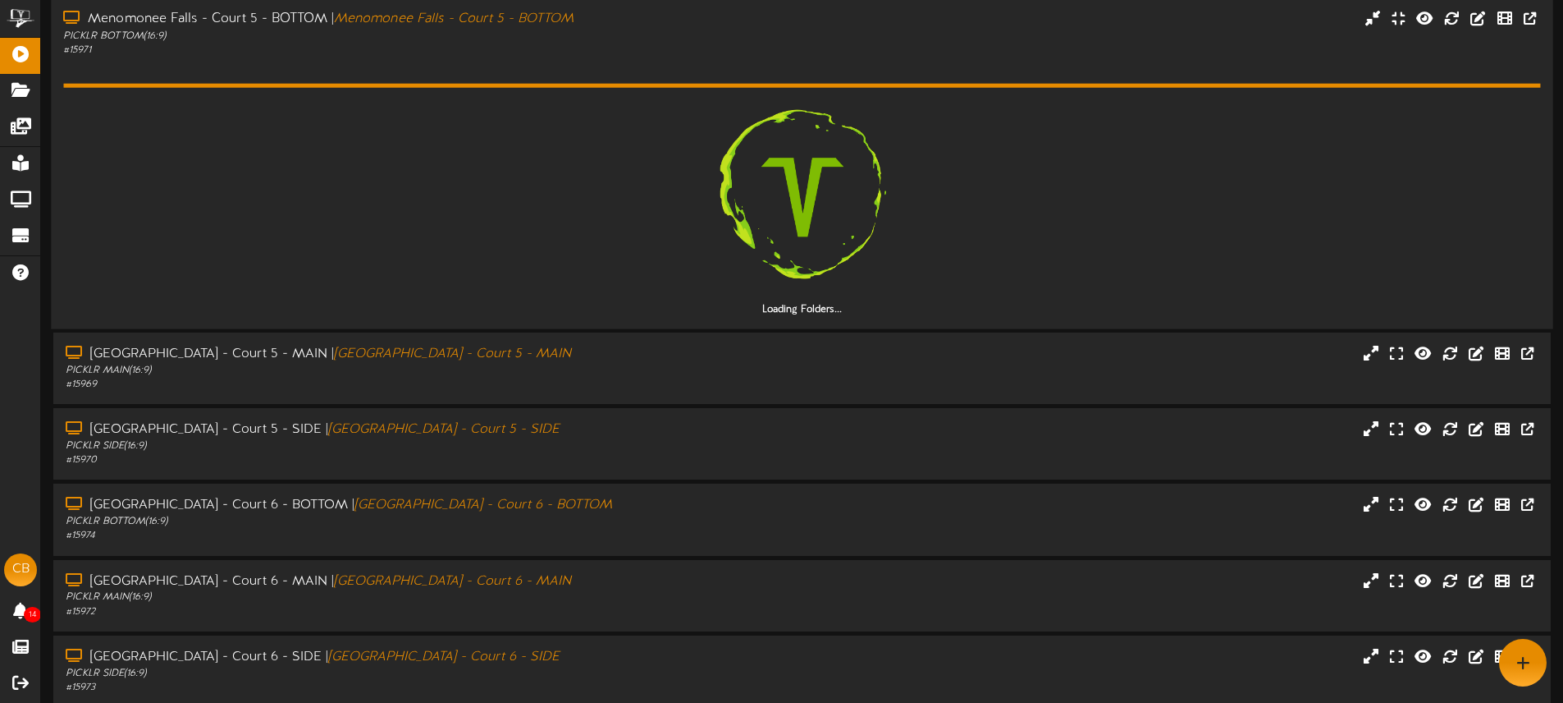
scroll to position [250, 0]
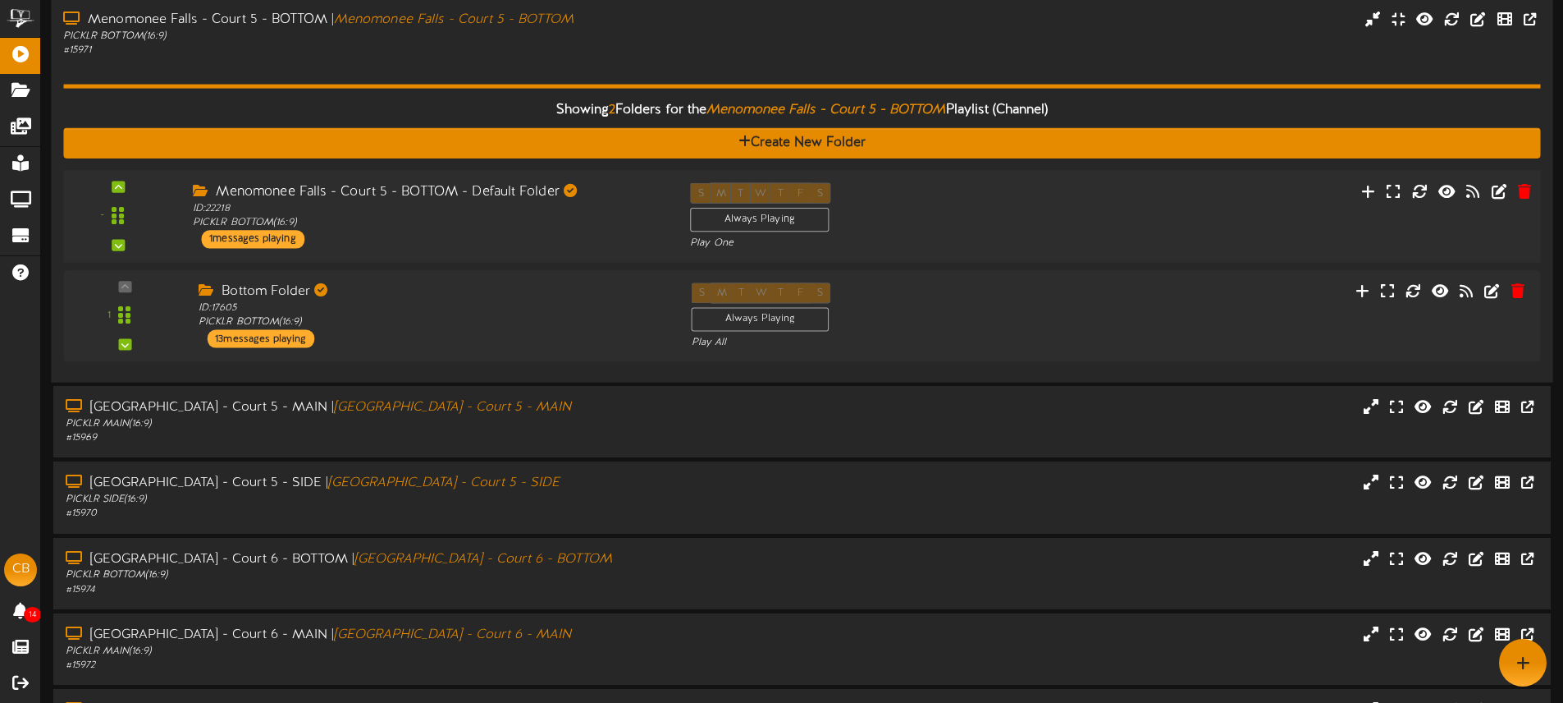
click at [1000, 241] on div "Play One" at bounding box center [864, 243] width 348 height 14
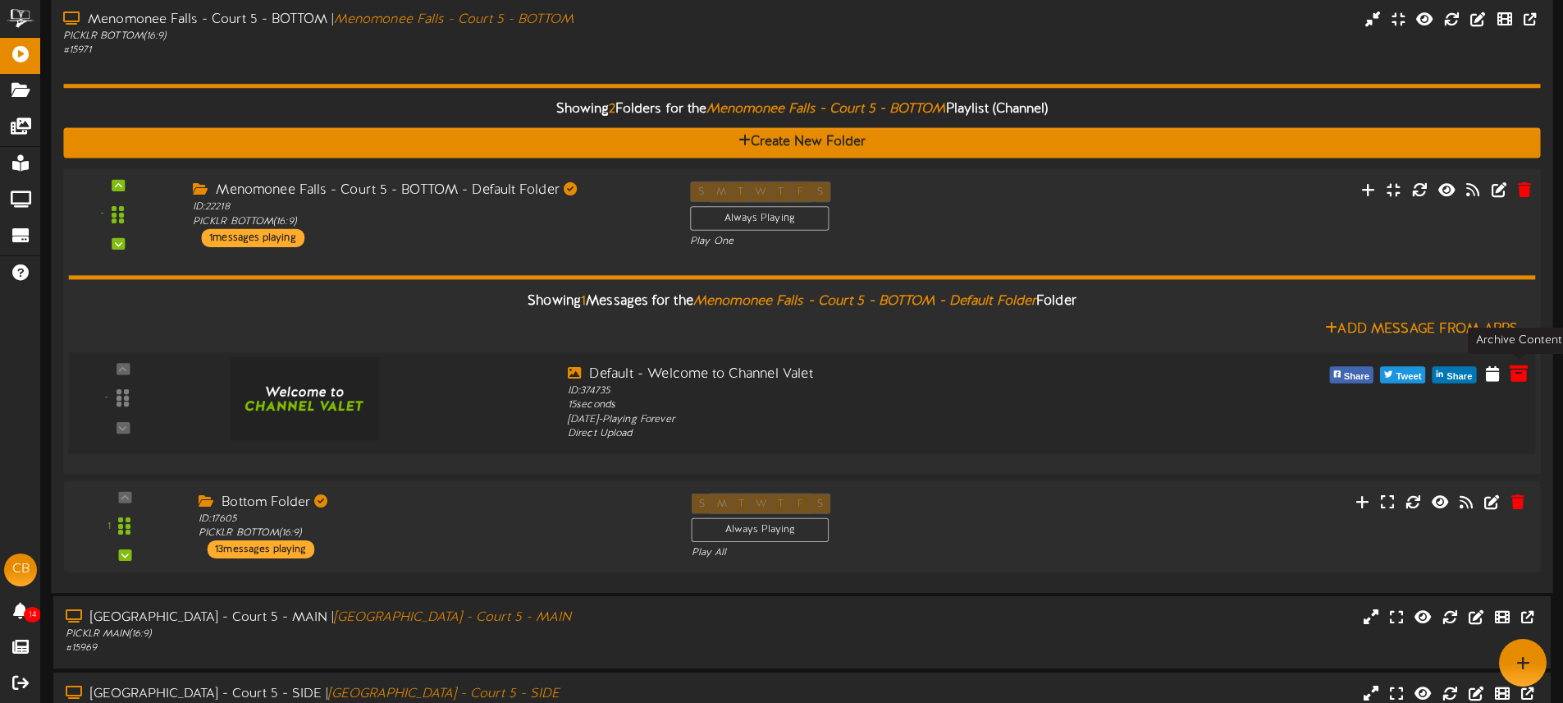
click at [1512, 379] on icon at bounding box center [1519, 373] width 18 height 18
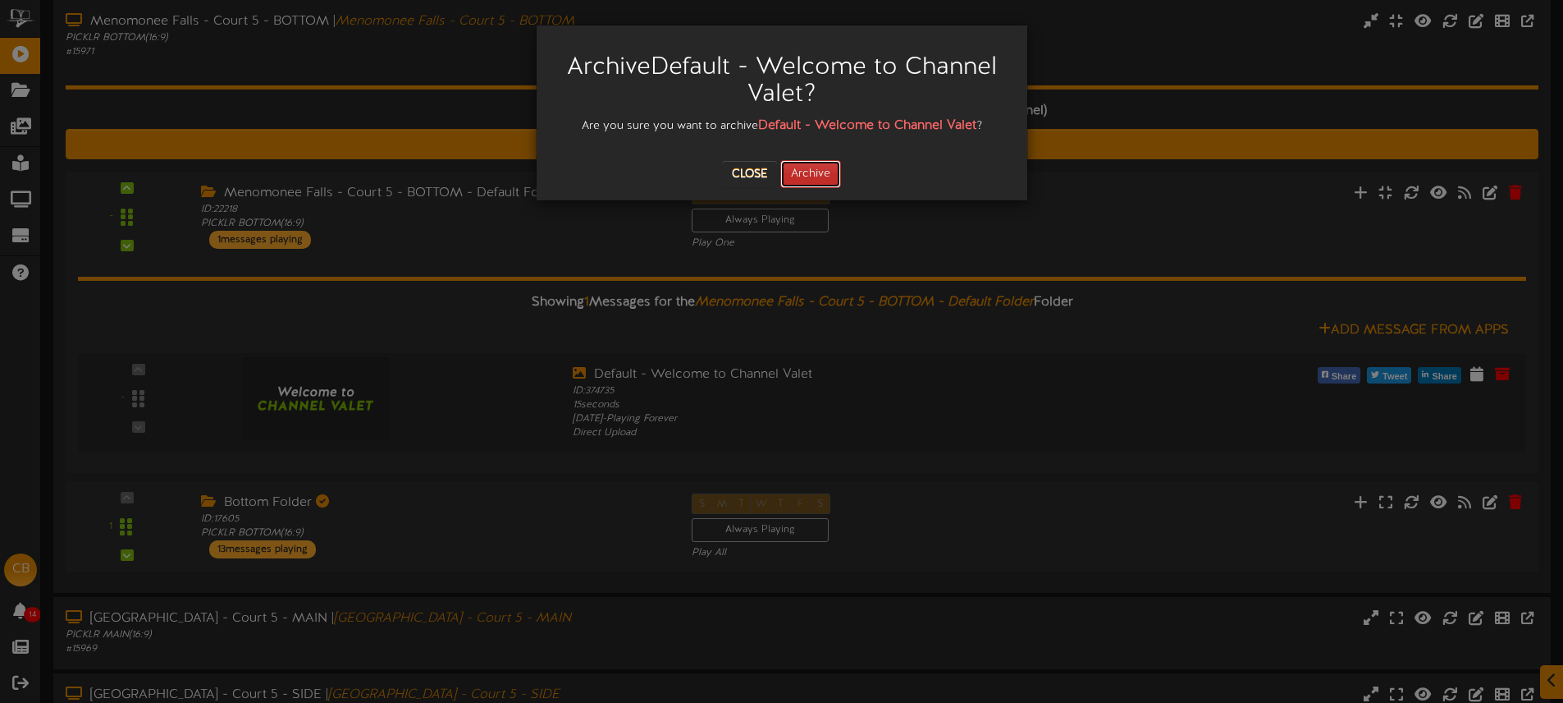
click at [837, 166] on button "Archive" at bounding box center [810, 174] width 61 height 28
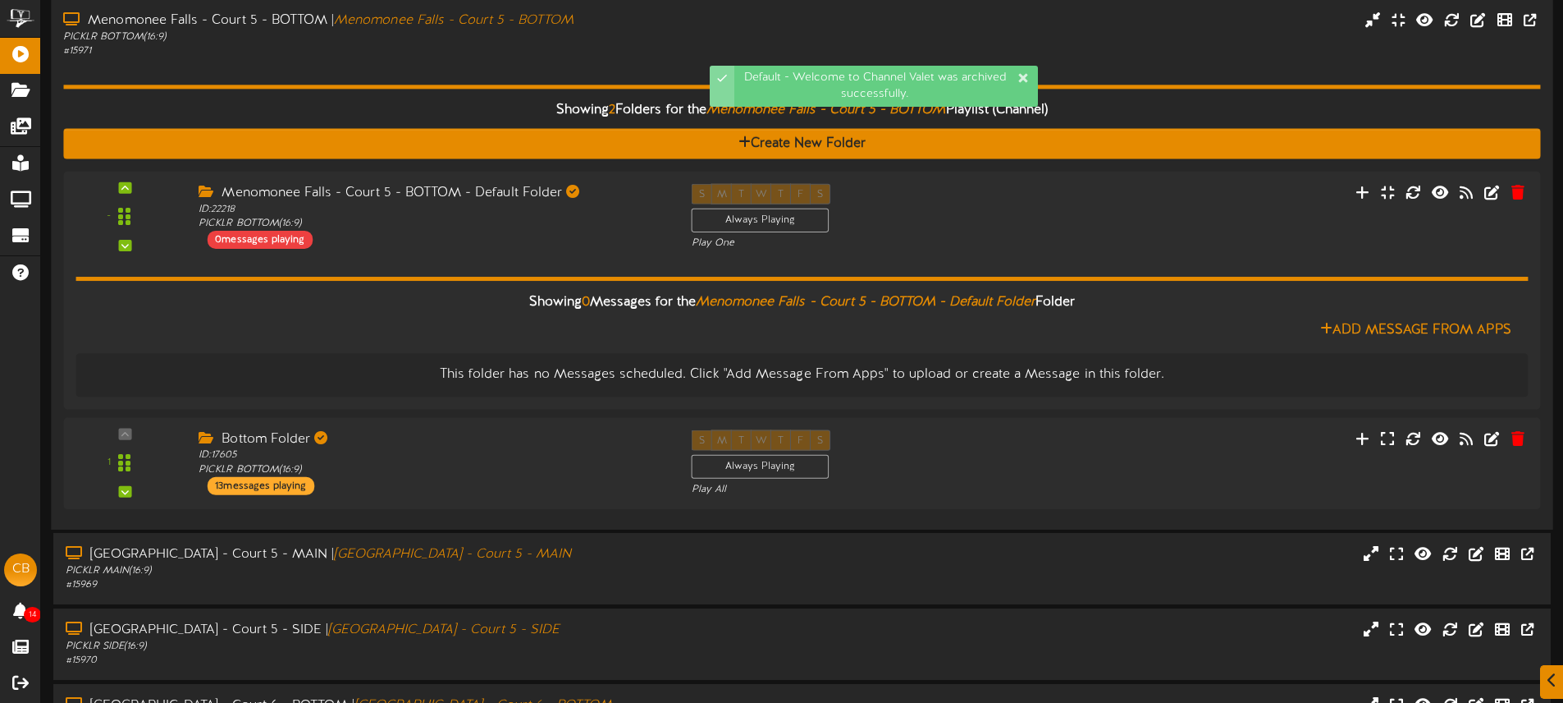
click at [520, 79] on div "Showing 2 Folders for the Menomonee Falls - Court 5 - BOTTOM Playlist (Channel)…" at bounding box center [801, 287] width 1477 height 458
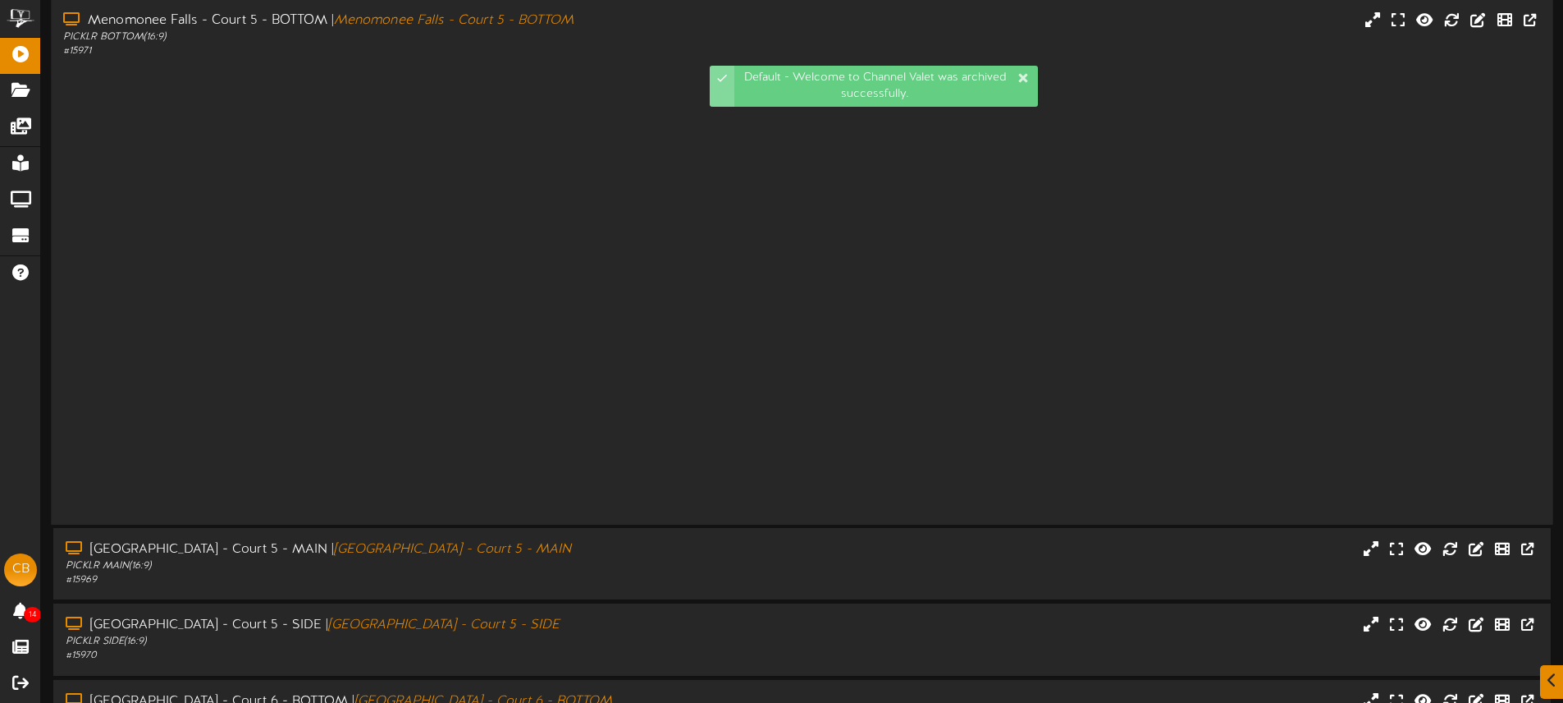
scroll to position [215, 0]
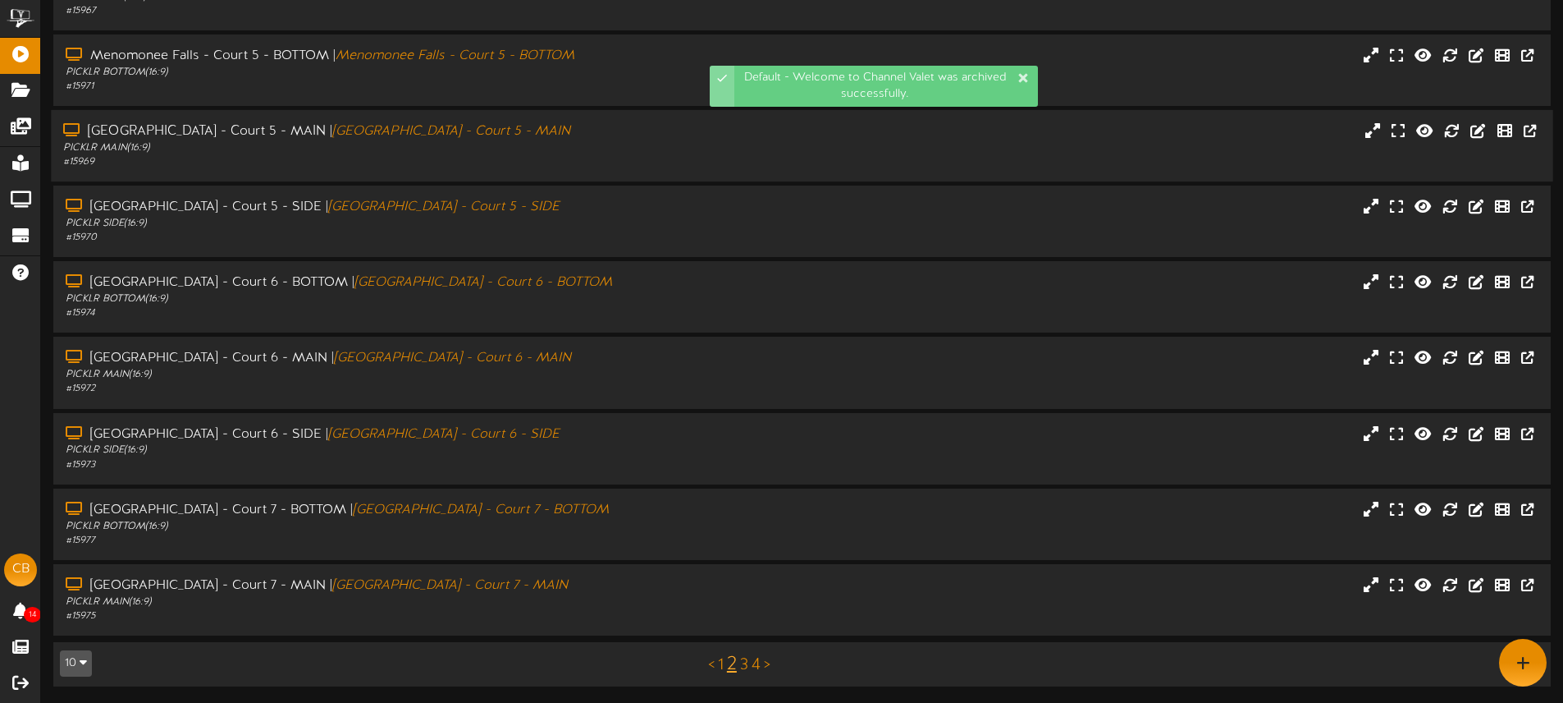
click at [550, 159] on div "# 15969" at bounding box center [364, 162] width 602 height 14
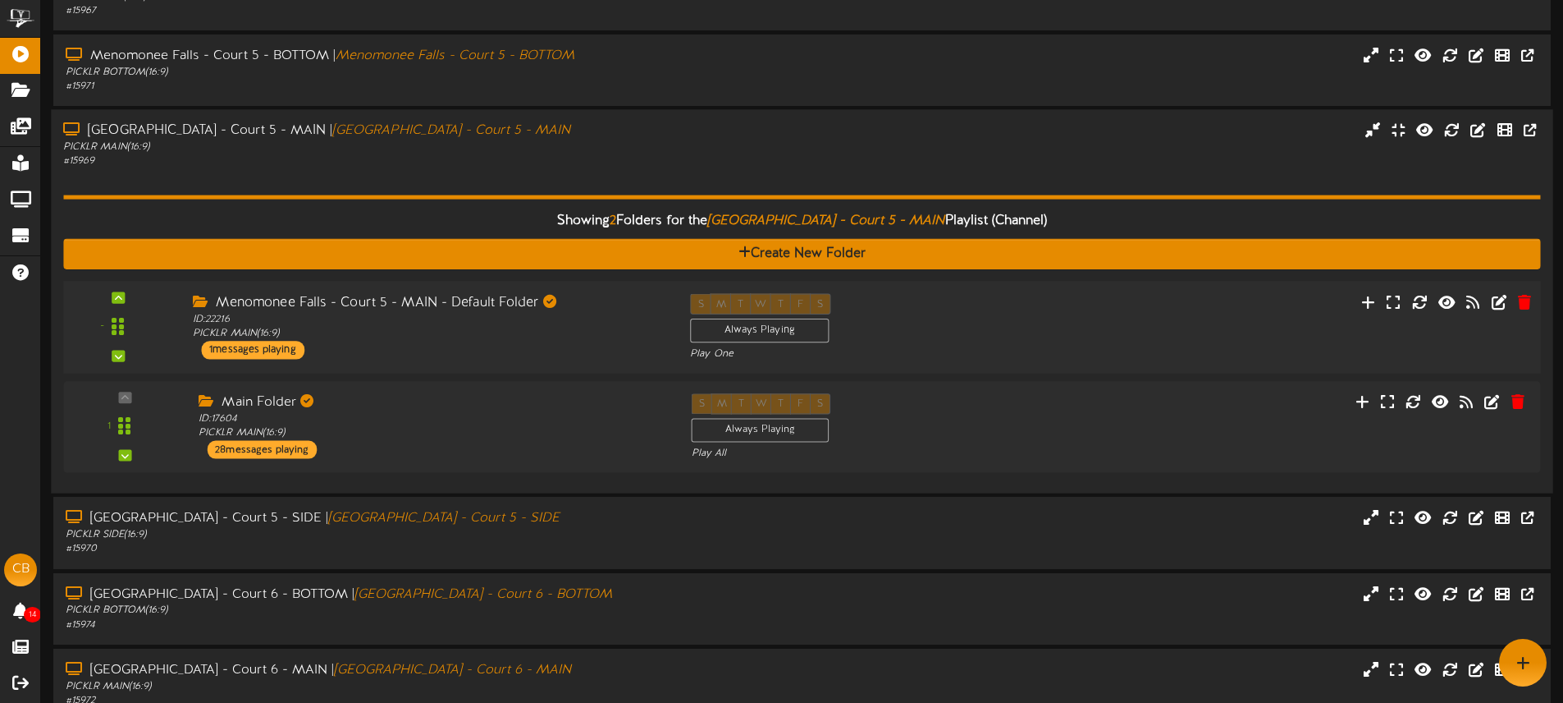
click at [914, 318] on div "S M T W T F S Always Playing Play One" at bounding box center [864, 326] width 373 height 67
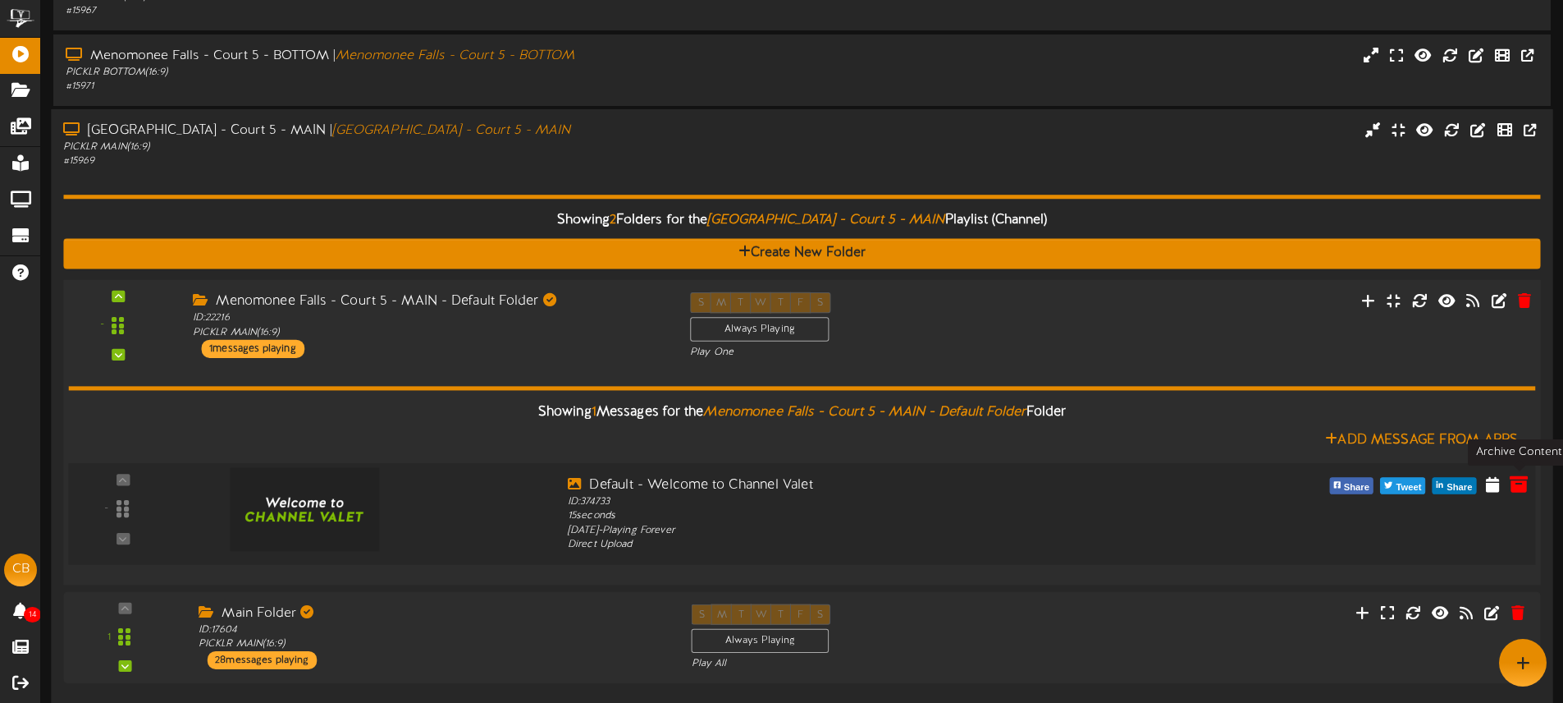
click at [1522, 487] on icon at bounding box center [1519, 483] width 18 height 18
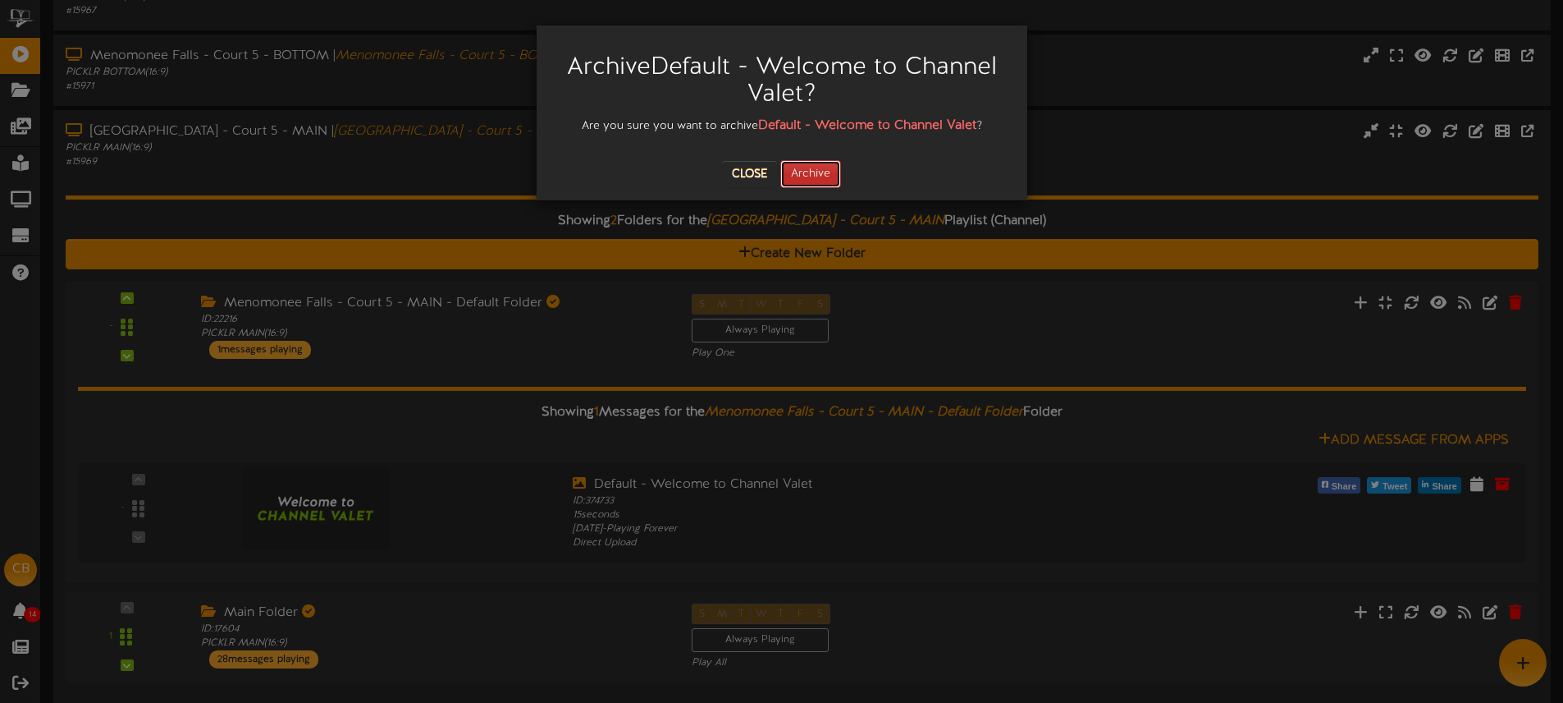
click at [828, 172] on button "Archive" at bounding box center [810, 174] width 61 height 28
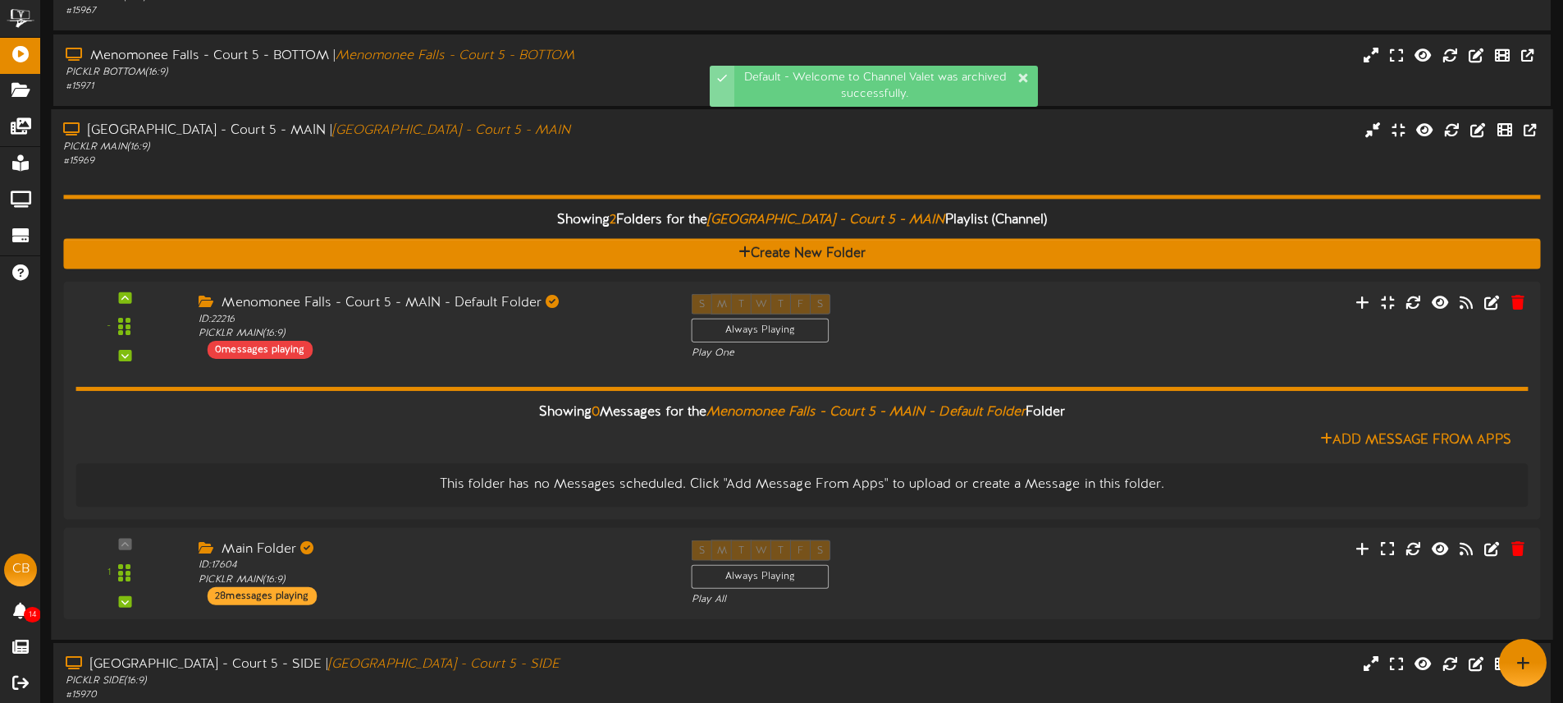
click at [567, 165] on div "# 15969" at bounding box center [364, 161] width 602 height 14
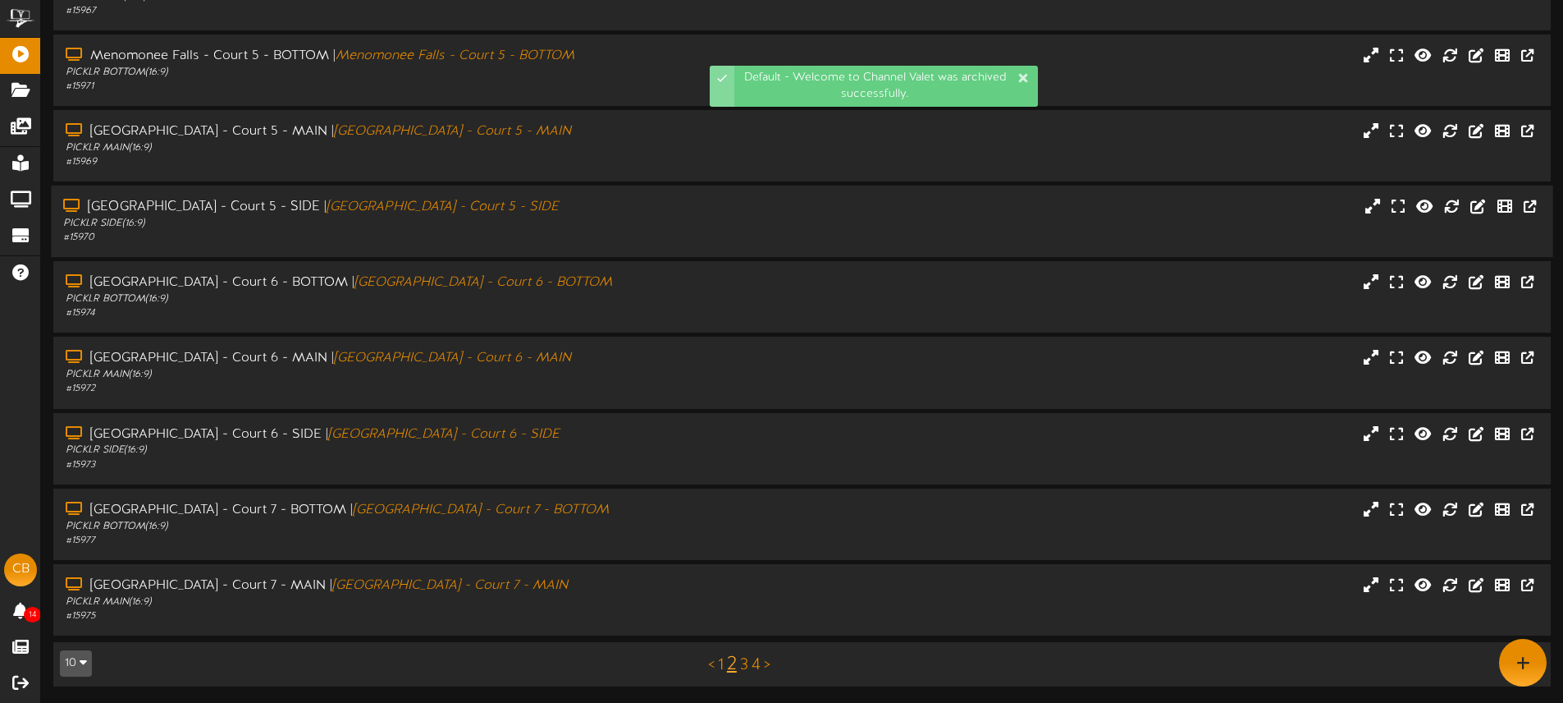
click at [612, 224] on div "PICKLR SIDE ( 16:9 )" at bounding box center [364, 224] width 602 height 14
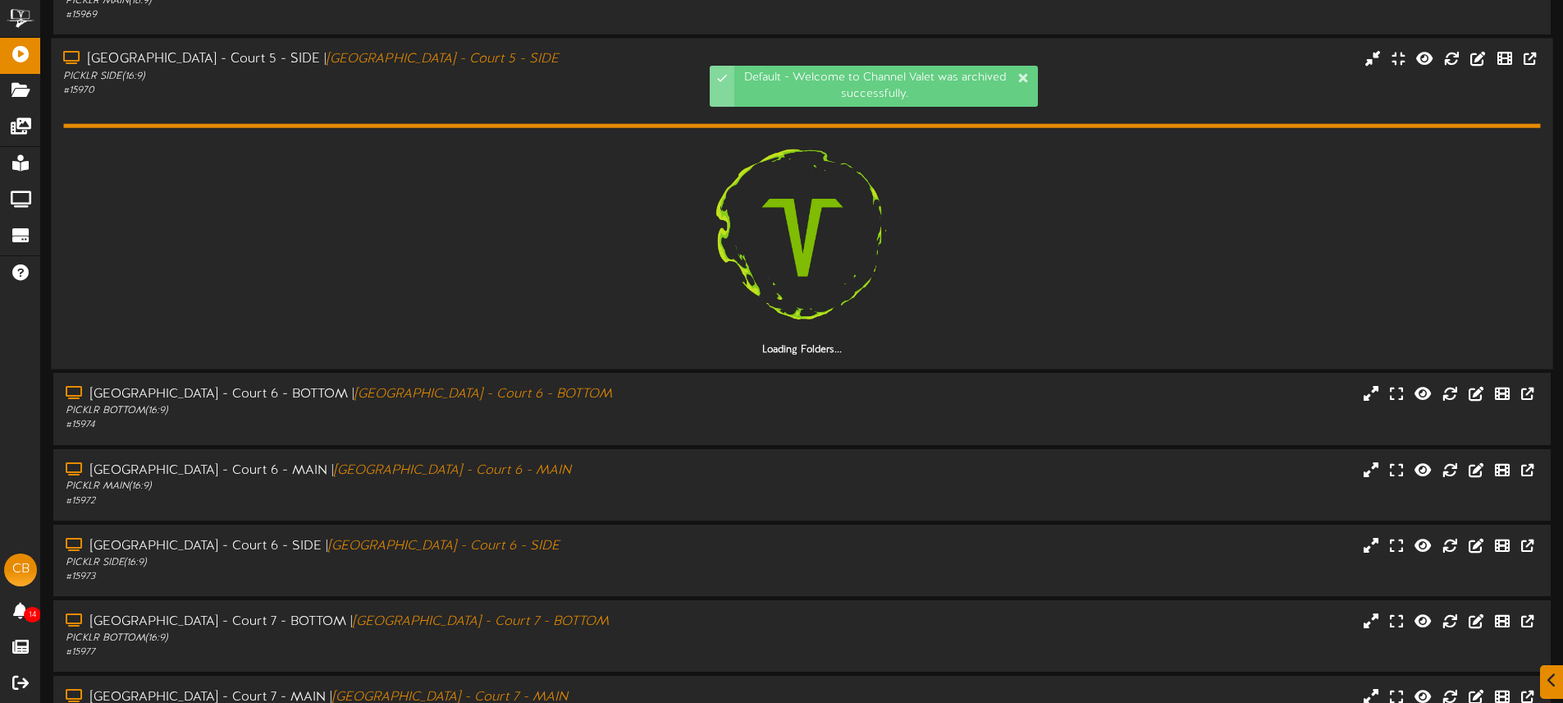
scroll to position [365, 0]
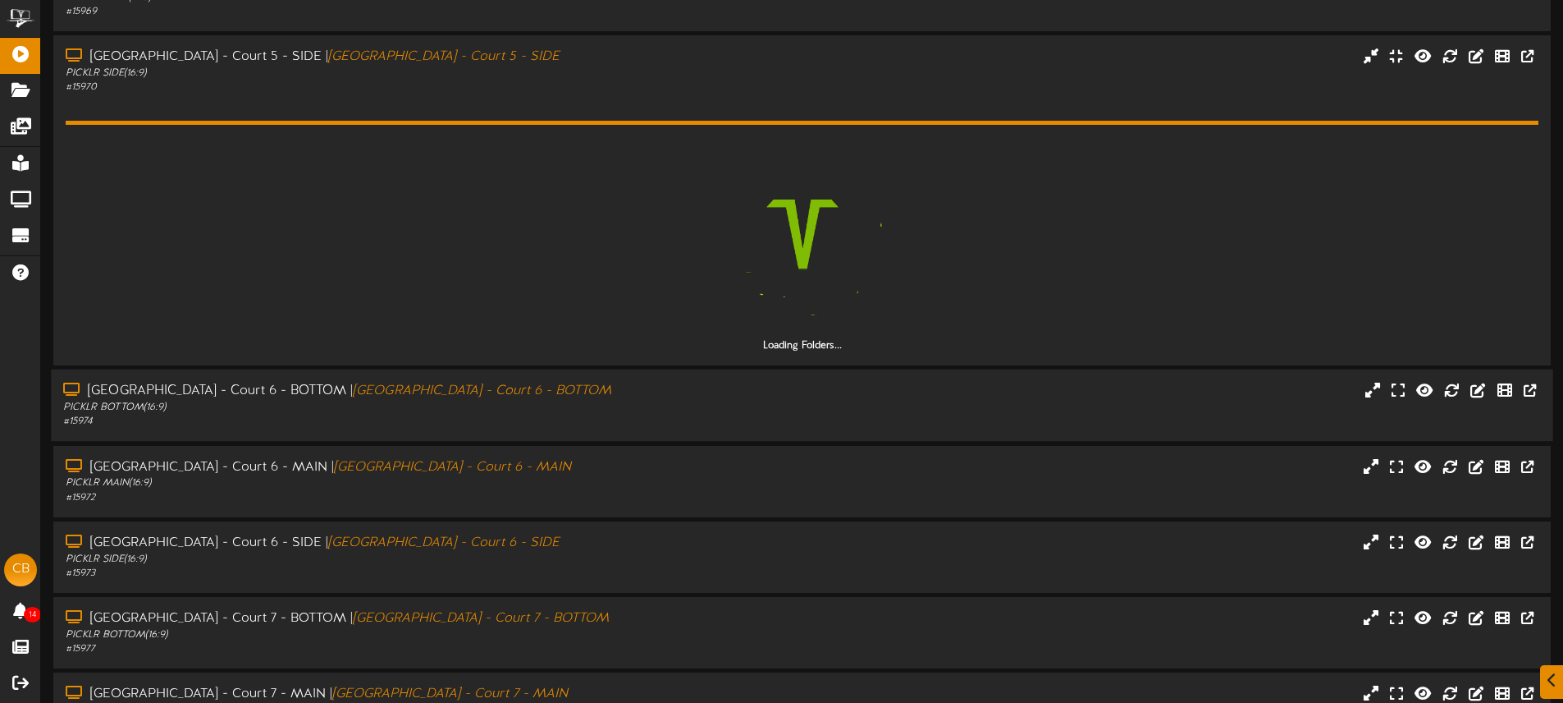
click at [753, 387] on div "Menomonee Falls - Court 6 - BOTTOM | Menomonee Falls - Court 6 - BOTTOM PICKLR …" at bounding box center [802, 405] width 1502 height 47
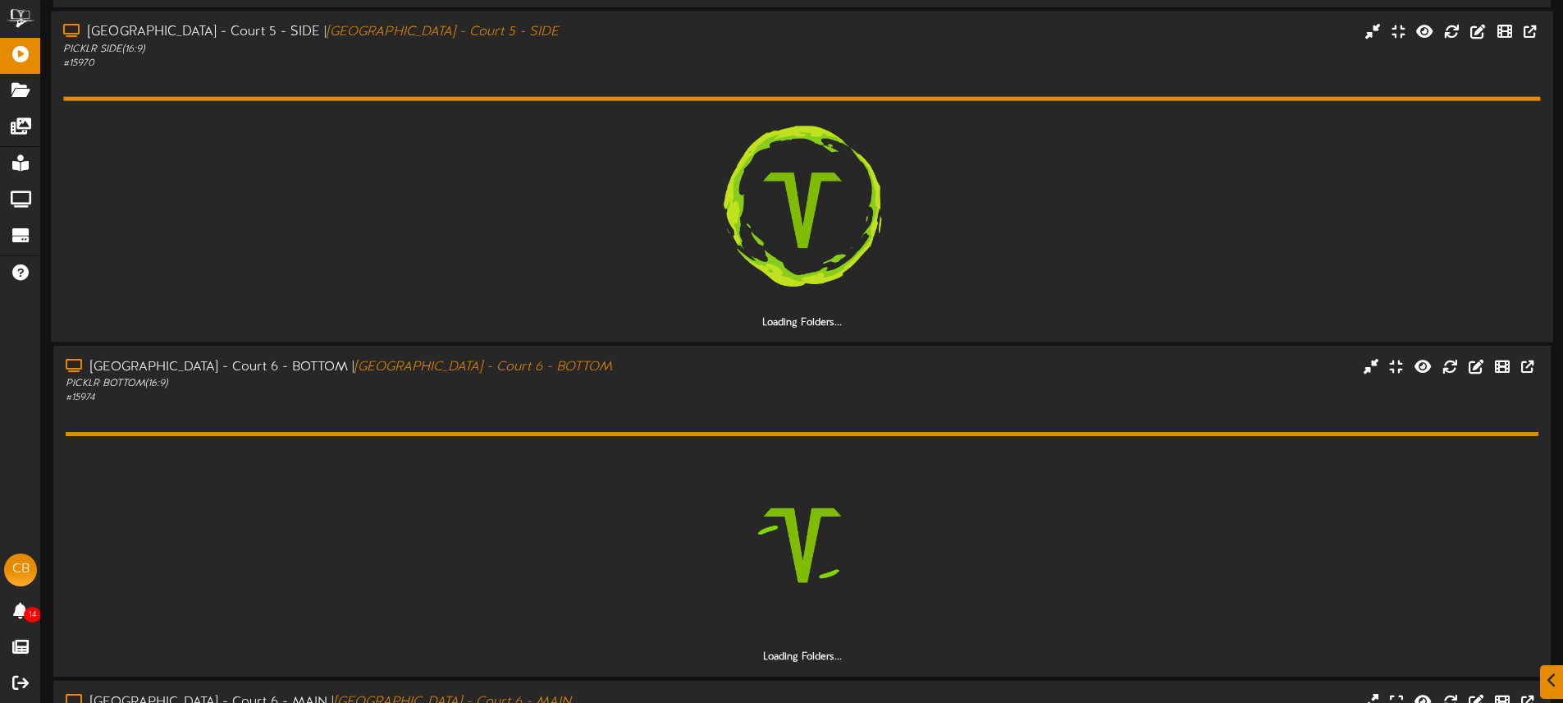
scroll to position [392, 0]
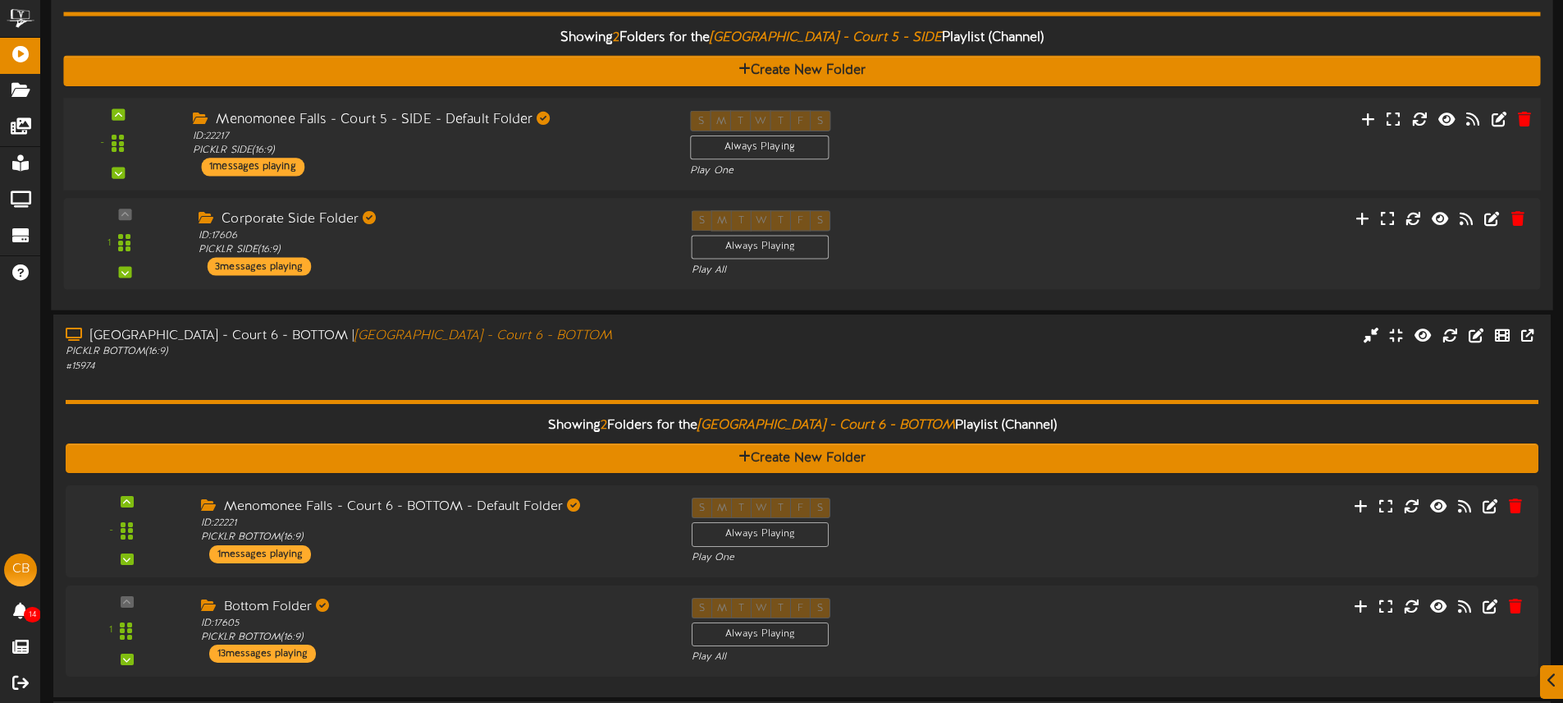
click at [1041, 156] on div "S M T W T F S Always Playing Play One" at bounding box center [864, 144] width 373 height 67
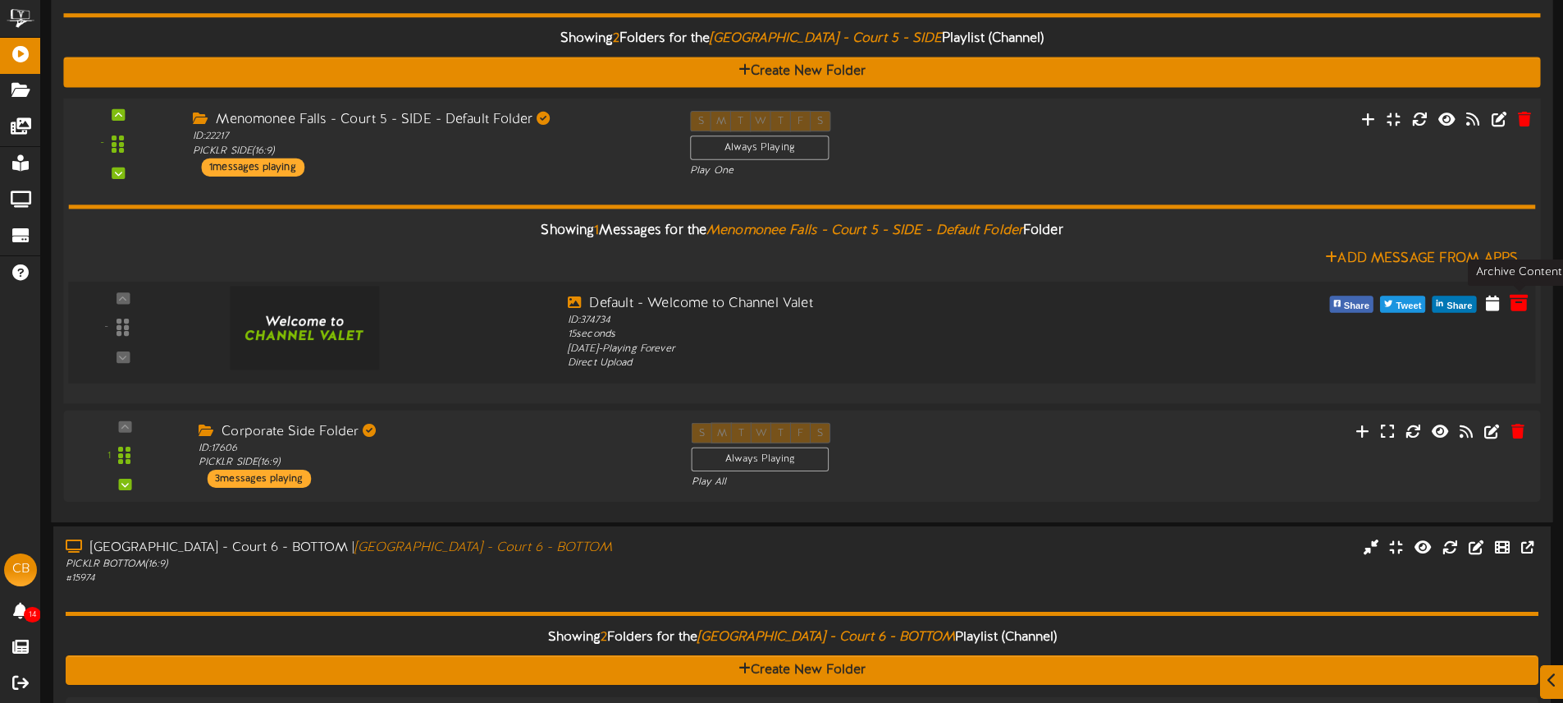
click at [1518, 303] on icon at bounding box center [1519, 302] width 18 height 18
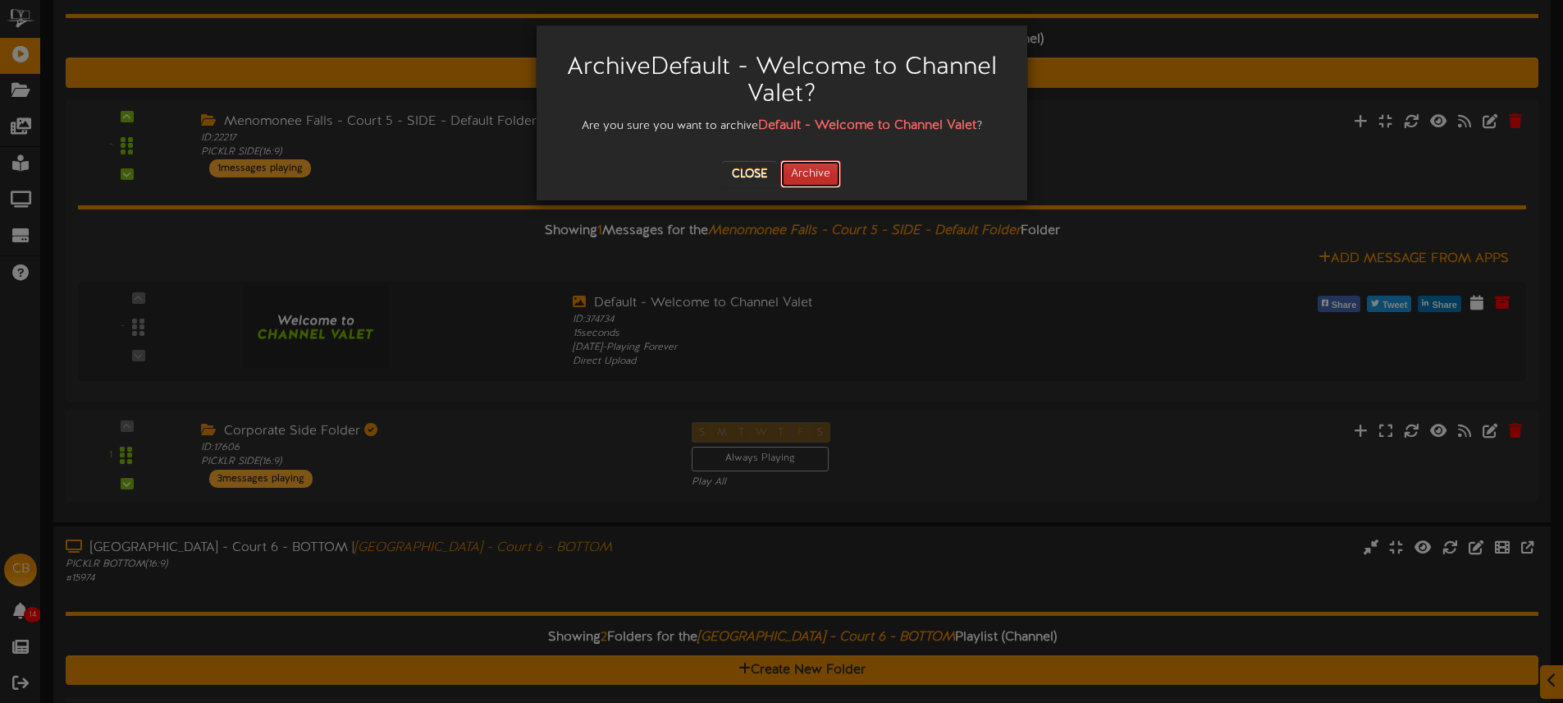
click at [829, 169] on button "Archive" at bounding box center [810, 174] width 61 height 28
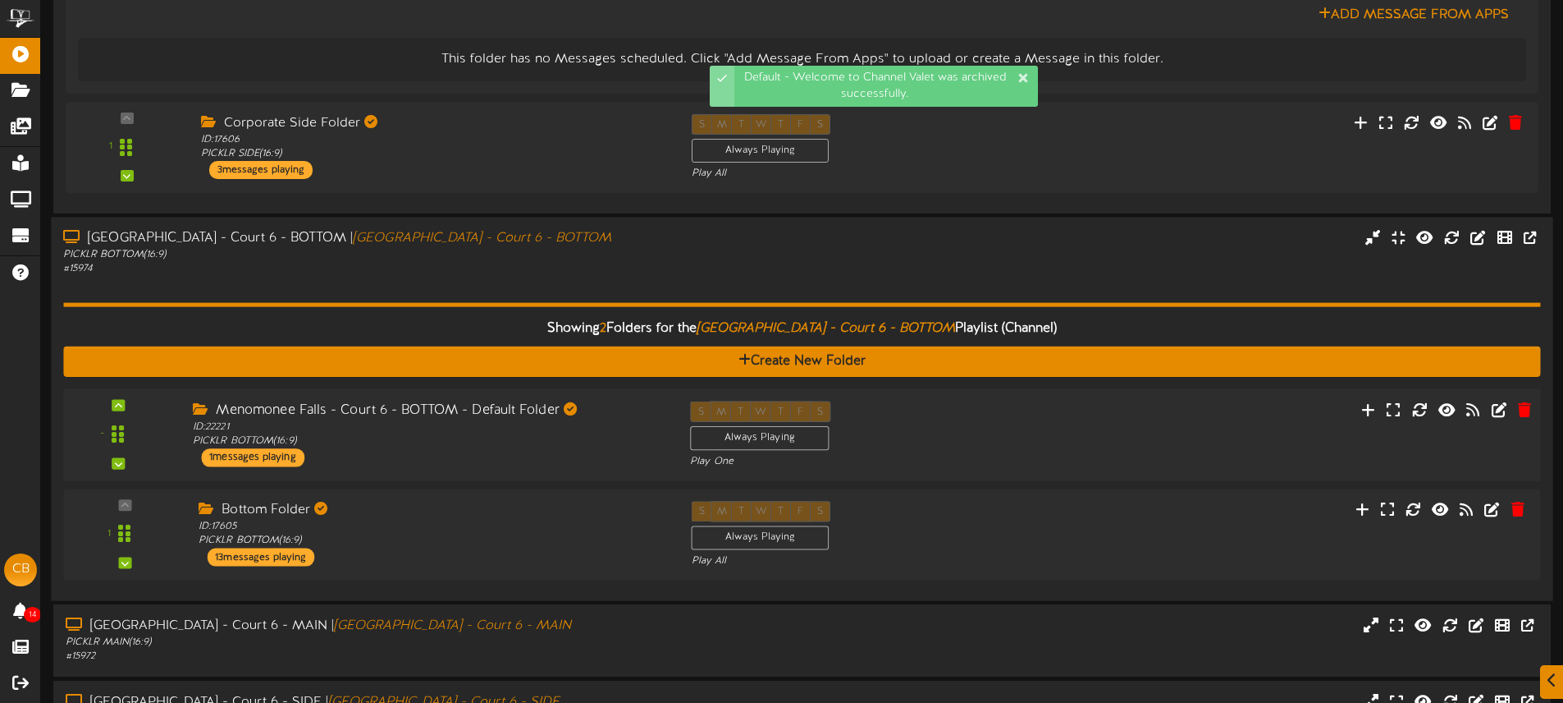
drag, startPoint x: 991, startPoint y: 430, endPoint x: 1000, endPoint y: 421, distance: 12.2
click at [991, 429] on div "S M T W T F S Always Playing Play One" at bounding box center [864, 434] width 373 height 67
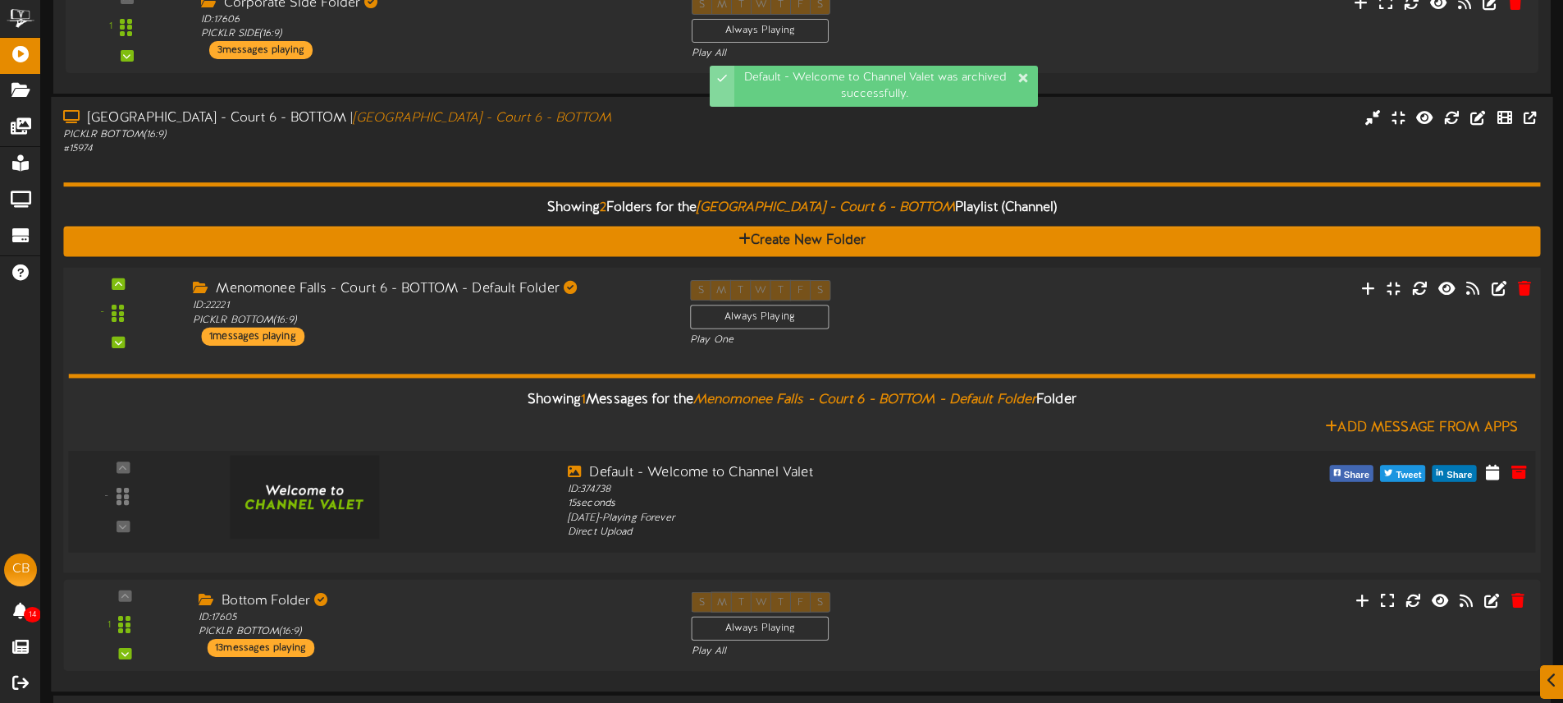
scroll to position [852, 0]
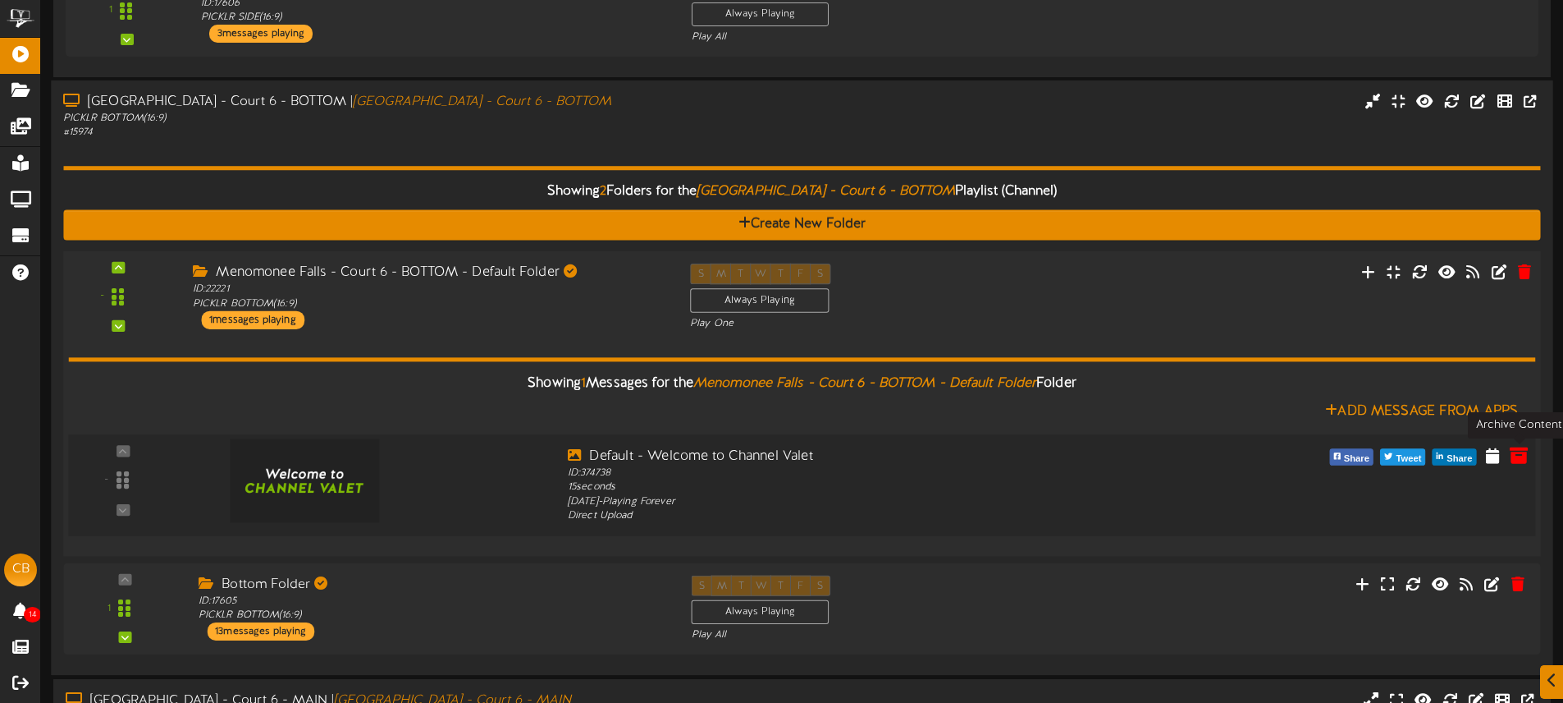
click at [1517, 456] on icon at bounding box center [1519, 455] width 18 height 18
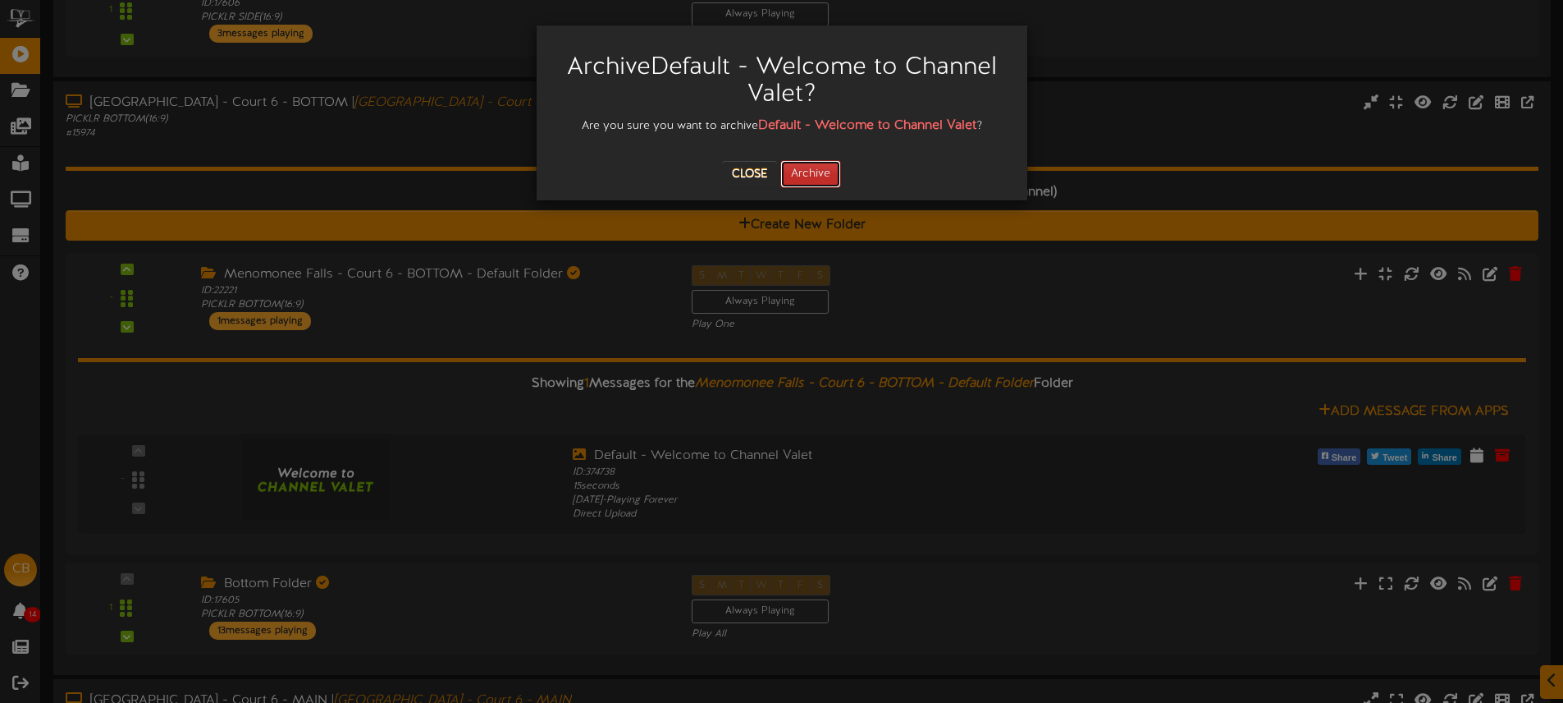
drag, startPoint x: 824, startPoint y: 176, endPoint x: 854, endPoint y: 231, distance: 62.8
click at [824, 176] on button "Archive" at bounding box center [810, 174] width 61 height 28
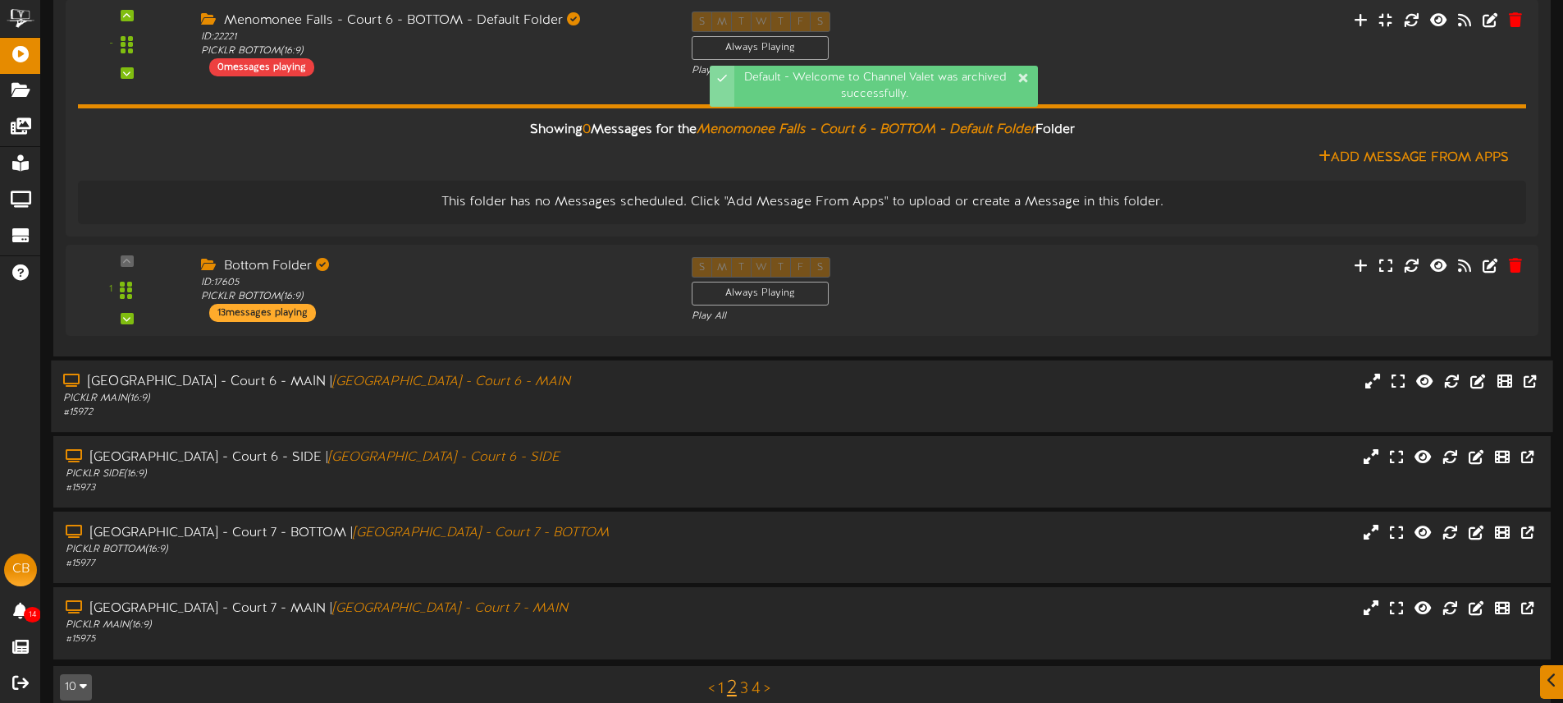
click at [675, 392] on div "Menomonee Falls - Court 6 - MAIN | Menomonee Falls - Court 6 - MAIN PICKLR MAIN…" at bounding box center [364, 396] width 626 height 47
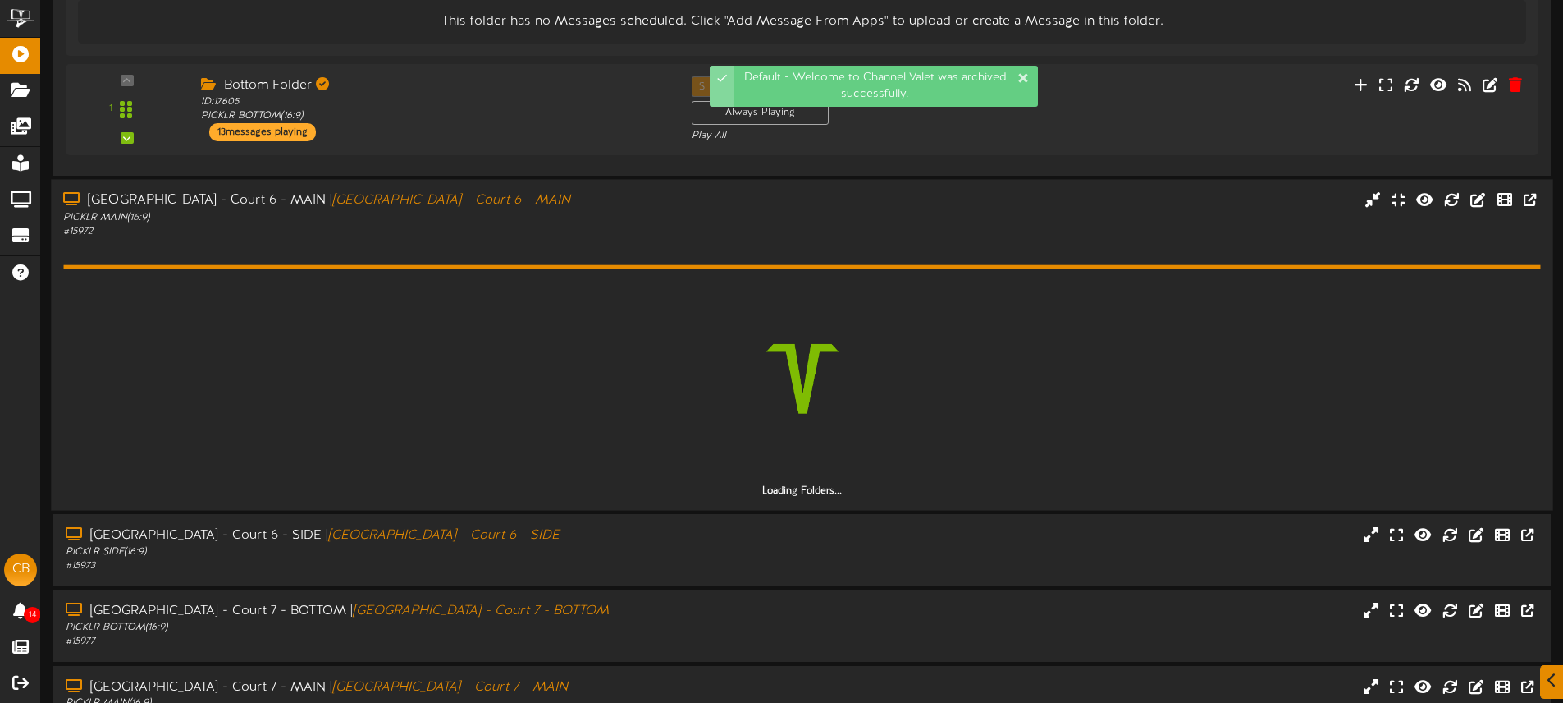
scroll to position [1342, 0]
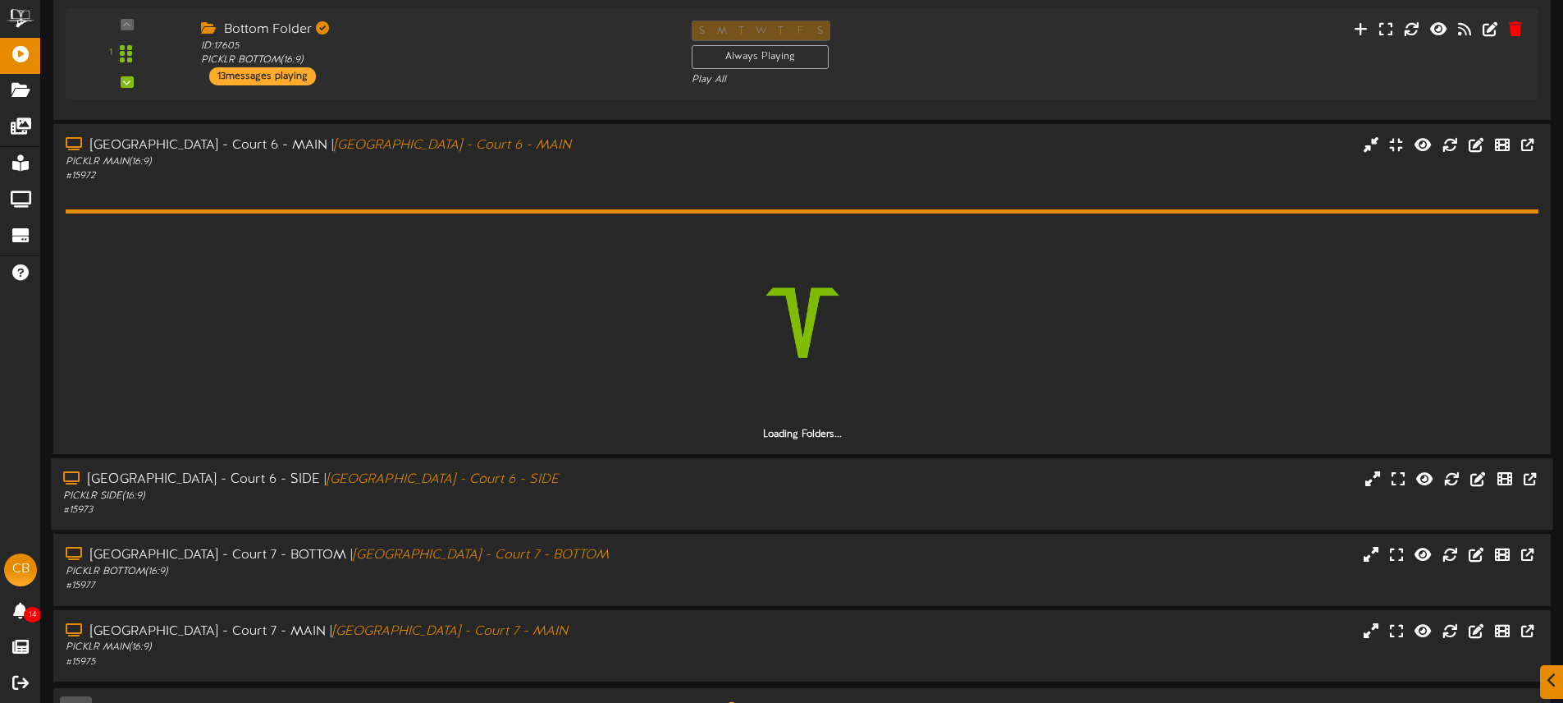
drag, startPoint x: 648, startPoint y: 476, endPoint x: 679, endPoint y: 473, distance: 30.5
click at [648, 476] on div "Menomonee Falls - Court 6 - SIDE | Menomonee Falls - Court 6 - SIDE" at bounding box center [364, 479] width 602 height 19
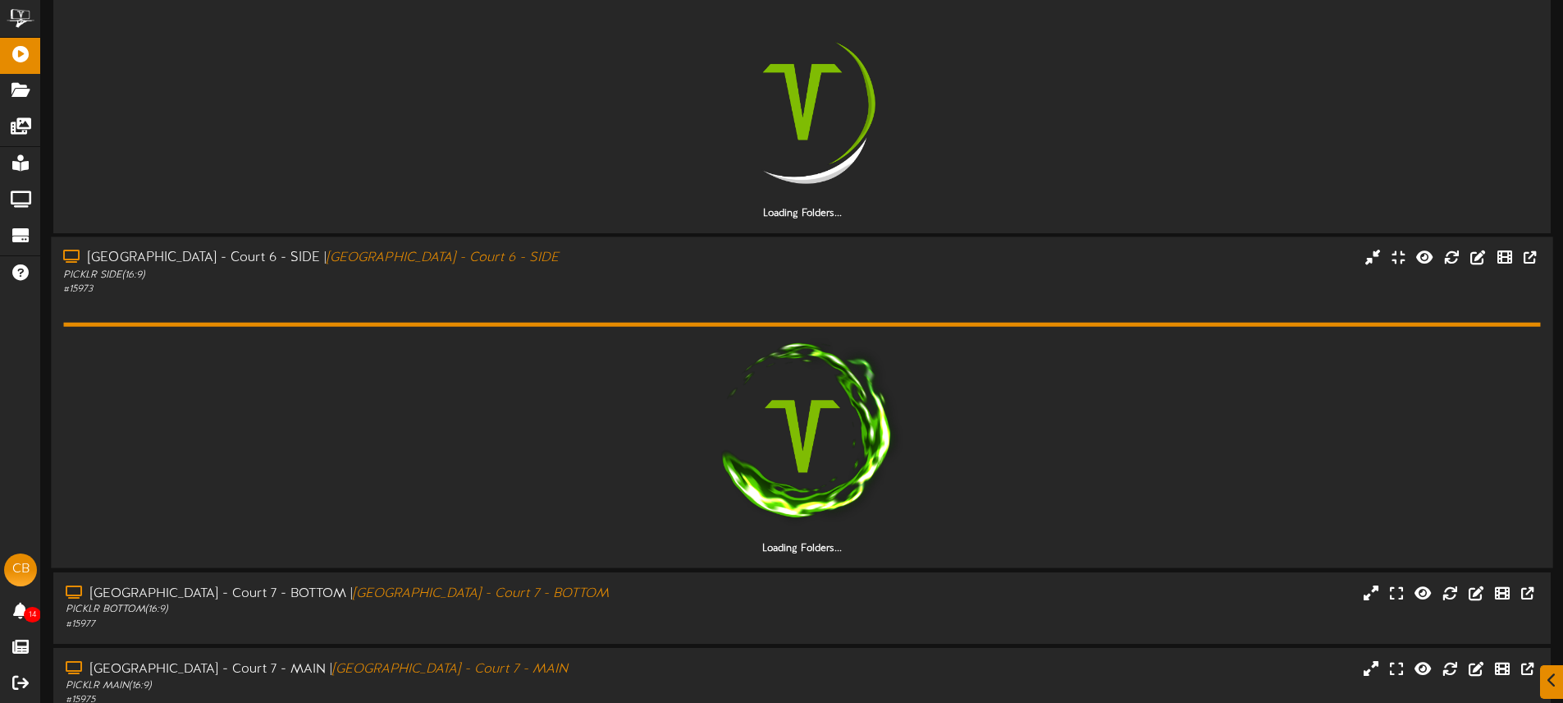
scroll to position [1591, 0]
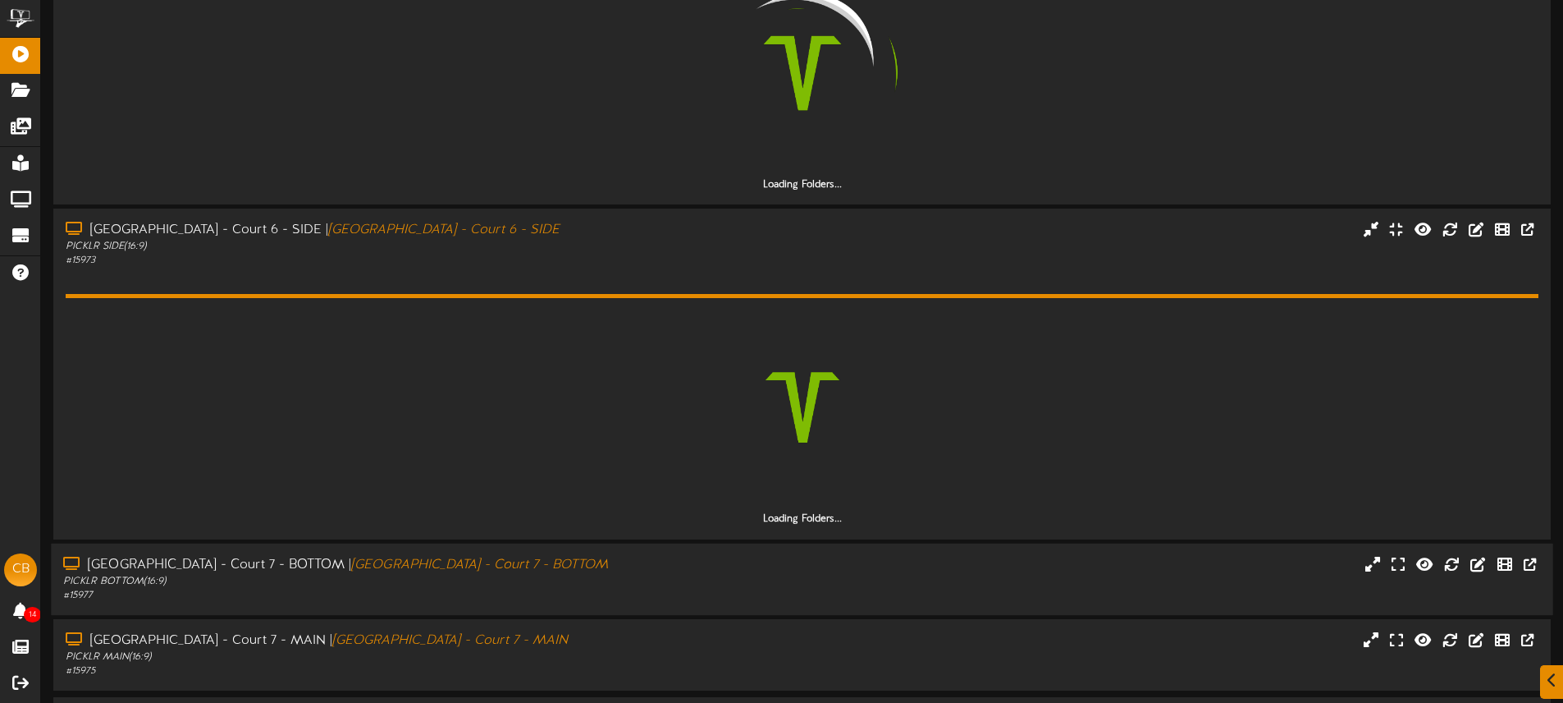
click at [699, 568] on div "Menomonee Falls - Court 7 - BOTTOM | Menomonee Falls - Court 7 - BOTTOM PICKLR …" at bounding box center [802, 578] width 1502 height 47
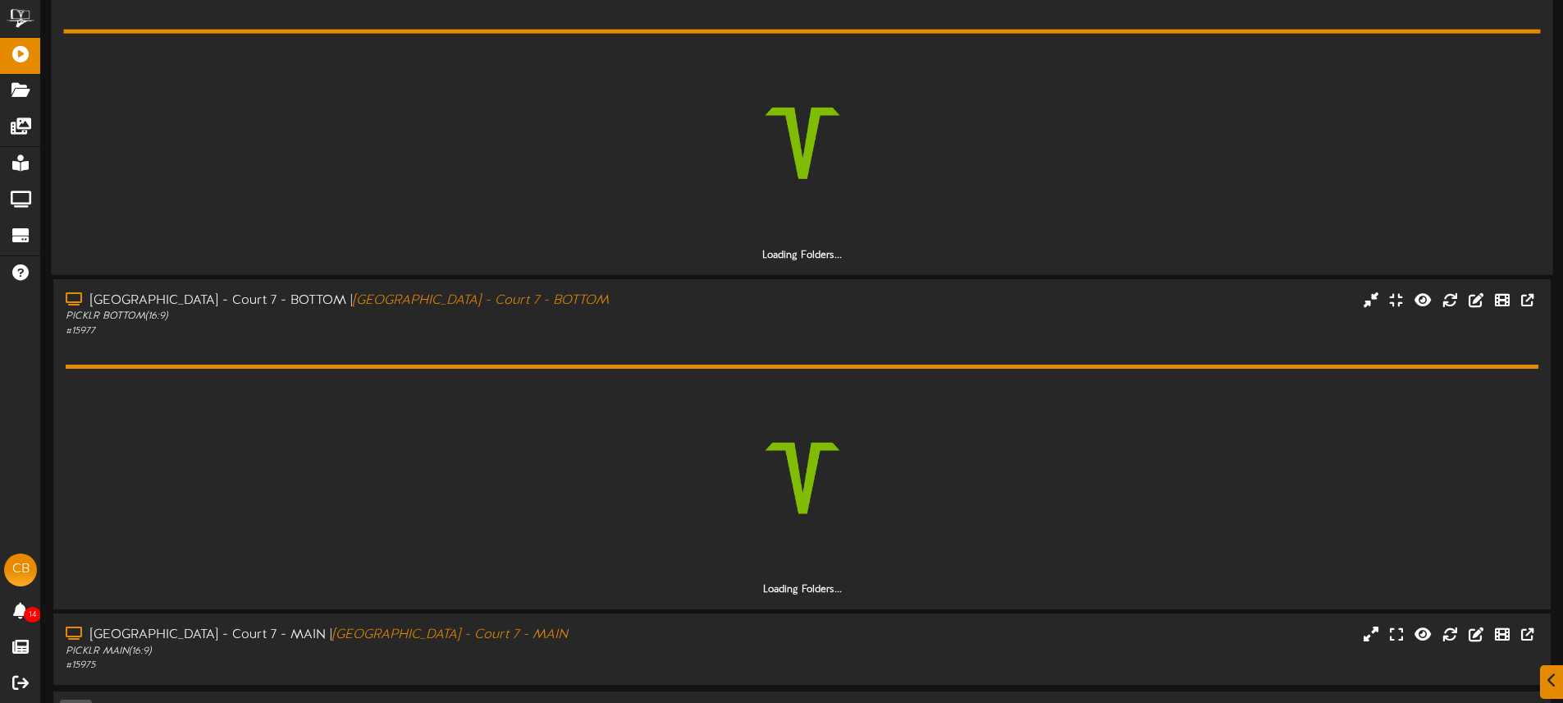
scroll to position [1905, 0]
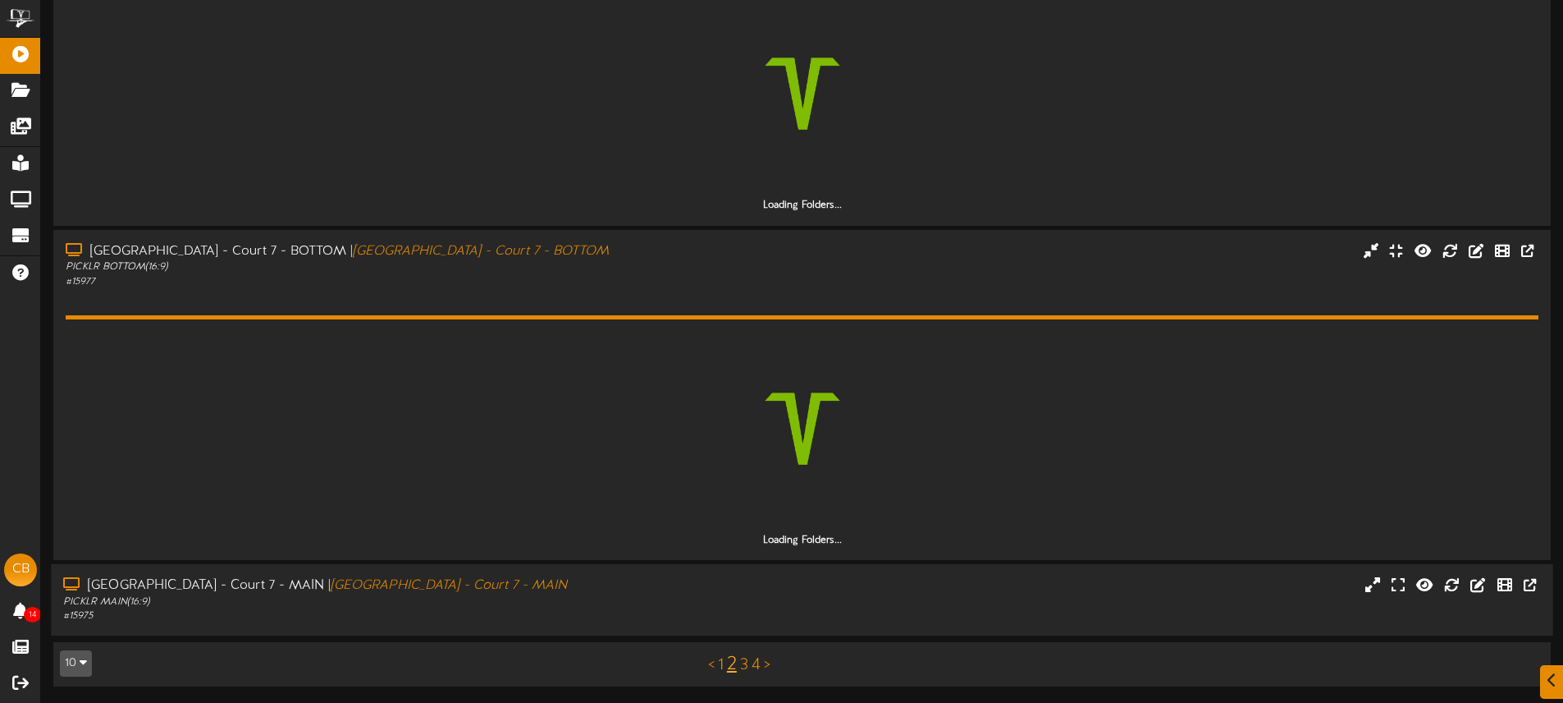
click at [701, 596] on div "Menomonee Falls - Court 7 - MAIN | Menomonee Falls - Court 7 - MAIN PICKLR MAIN…" at bounding box center [802, 599] width 1502 height 47
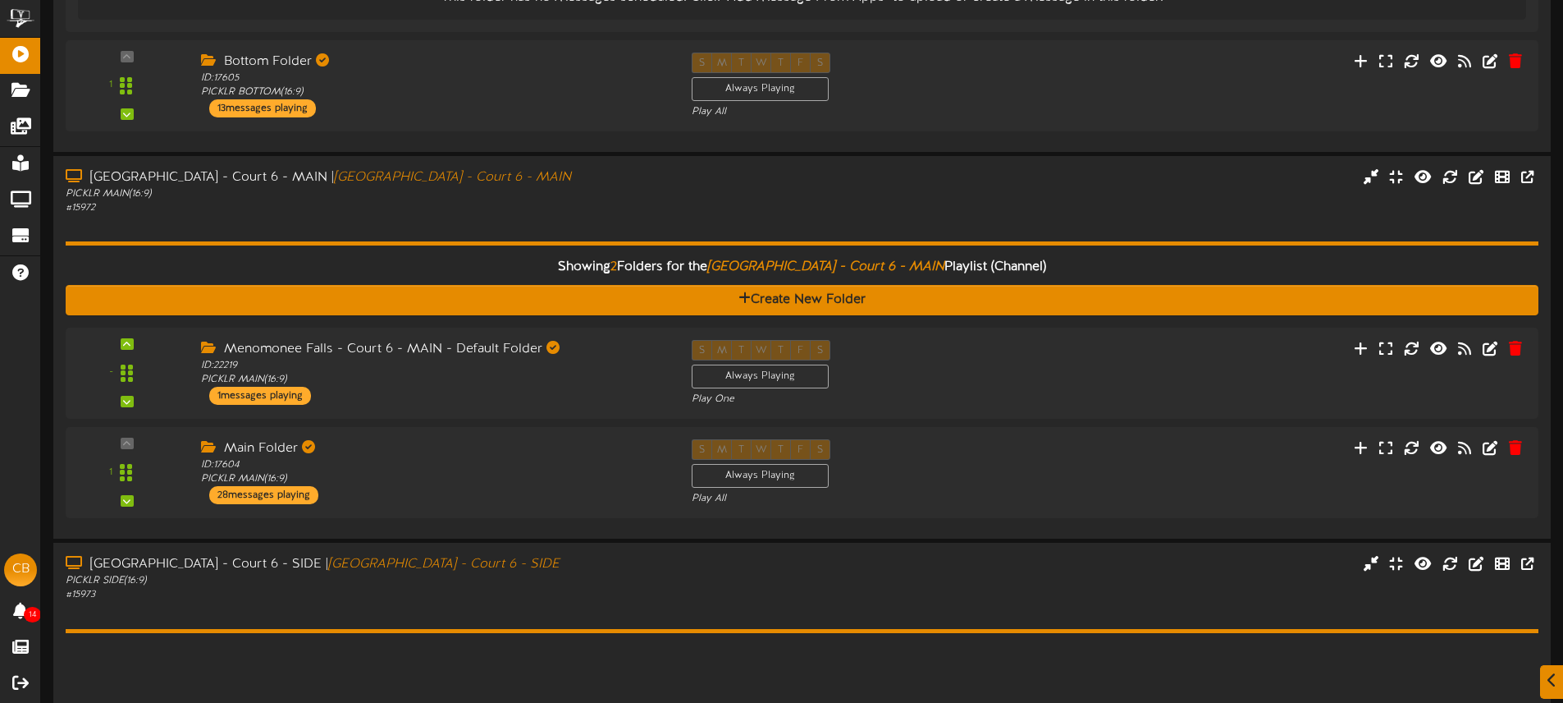
scroll to position [1309, 0]
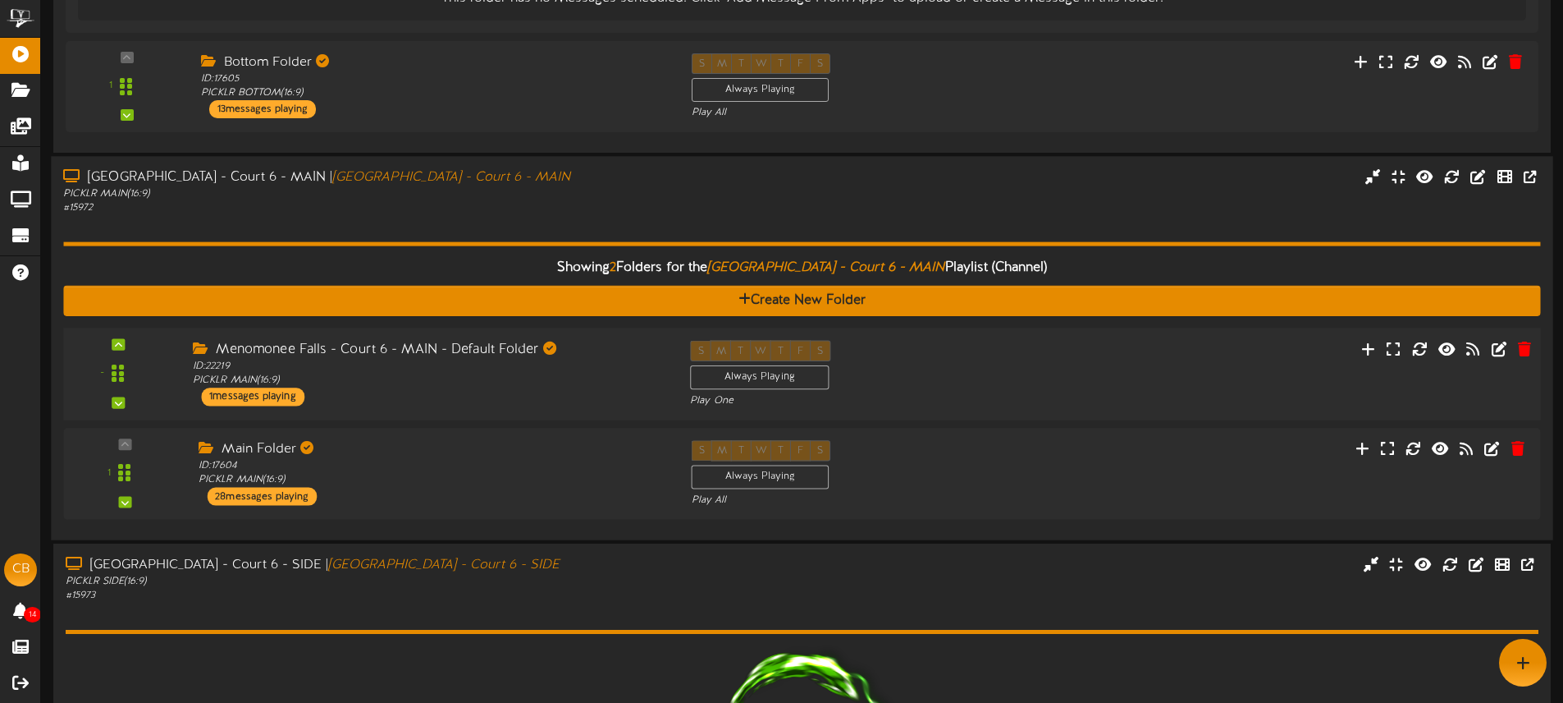
click at [1201, 361] on div "- ID:" at bounding box center [802, 373] width 1492 height 67
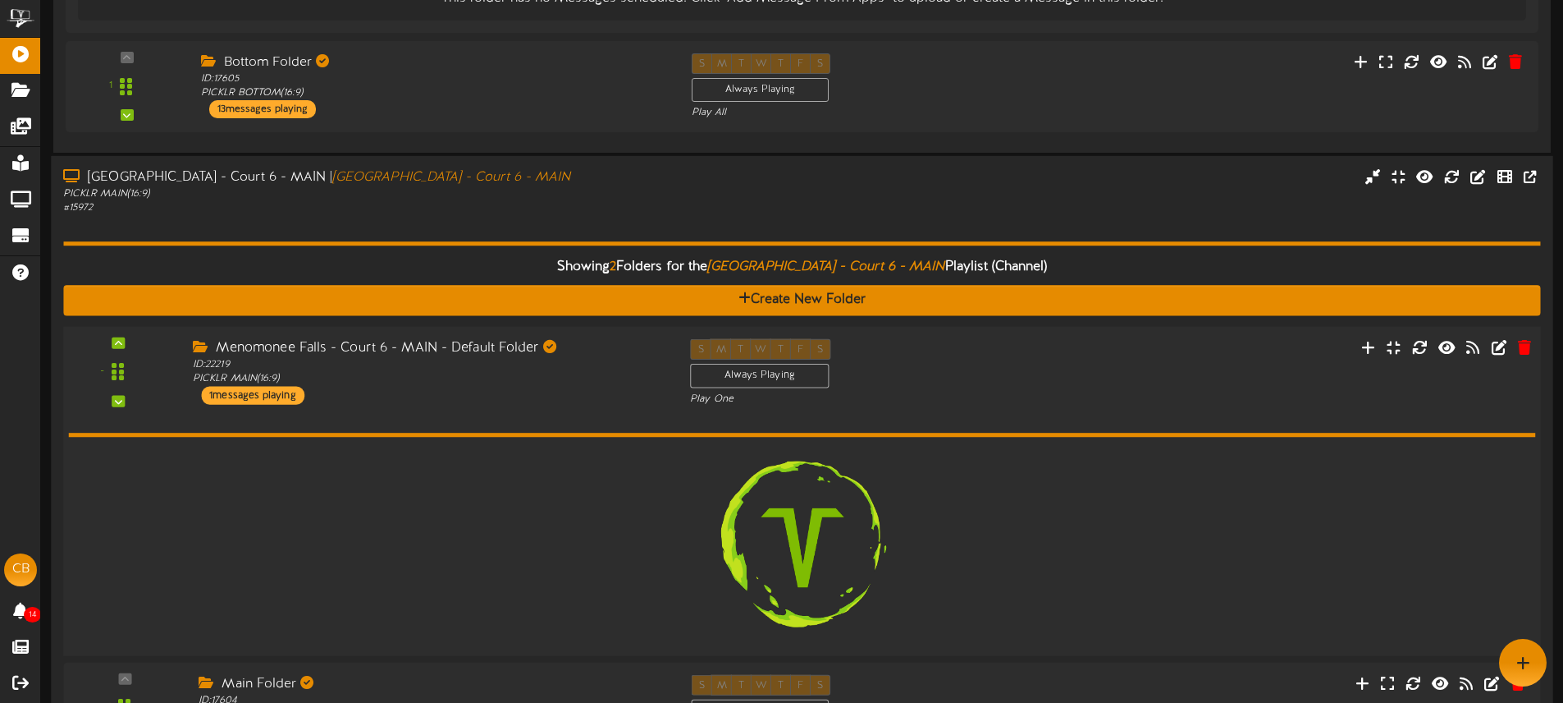
scroll to position [1308, 0]
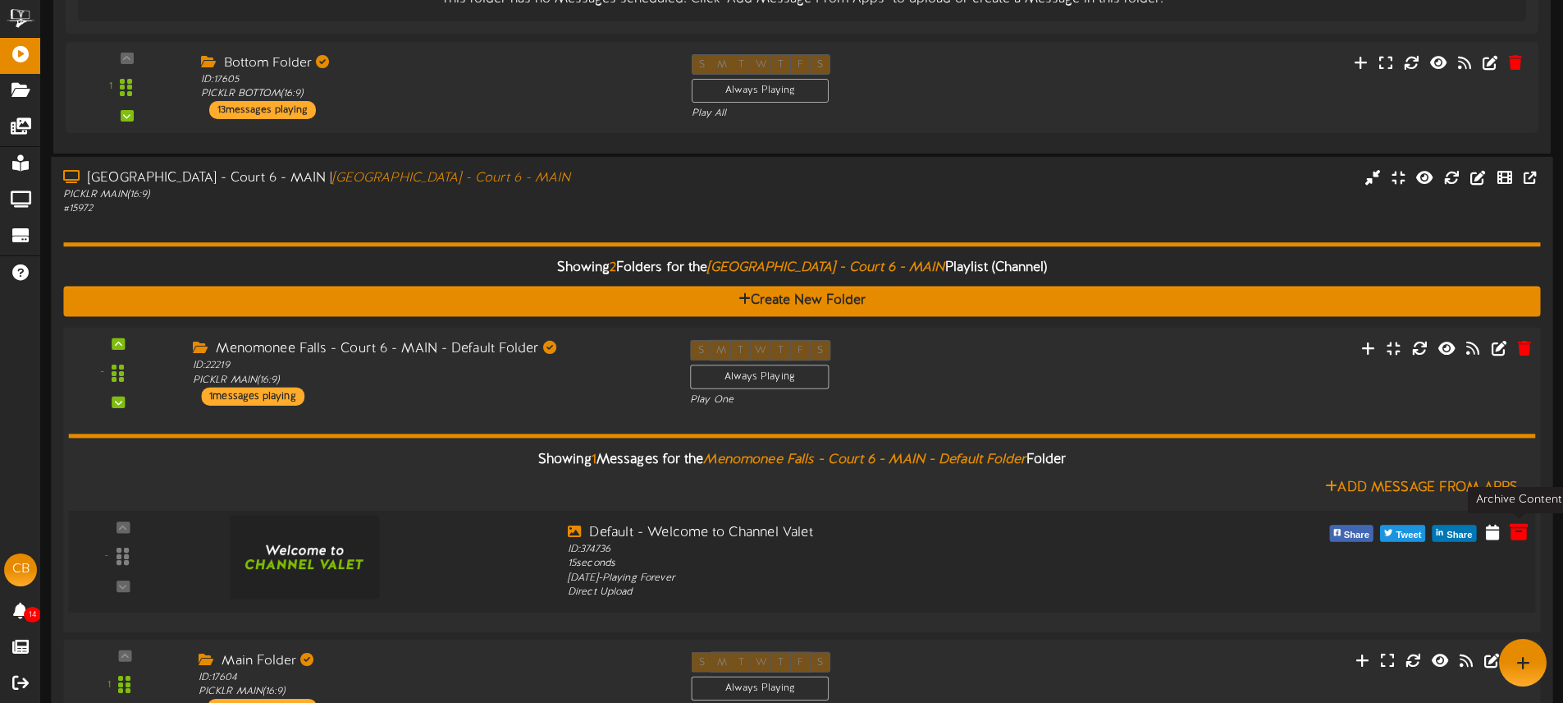
click at [1518, 533] on icon at bounding box center [1519, 531] width 18 height 18
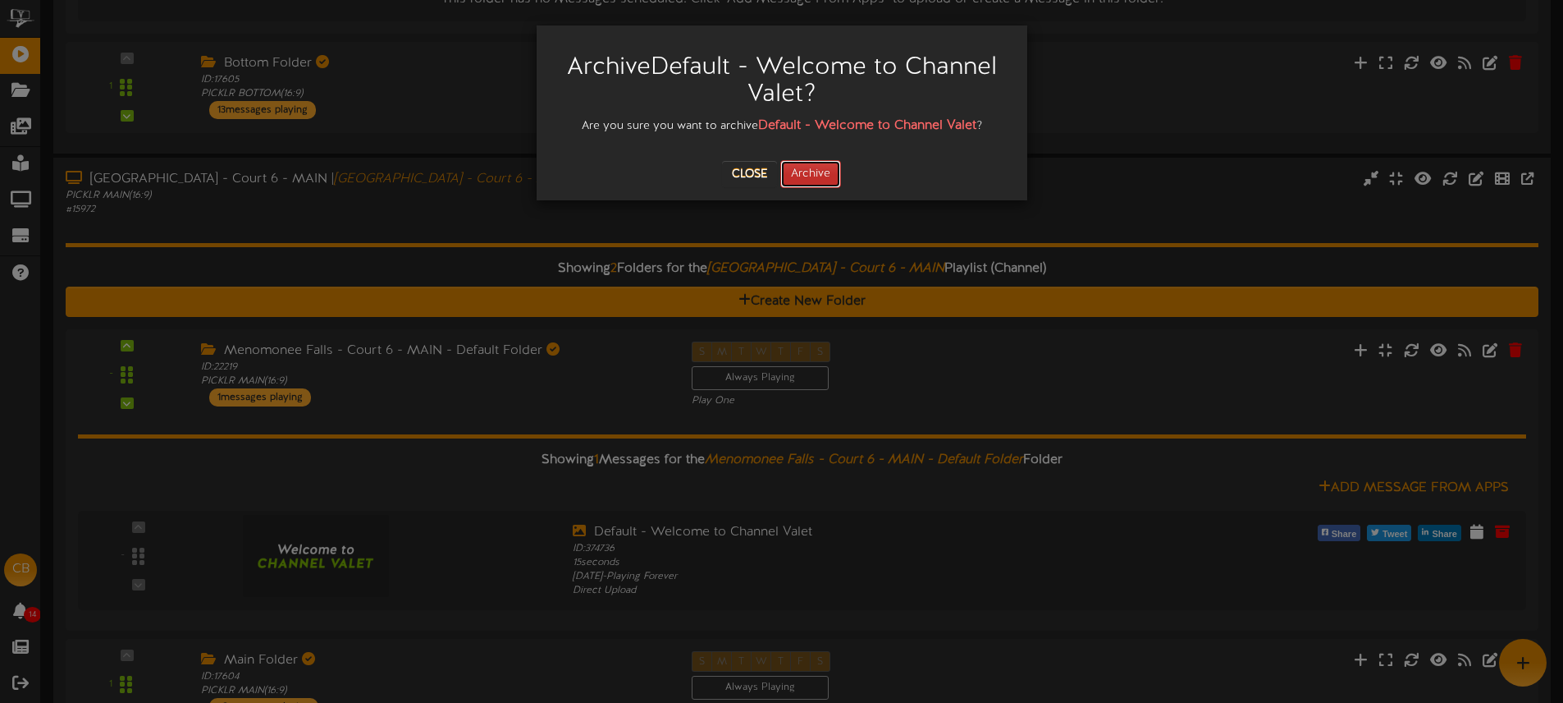
click at [814, 174] on button "Archive" at bounding box center [810, 174] width 61 height 28
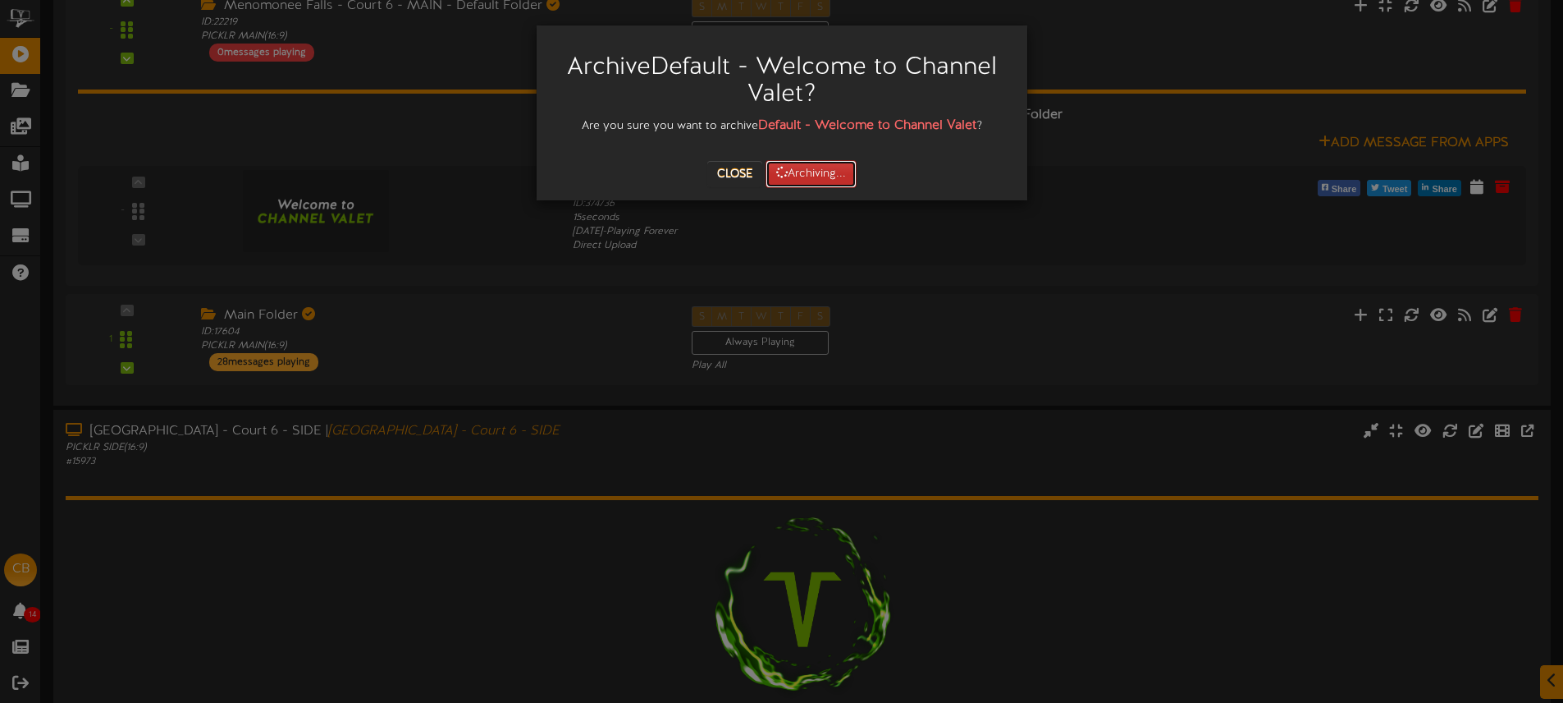
scroll to position [1774, 0]
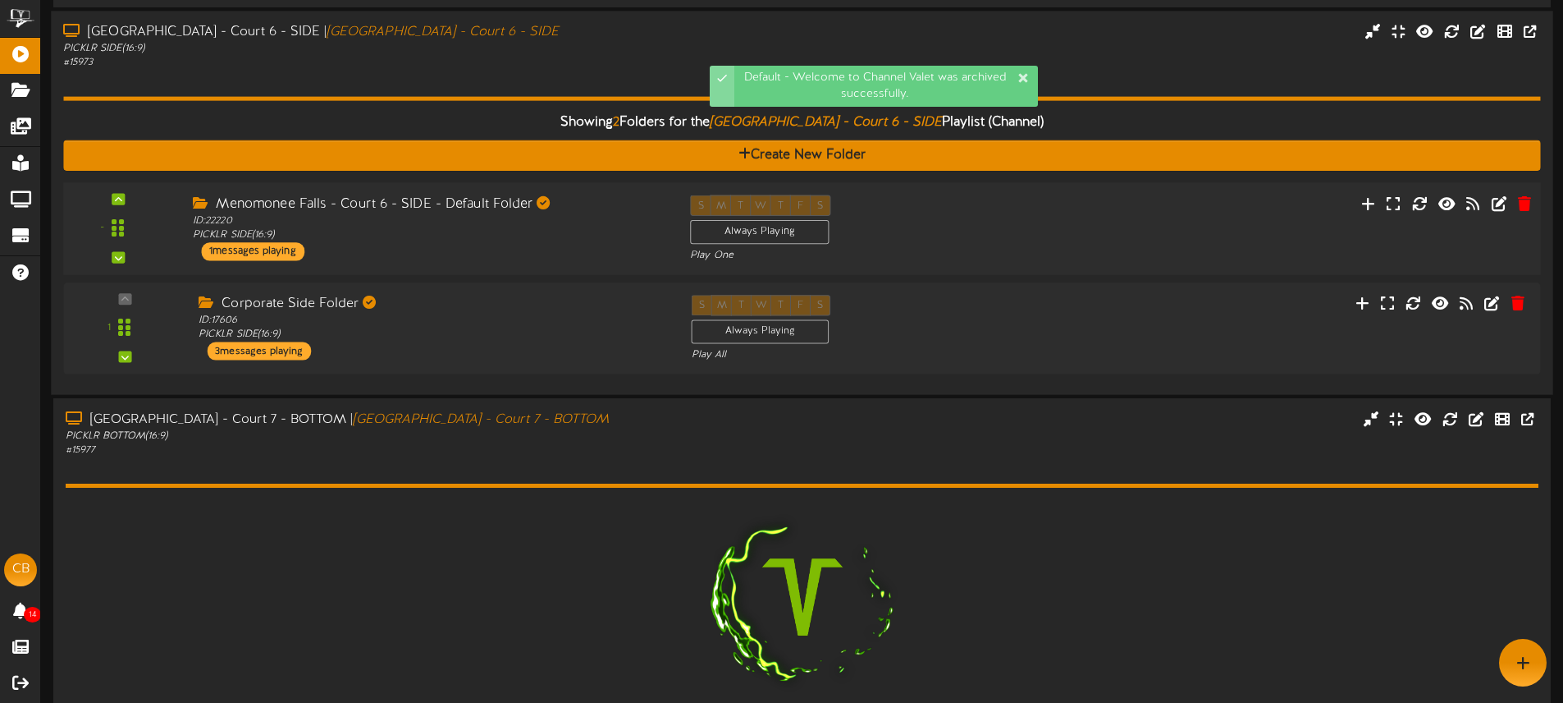
click at [940, 223] on div "S M T W T F S Always Playing Play One" at bounding box center [864, 228] width 373 height 67
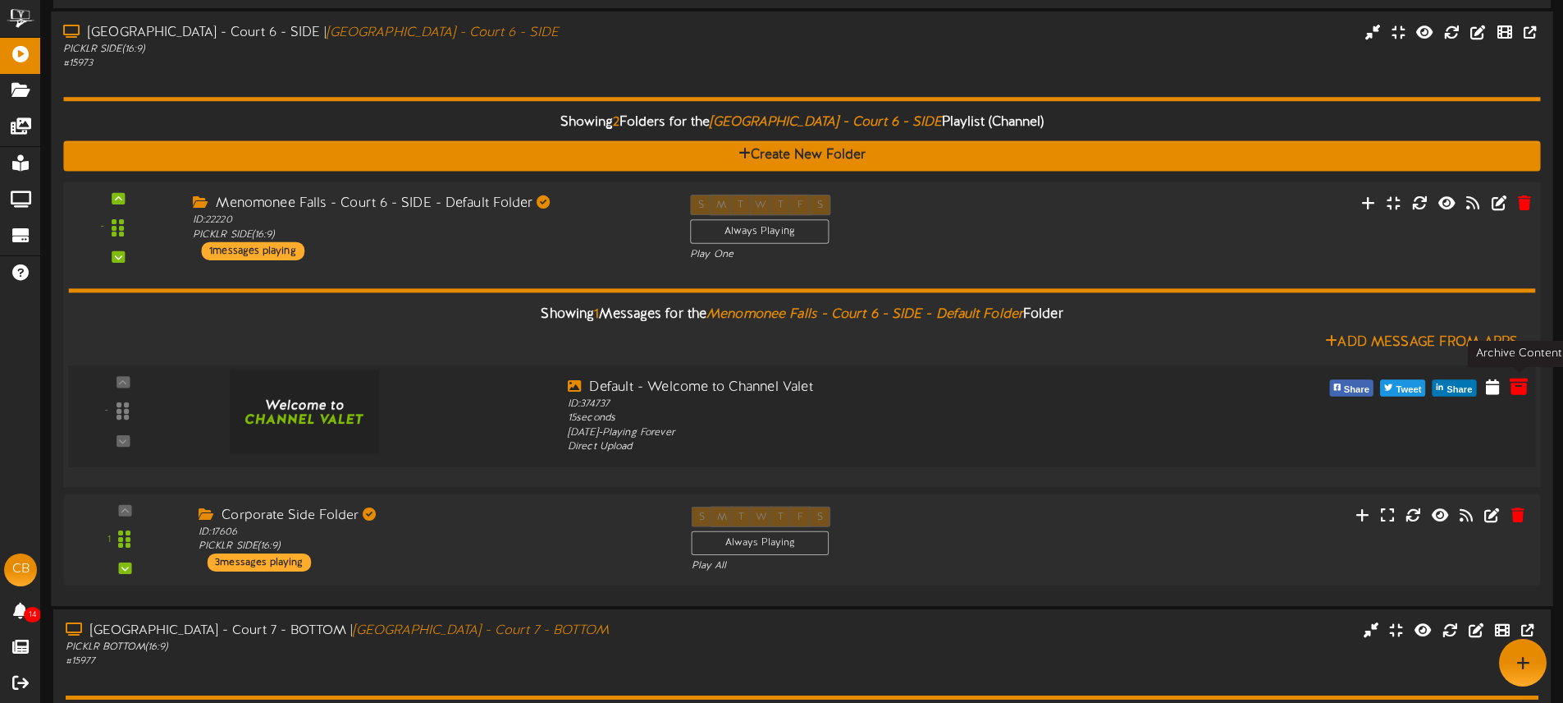
click at [1517, 385] on icon at bounding box center [1519, 386] width 18 height 18
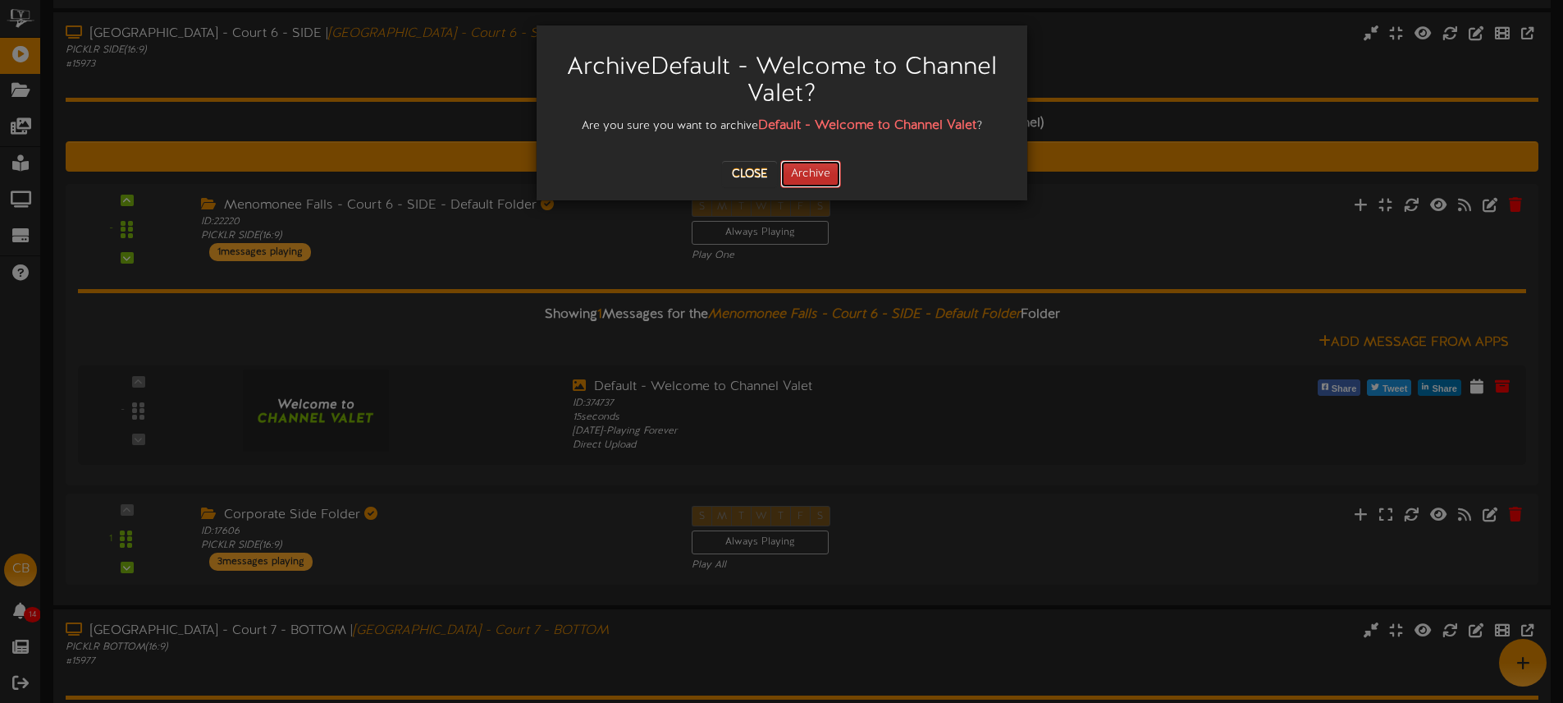
click at [807, 169] on button "Archive" at bounding box center [810, 174] width 61 height 28
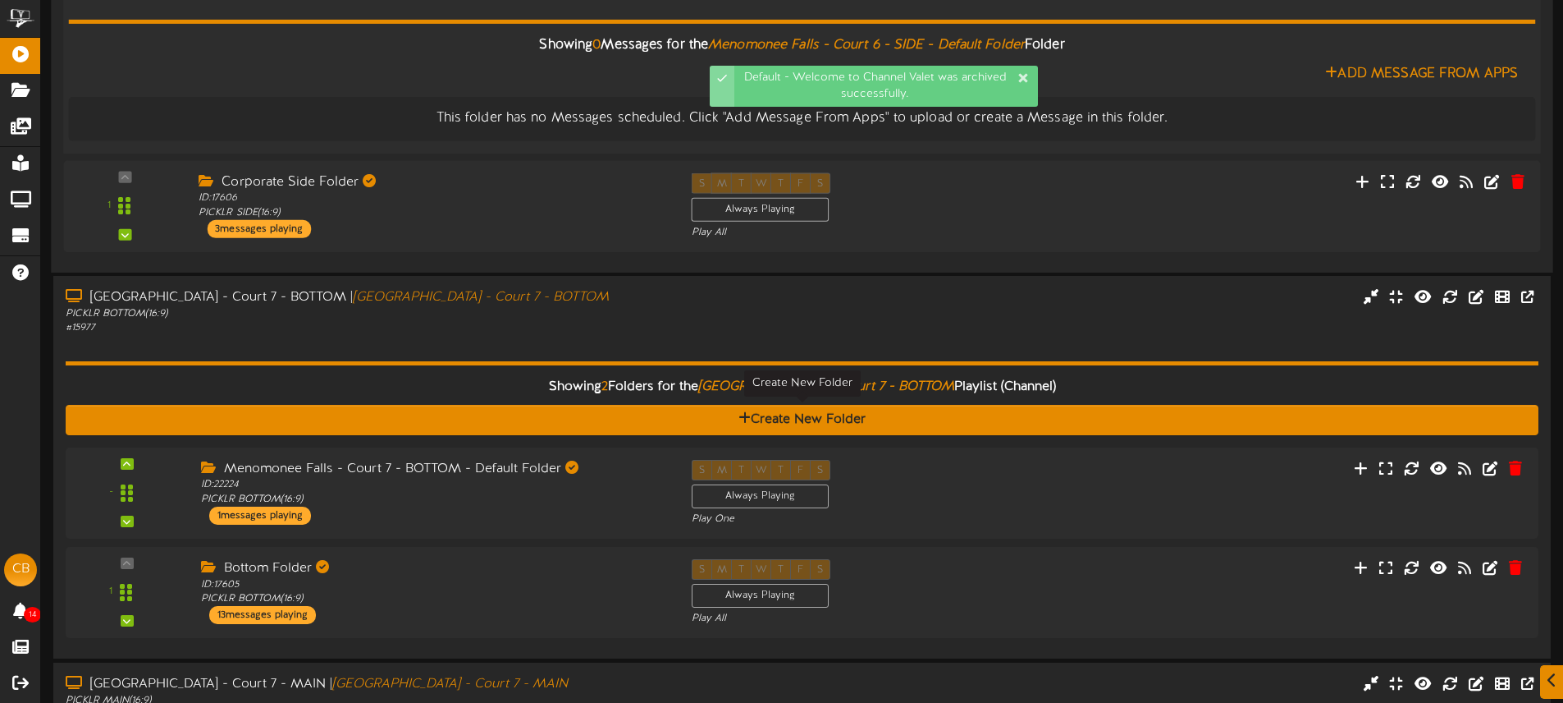
scroll to position [2287, 0]
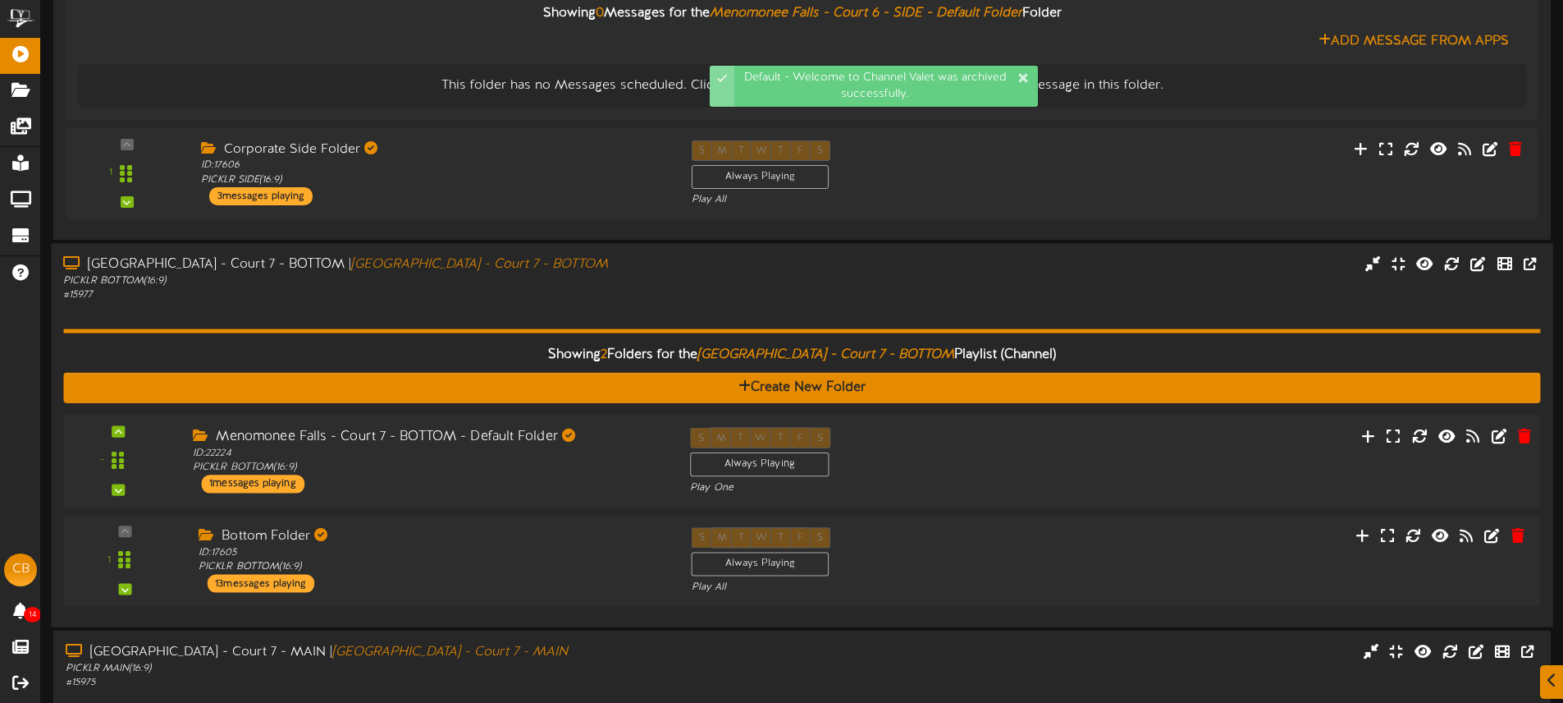
click at [914, 451] on div "S M T W T F S Always Playing Play One" at bounding box center [864, 460] width 373 height 67
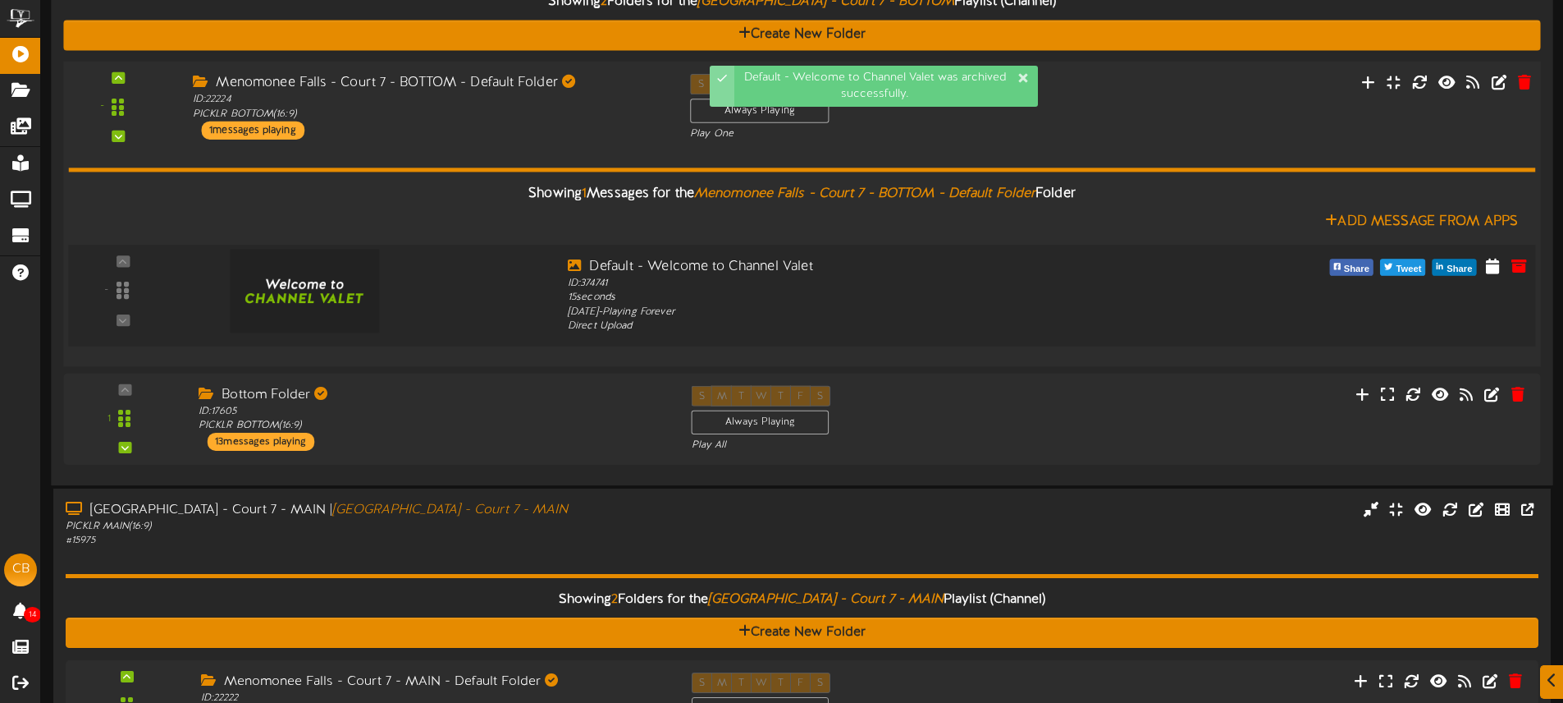
scroll to position [2643, 0]
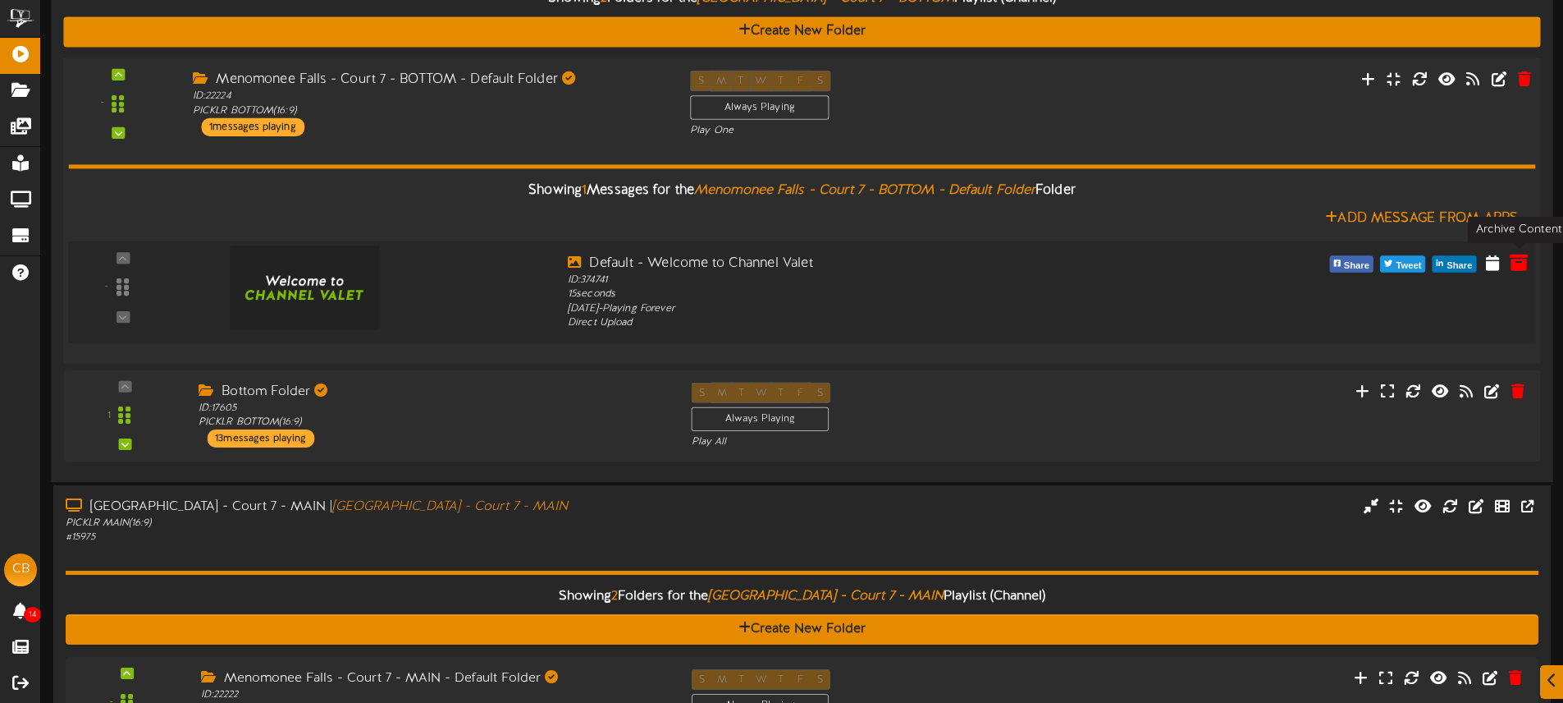
click at [1520, 265] on icon at bounding box center [1519, 262] width 18 height 18
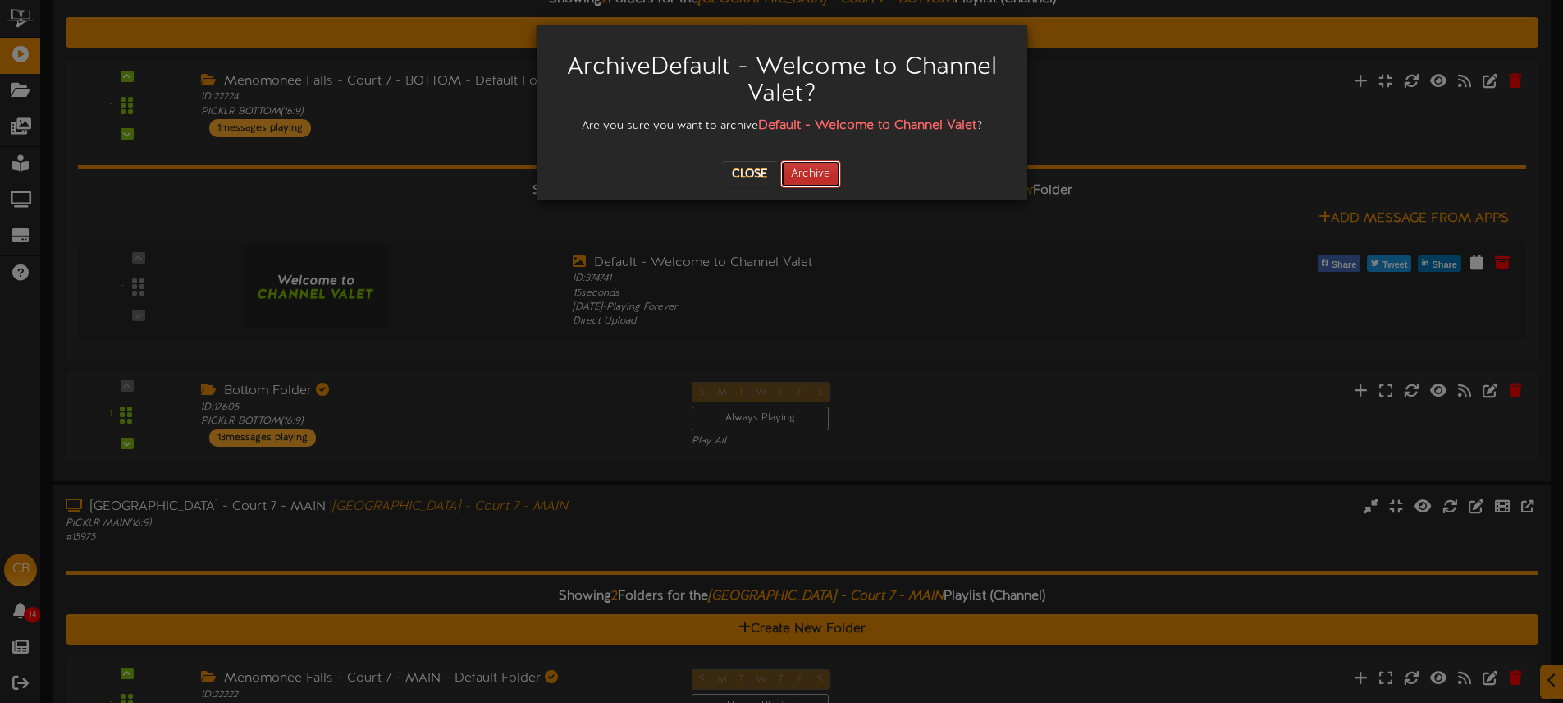
click at [823, 181] on button "Archive" at bounding box center [810, 174] width 61 height 28
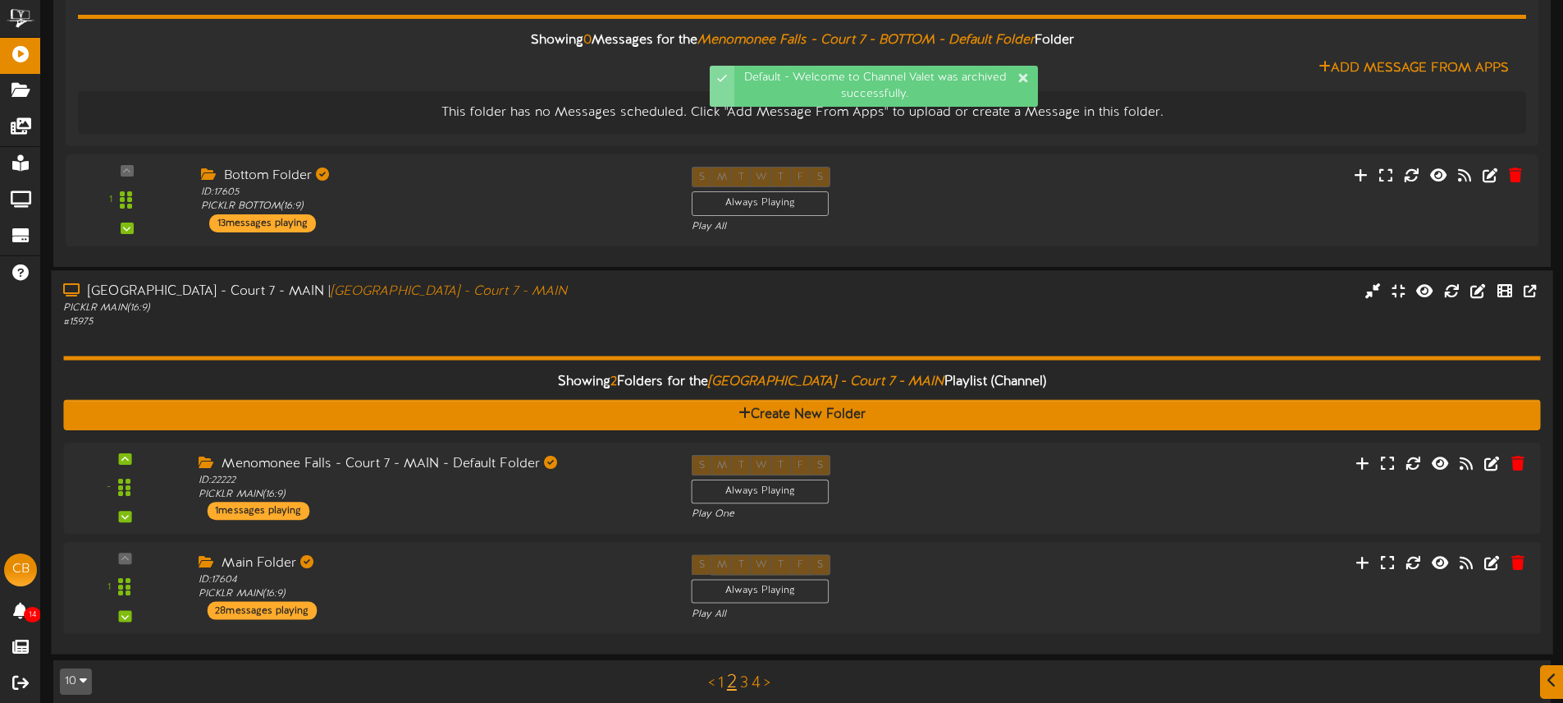
scroll to position [2811, 0]
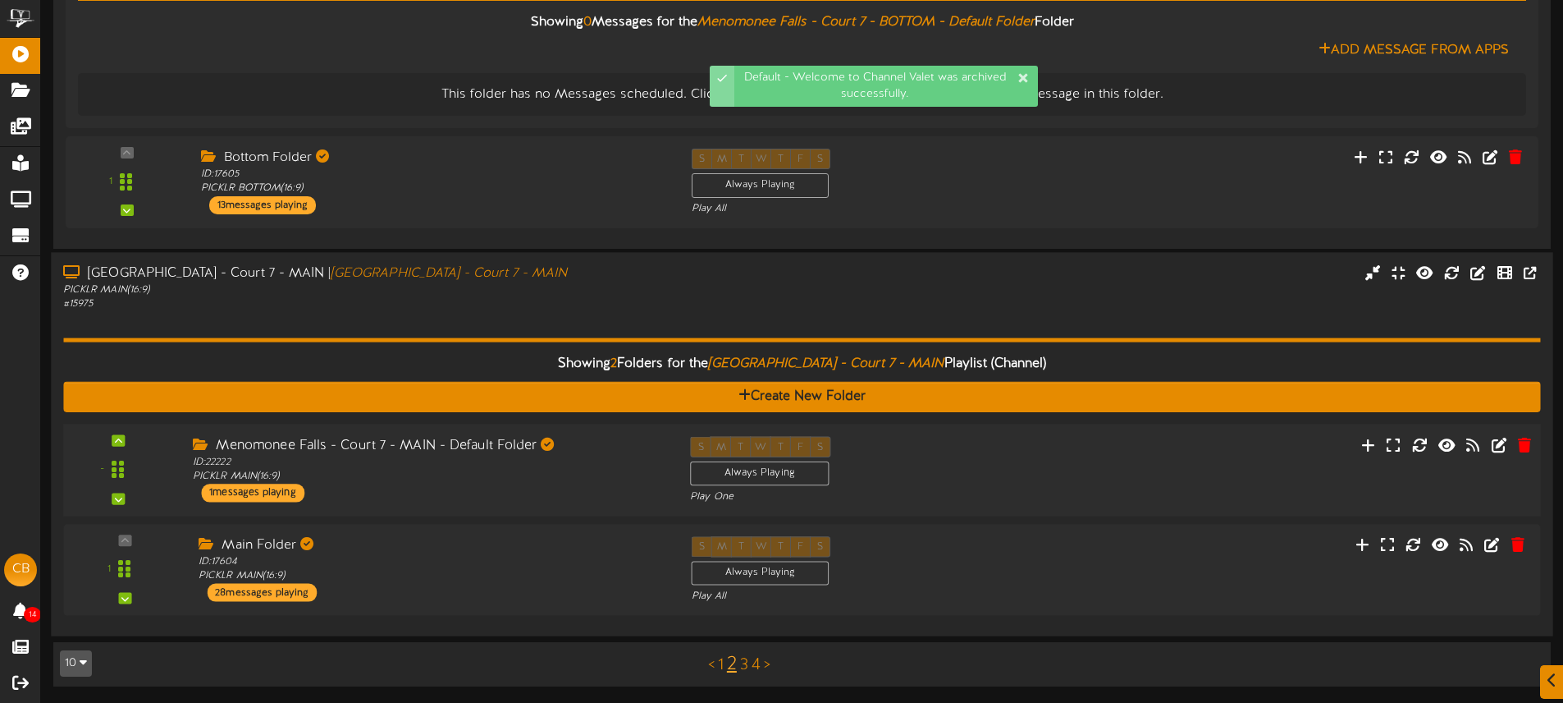
drag, startPoint x: 974, startPoint y: 451, endPoint x: 955, endPoint y: 433, distance: 26.7
click at [974, 451] on div "S M T W T F S Always Playing Play One" at bounding box center [864, 469] width 373 height 67
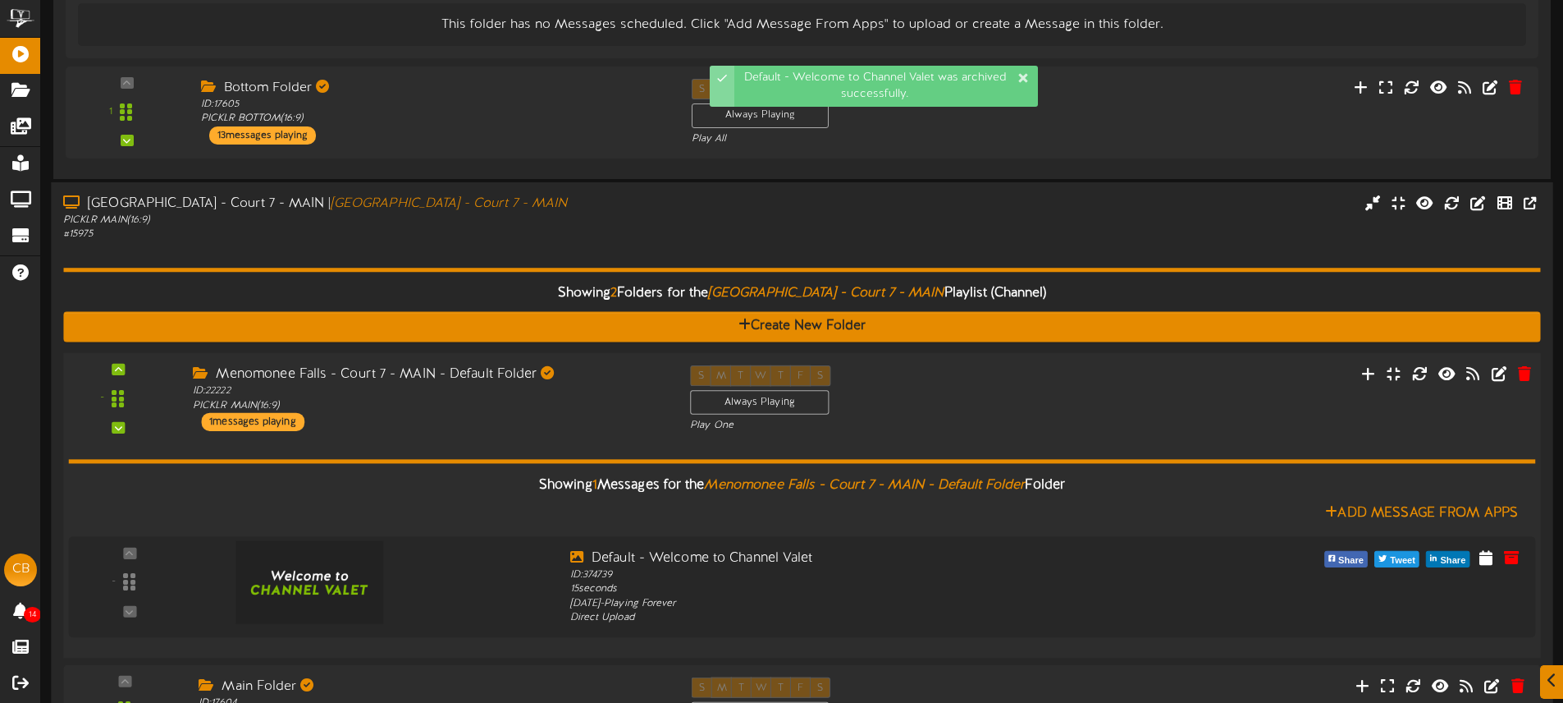
scroll to position [2887, 0]
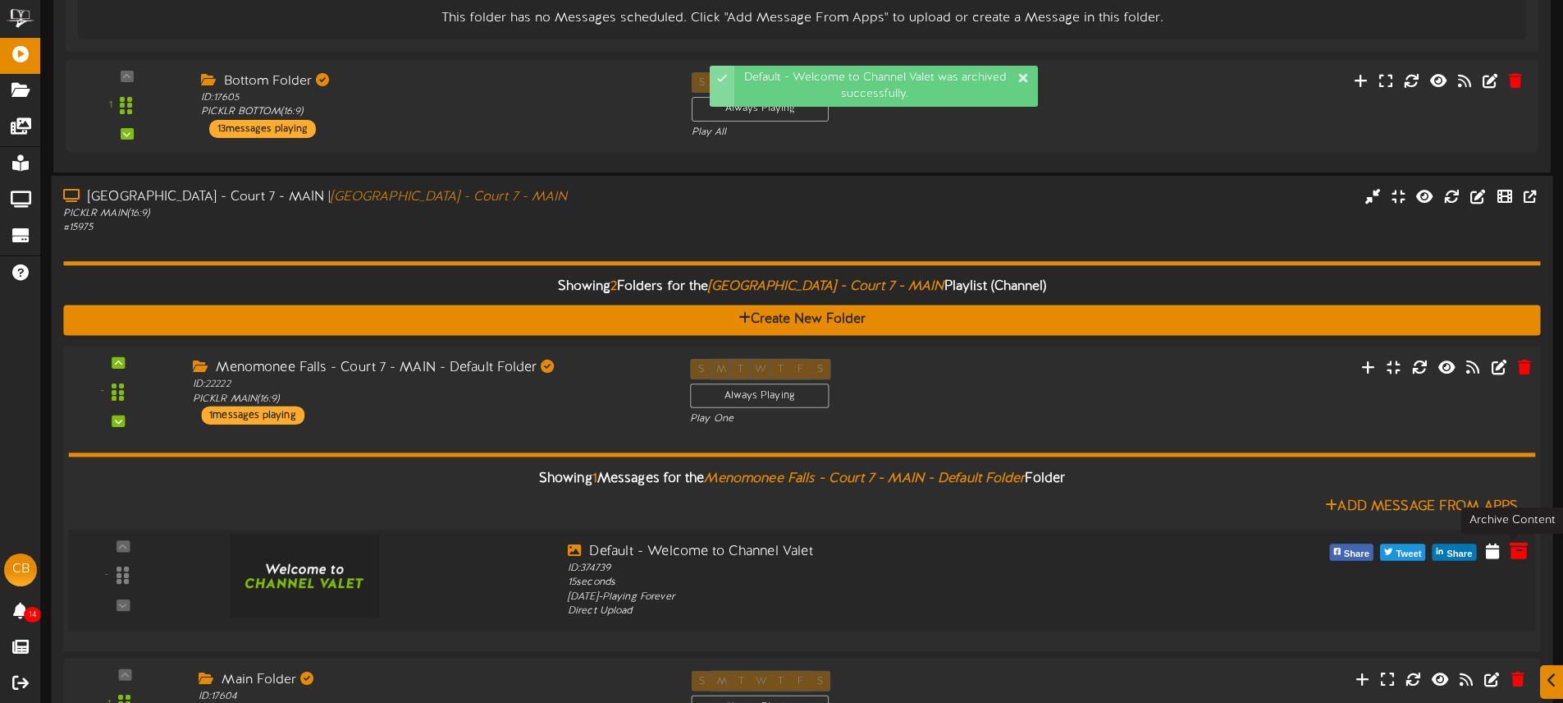
click at [1514, 546] on icon at bounding box center [1519, 549] width 18 height 18
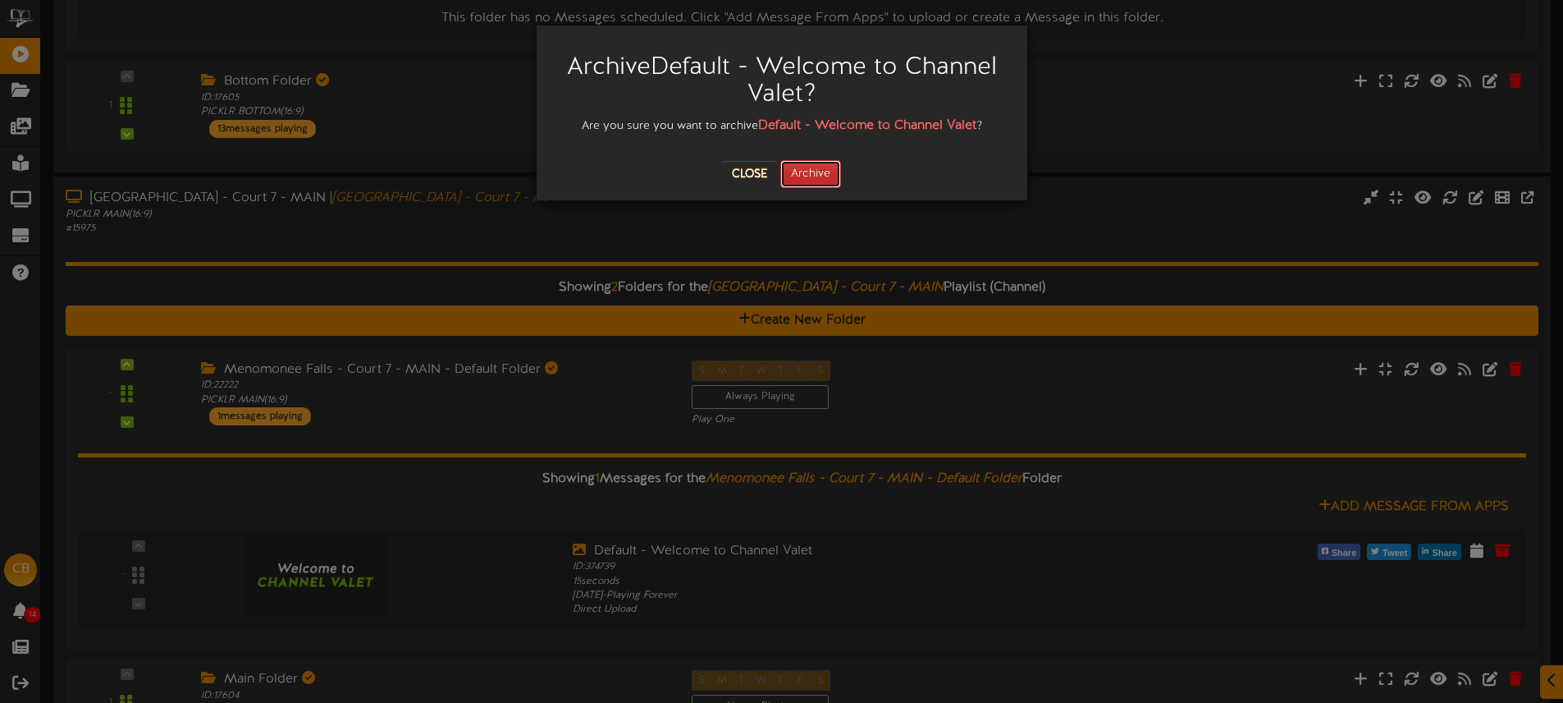
click at [827, 177] on button "Archive" at bounding box center [810, 174] width 61 height 28
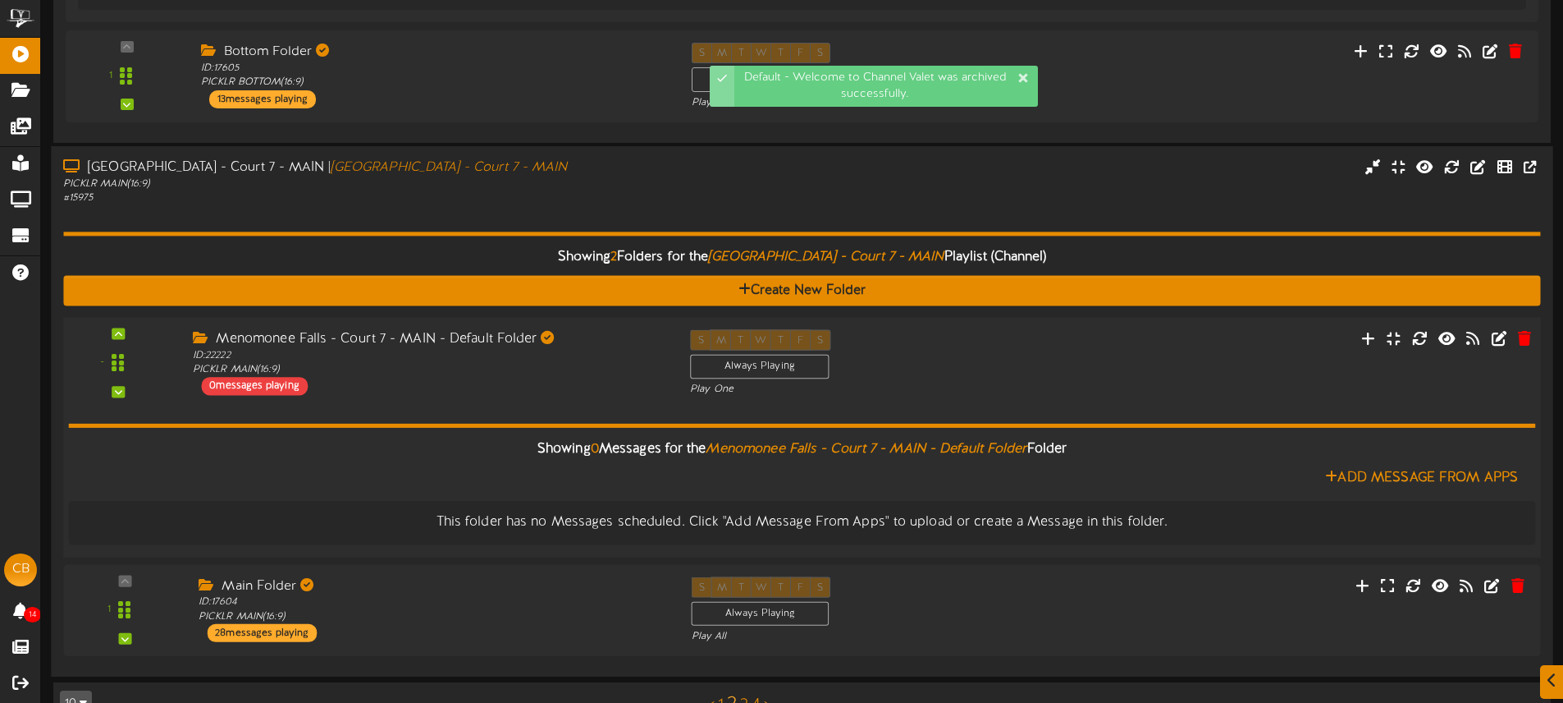
scroll to position [2957, 0]
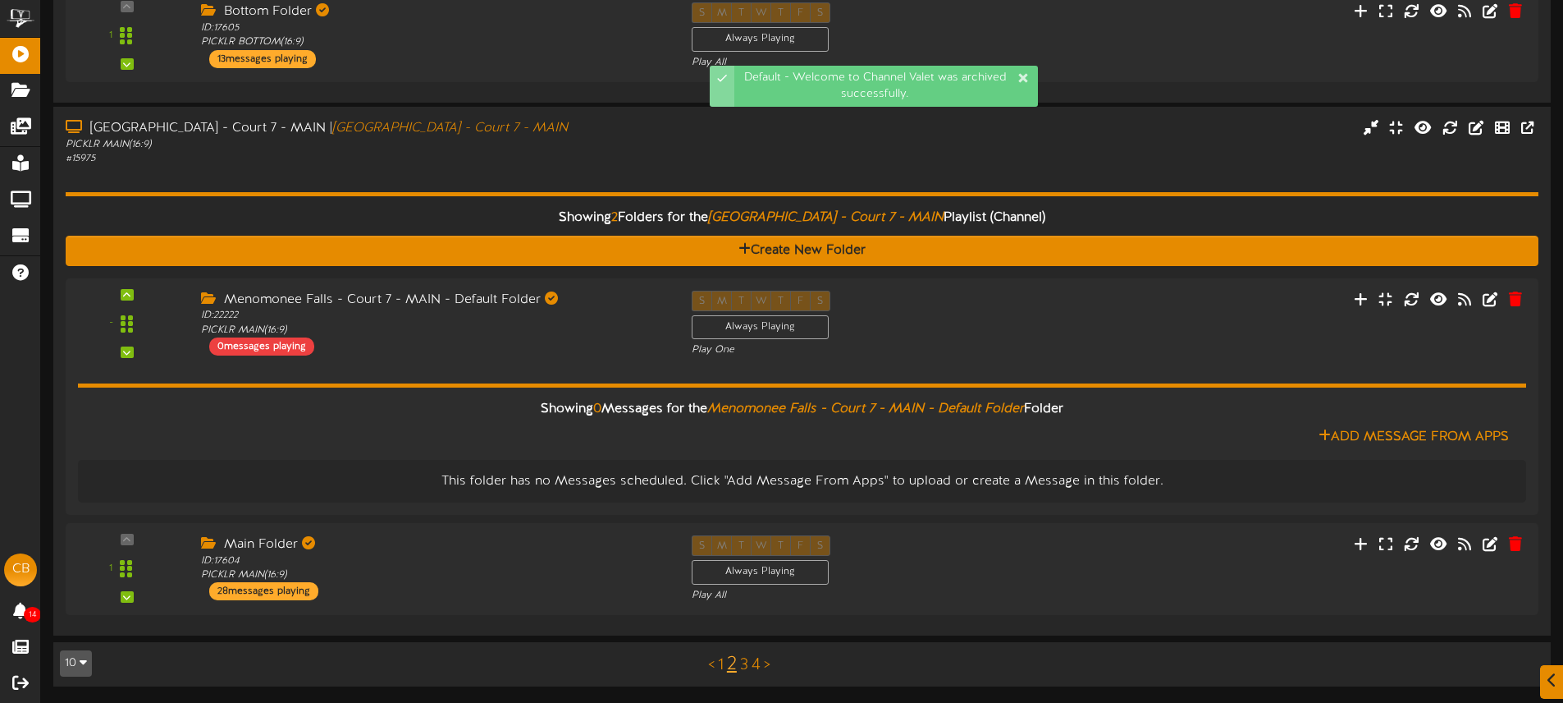
click at [746, 661] on link "3" at bounding box center [744, 665] width 8 height 18
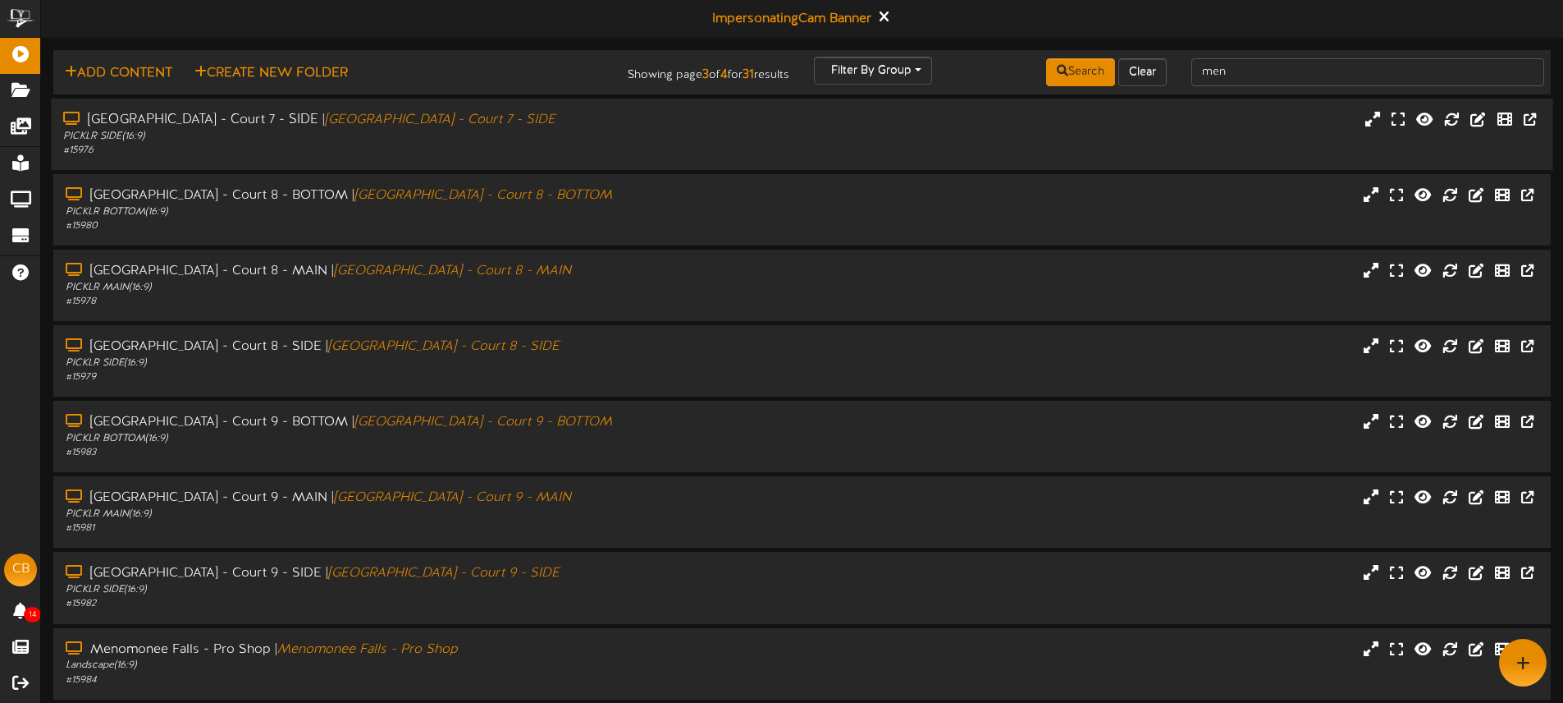
click at [648, 117] on div "Menomonee Falls - Court 7 - SIDE | Menomonee Falls - Court 7 - SIDE" at bounding box center [364, 120] width 602 height 19
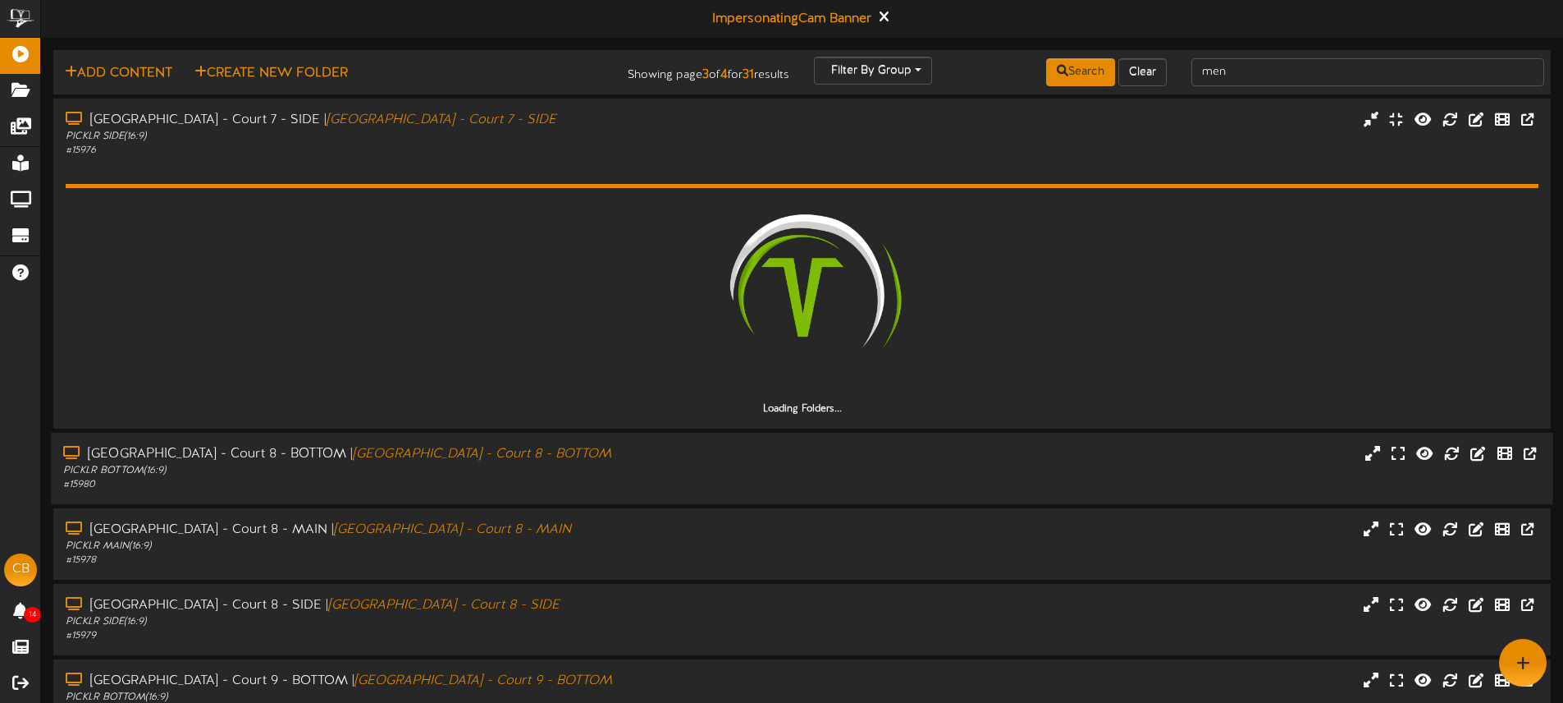
click at [681, 452] on div "Menomonee Falls - Court 8 - BOTTOM | Menomonee Falls - Court 8 - BOTTOM PICKLR …" at bounding box center [802, 468] width 1502 height 47
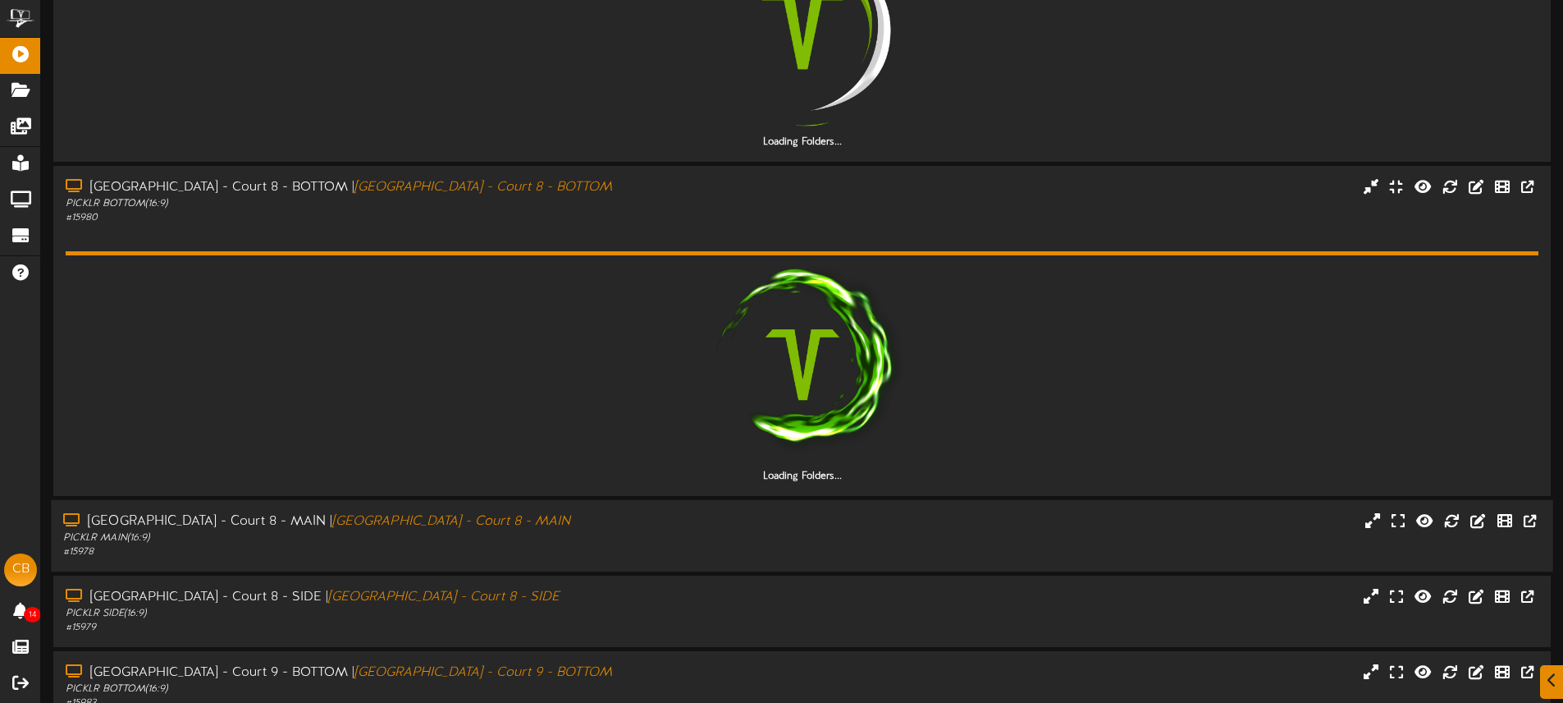
click at [673, 541] on div "Menomonee Falls - Court 8 - MAIN | Menomonee Falls - Court 8 - MAIN PICKLR MAIN…" at bounding box center [364, 535] width 626 height 47
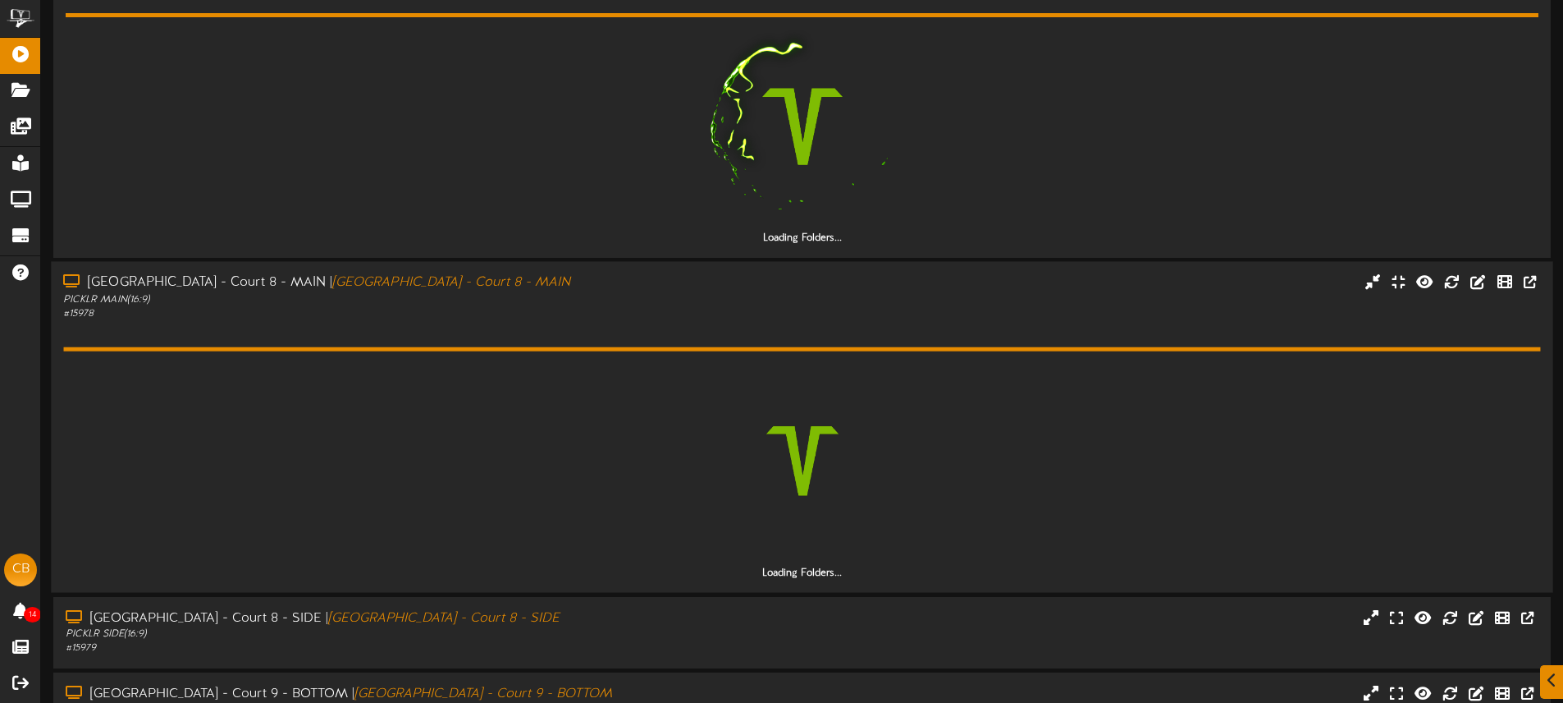
scroll to position [539, 0]
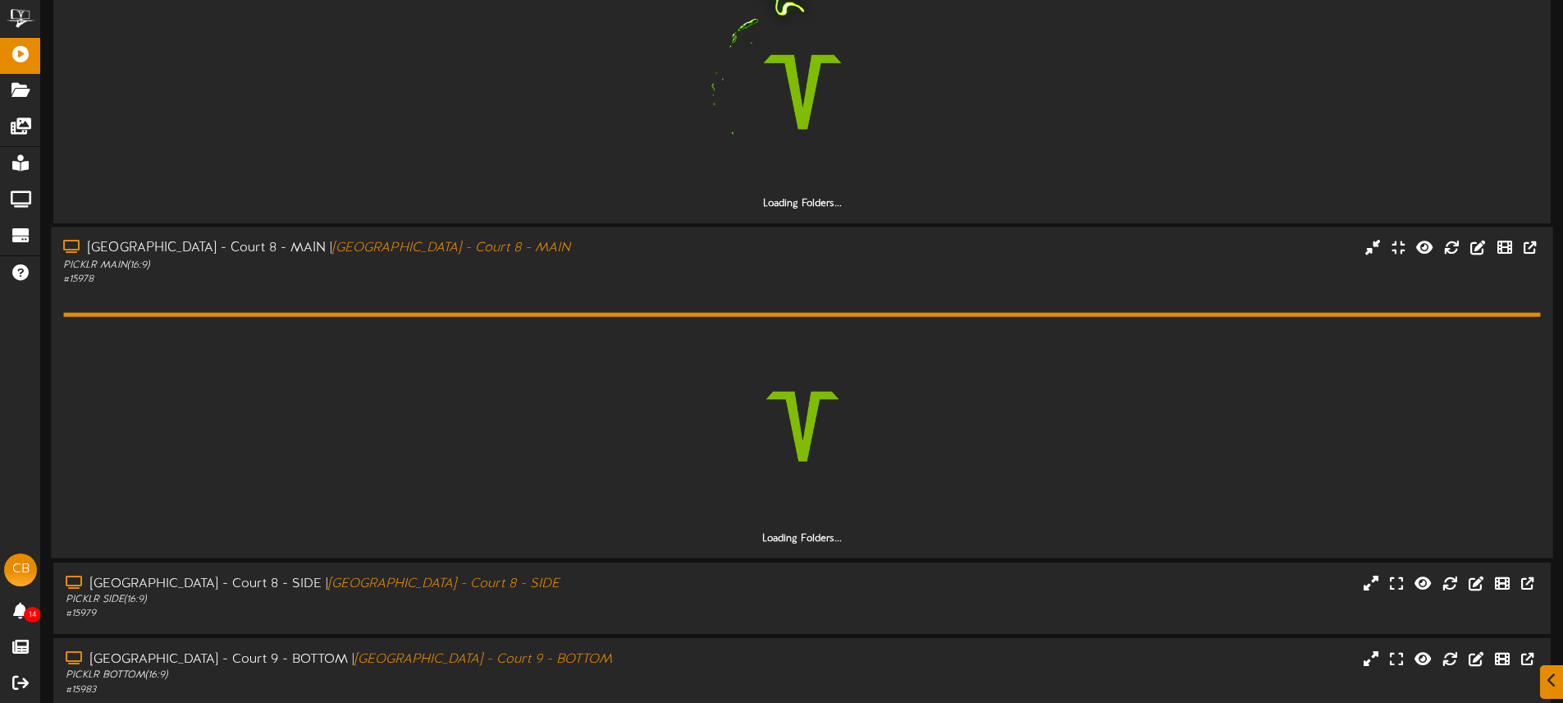
drag, startPoint x: 679, startPoint y: 584, endPoint x: 739, endPoint y: 503, distance: 100.8
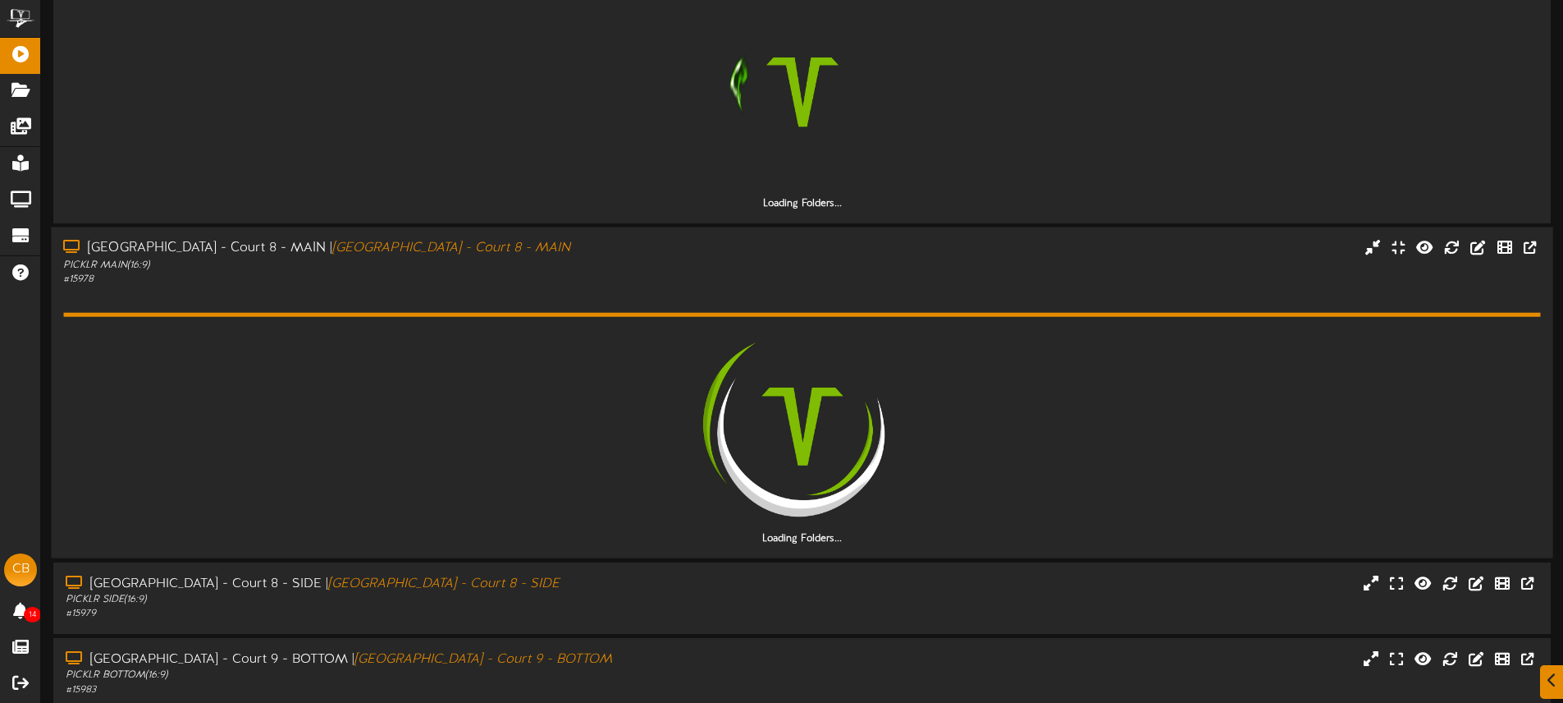
click at [679, 584] on div "Menomonee Falls - Court 8 - SIDE | Menomonee Falls - Court 8 - SIDE PICKLR SIDE…" at bounding box center [802, 597] width 1498 height 47
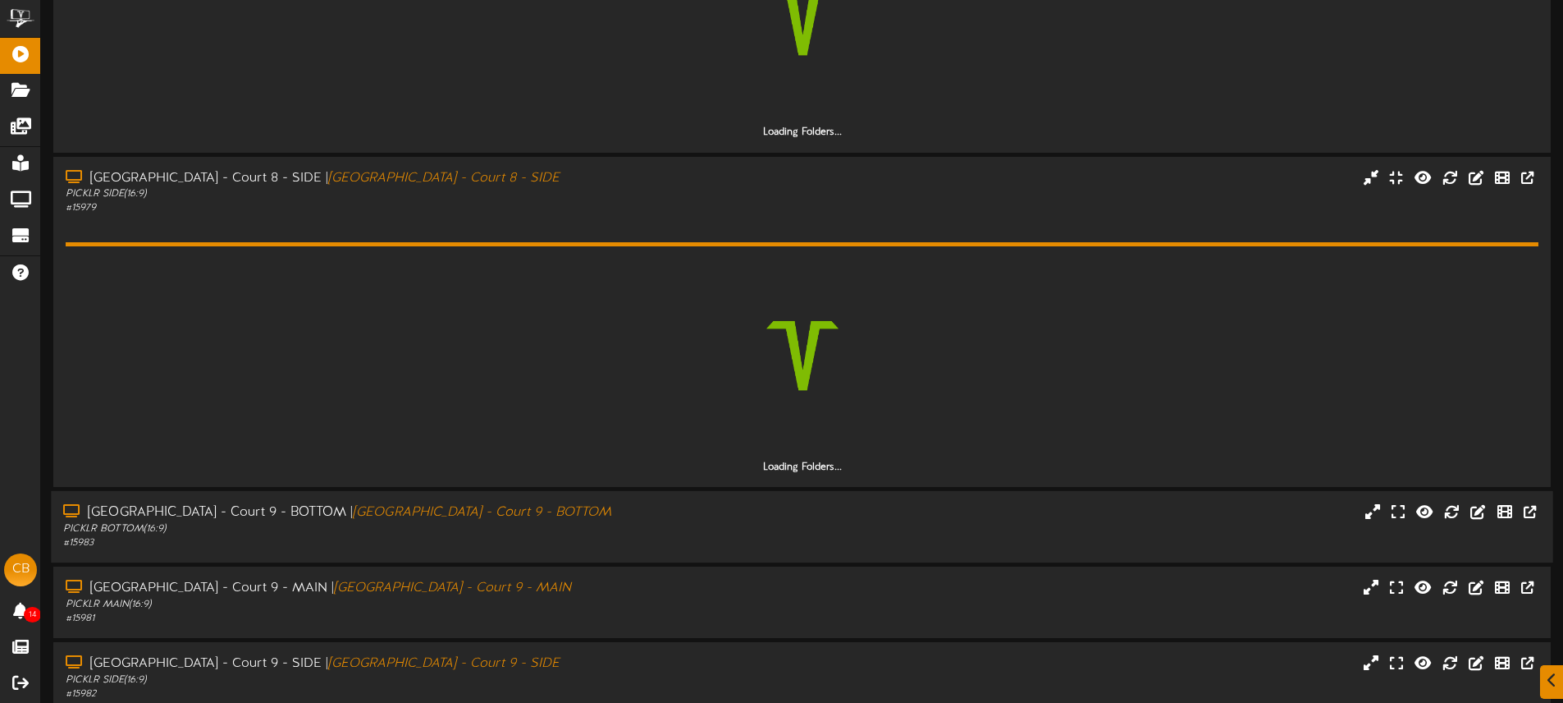
click at [680, 506] on div "Menomonee Falls - Court 9 - BOTTOM | Menomonee Falls - Court 9 - BOTTOM PICKLR …" at bounding box center [802, 526] width 1502 height 47
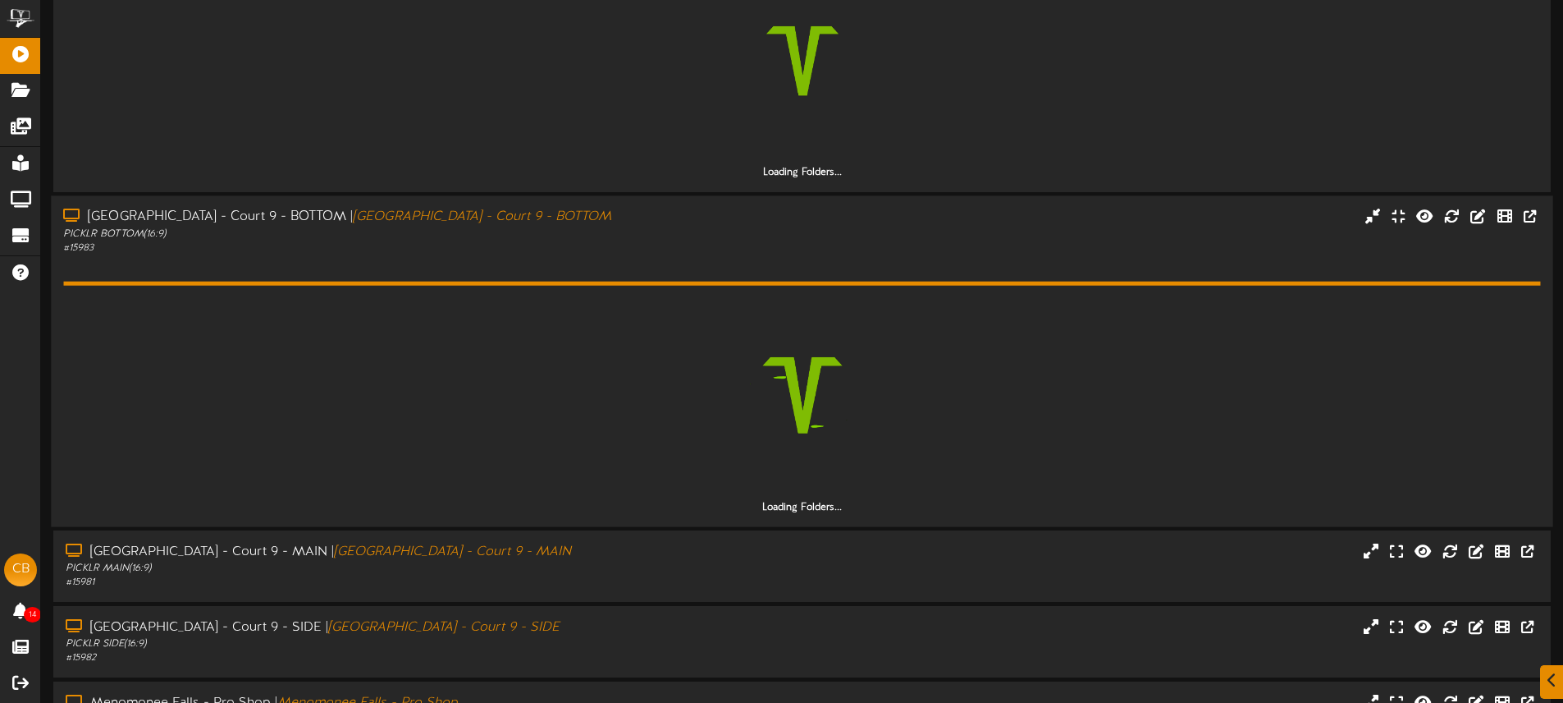
scroll to position [1243, 0]
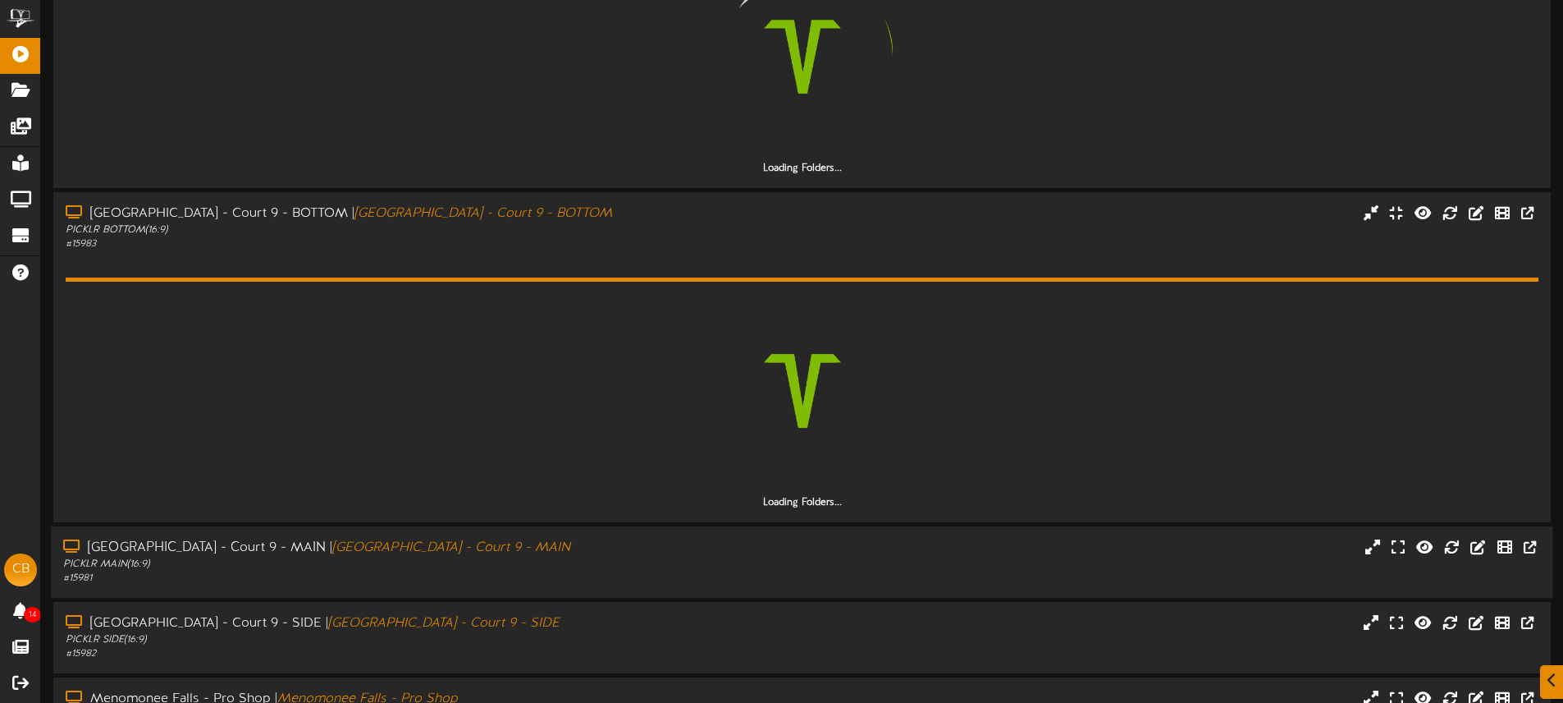
click at [677, 539] on div "Menomonee Falls - Court 9 - MAIN | Menomonee Falls - Court 9 - MAIN PICKLR MAIN…" at bounding box center [802, 561] width 1502 height 47
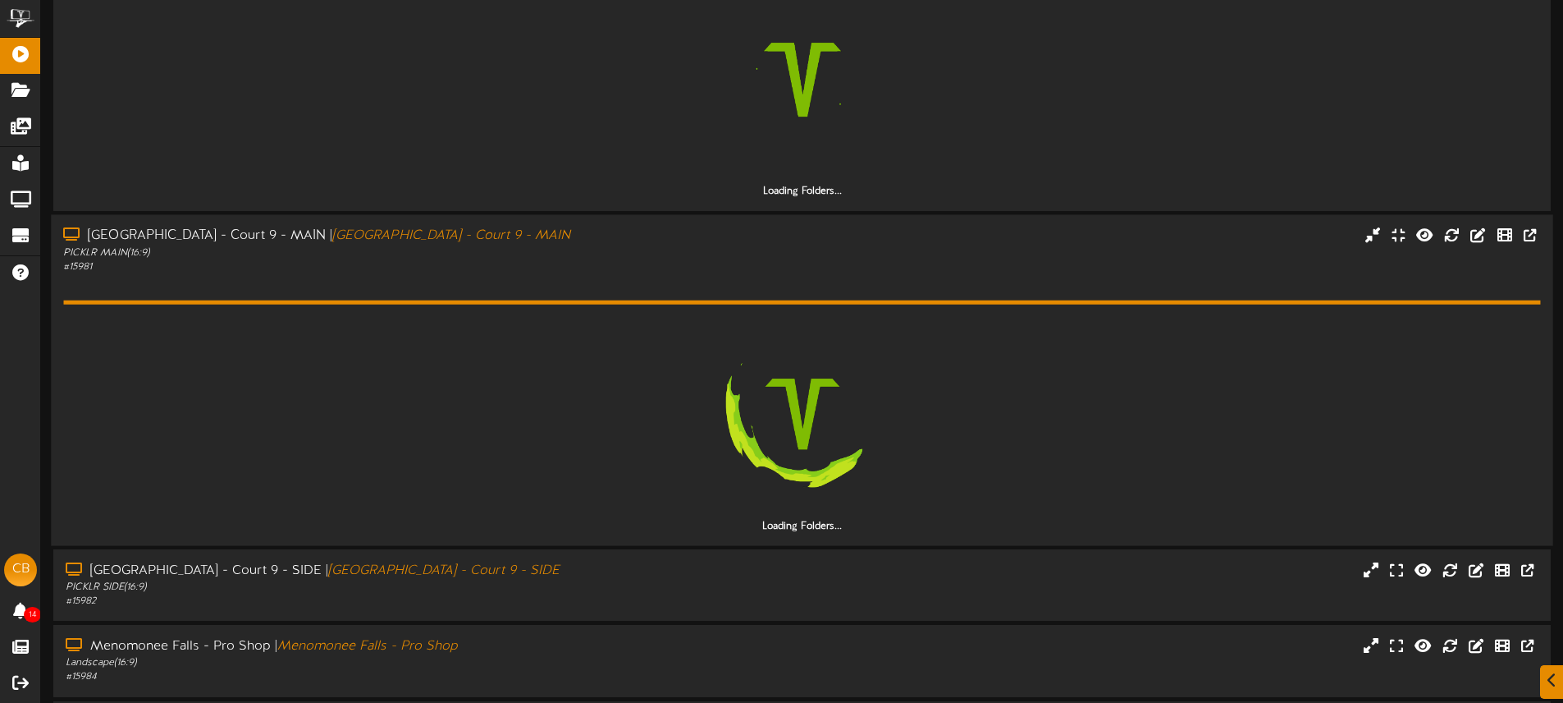
scroll to position [1624, 0]
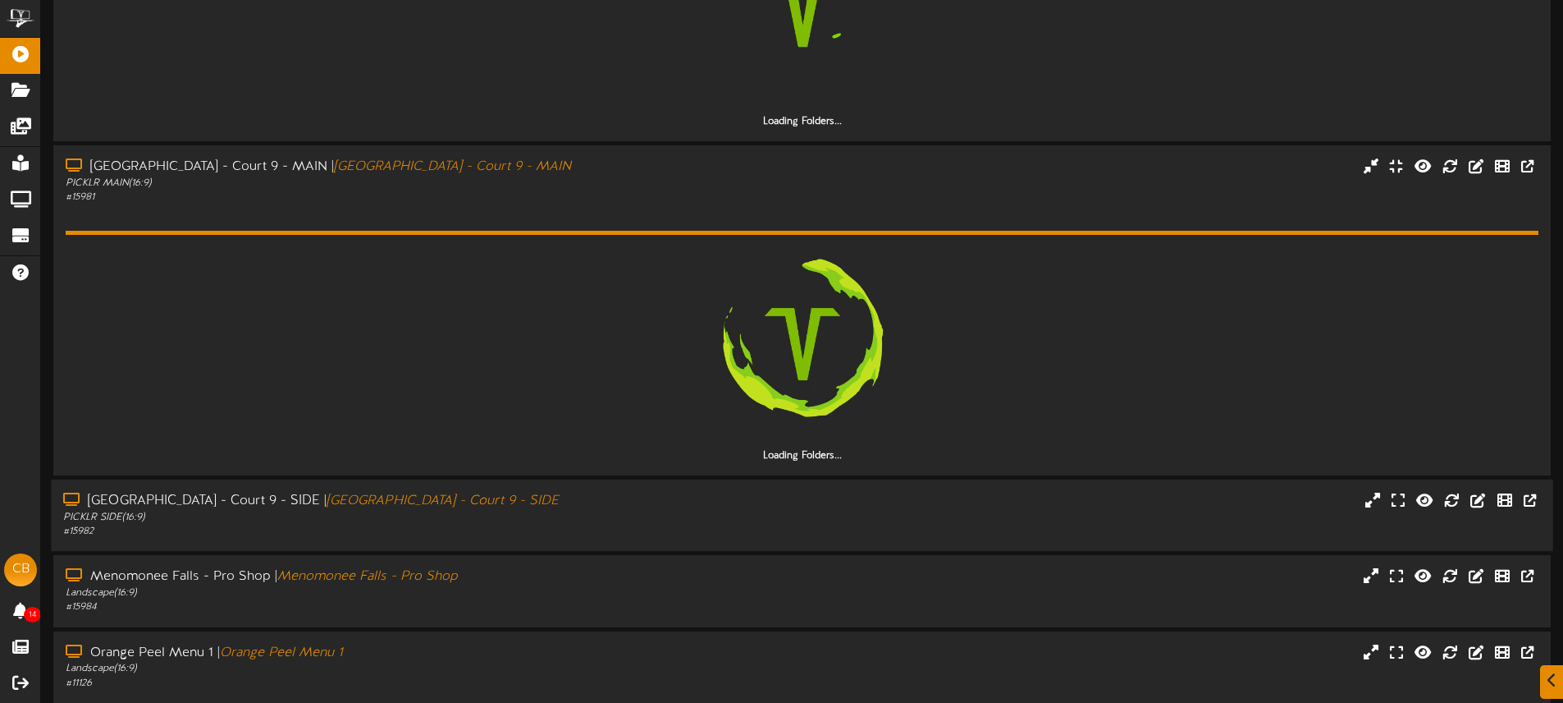
click at [657, 512] on div "PICKLR SIDE ( 16:9 )" at bounding box center [364, 517] width 602 height 14
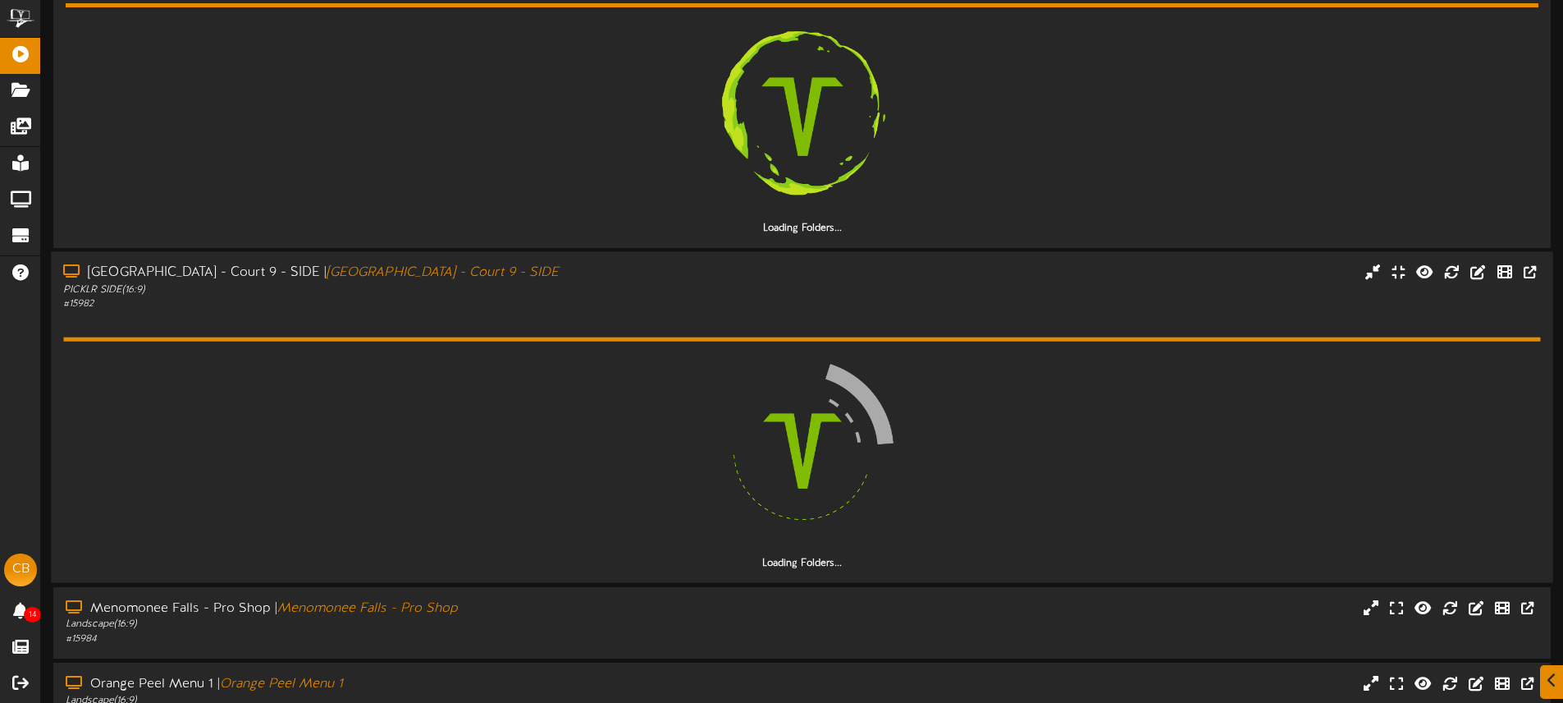
scroll to position [1912, 0]
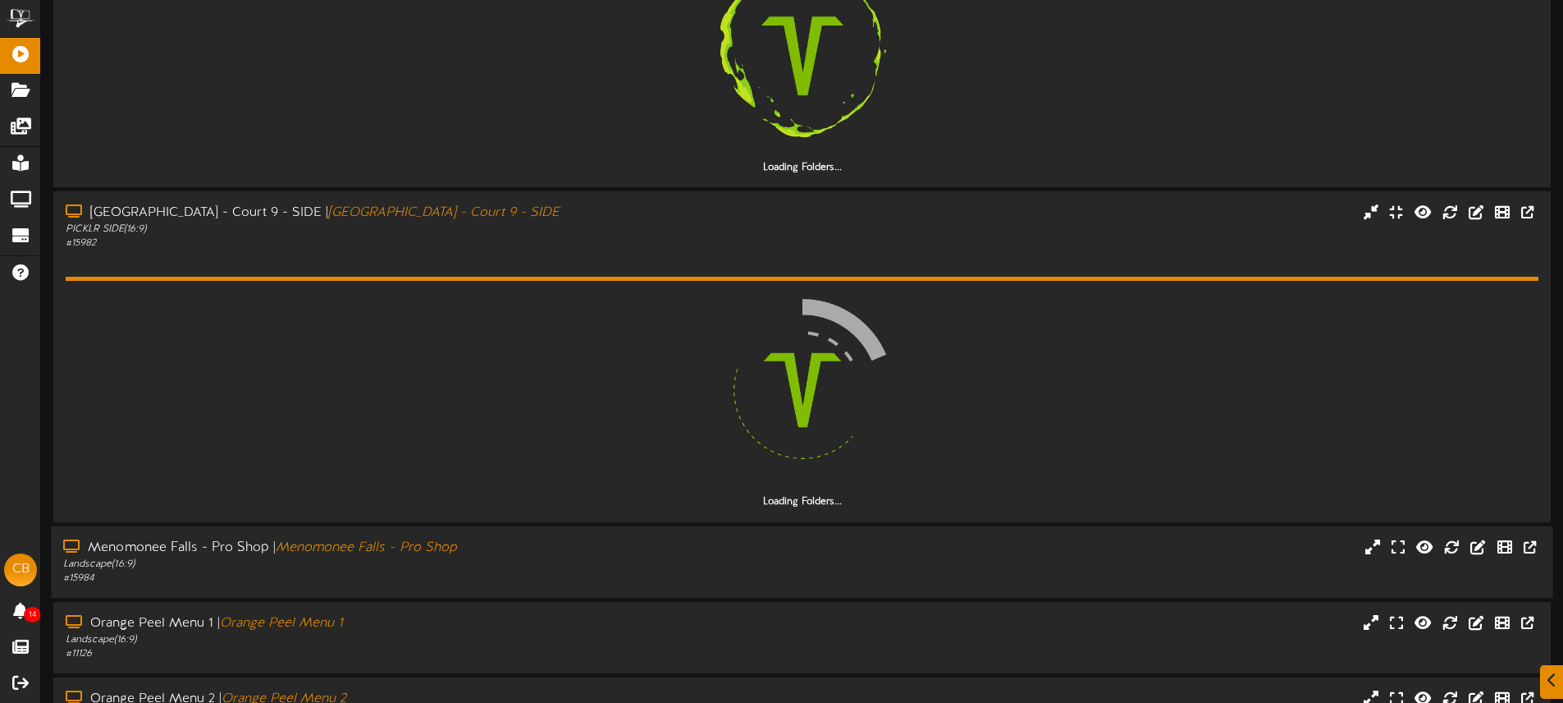
click at [669, 543] on div "Menomonee Falls - Pro Shop | Menomonee Falls - Pro Shop Landscape ( 16:9 ) # 15…" at bounding box center [364, 561] width 626 height 47
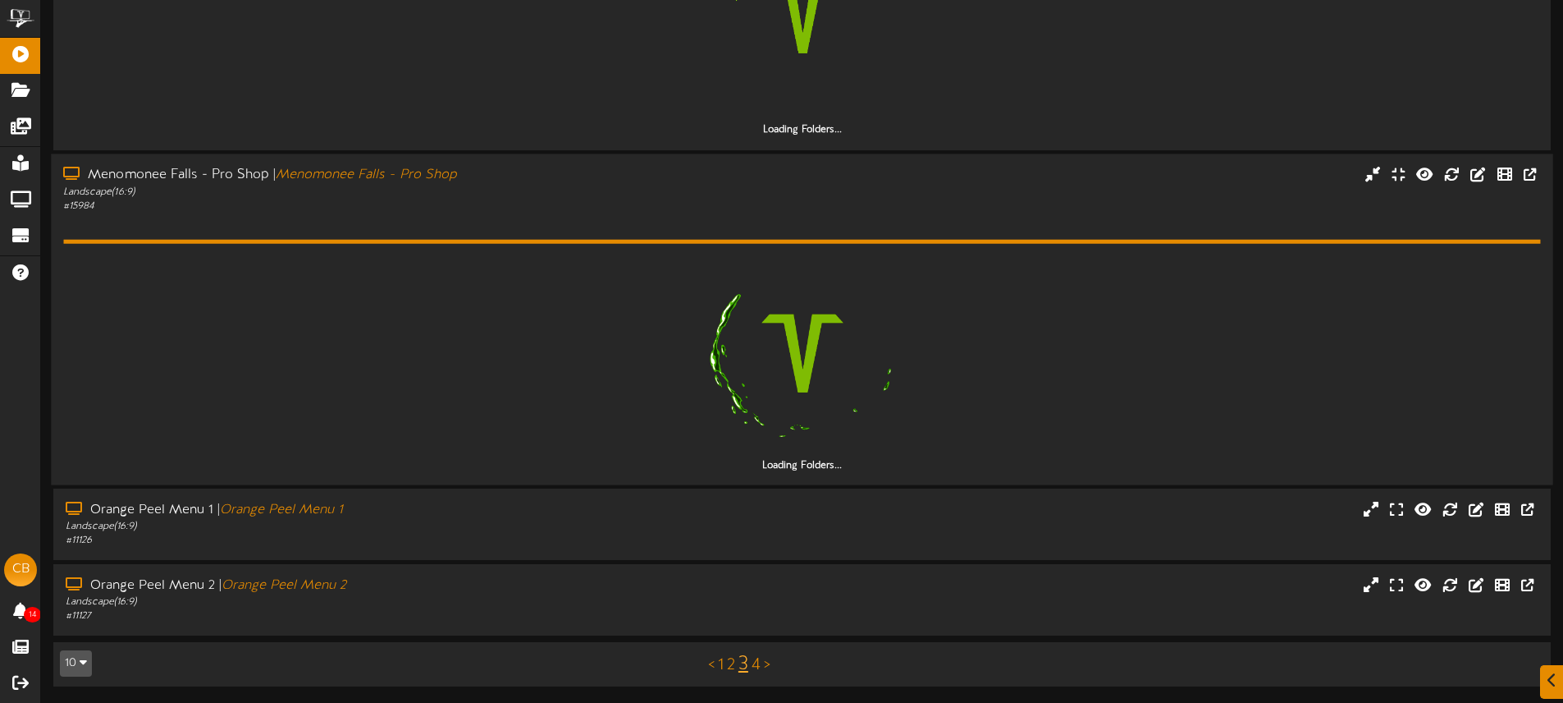
click at [669, 543] on div "Orange Peel Menu 1 | Orange Peel Menu 1 Landscape ( 16:9 ) # 11126" at bounding box center [365, 524] width 624 height 47
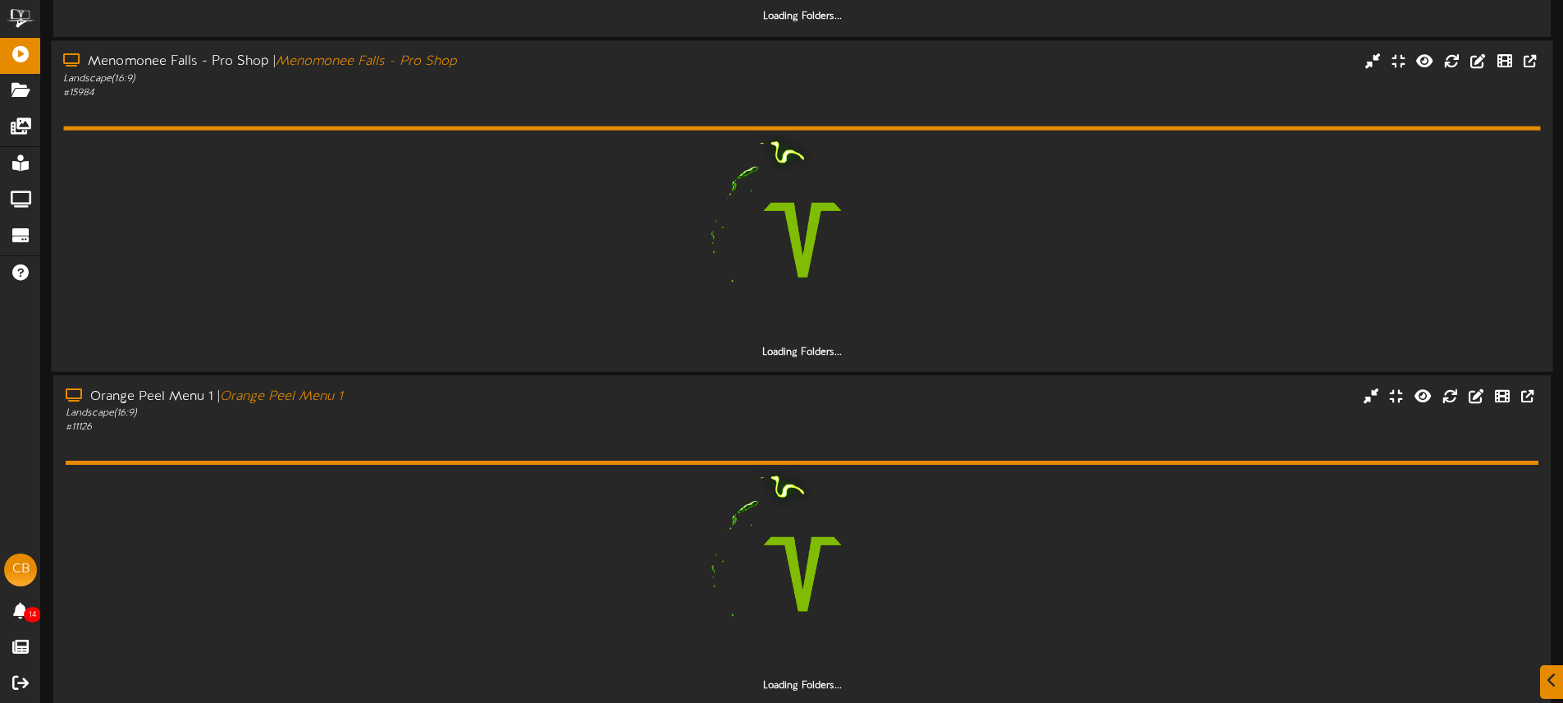
scroll to position [2543, 0]
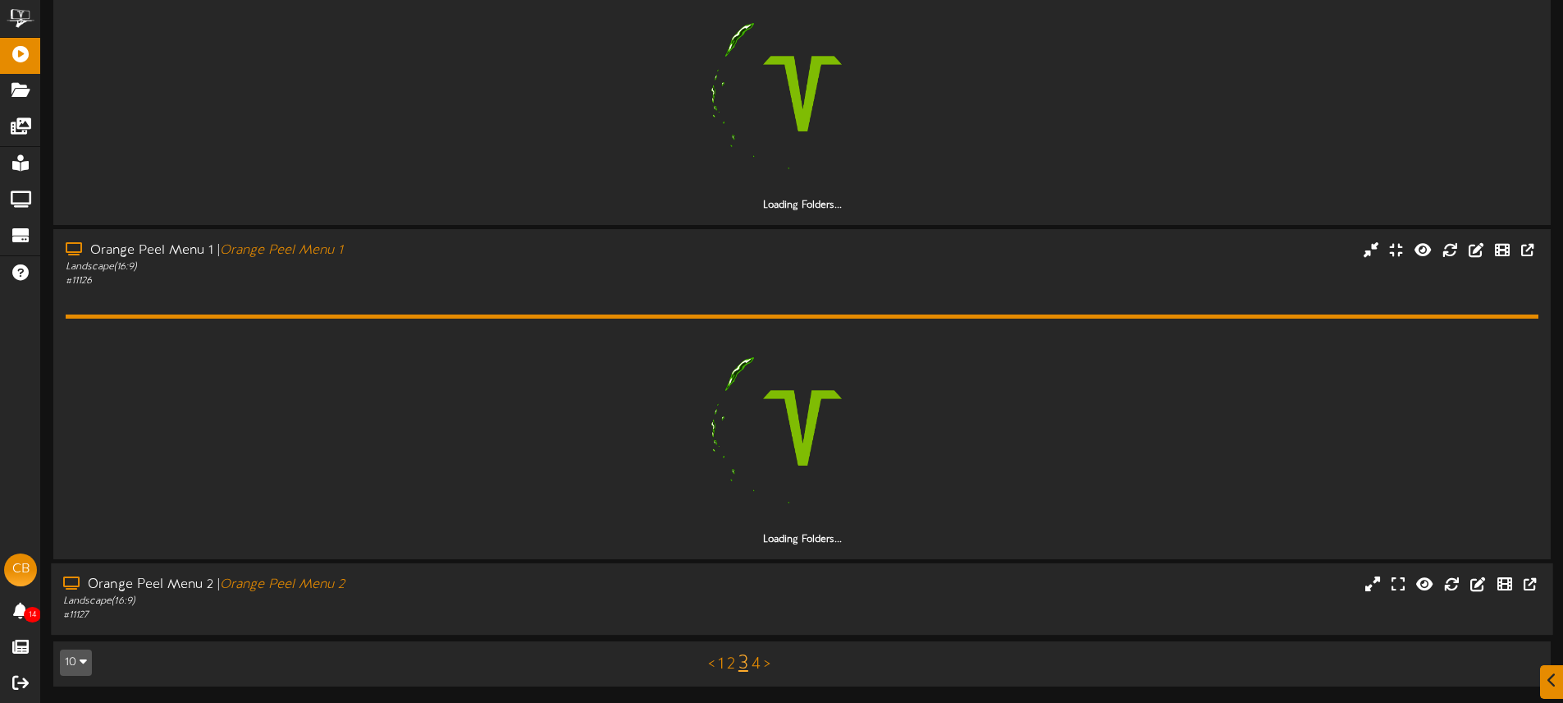
click at [685, 578] on div "Orange Peel Menu 2 | Orange Peel Menu 2 Landscape ( 16:9 ) # 11127" at bounding box center [802, 598] width 1502 height 47
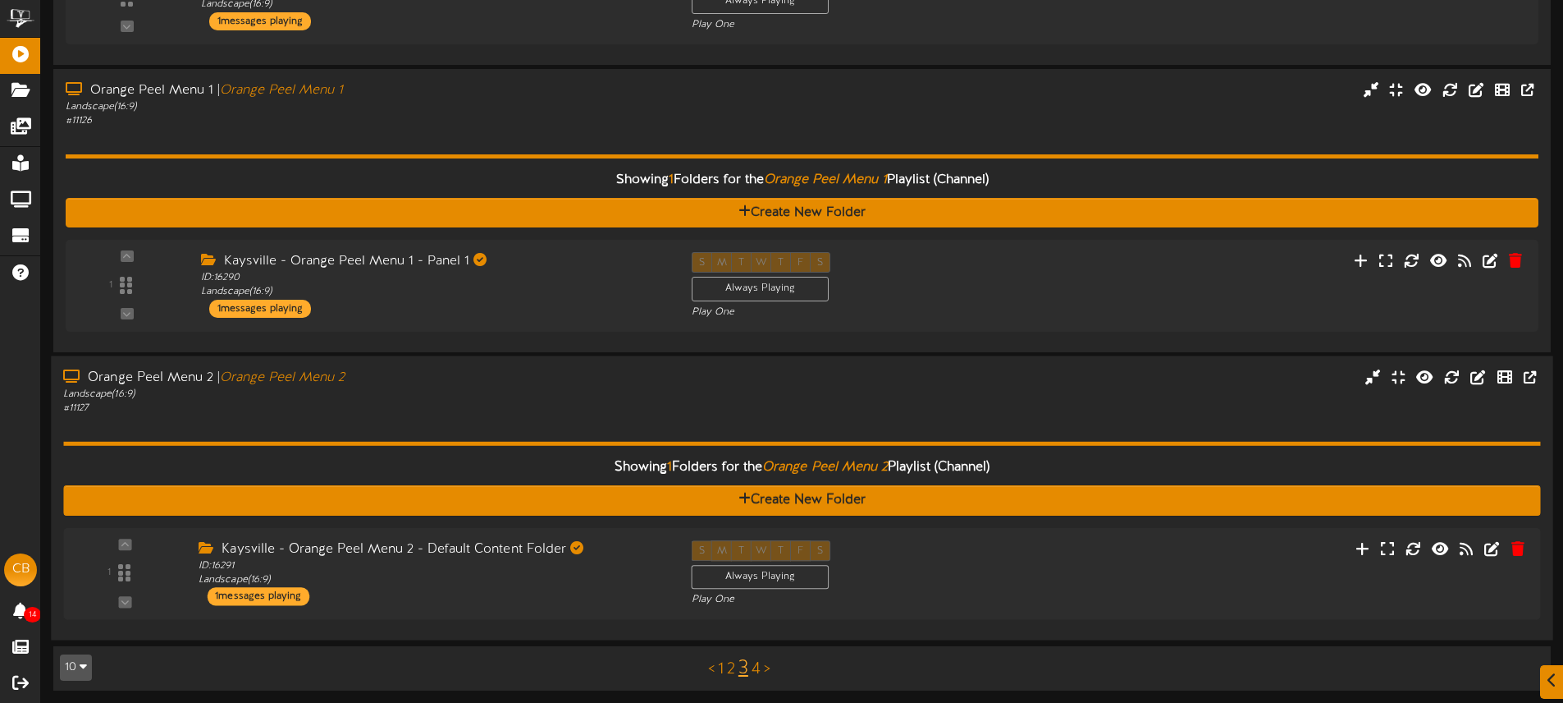
scroll to position [2661, 0]
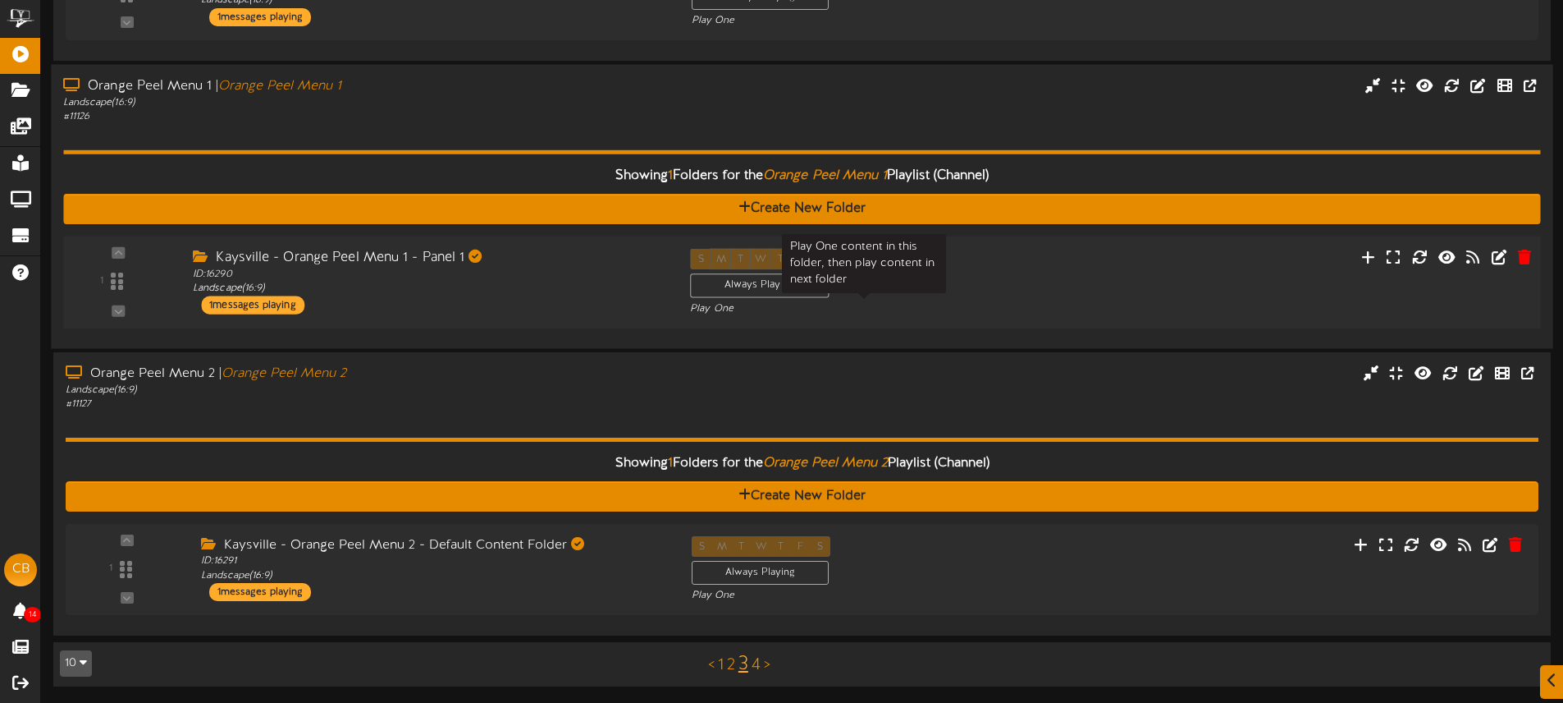
click at [919, 307] on div "Play One" at bounding box center [864, 308] width 348 height 14
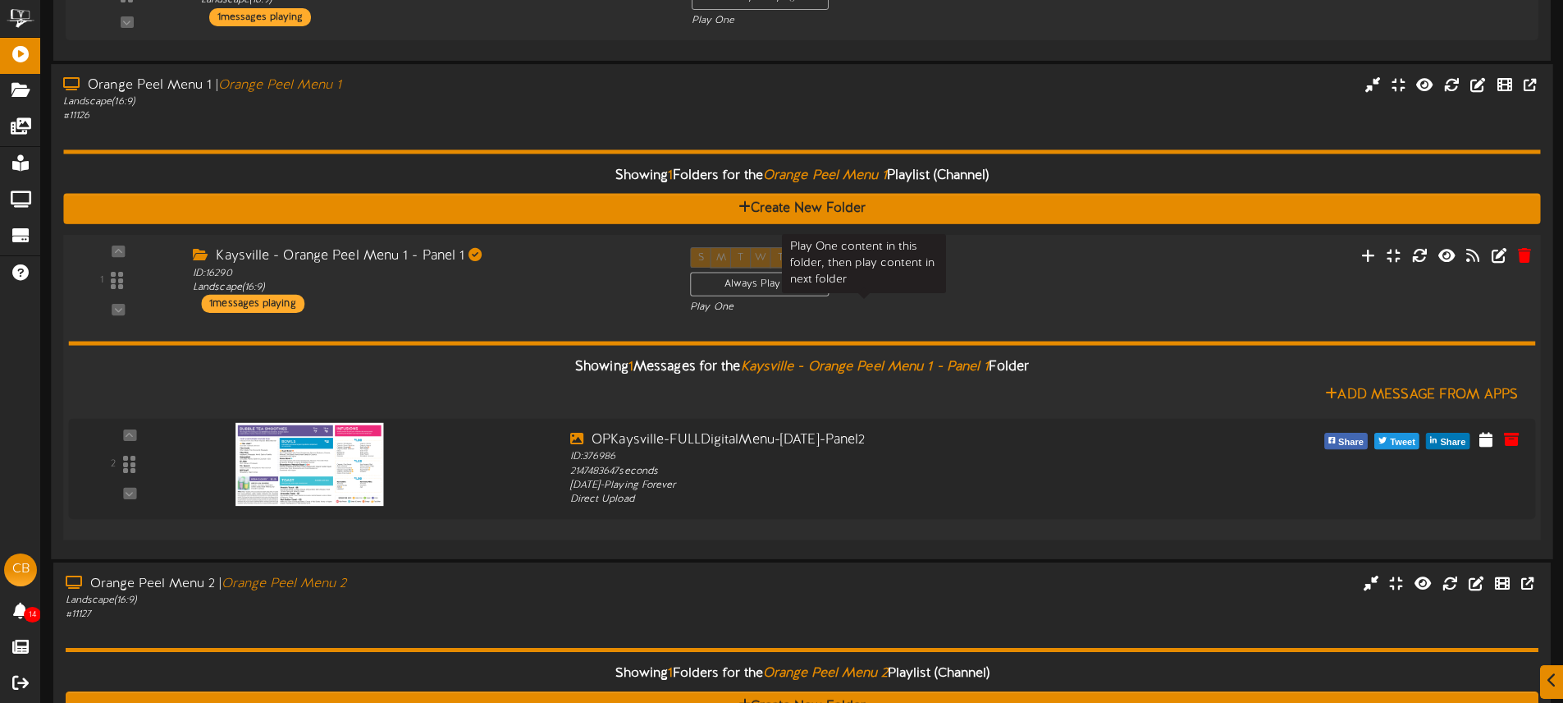
click at [963, 308] on div "Play One" at bounding box center [864, 307] width 348 height 14
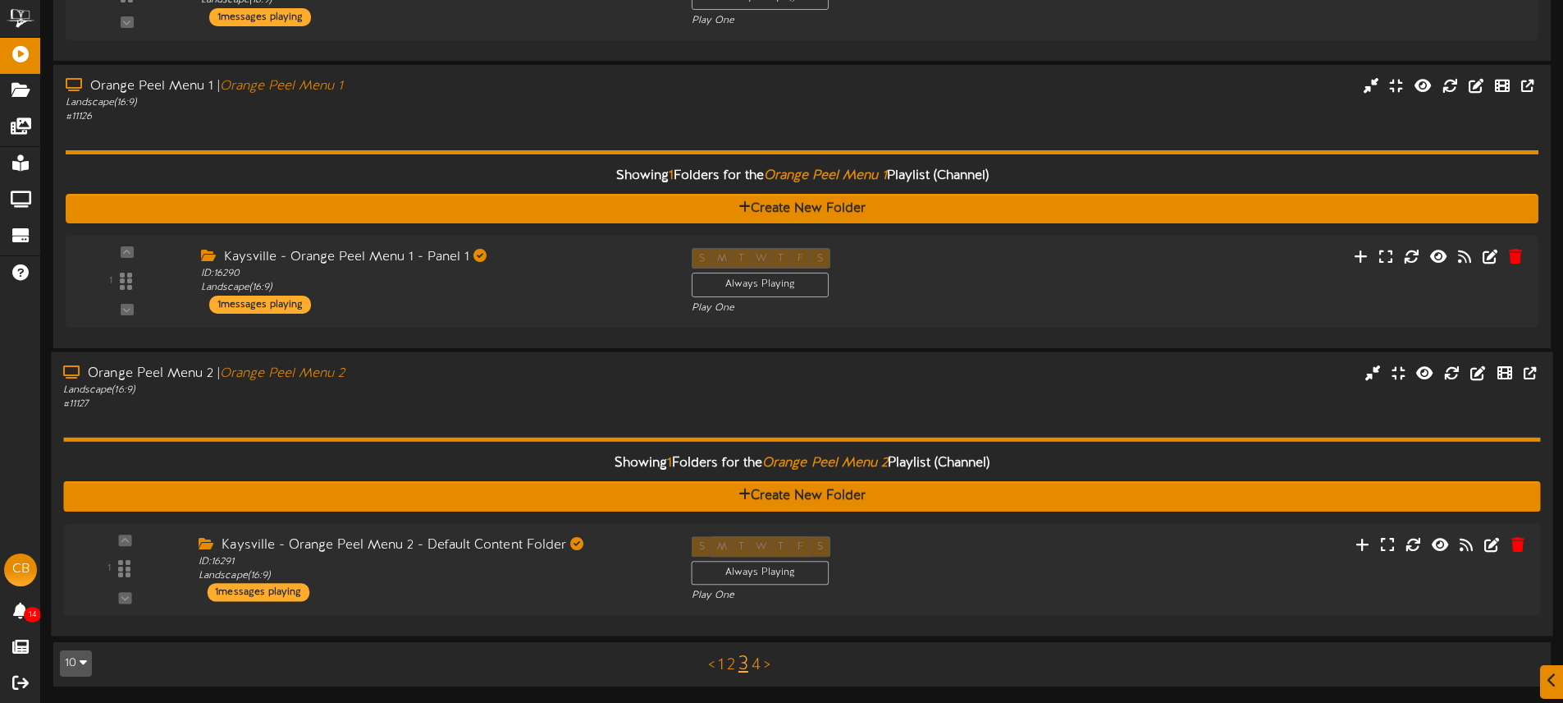
click at [909, 399] on div "Orange Peel Menu 2 | Orange Peel Menu 2 Landscape ( 16:9 ) # 11127" at bounding box center [802, 387] width 1502 height 47
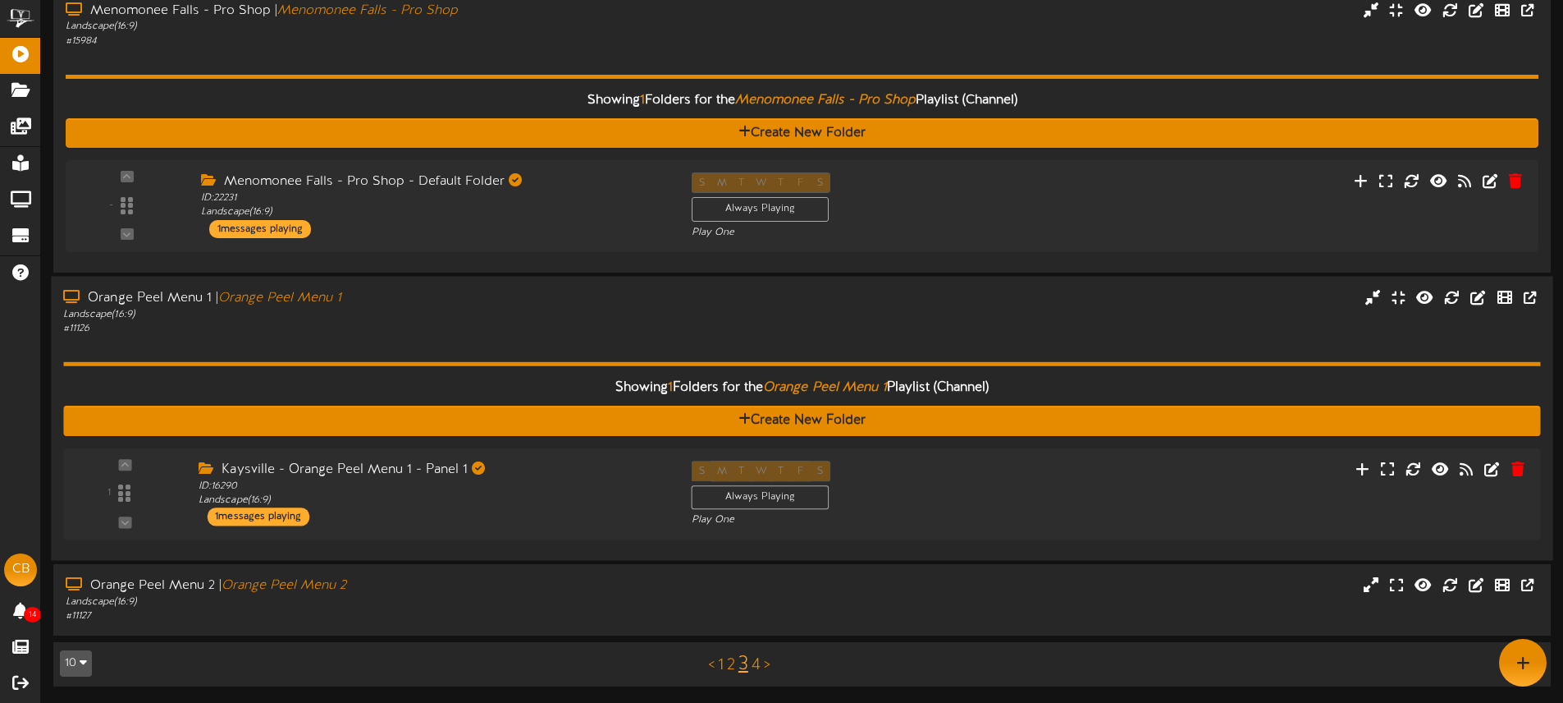
click at [877, 340] on div "Showing 1 Folders for the Orange Peel Menu 1 Playlist (Channel) Create New Fold…" at bounding box center [801, 441] width 1477 height 213
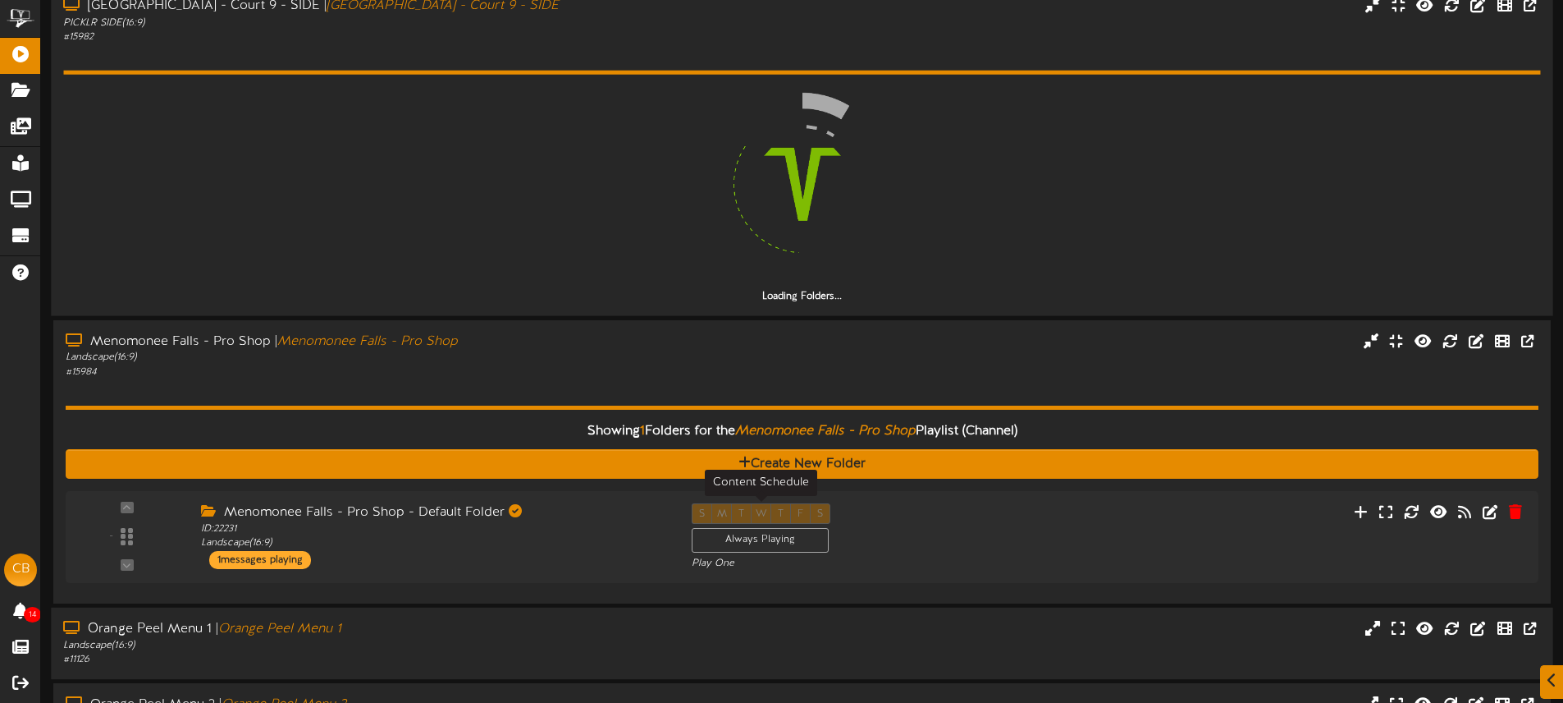
scroll to position [2237, 0]
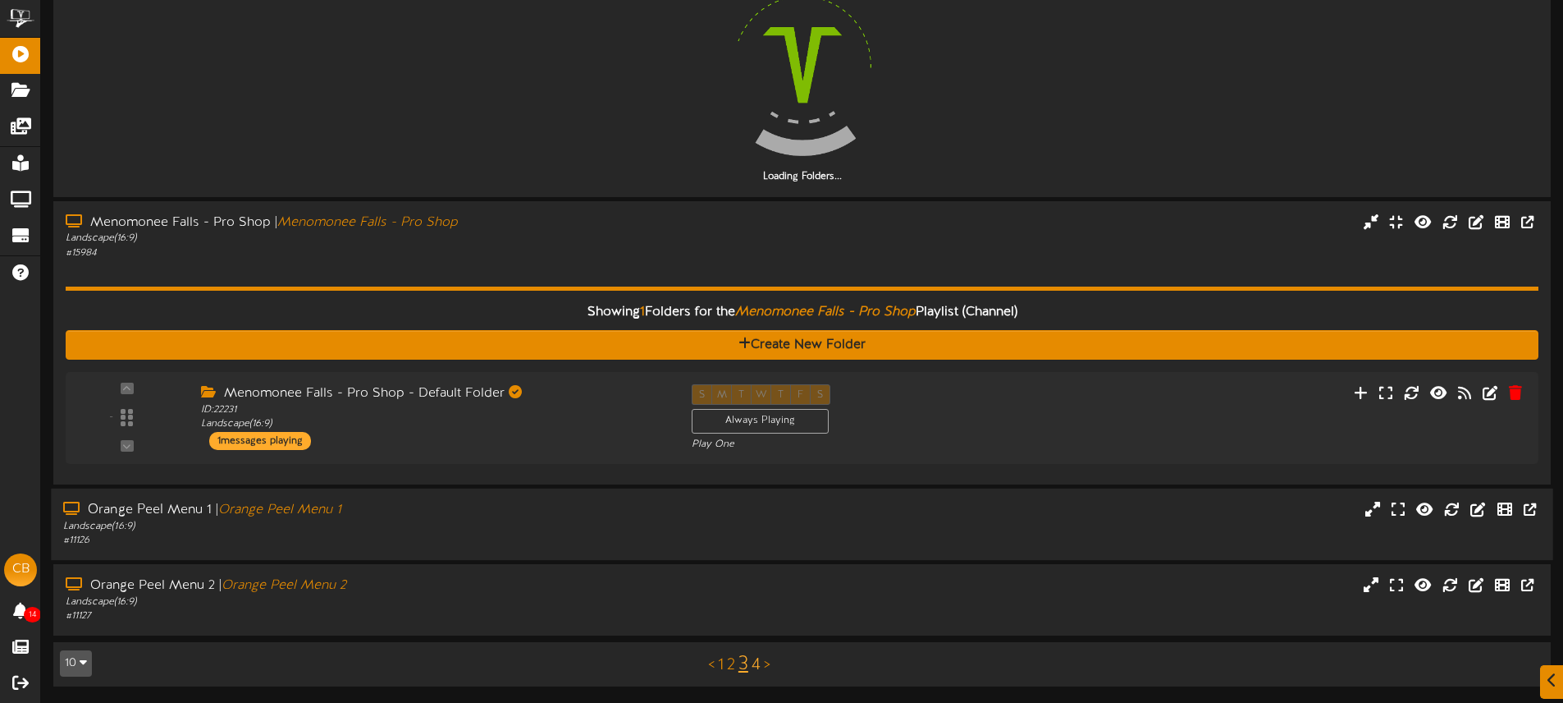
click at [758, 662] on link "4" at bounding box center [756, 665] width 9 height 18
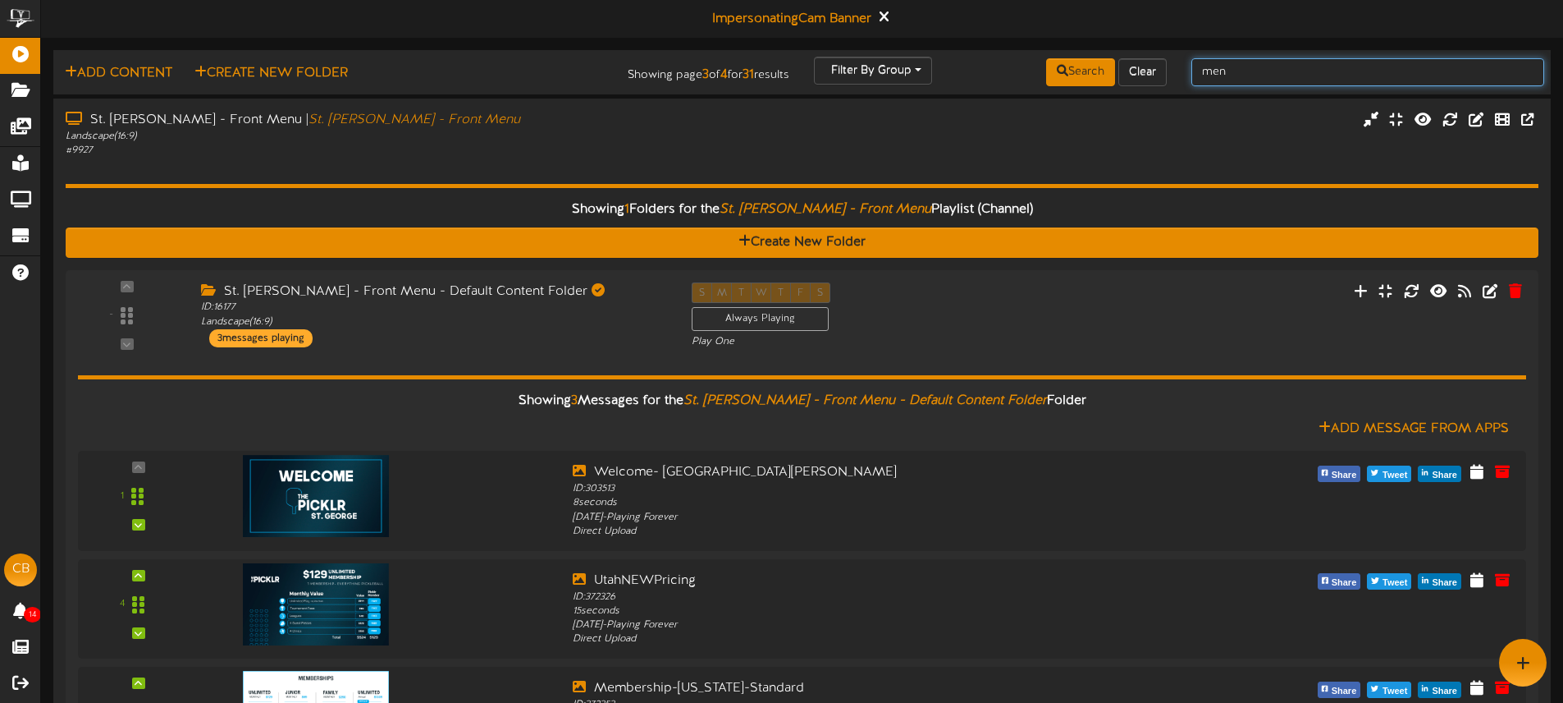
click at [1229, 71] on input "men" at bounding box center [1368, 72] width 353 height 28
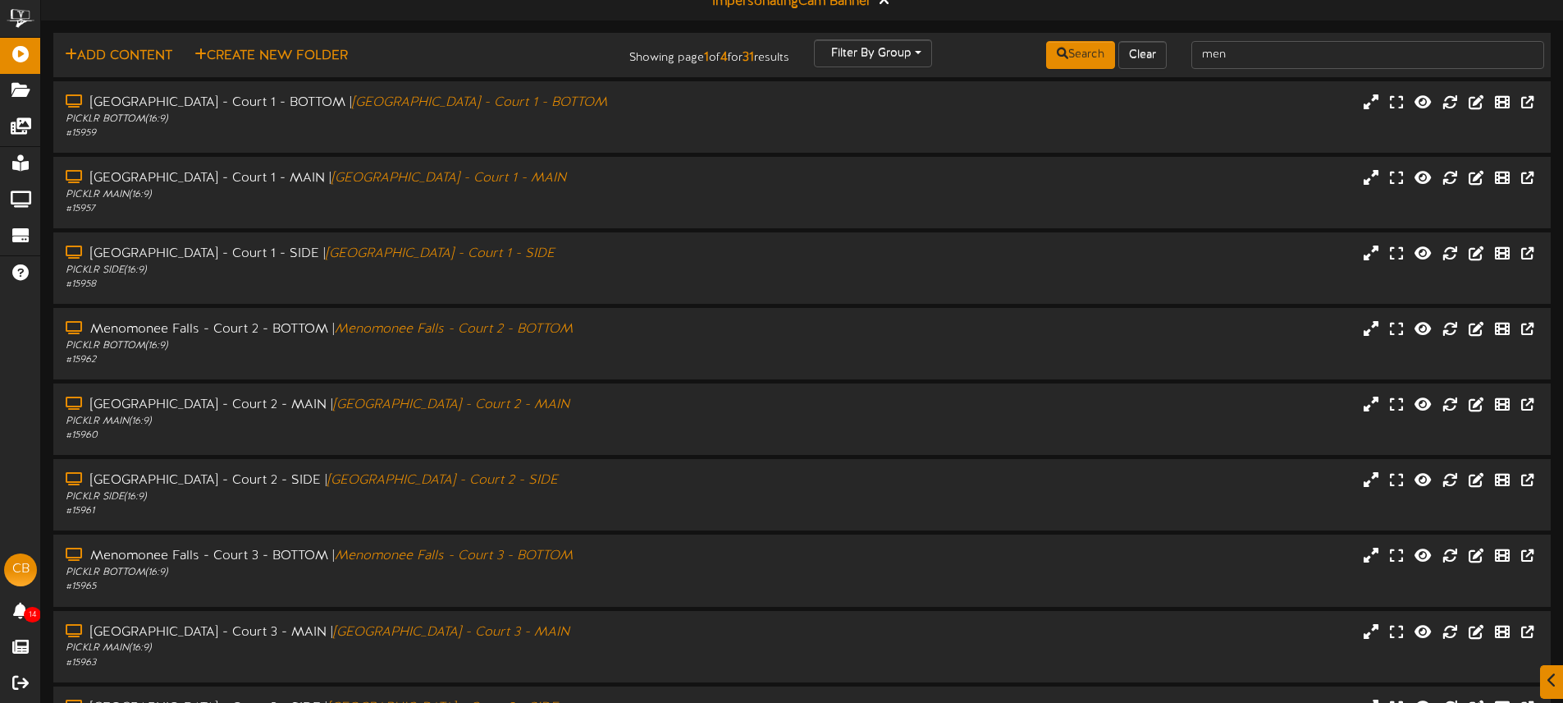
scroll to position [215, 0]
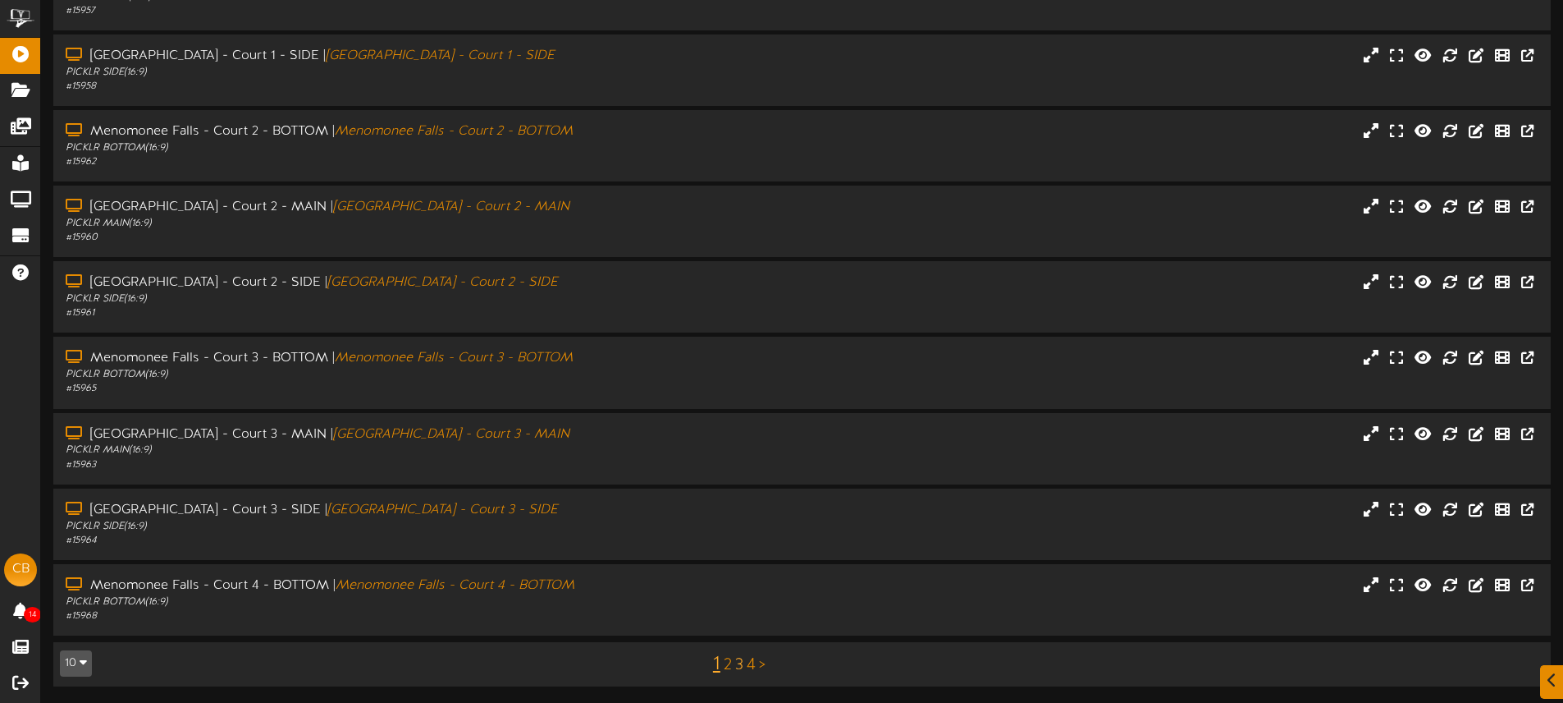
click at [740, 666] on link "3" at bounding box center [739, 665] width 8 height 18
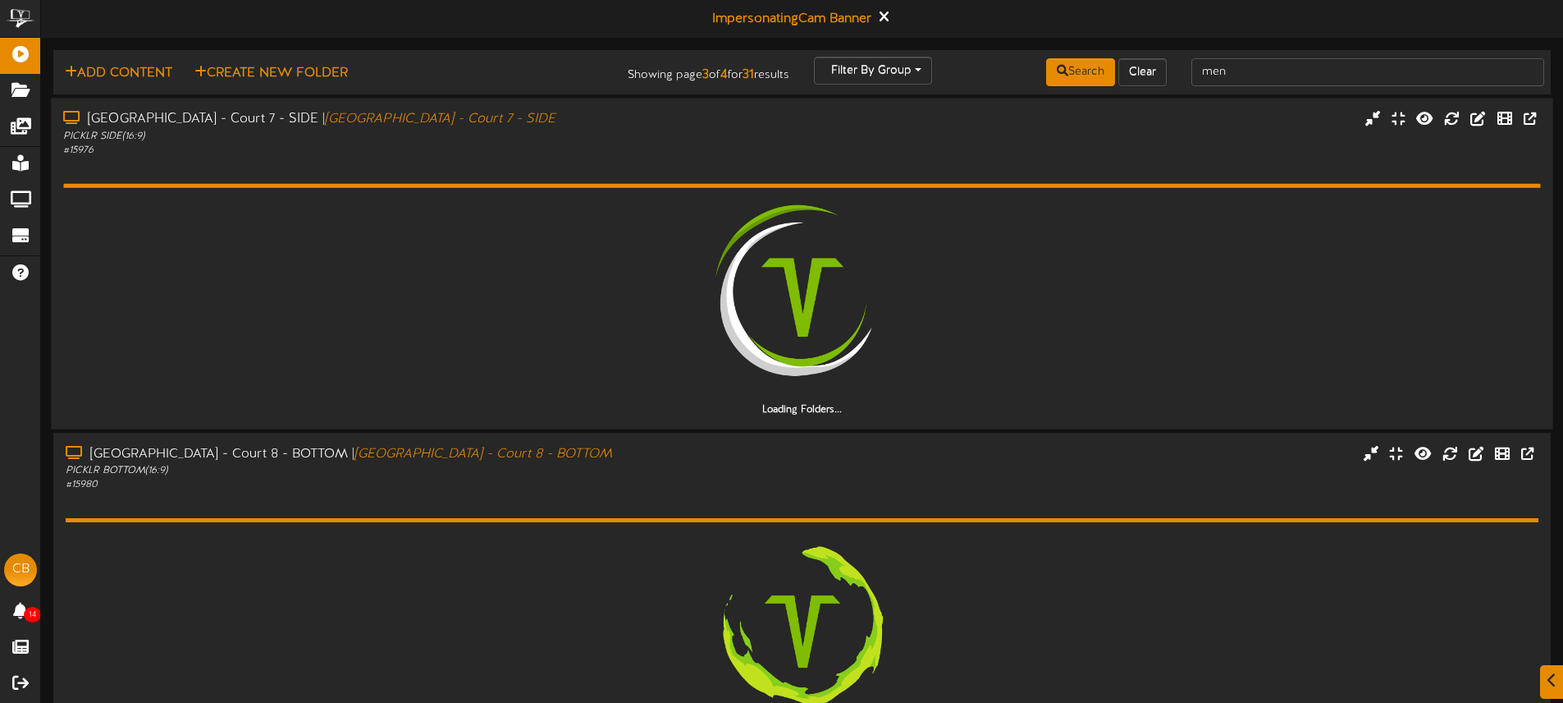
scroll to position [3, 0]
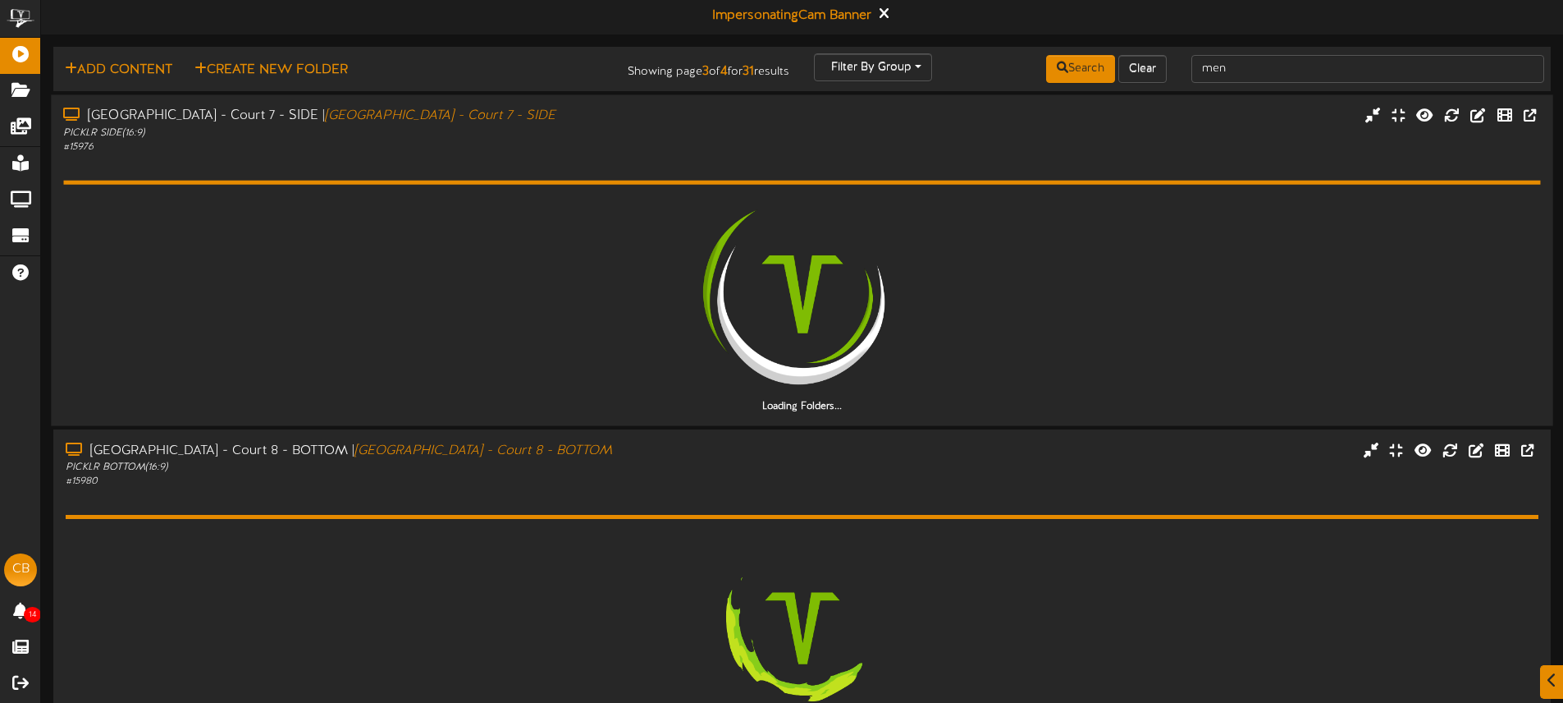
click at [816, 163] on div "Loading Folders..." at bounding box center [801, 282] width 1477 height 259
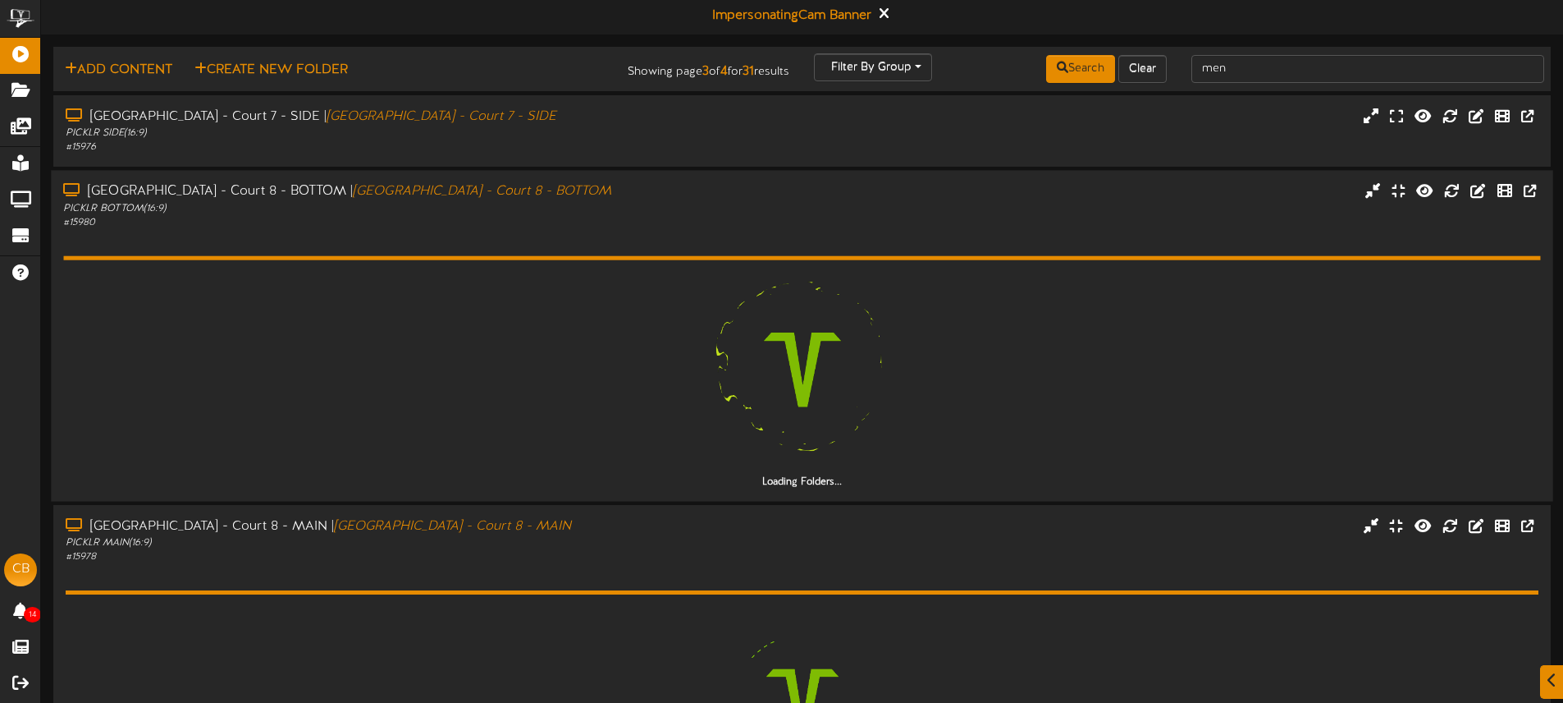
click at [818, 202] on div "Menomonee Falls - Court 8 - BOTTOM | Menomonee Falls - Court 8 - BOTTOM PICKLR …" at bounding box center [802, 205] width 1502 height 47
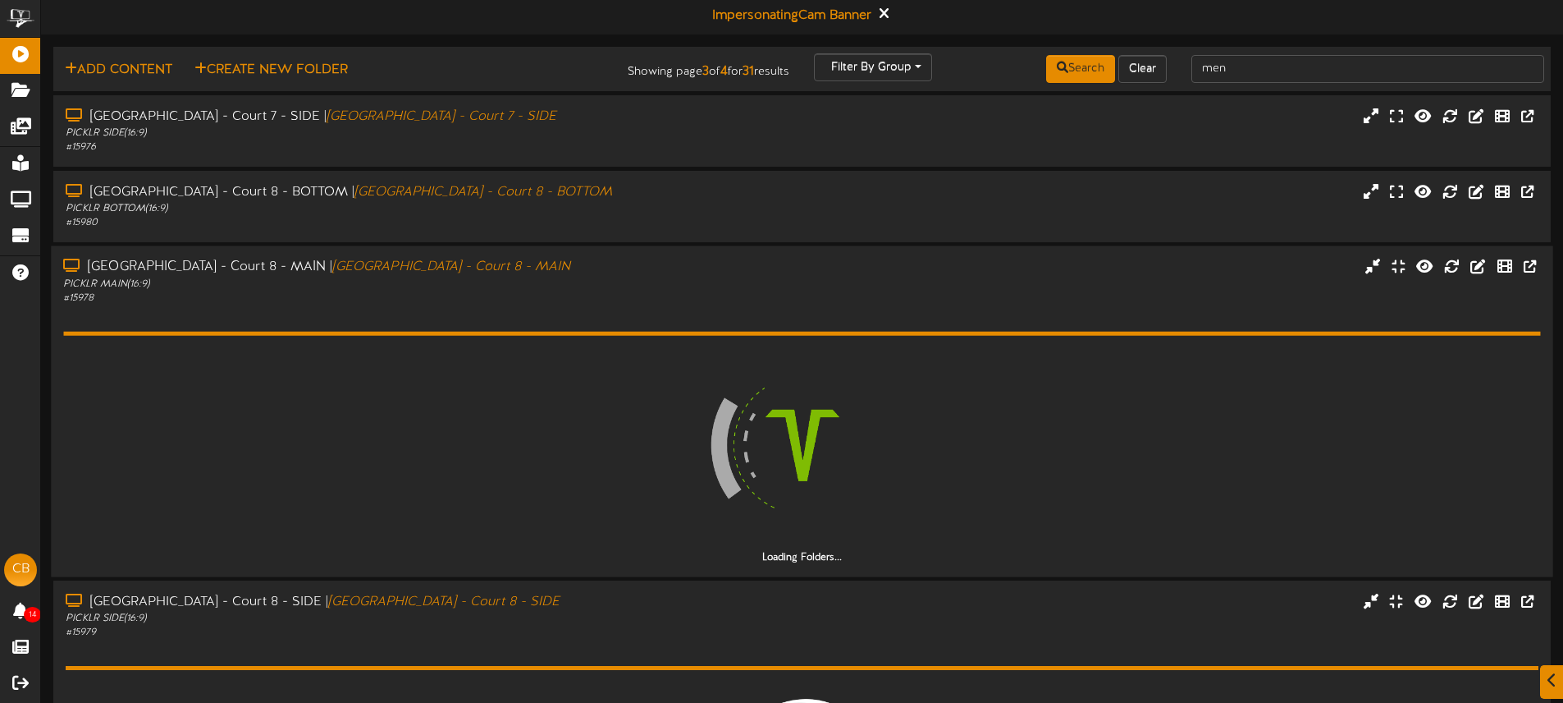
click at [799, 282] on div "Menomonee Falls - Court 8 - MAIN | Menomonee Falls - Court 8 - MAIN PICKLR MAIN…" at bounding box center [802, 281] width 1502 height 47
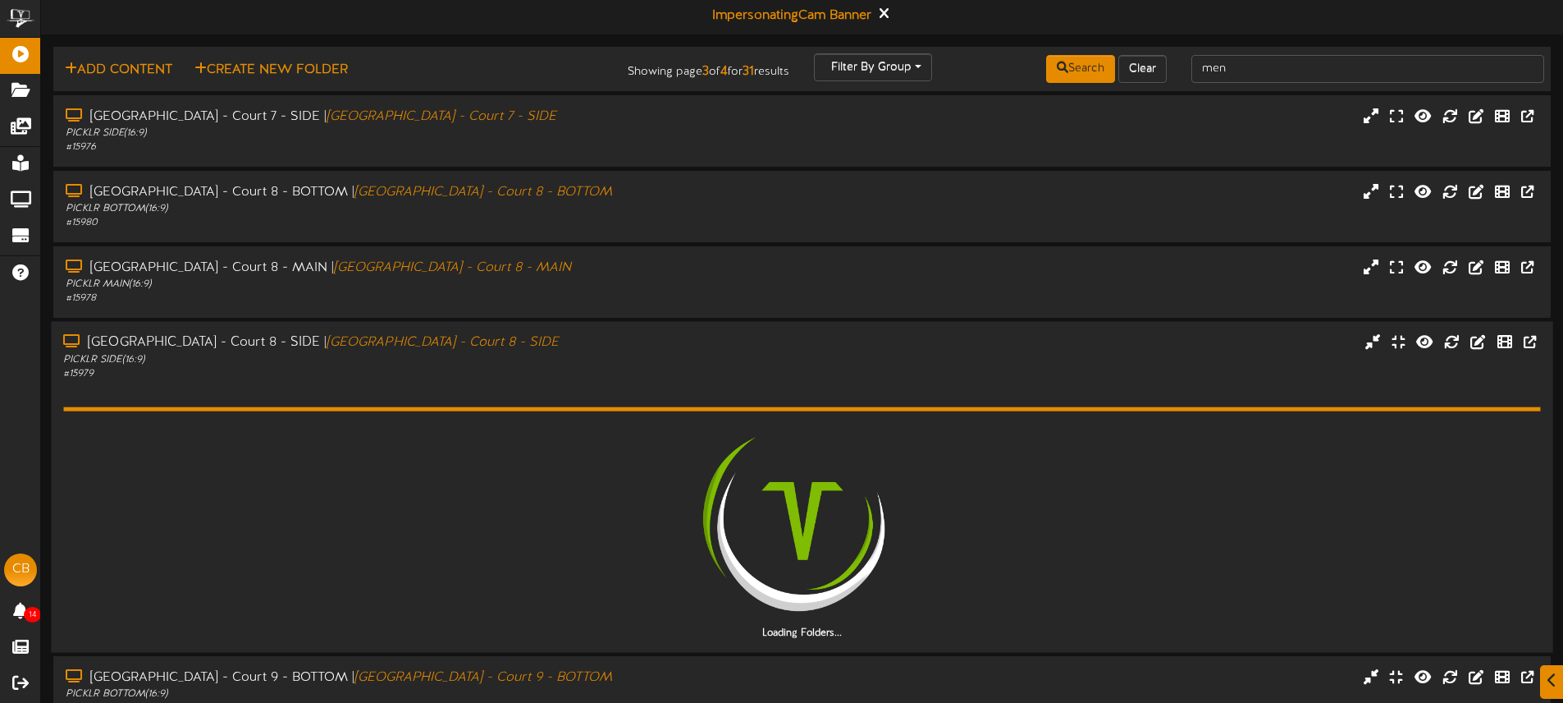
click at [794, 337] on div "Menomonee Falls - Court 8 - SIDE | Menomonee Falls - Court 8 - SIDE PICKLR SIDE…" at bounding box center [802, 357] width 1502 height 47
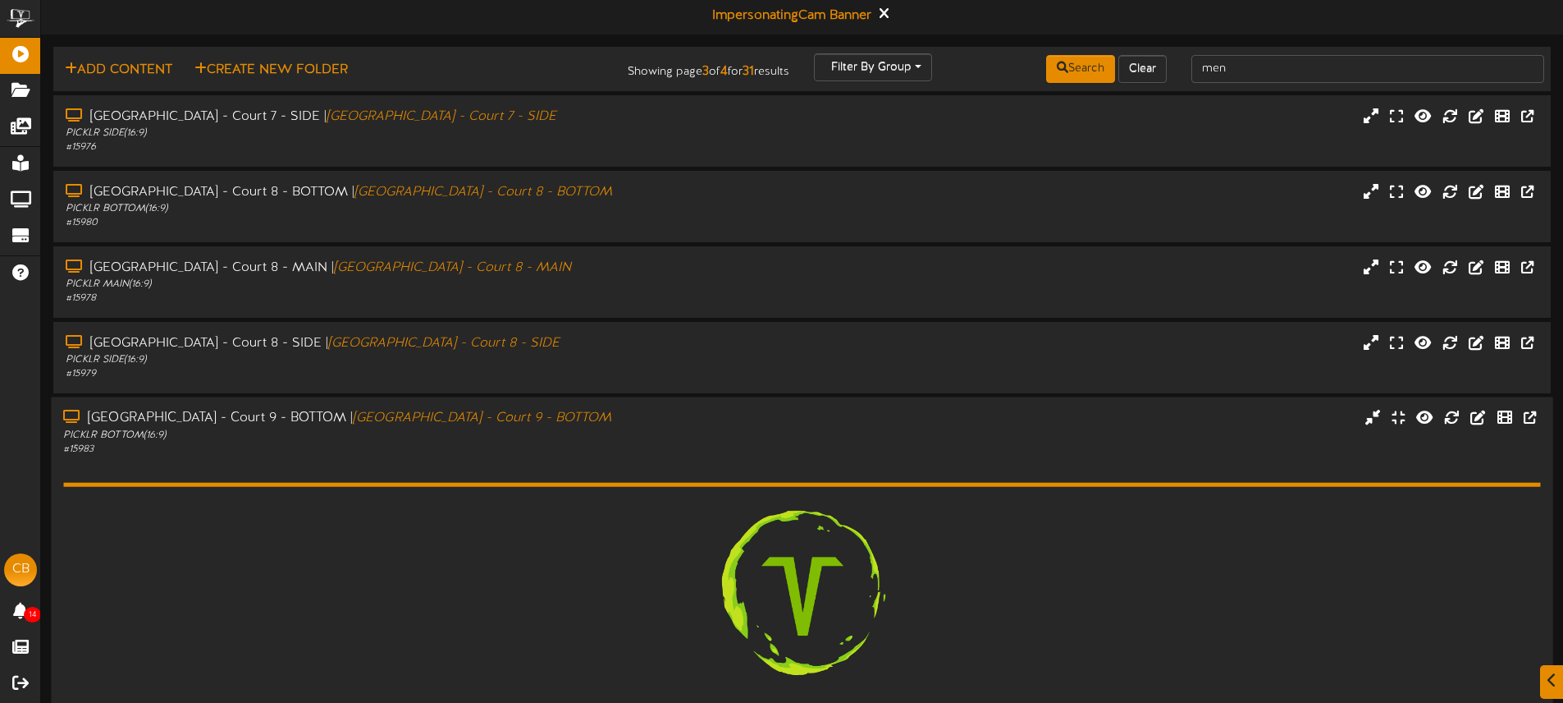
click at [800, 437] on div "Menomonee Falls - Court 9 - BOTTOM | Menomonee Falls - Court 9 - BOTTOM PICKLR …" at bounding box center [802, 433] width 1502 height 47
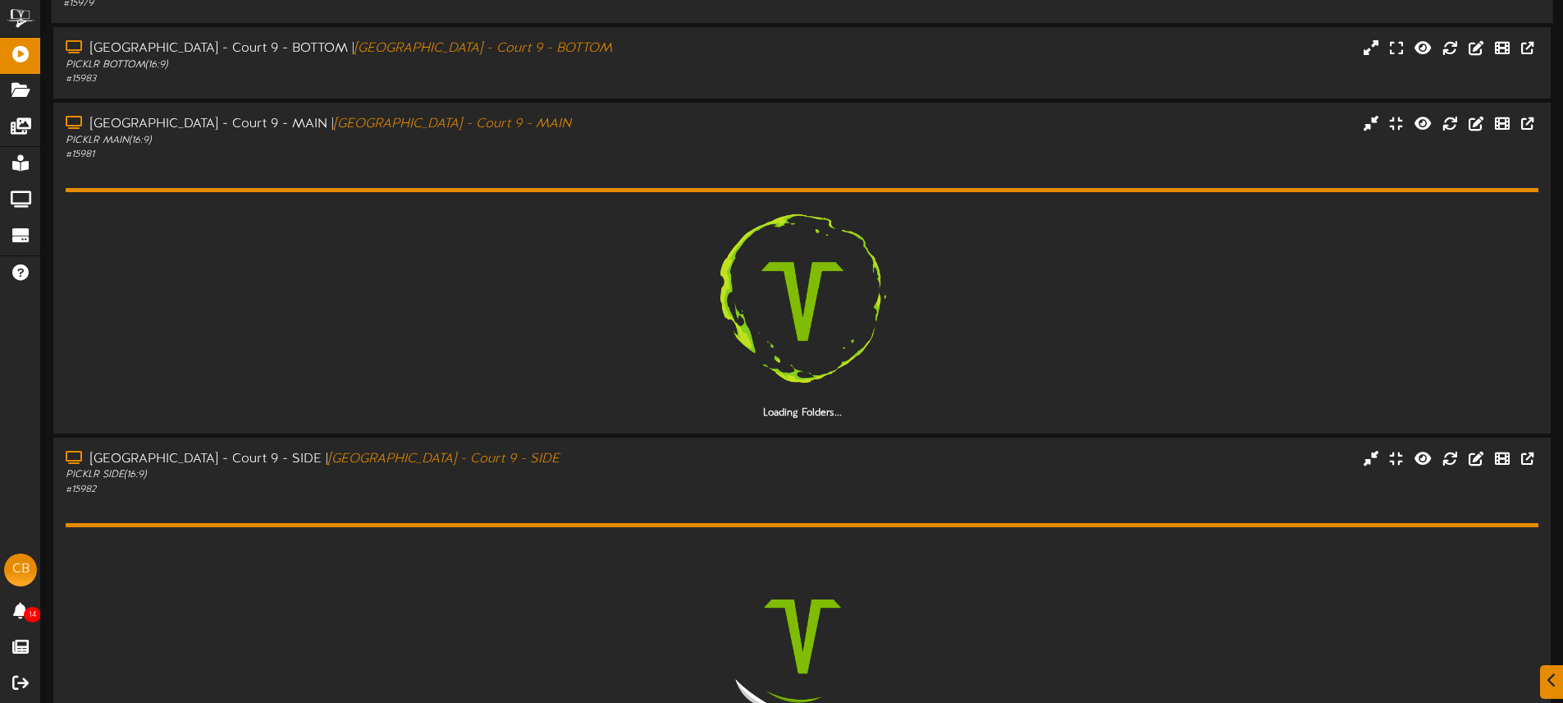
scroll to position [419, 0]
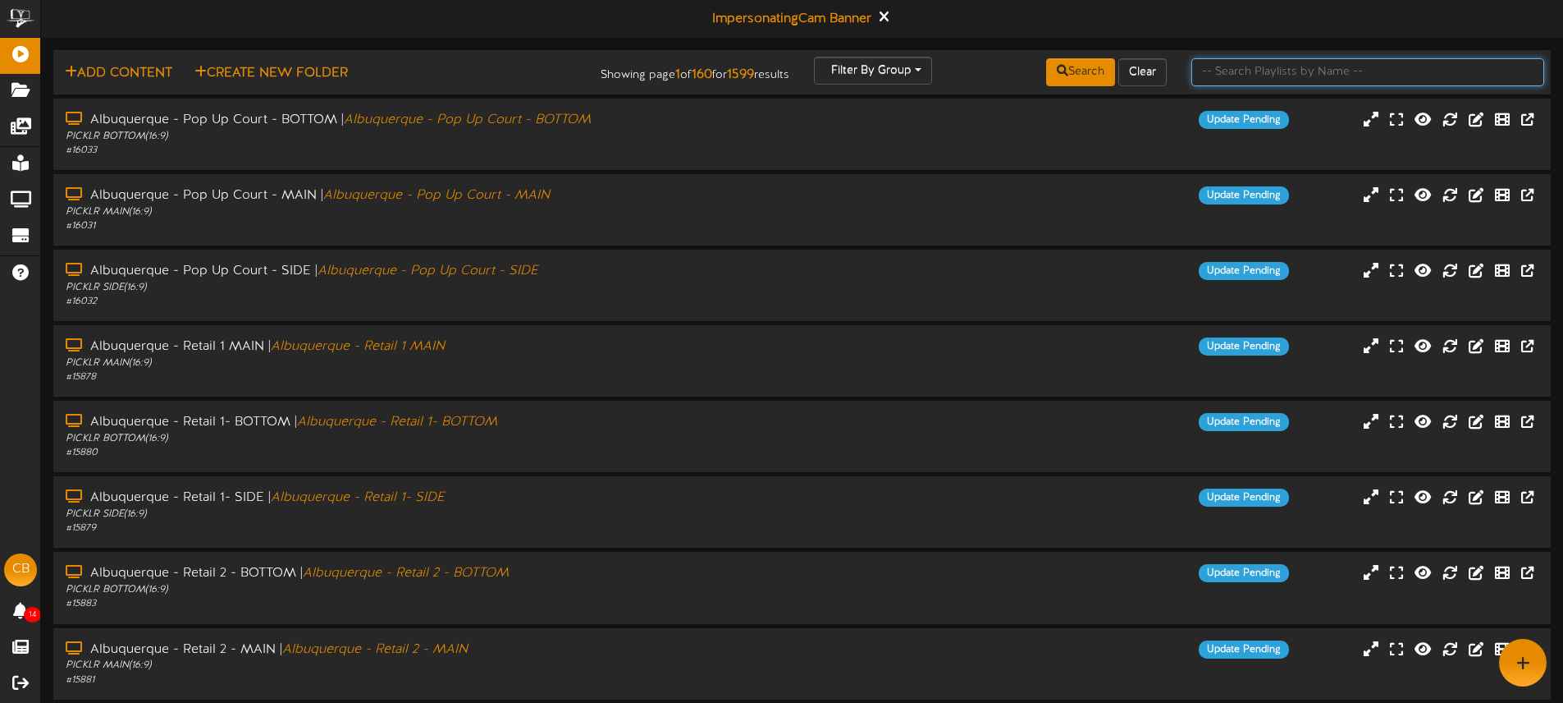
click at [1237, 77] on input "text" at bounding box center [1368, 72] width 353 height 28
type input "[GEOGRAPHIC_DATA]"
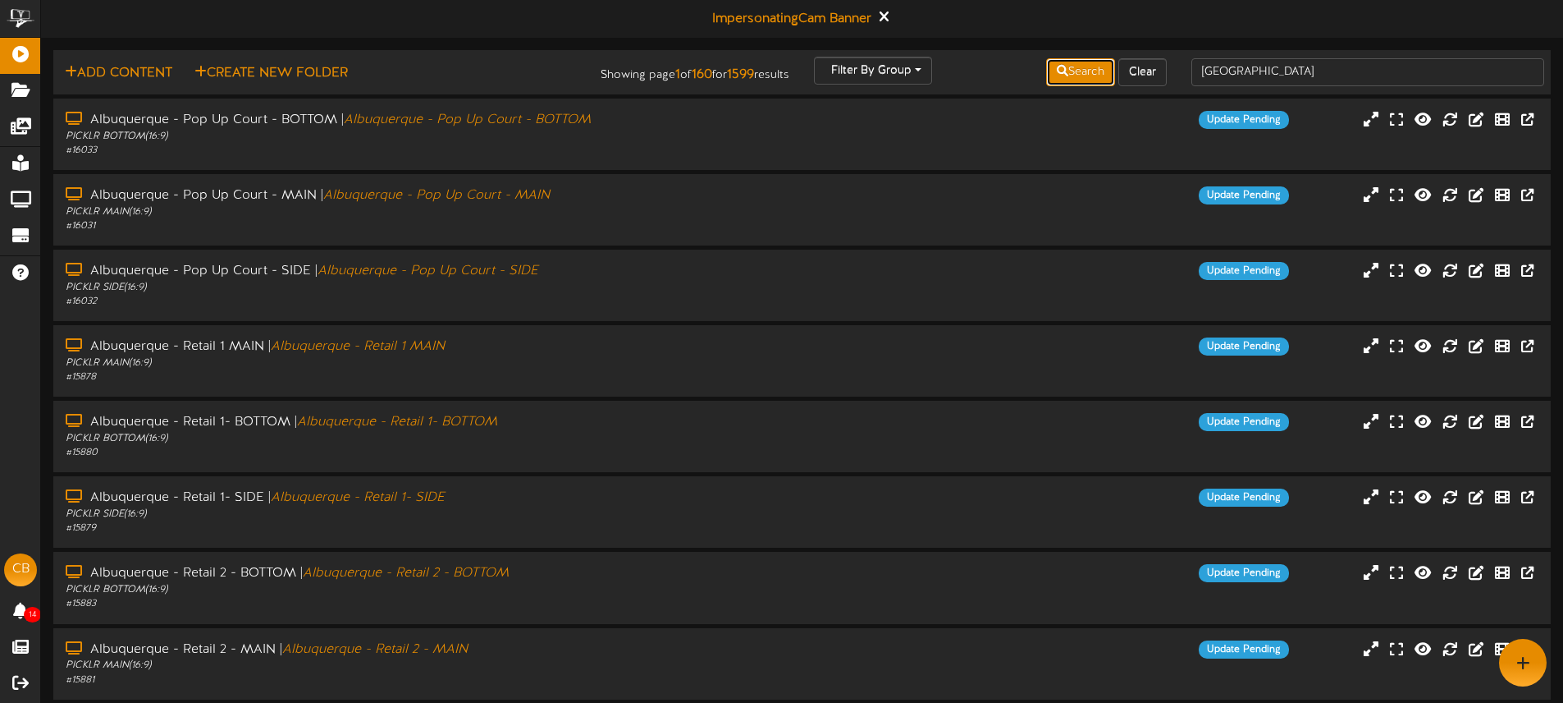
click at [1081, 66] on button "Search" at bounding box center [1080, 72] width 69 height 28
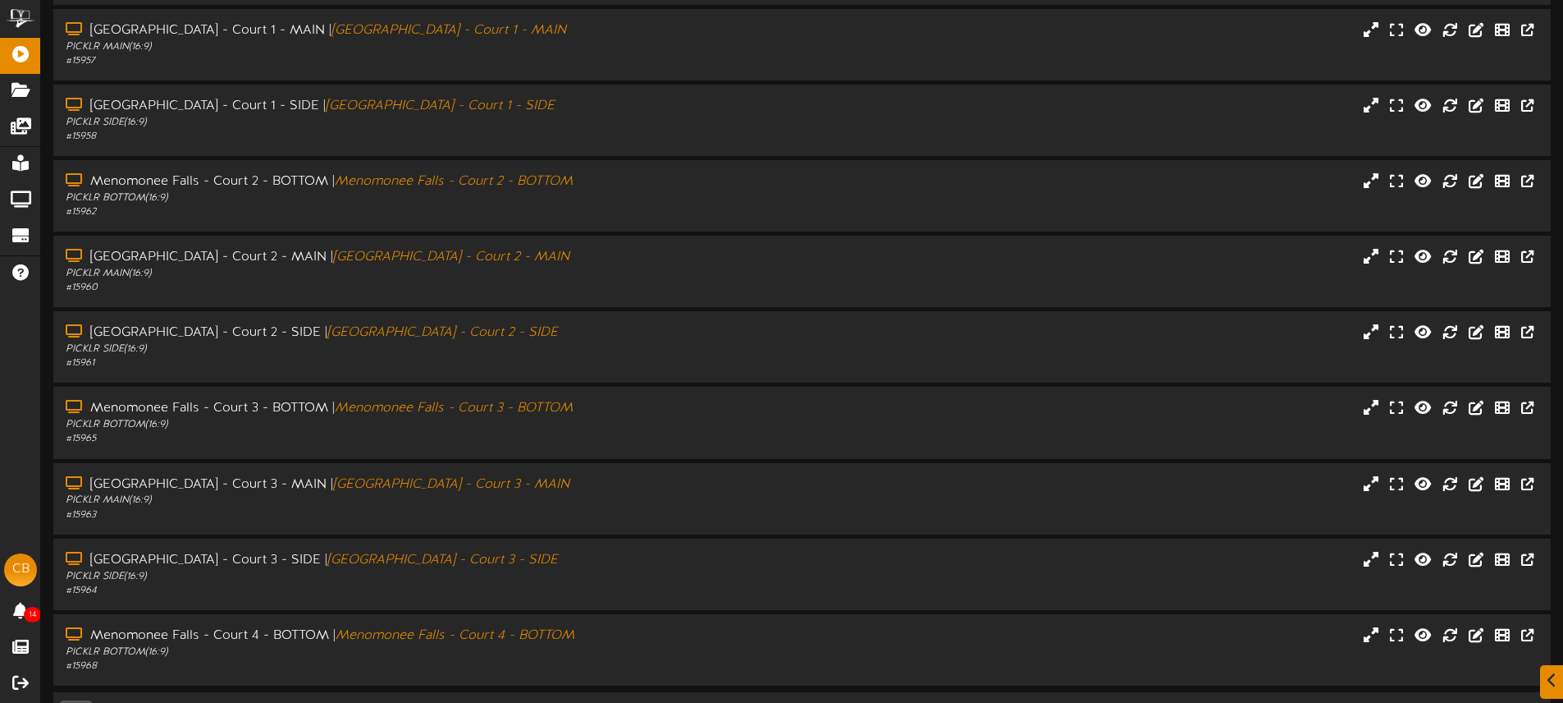
scroll to position [215, 0]
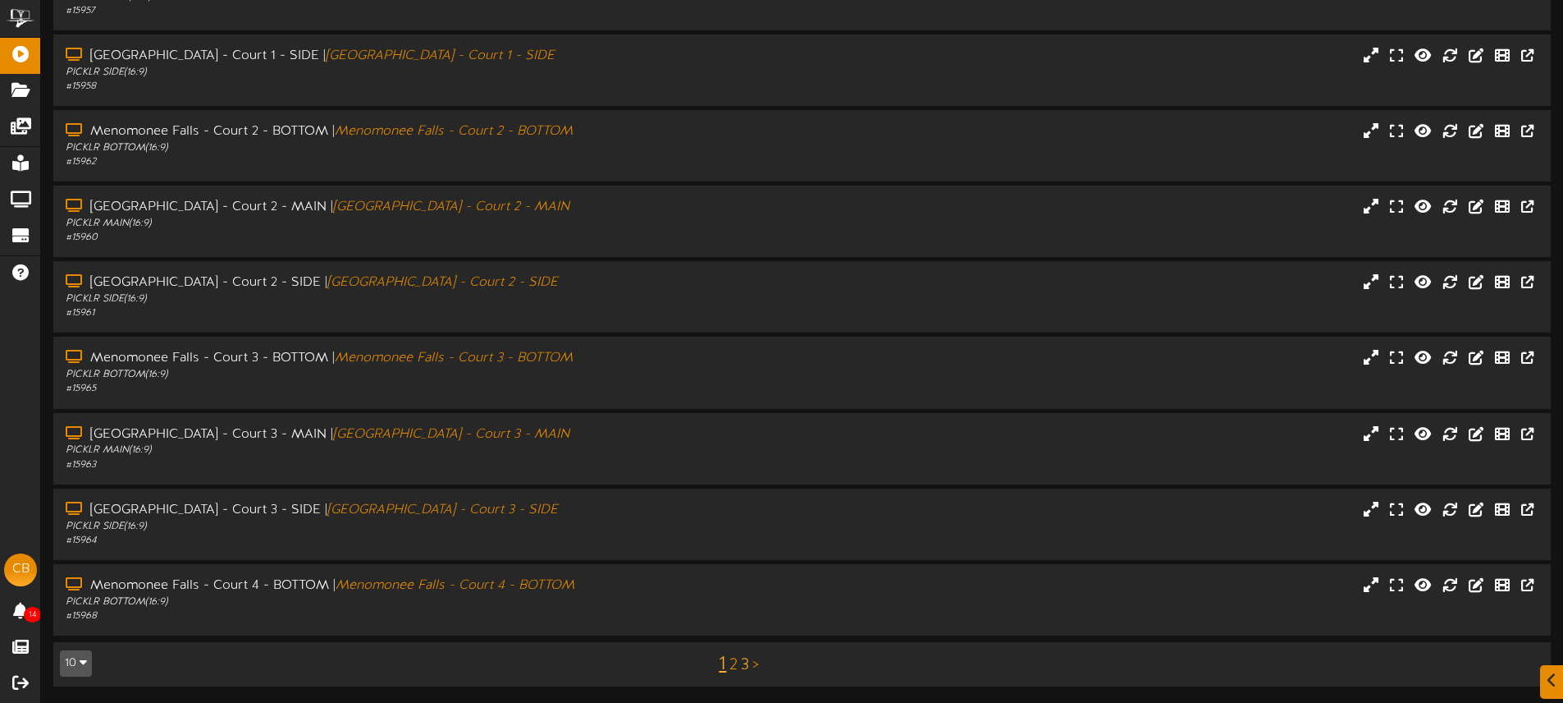
click at [747, 660] on link "3" at bounding box center [745, 665] width 8 height 18
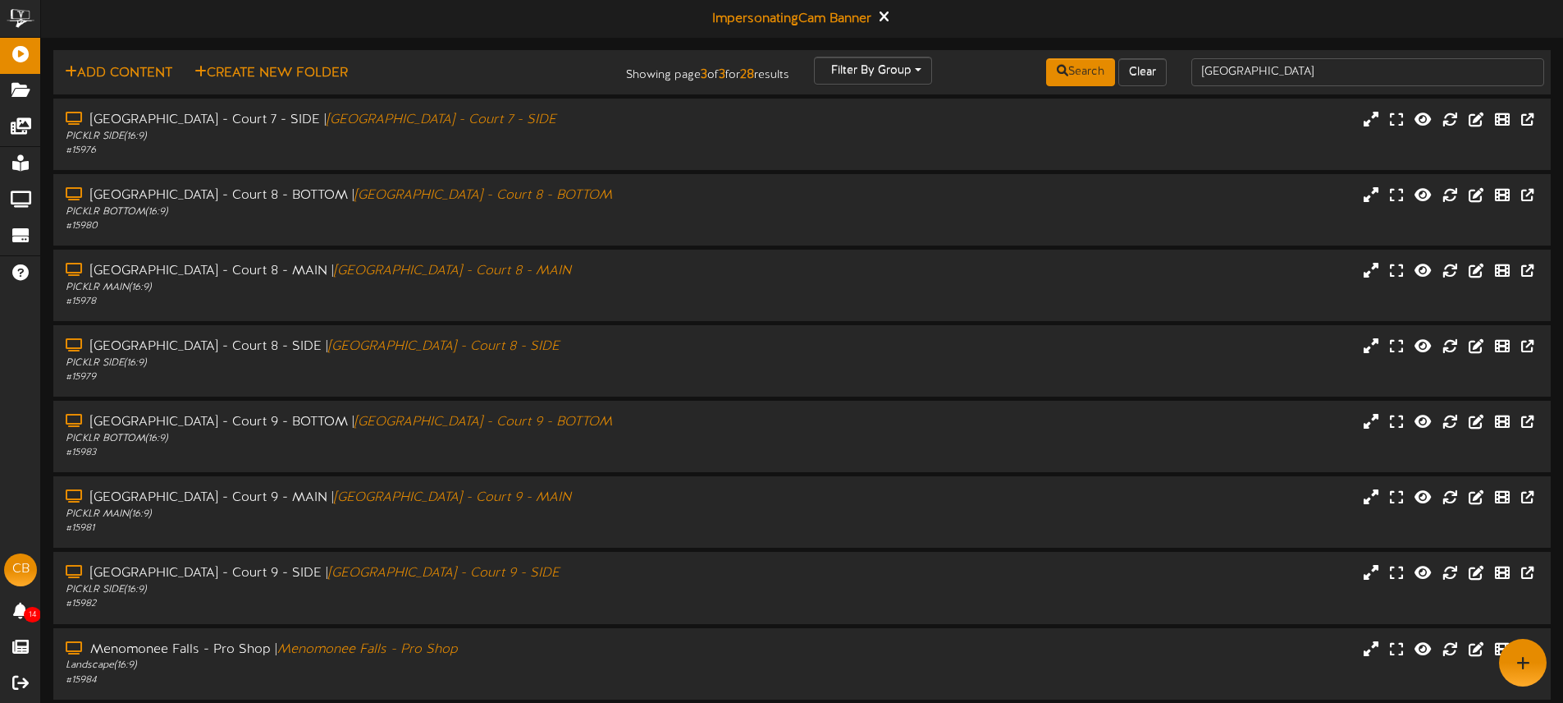
scroll to position [64, 0]
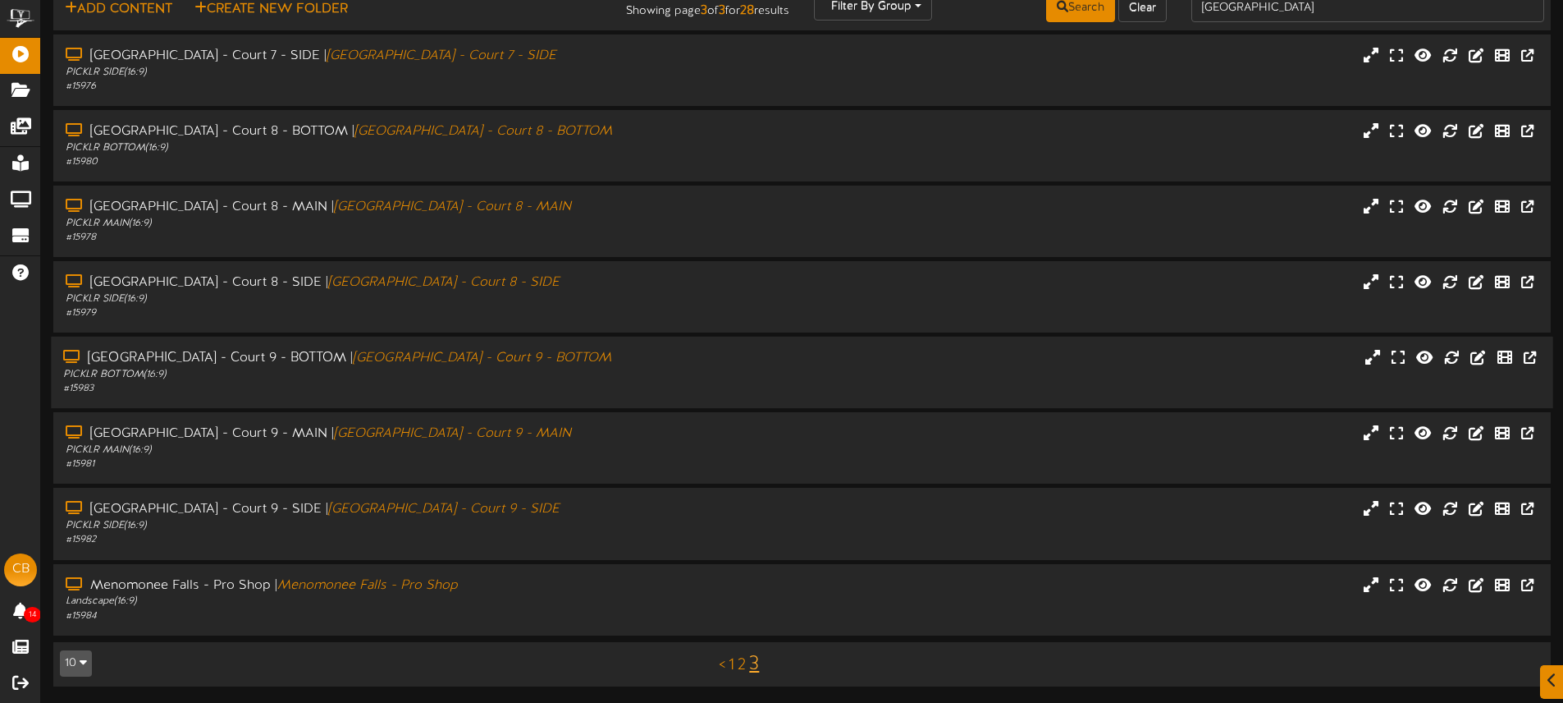
click at [597, 387] on div "# 15983" at bounding box center [364, 389] width 602 height 14
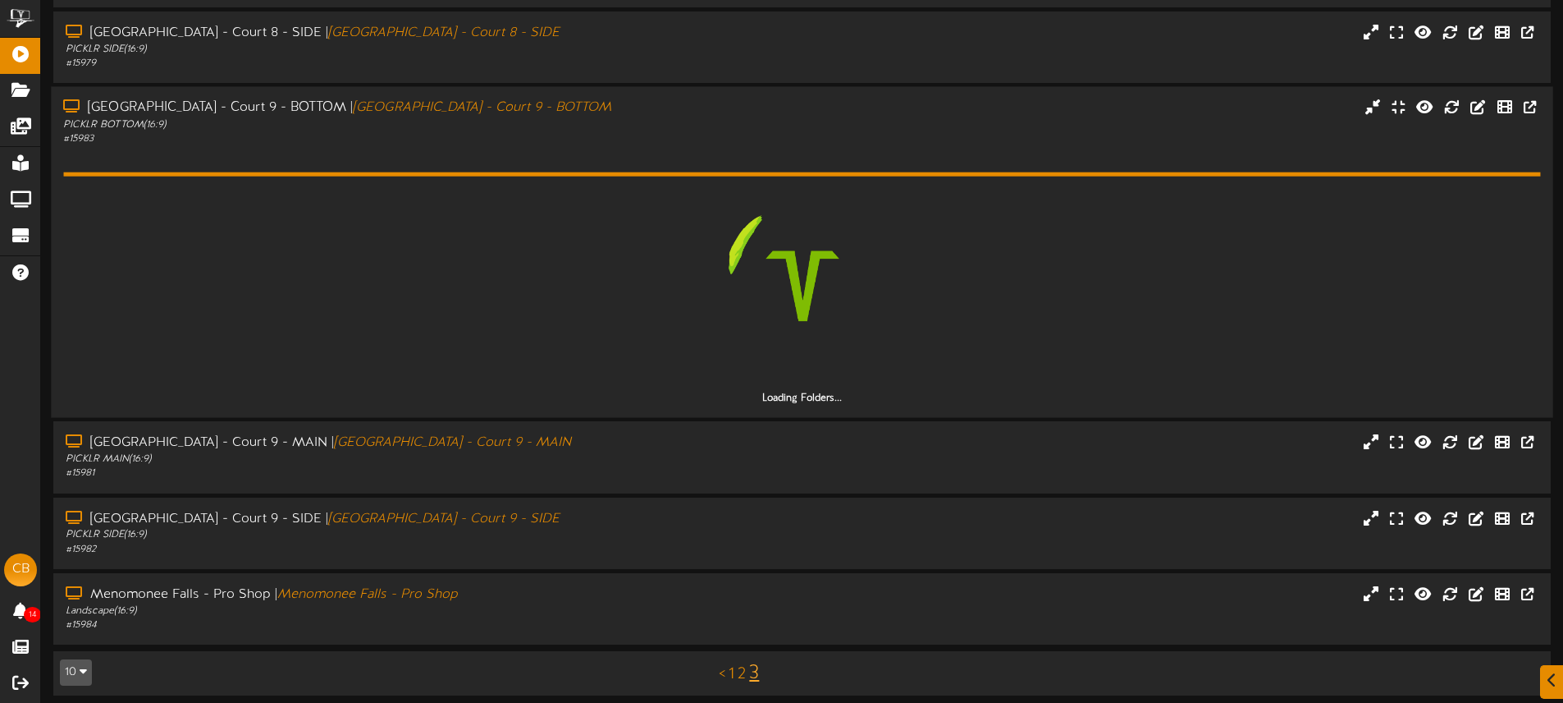
scroll to position [323, 0]
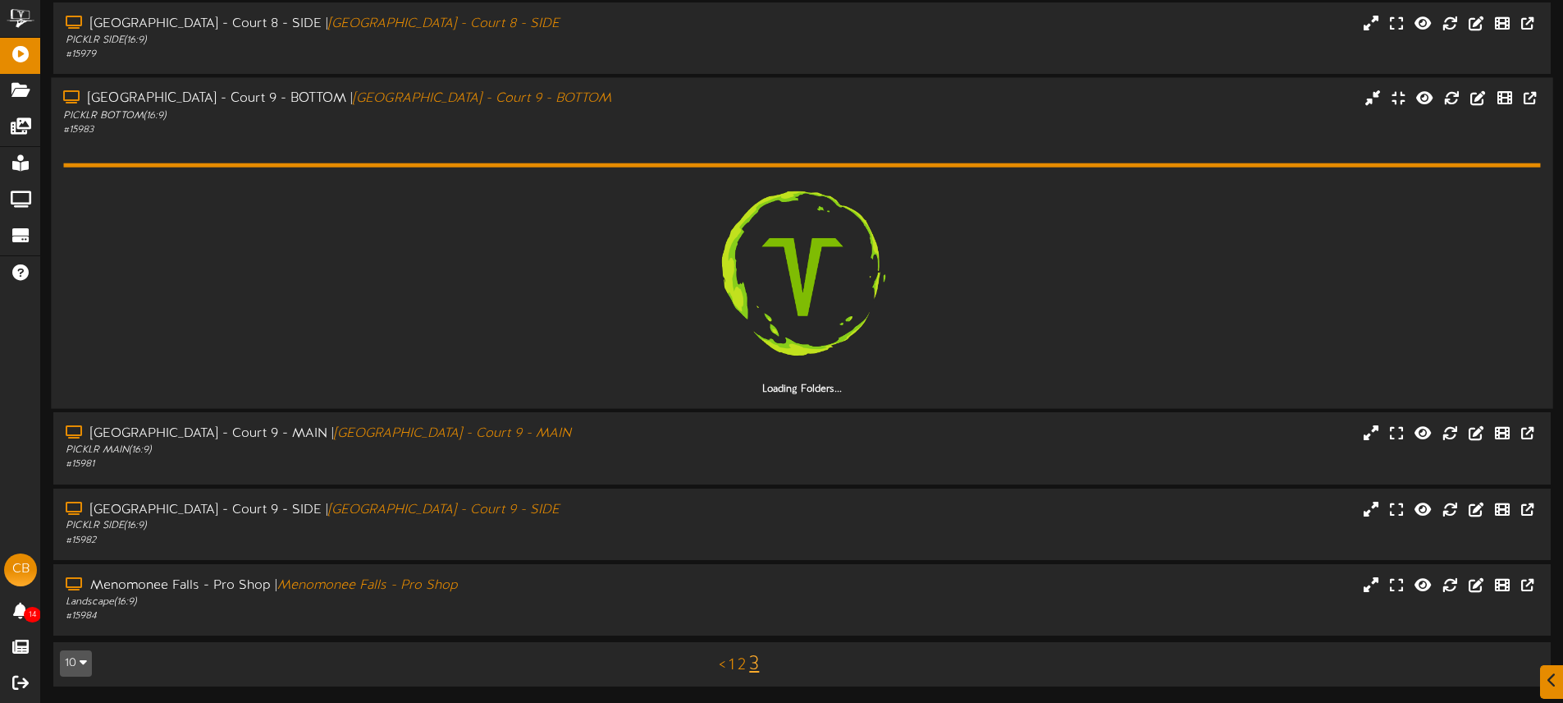
click at [712, 427] on div "Menomonee Falls - Court 9 - MAIN | Menomonee Falls - Court 9 - MAIN PICKLR MAIN…" at bounding box center [802, 447] width 1498 height 47
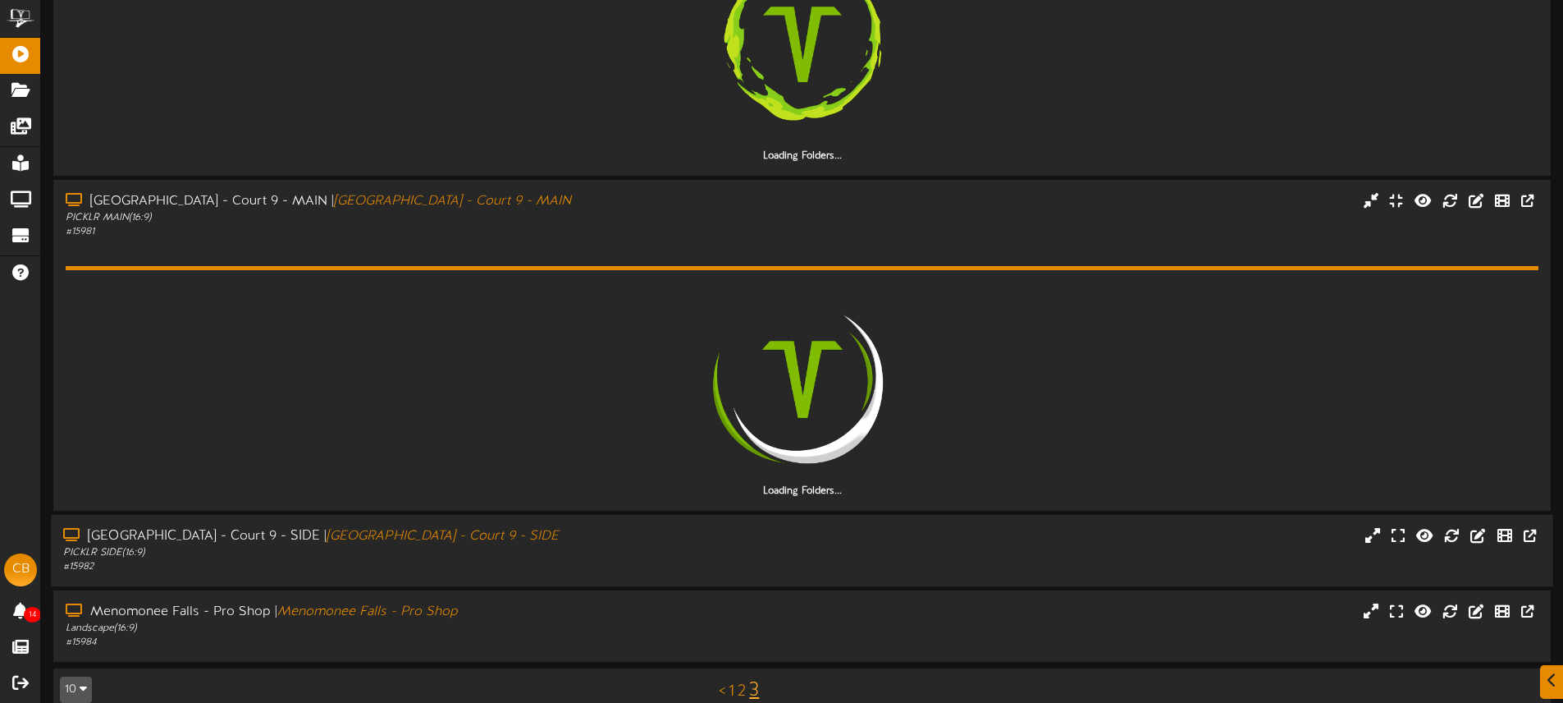
click at [681, 552] on div "Menomonee Falls - Court 9 - SIDE | Menomonee Falls - Court 9 - SIDE PICKLR SIDE…" at bounding box center [802, 550] width 1502 height 47
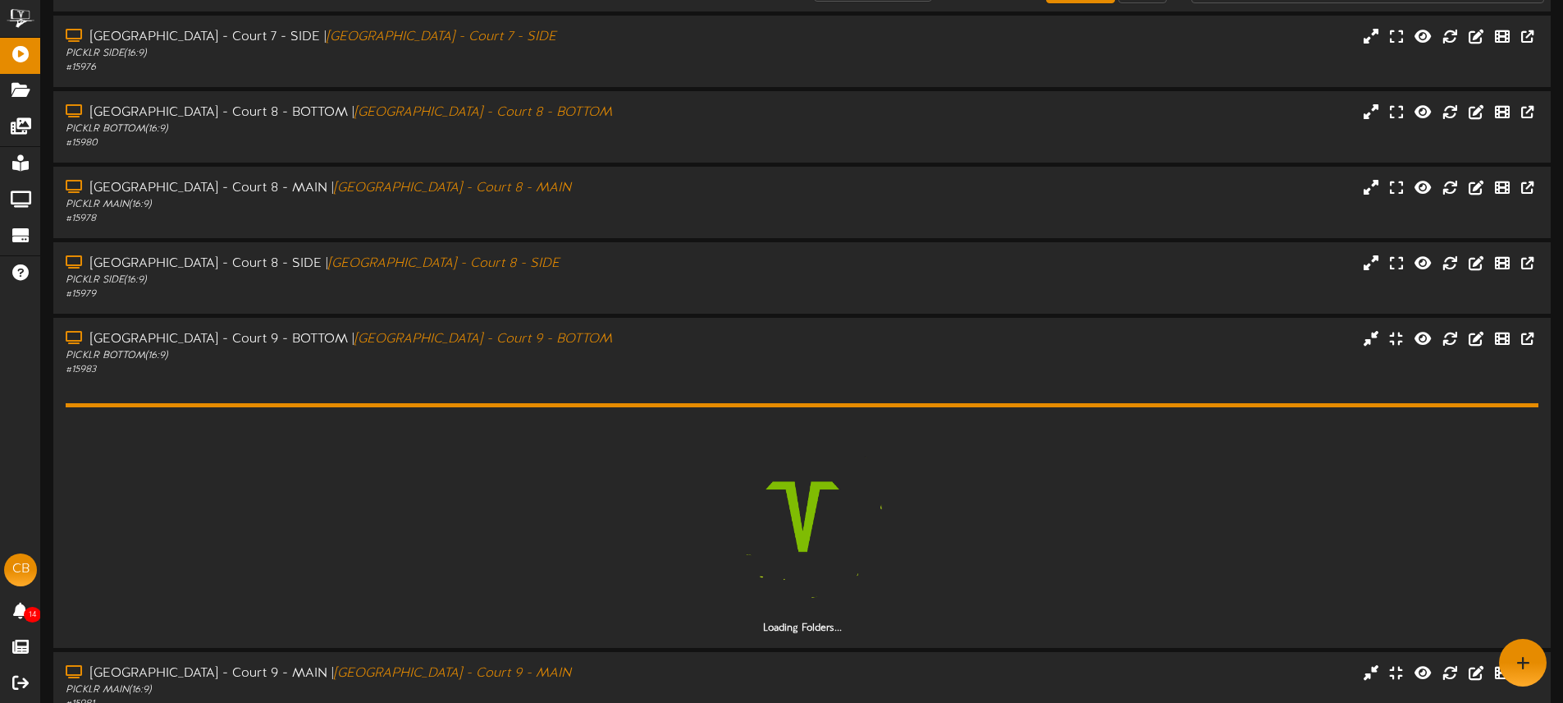
scroll to position [74, 0]
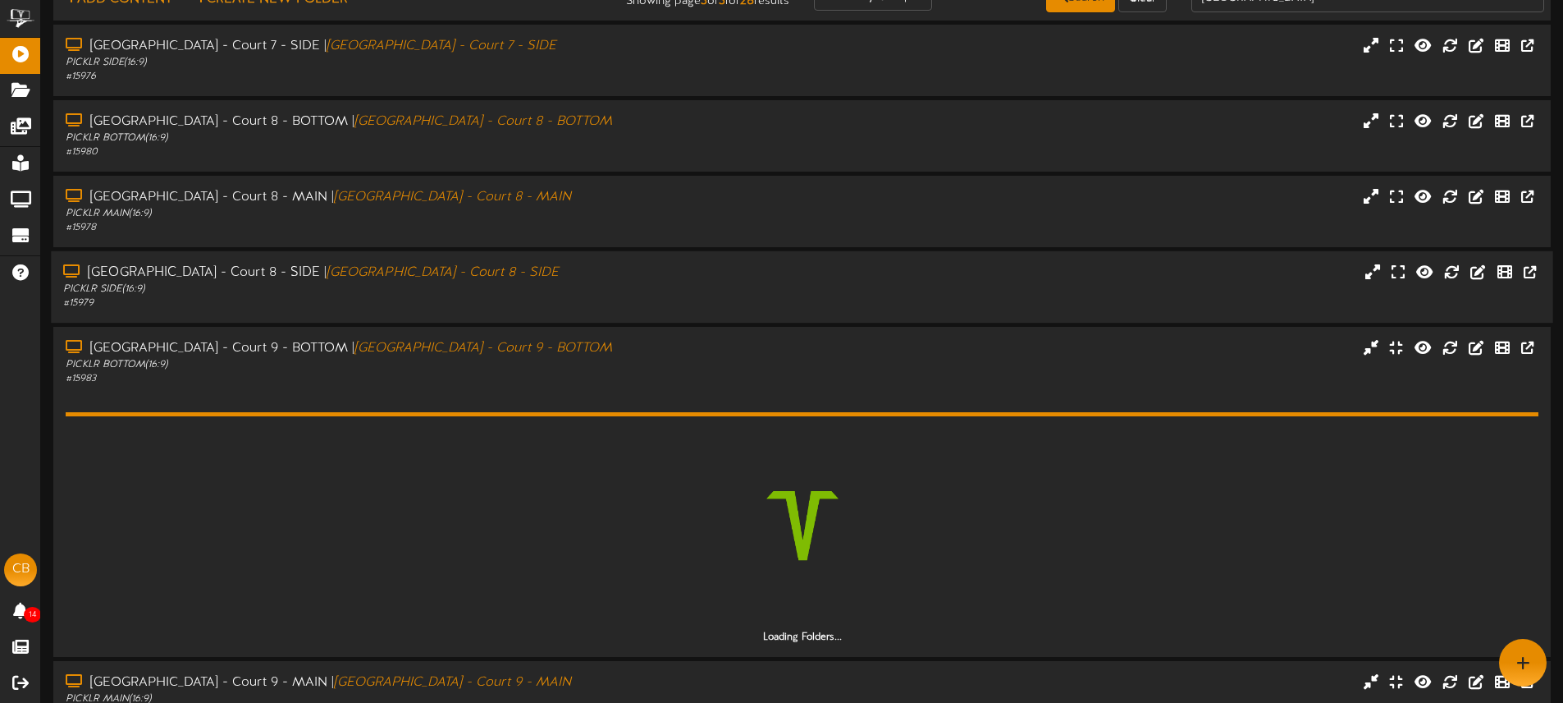
click at [664, 312] on div "Menomonee Falls - Court 8 - SIDE | Menomonee Falls - Court 8 - SIDE PICKLR SIDE…" at bounding box center [802, 286] width 1502 height 71
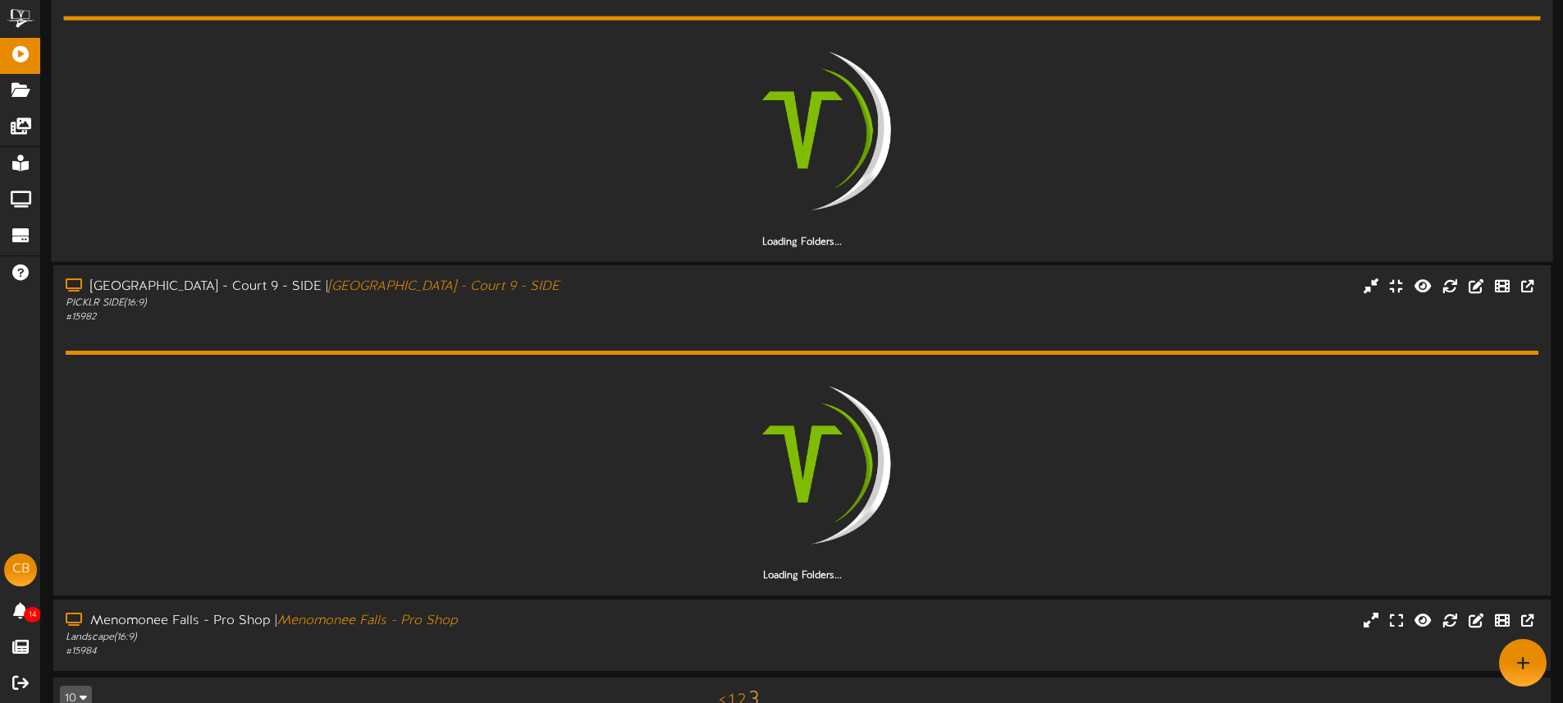
scroll to position [1053, 0]
